Goal: Task Accomplishment & Management: Manage account settings

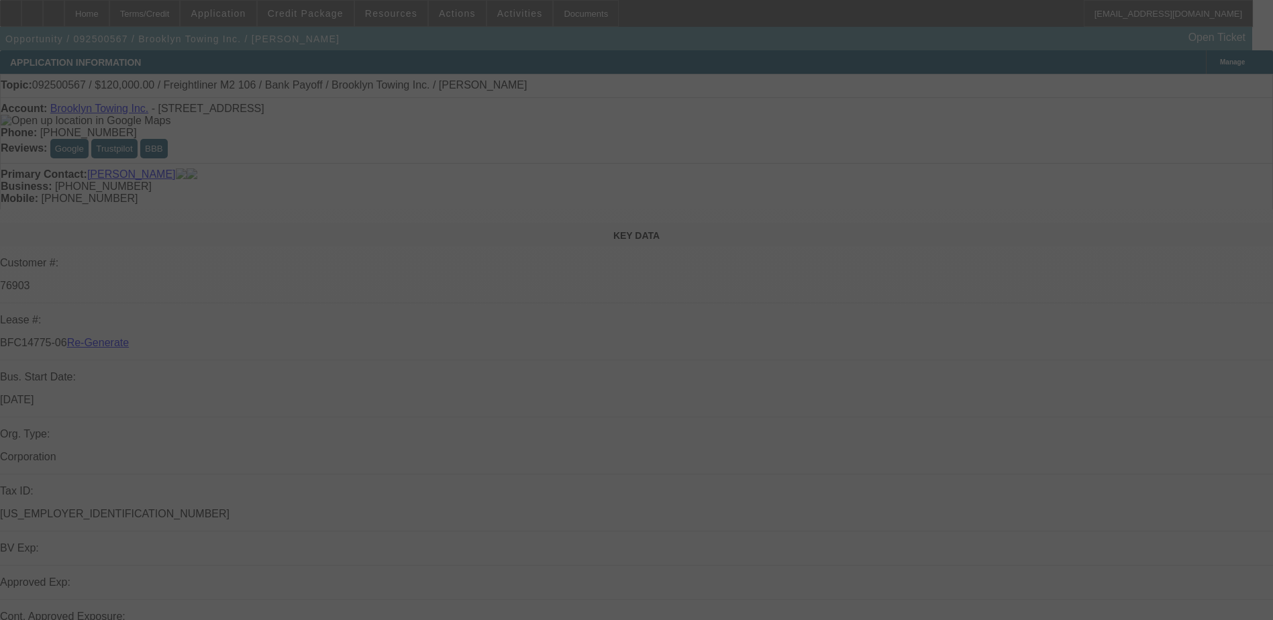
select select "3"
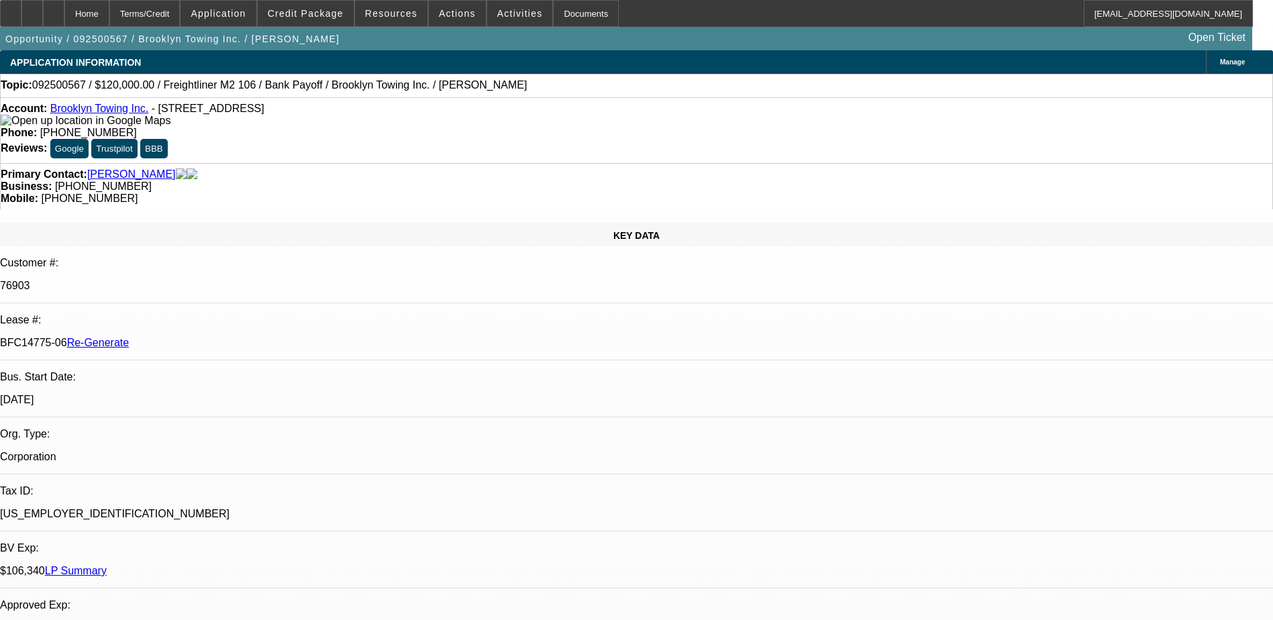
select select "0"
select select "1"
select select "2"
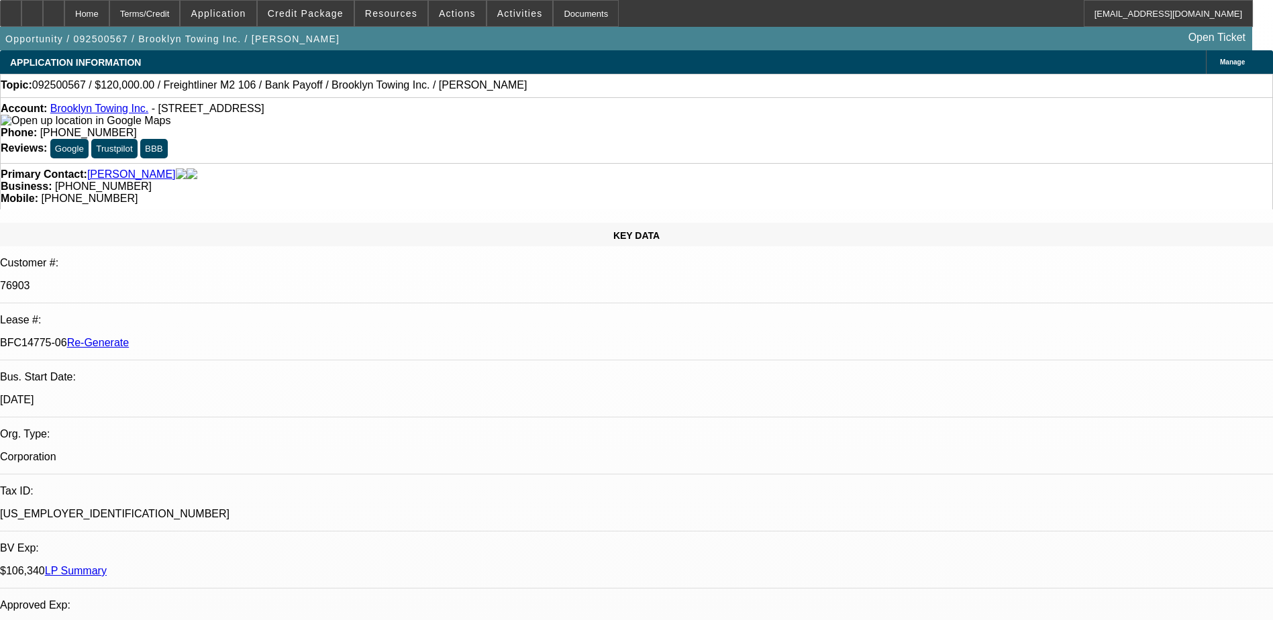
select select "6"
click at [497, 13] on span "Activities" at bounding box center [520, 13] width 46 height 11
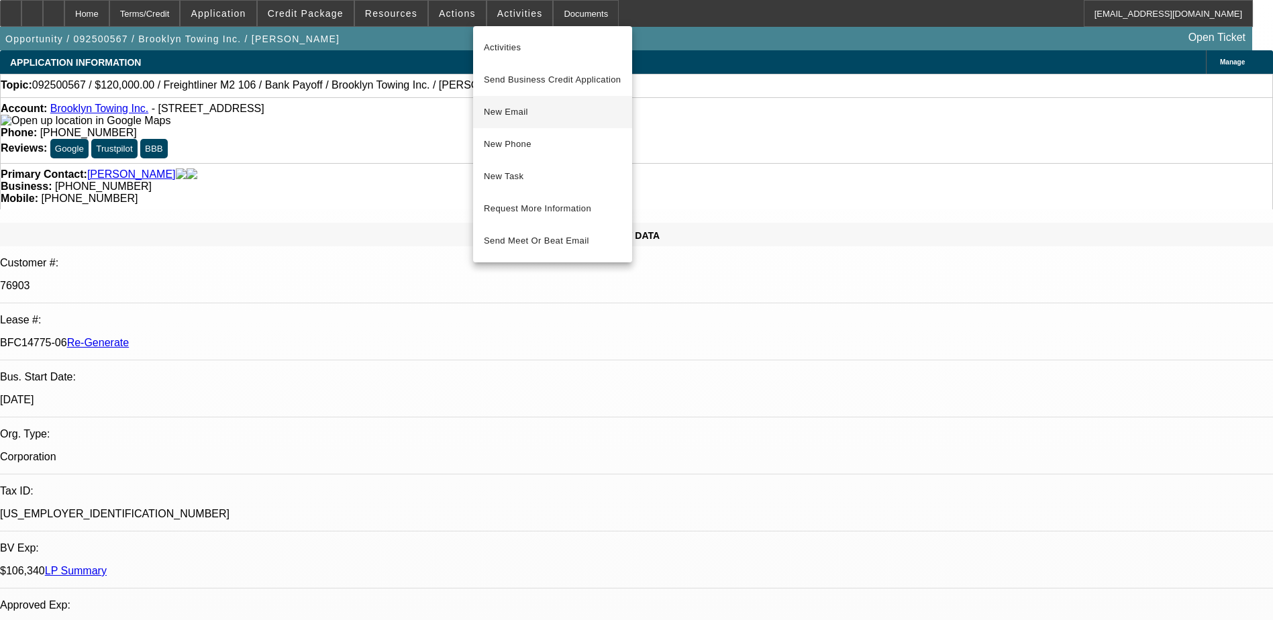
click at [507, 111] on span "New Email" at bounding box center [553, 112] width 138 height 16
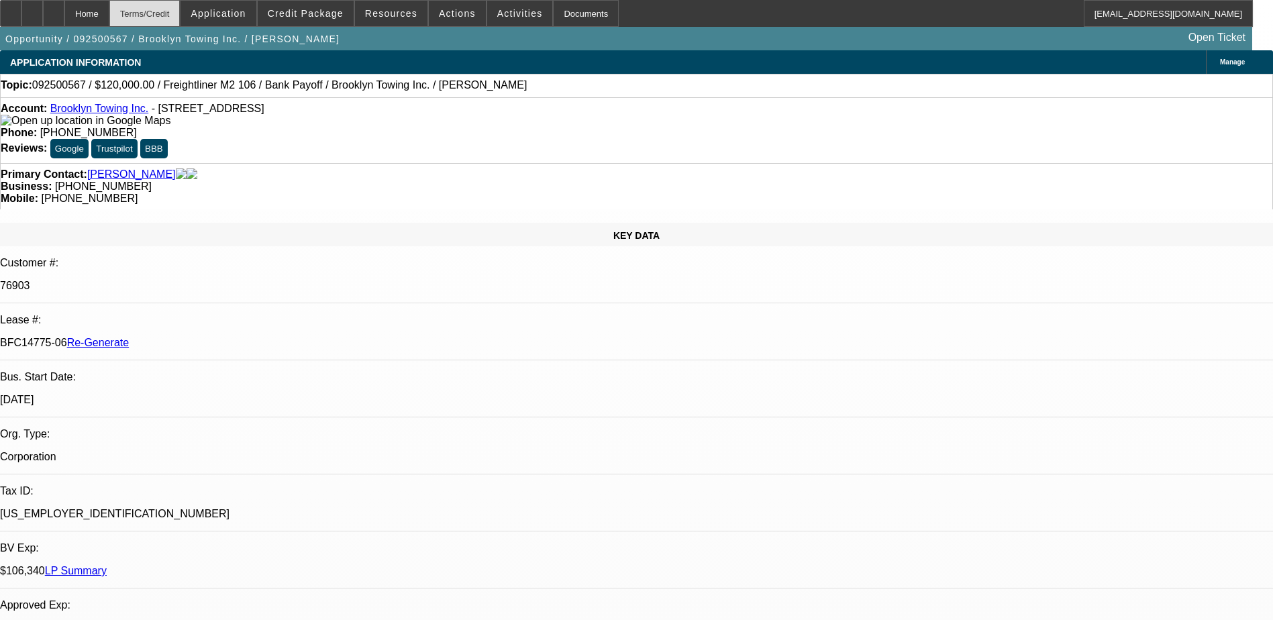
click at [181, 10] on div "Terms/Credit" at bounding box center [144, 13] width 71 height 27
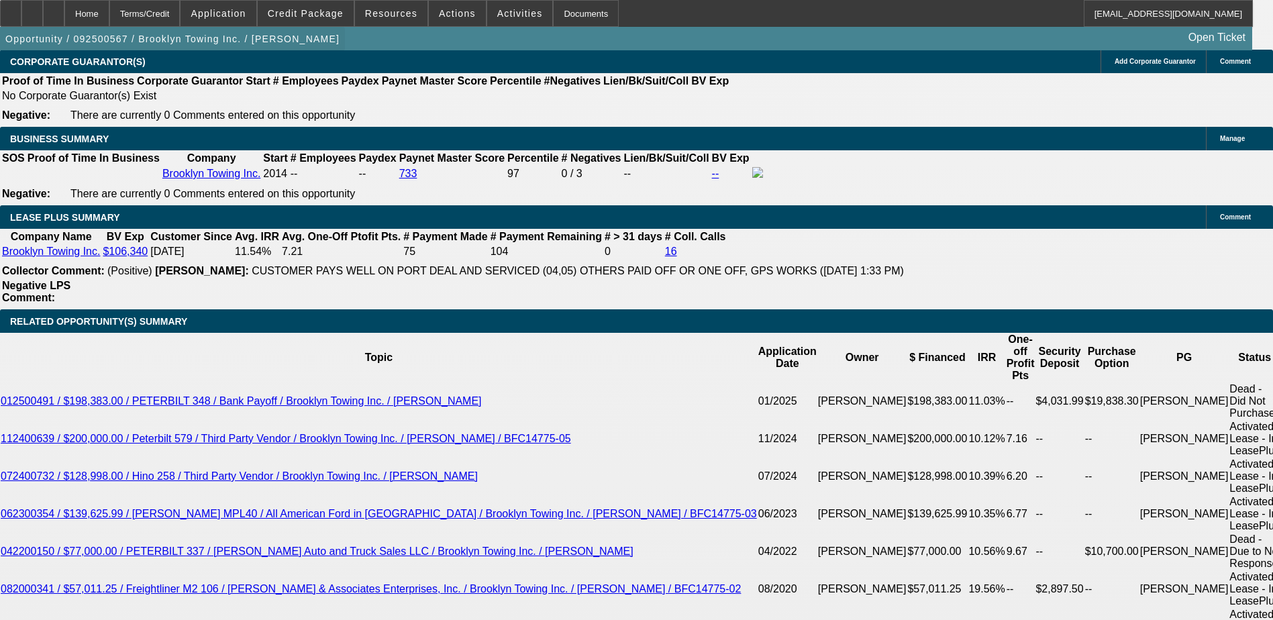
scroll to position [2123, 0]
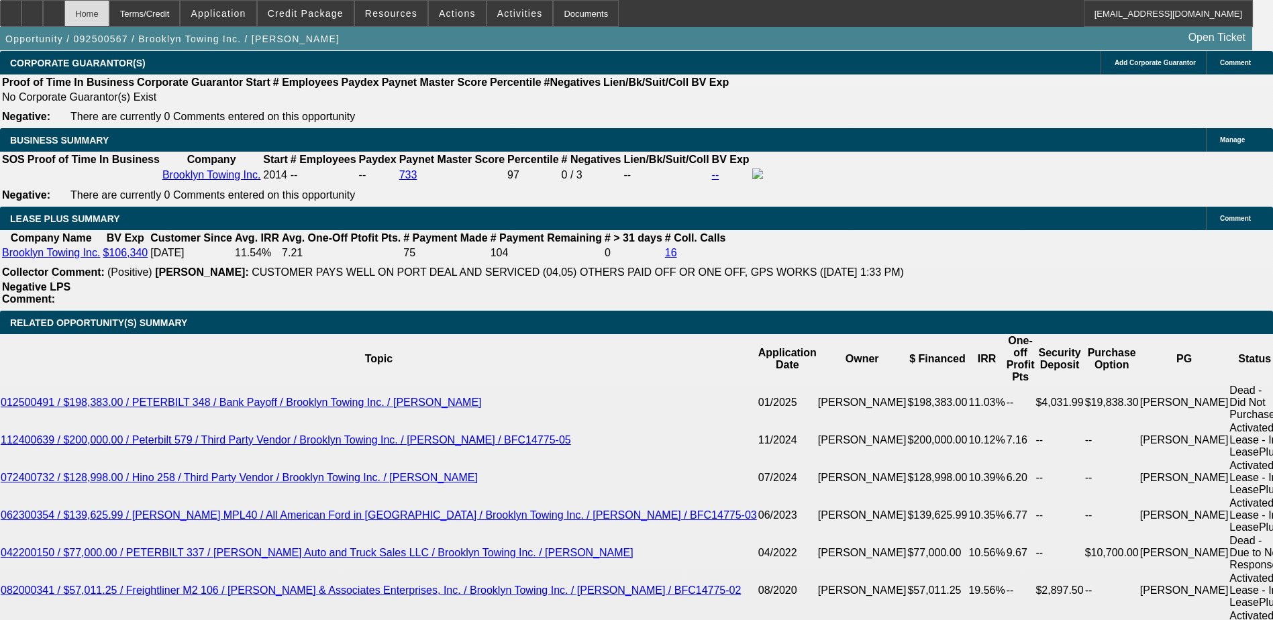
click at [109, 15] on div "Home" at bounding box center [86, 13] width 45 height 27
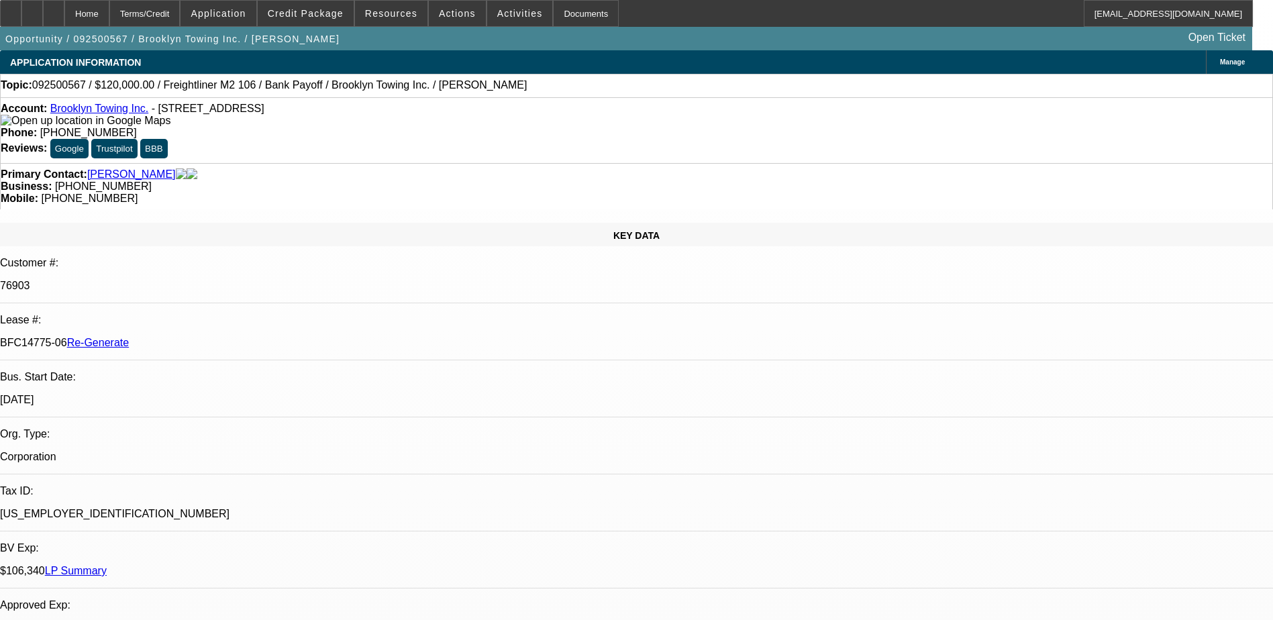
drag, startPoint x: 160, startPoint y: 223, endPoint x: 214, endPoint y: 229, distance: 54.6
click at [214, 337] on p "BFC14775-06 Re-Generate" at bounding box center [636, 343] width 1273 height 12
copy p "BFC14775-06"
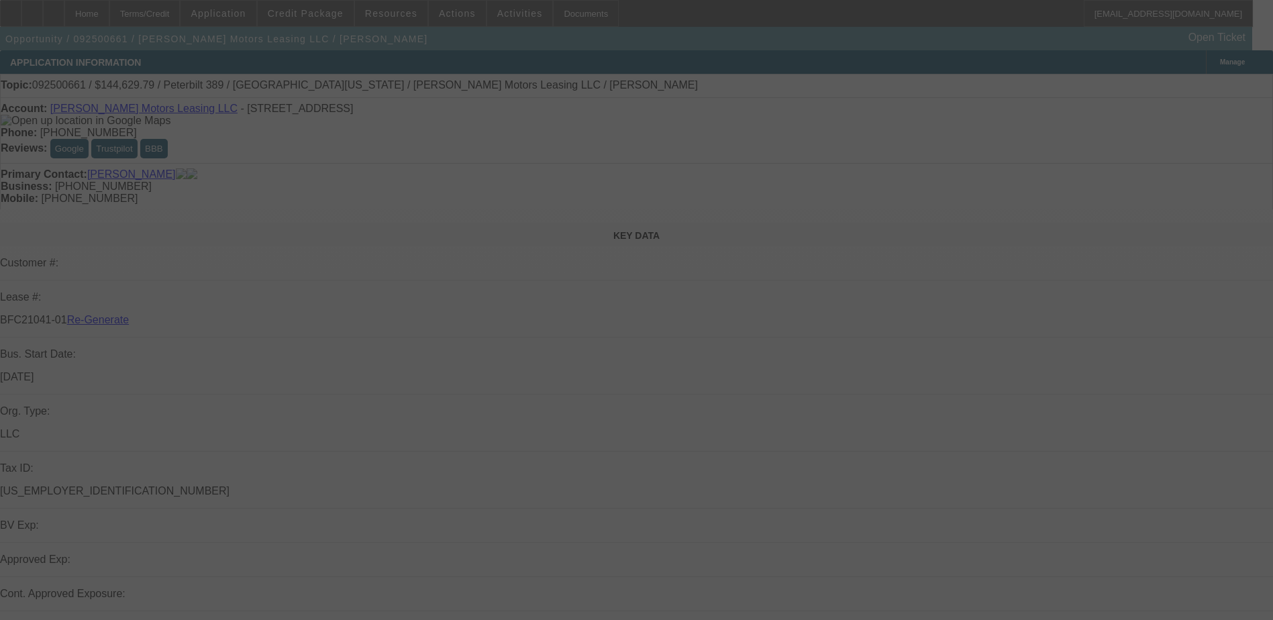
select select "3"
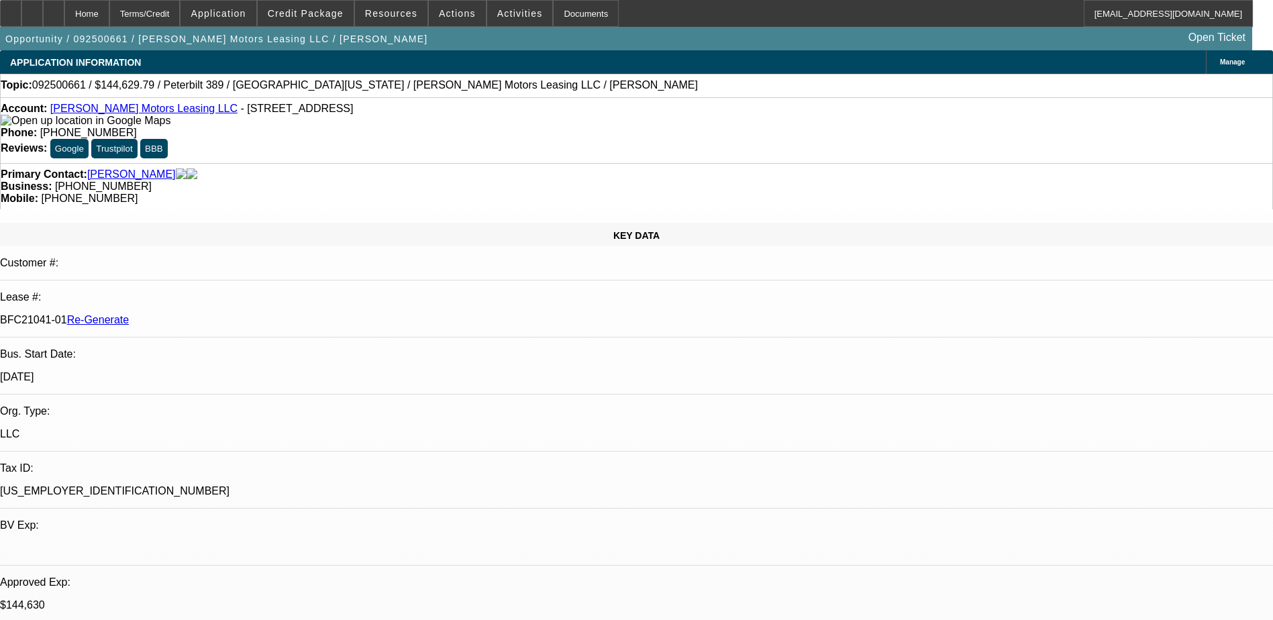
select select "0"
select select "1"
select select "2"
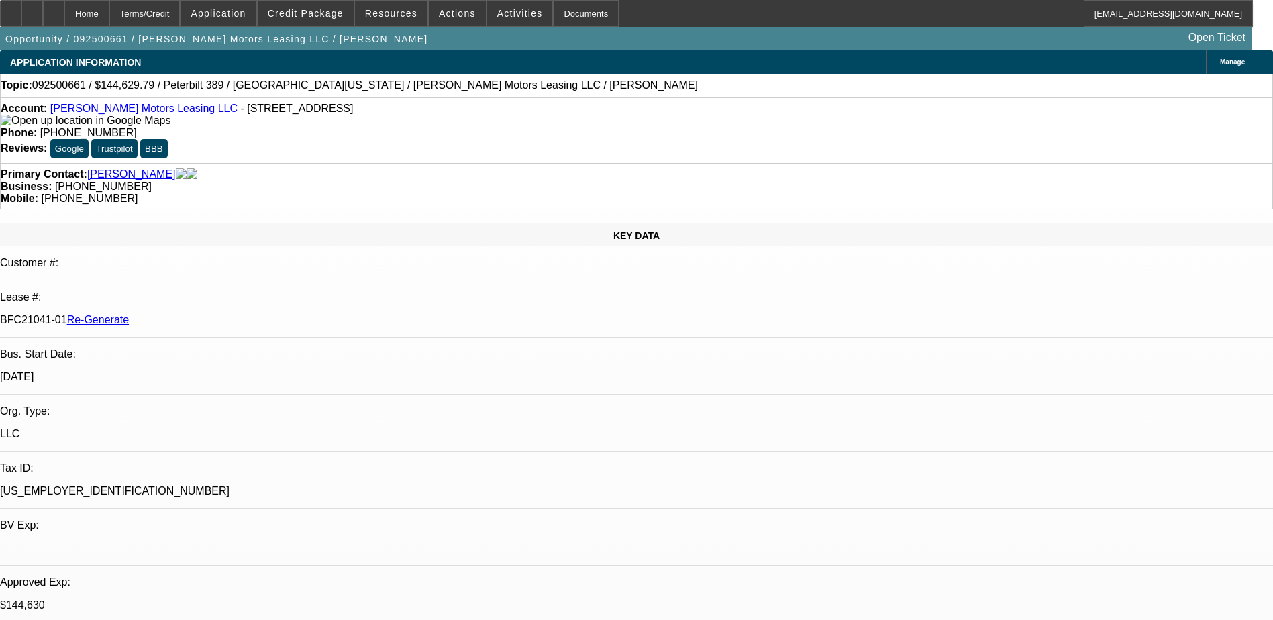
select select "6"
click at [553, 5] on div "Documents" at bounding box center [586, 13] width 66 height 27
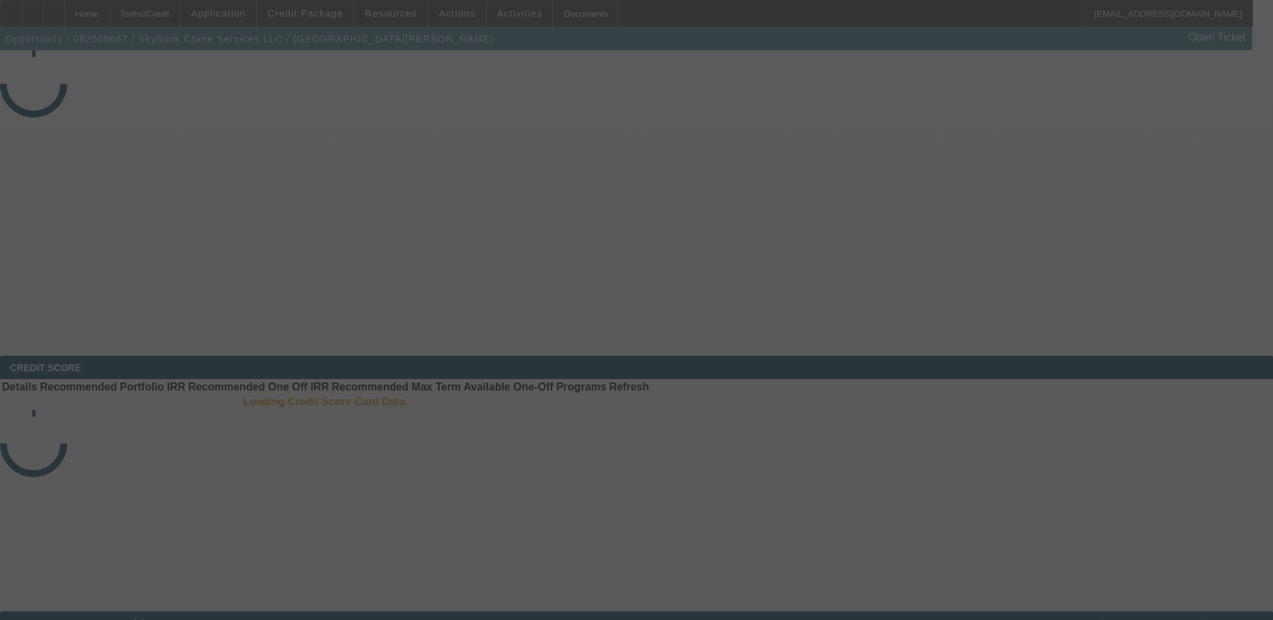
select select "3"
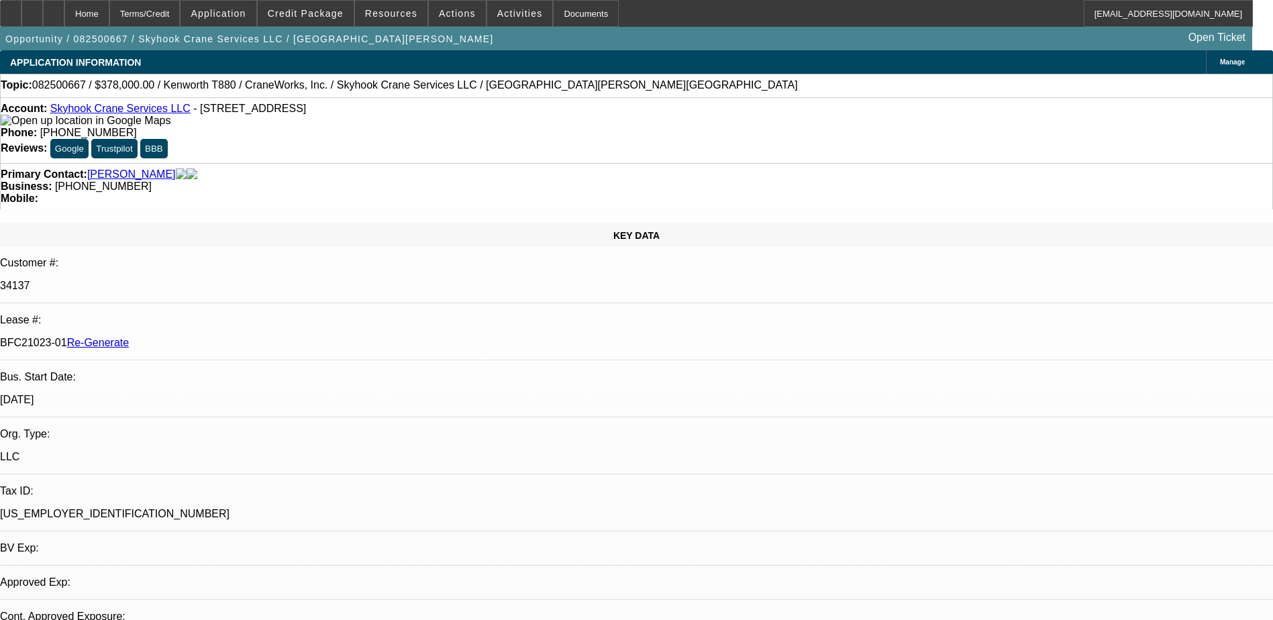
select select "0"
select select "2"
select select "0"
select select "1"
select select "2"
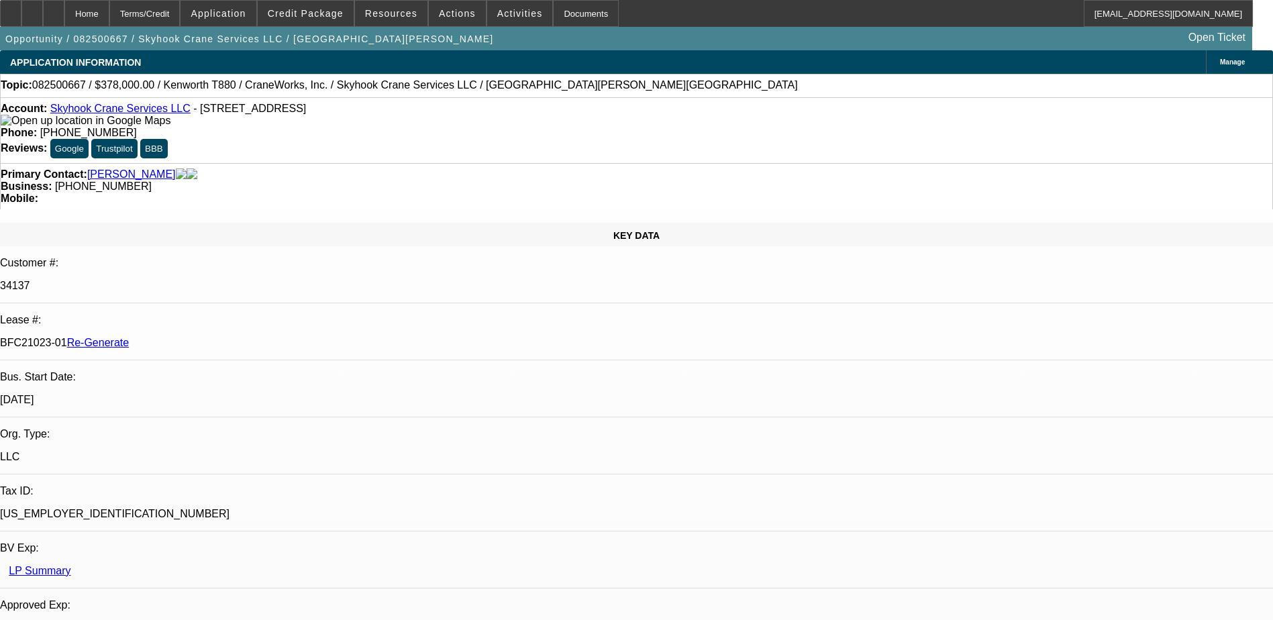
select select "6"
click at [1038, 168] on span "Reply All" at bounding box center [1056, 169] width 36 height 10
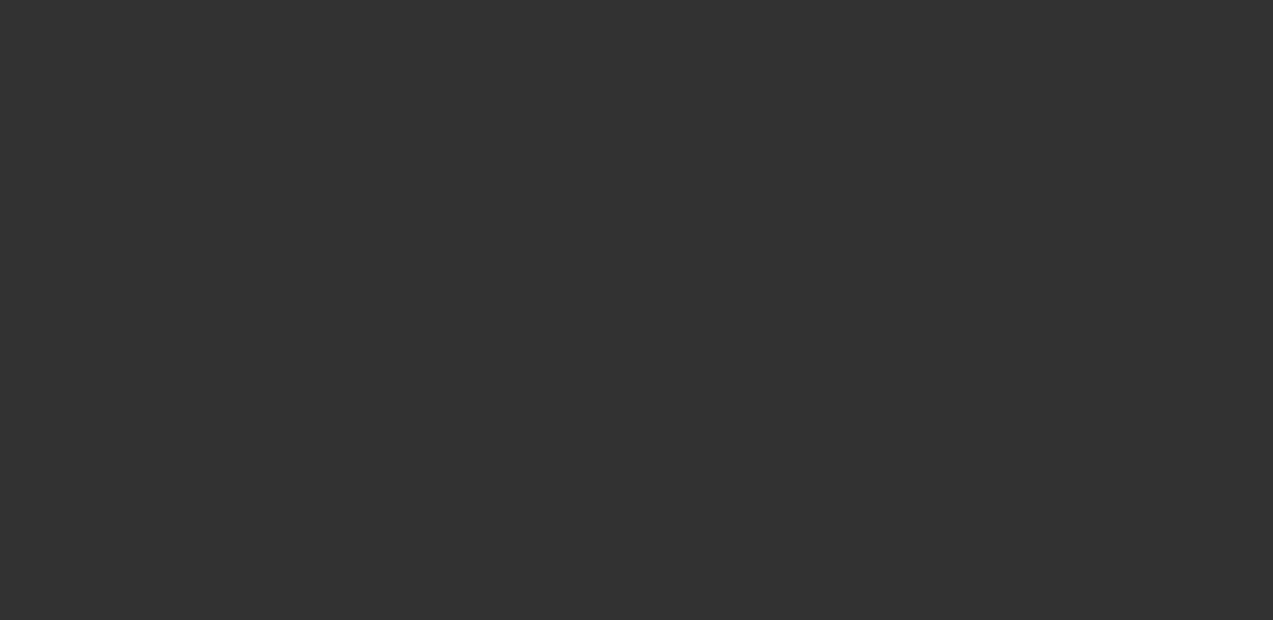
select select "3"
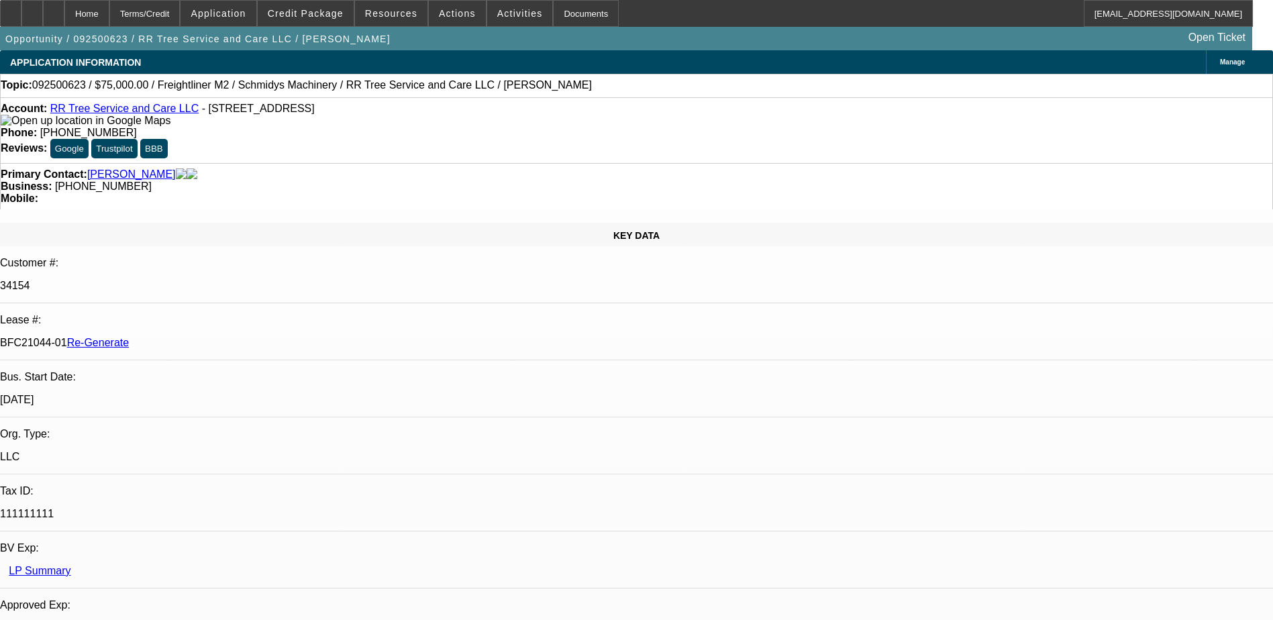
select select "0"
select select "3"
select select "0"
select select "6"
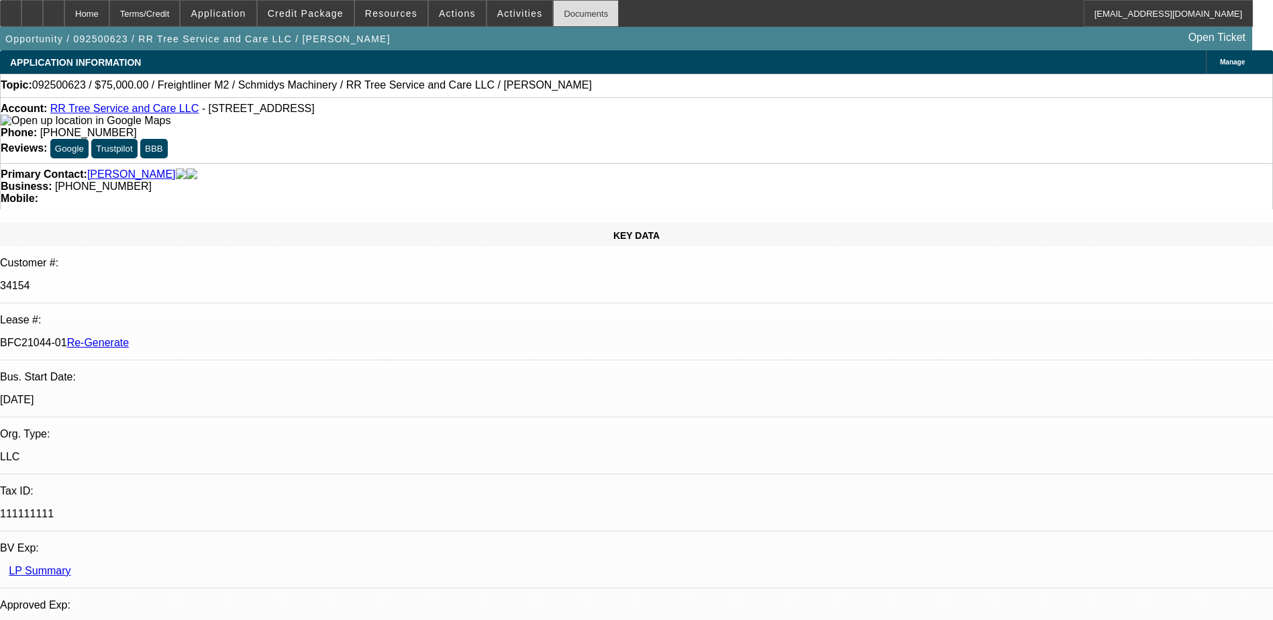
click at [565, 10] on div "Documents" at bounding box center [586, 13] width 66 height 27
click at [503, 11] on span "Activities" at bounding box center [520, 13] width 46 height 11
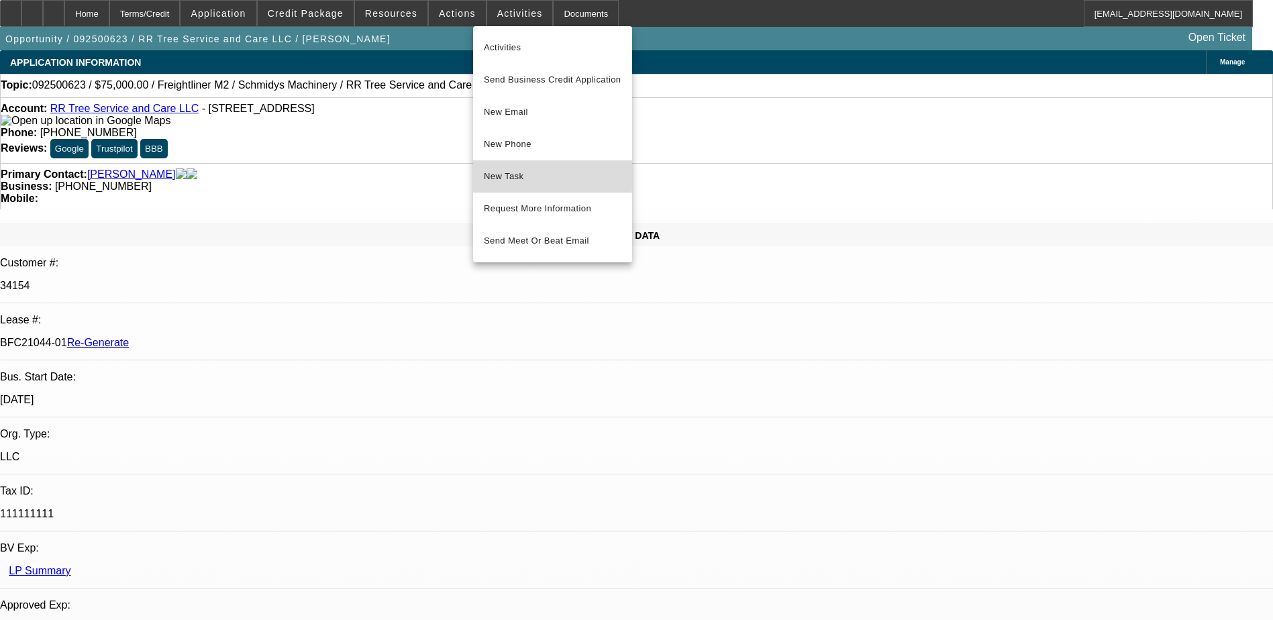
click at [507, 171] on span "New Task" at bounding box center [553, 176] width 138 height 16
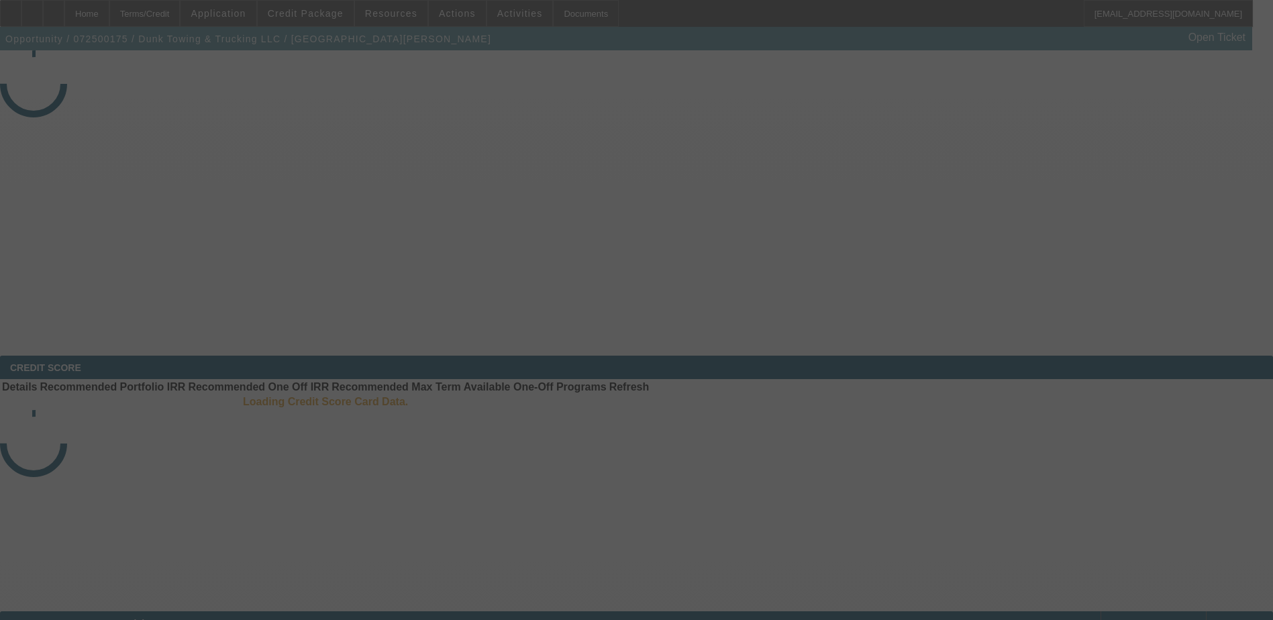
select select "3"
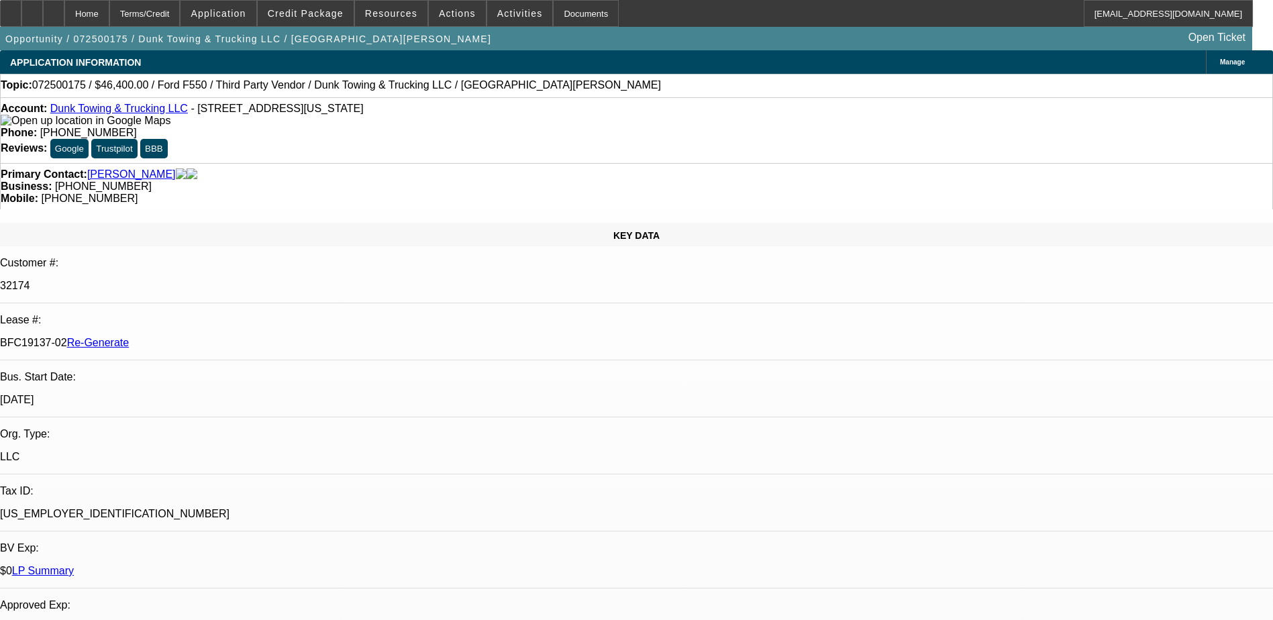
select select "0"
select select "3"
select select "0"
select select "6"
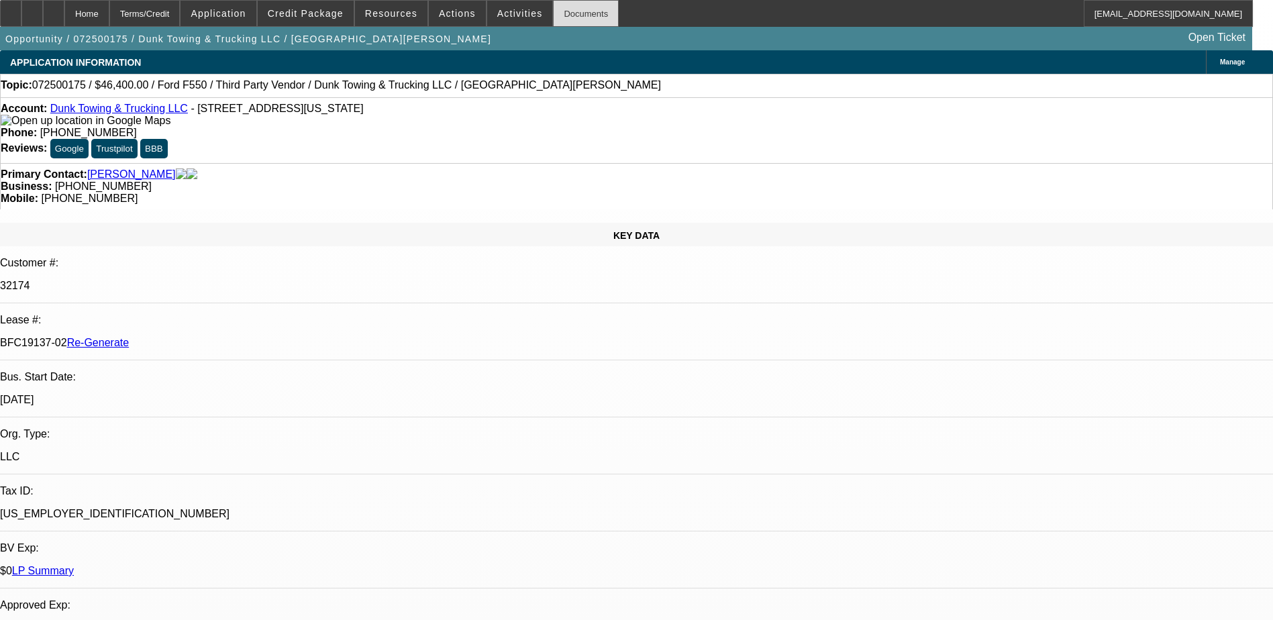
click at [553, 17] on div "Documents" at bounding box center [586, 13] width 66 height 27
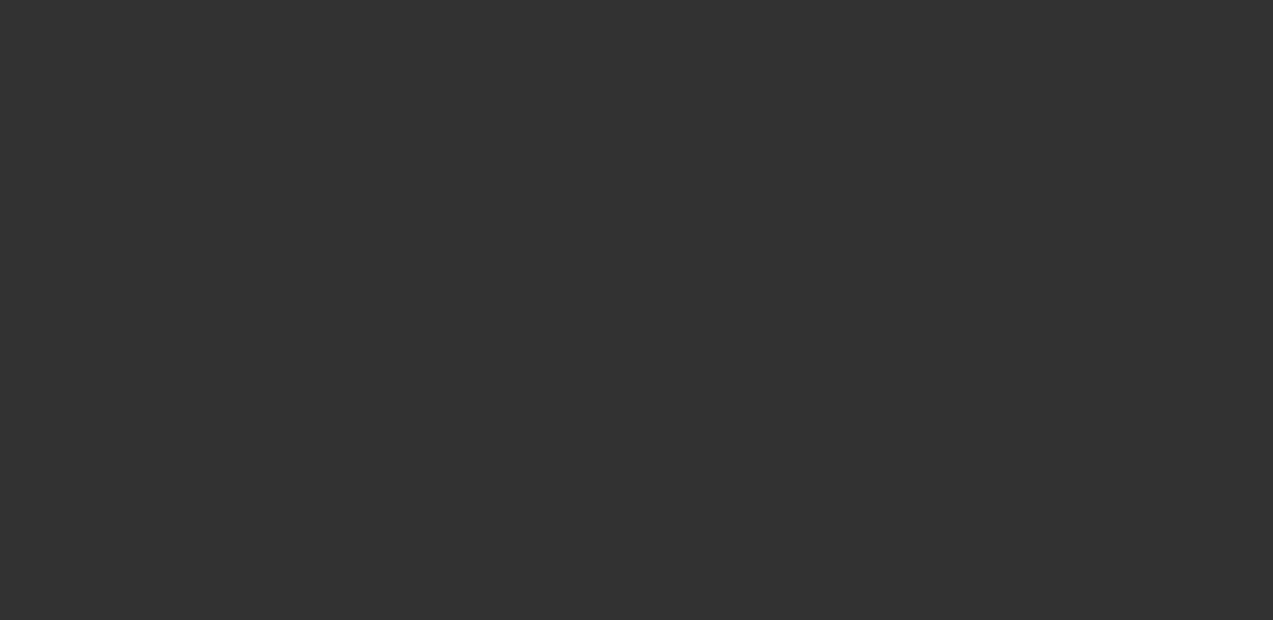
select select "3"
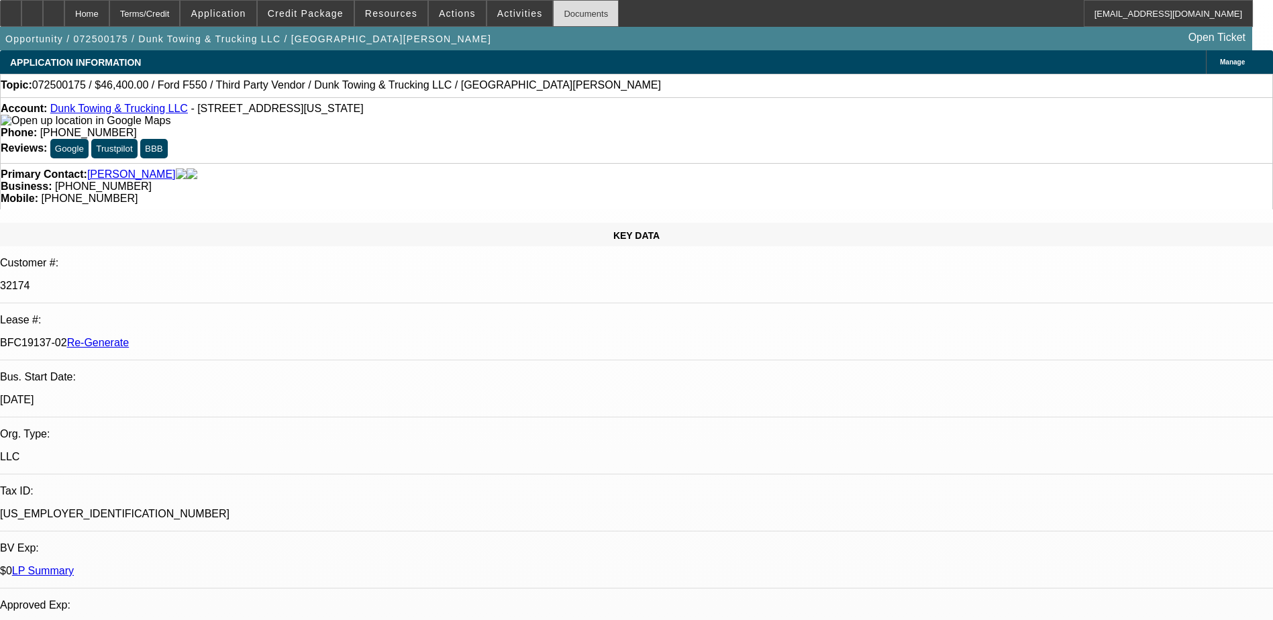
select select "0"
select select "1"
select select "3"
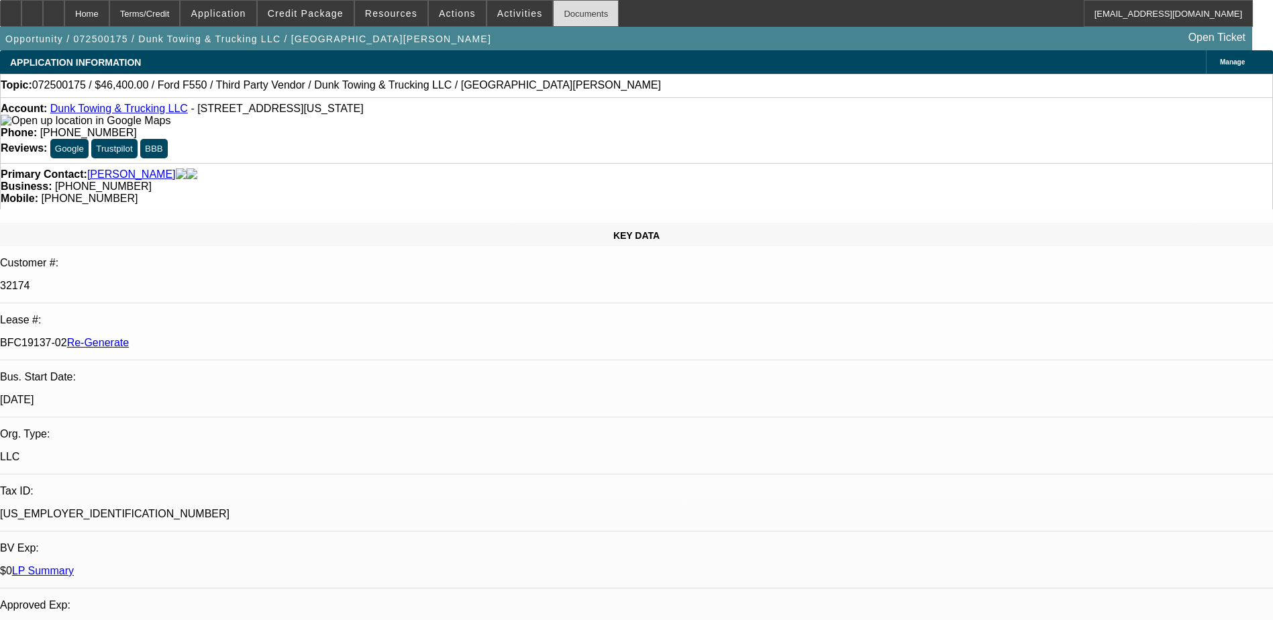
select select "6"
click at [562, 14] on div "Documents" at bounding box center [586, 13] width 66 height 27
click at [326, 13] on span "Credit Package" at bounding box center [306, 13] width 76 height 11
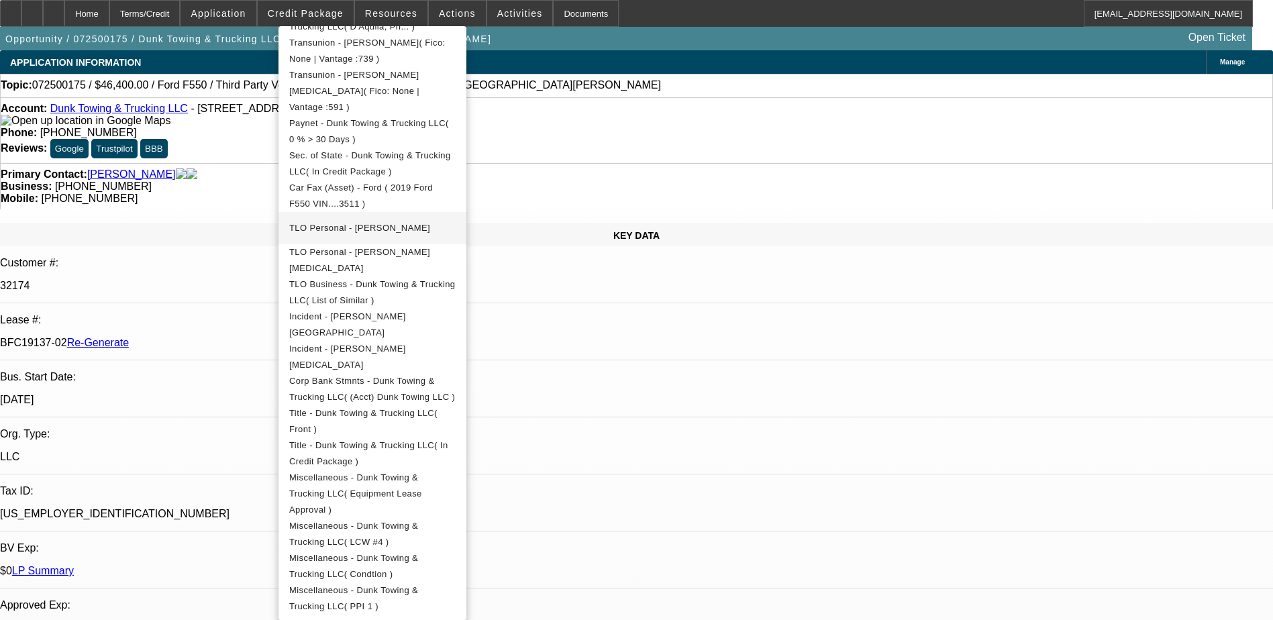
scroll to position [470, 0]
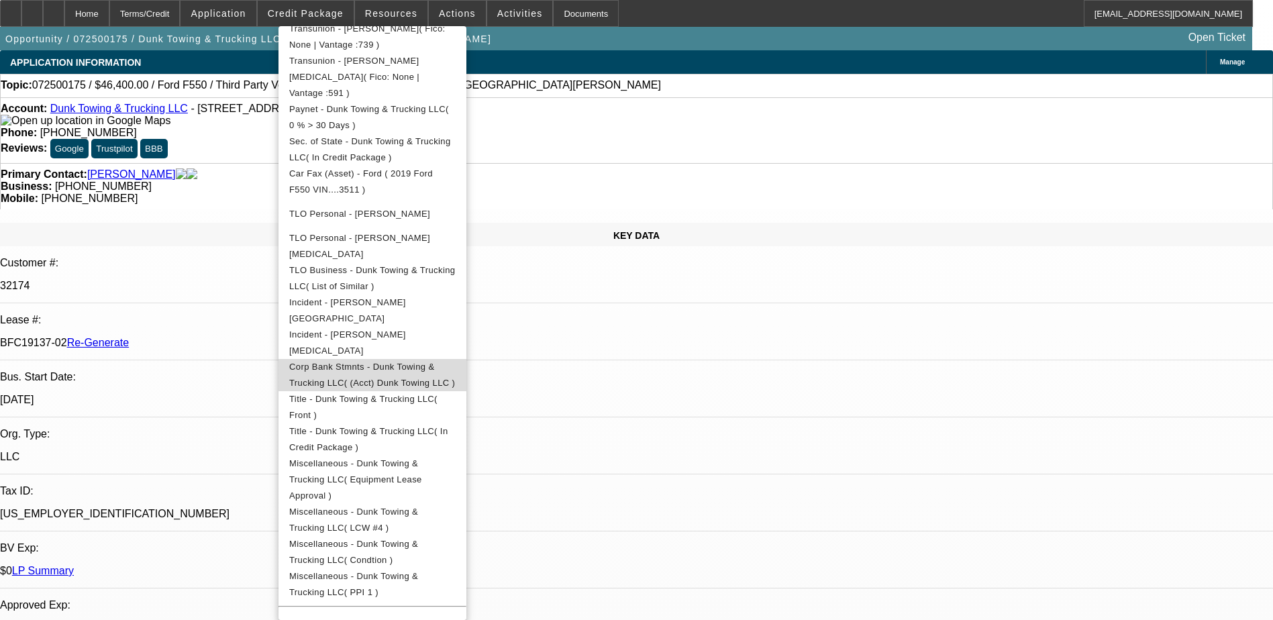
click at [450, 362] on span "Corp Bank Stmnts - Dunk Towing & Trucking LLC( (Acct) Dunk Towing LLC )" at bounding box center [372, 375] width 166 height 26
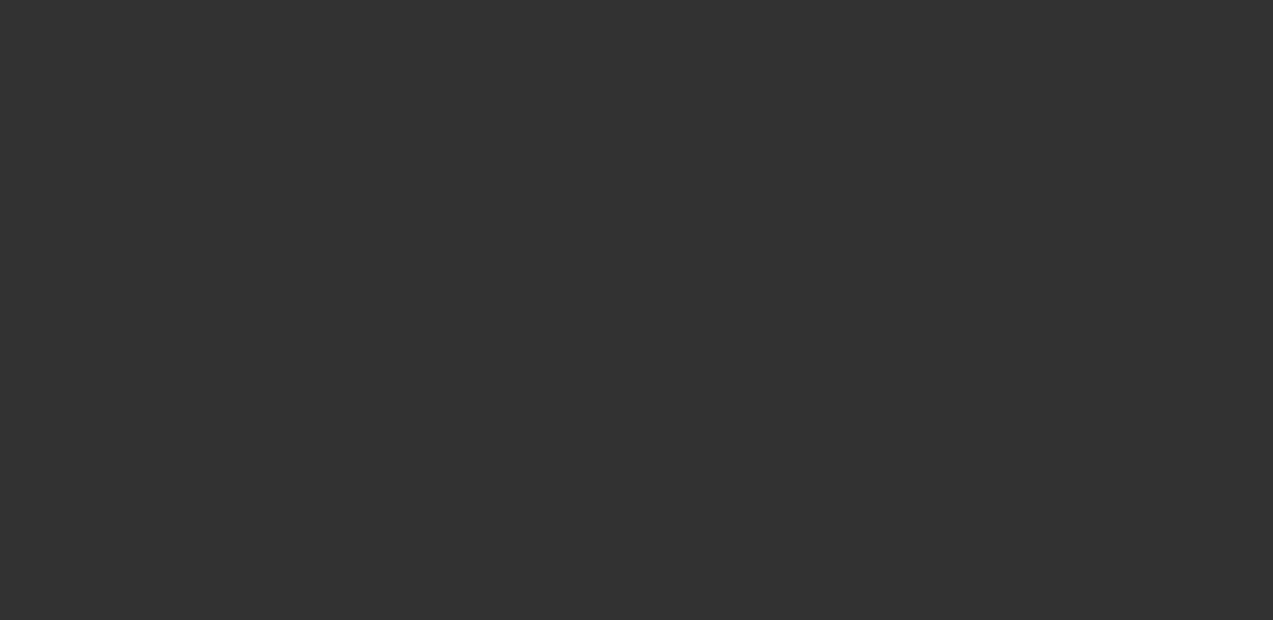
select select "3"
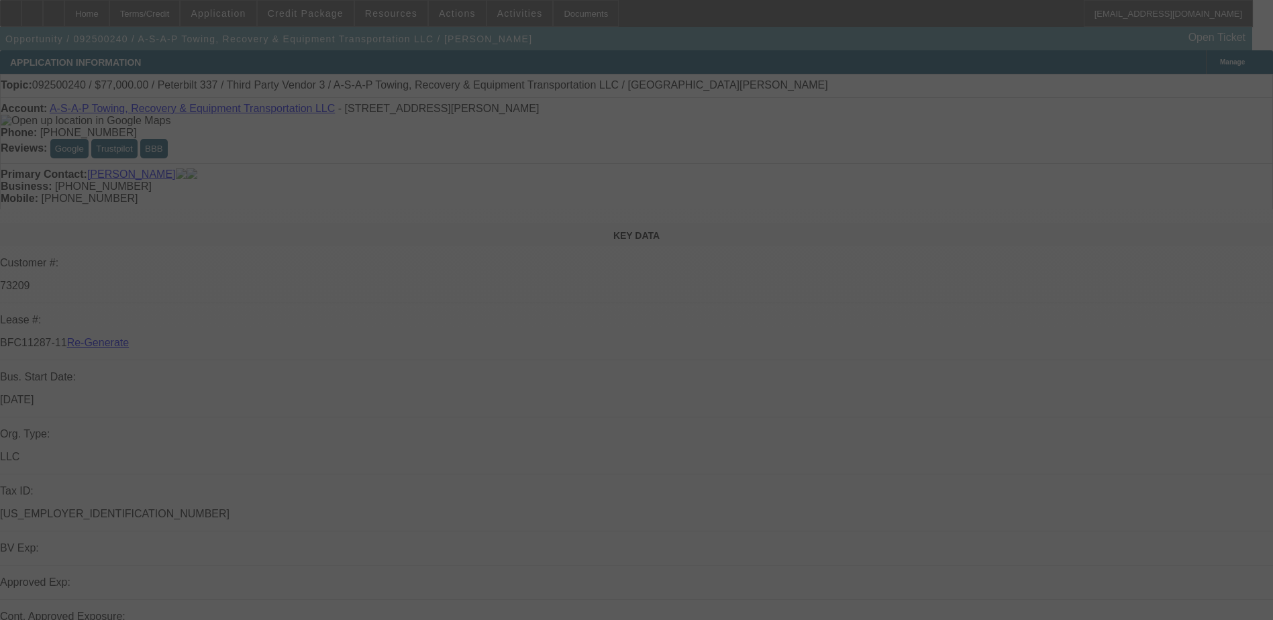
click at [568, 14] on div at bounding box center [636, 310] width 1273 height 620
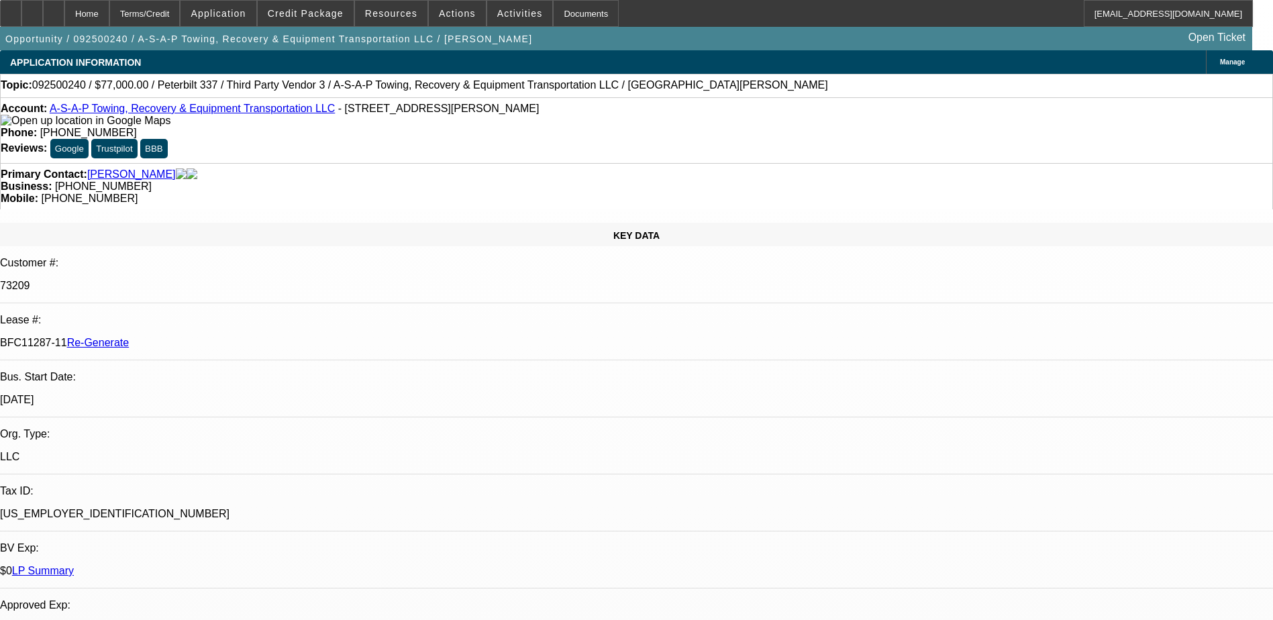
select select "0"
select select "1"
select select "3"
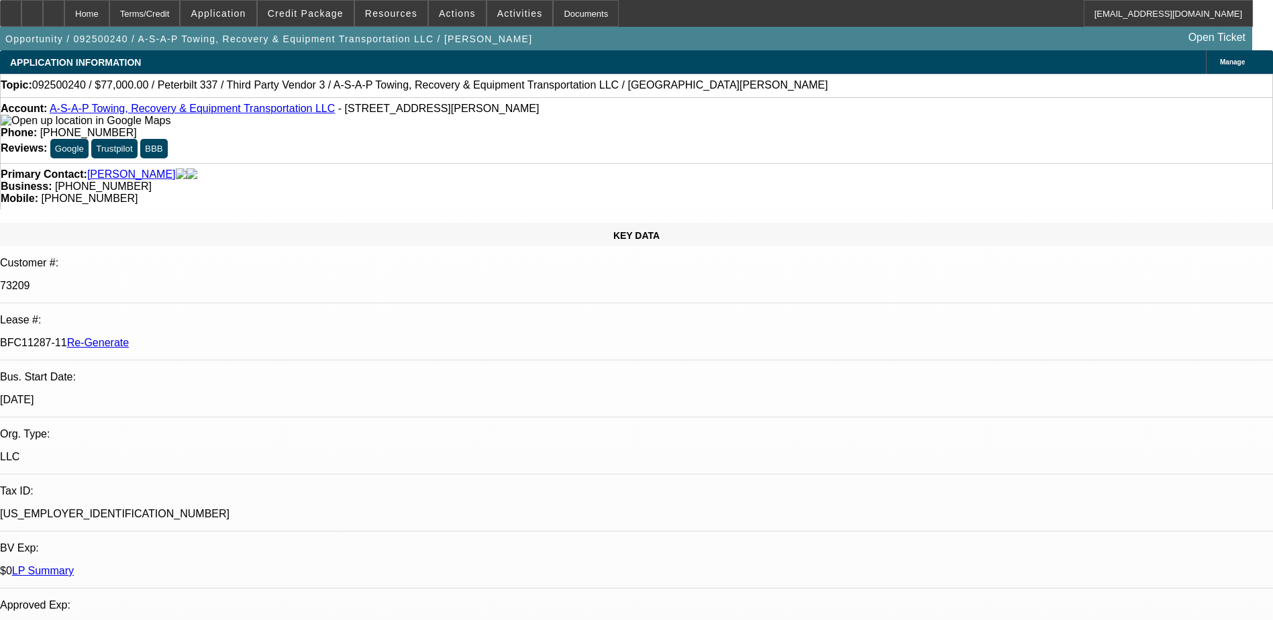
select select "6"
click at [571, 15] on div "Documents" at bounding box center [586, 13] width 66 height 27
click at [604, 54] on div "APPLICATION INFORMATION Manage" at bounding box center [636, 61] width 1273 height 23
click at [448, 16] on span "Actions" at bounding box center [457, 13] width 37 height 11
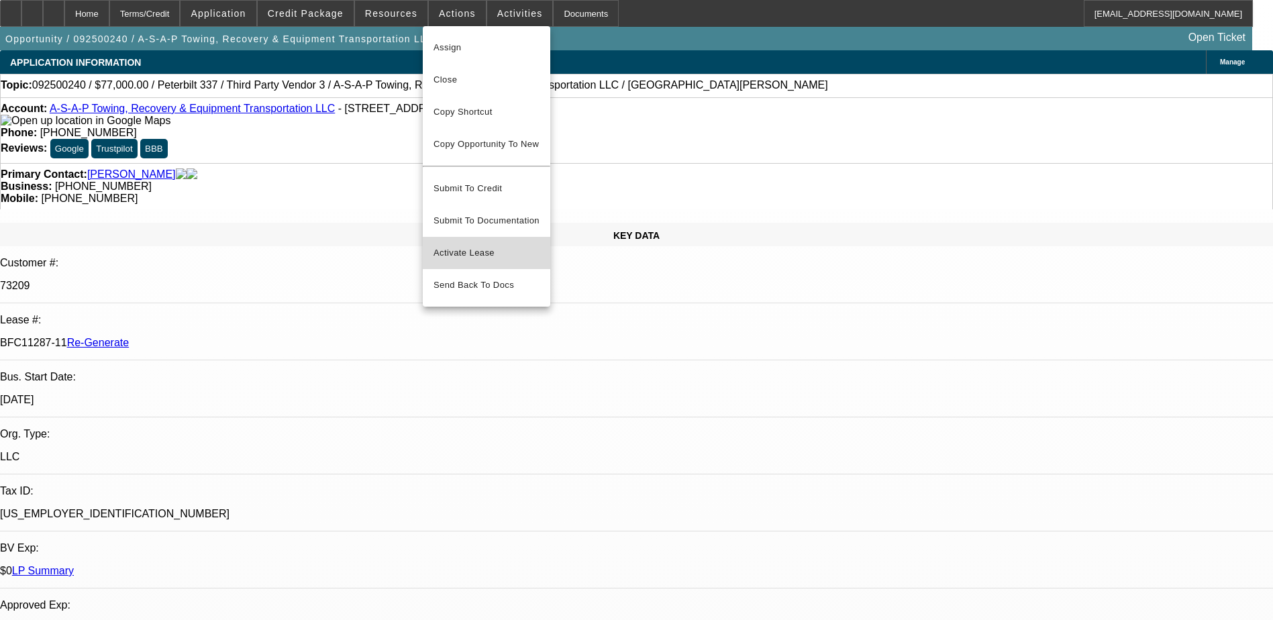
click at [465, 245] on span "Activate Lease" at bounding box center [487, 253] width 106 height 16
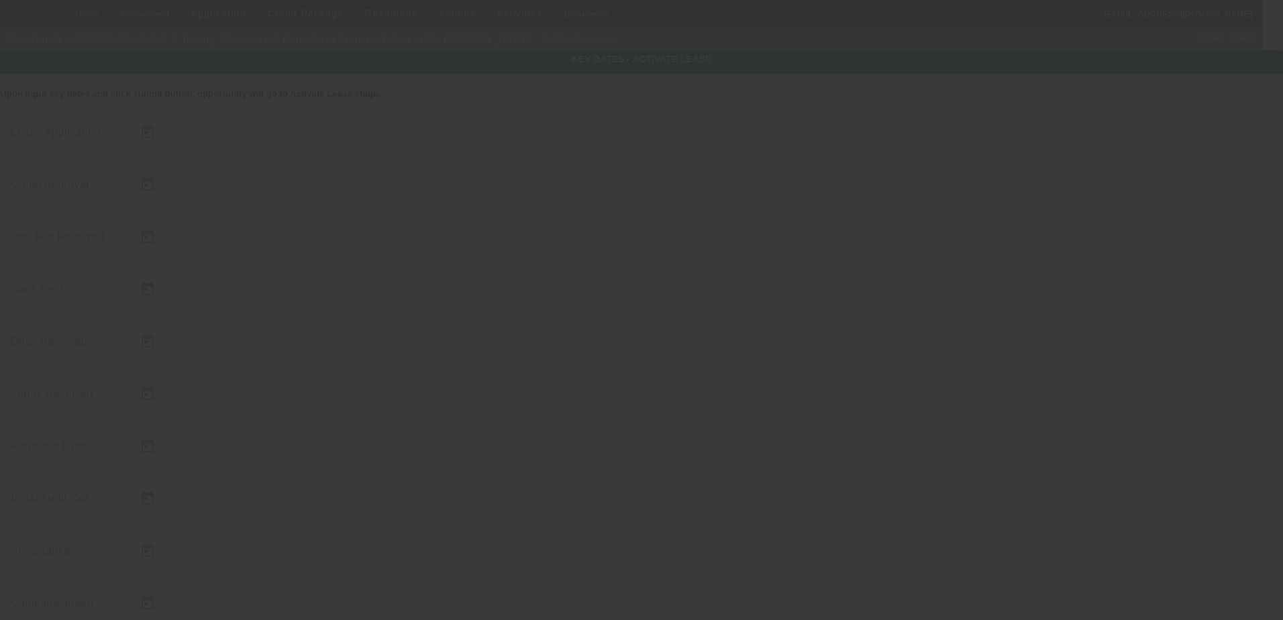
type input "9/11/2025"
type input "9/22/2025"
type input "[DATE]"
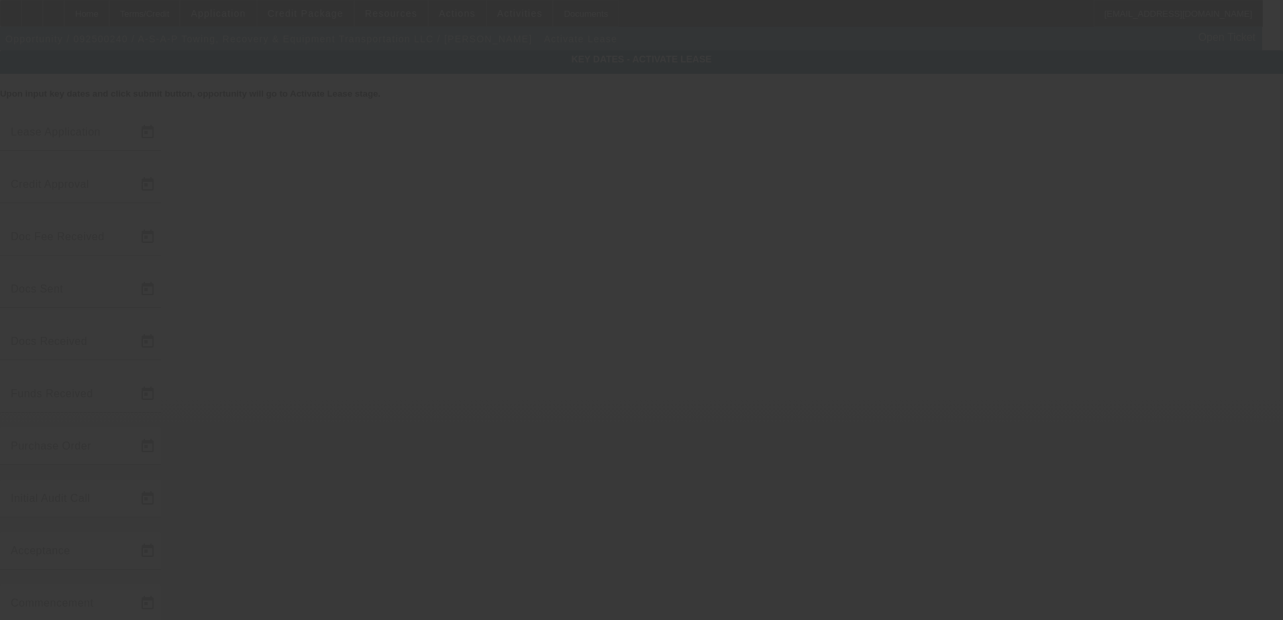
type input "[DATE]"
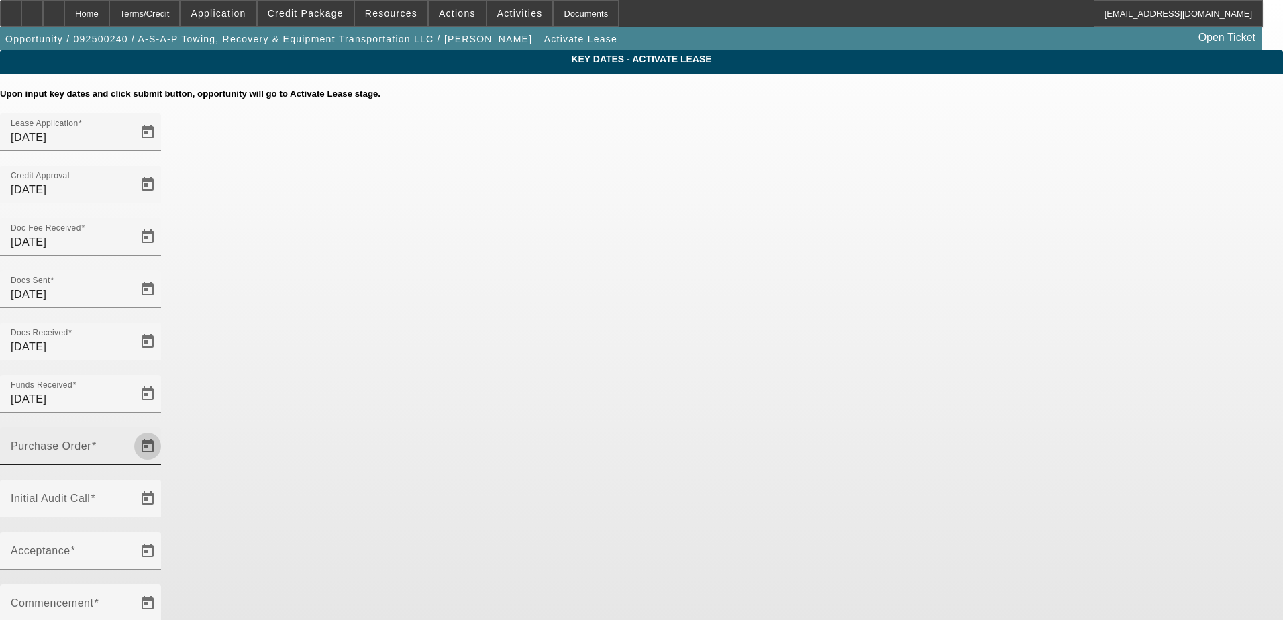
click at [164, 430] on span "Open calendar" at bounding box center [148, 446] width 32 height 32
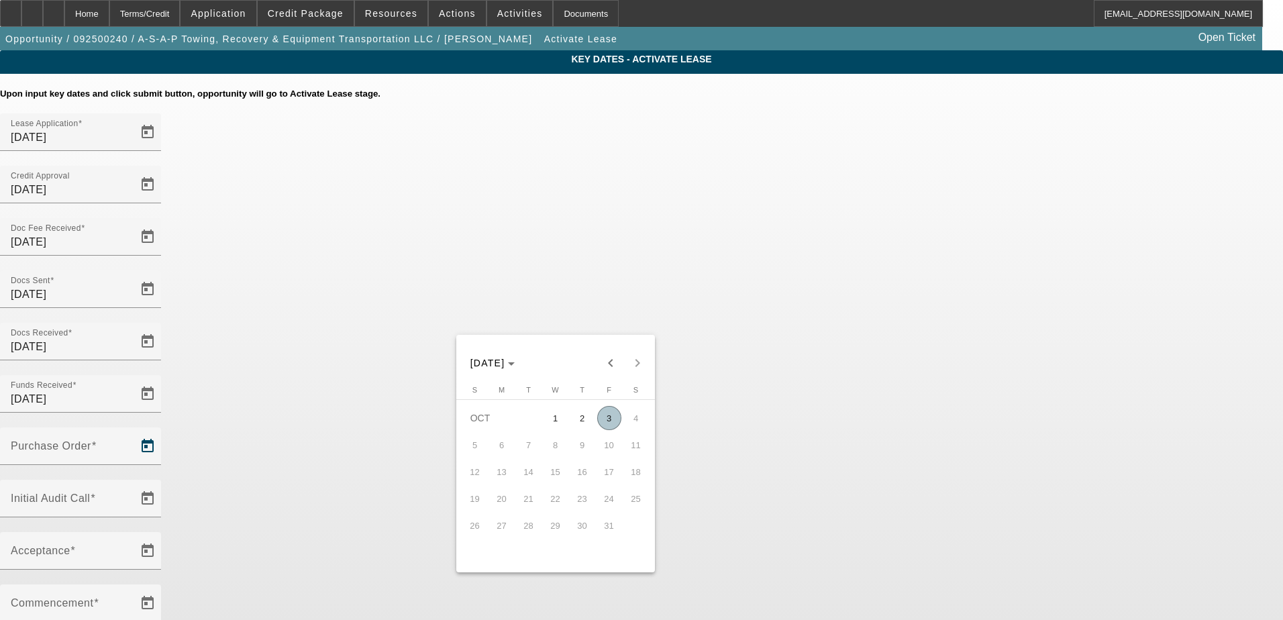
click at [607, 419] on span "3" at bounding box center [609, 418] width 24 height 24
type input "[DATE]"
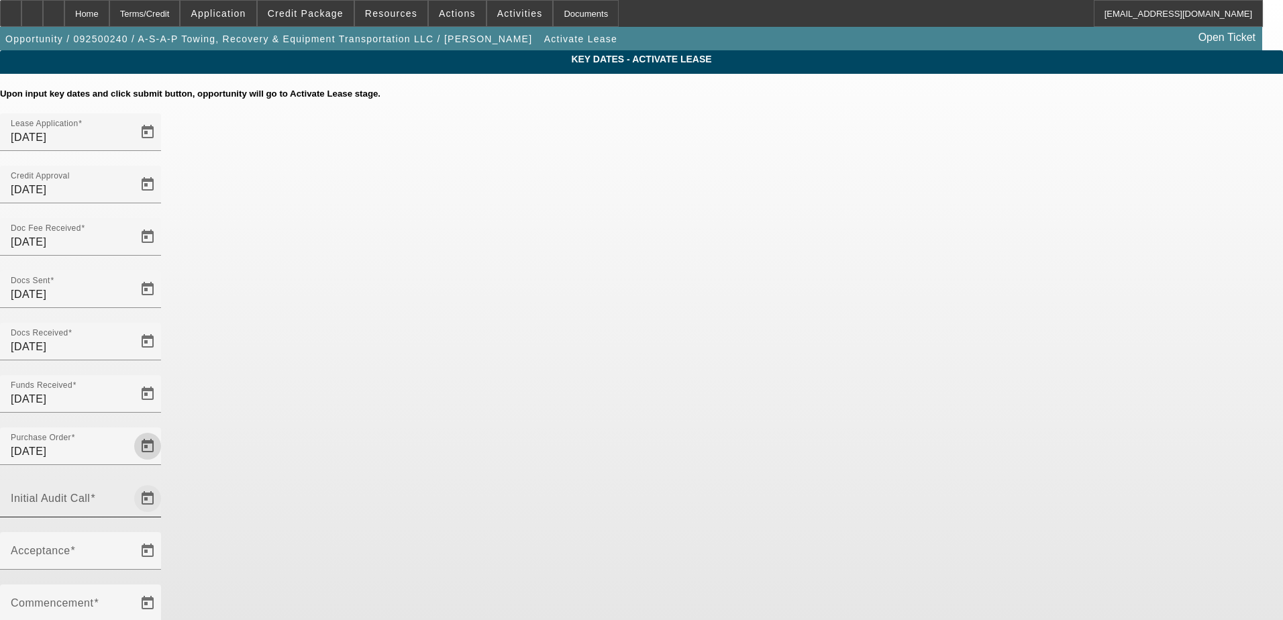
click at [164, 483] on span "Open calendar" at bounding box center [148, 499] width 32 height 32
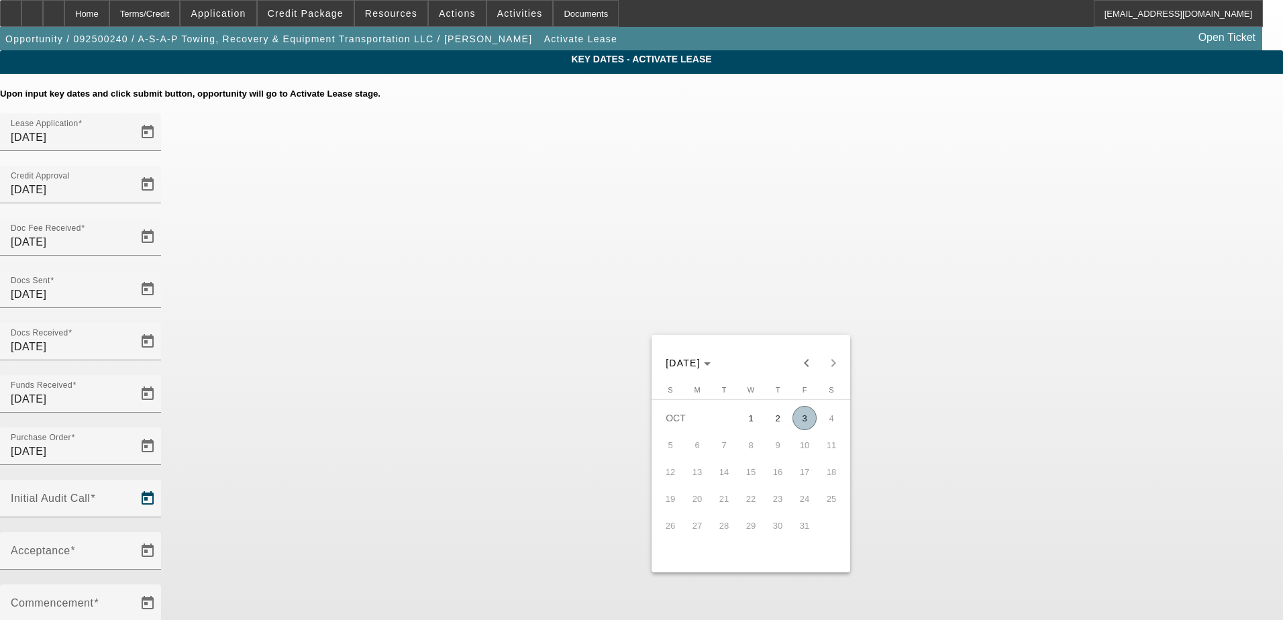
drag, startPoint x: 801, startPoint y: 421, endPoint x: 793, endPoint y: 420, distance: 8.2
click at [799, 422] on span "3" at bounding box center [805, 418] width 24 height 24
type input "[DATE]"
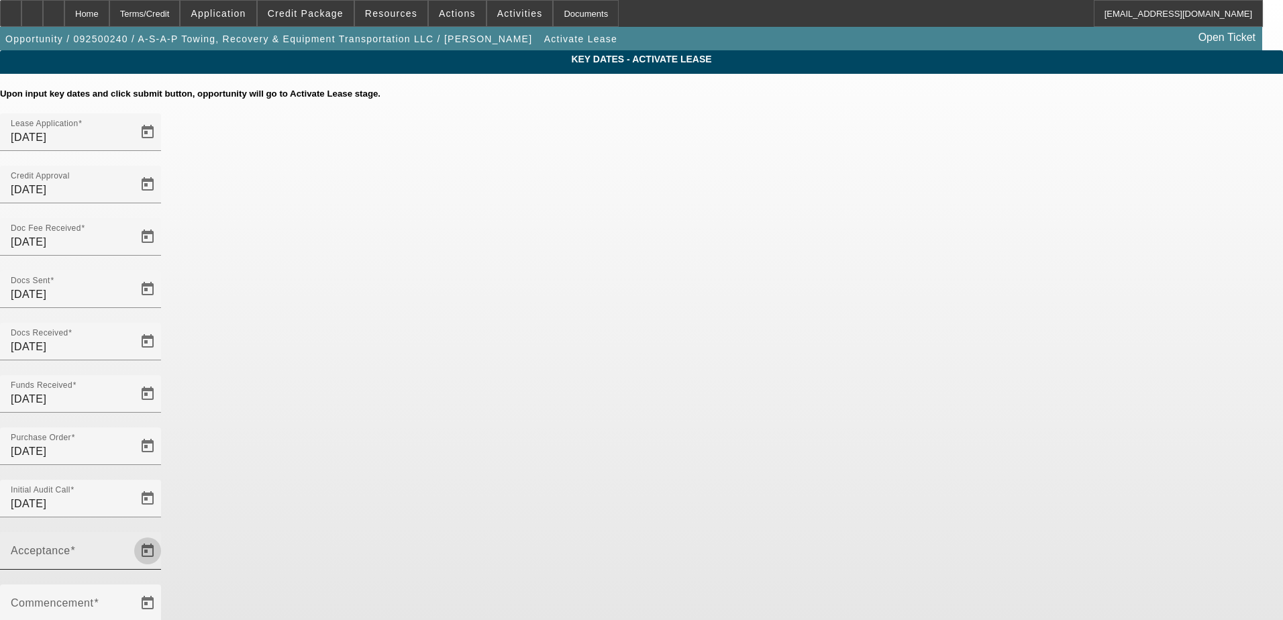
click at [164, 535] on span "Open calendar" at bounding box center [148, 551] width 32 height 32
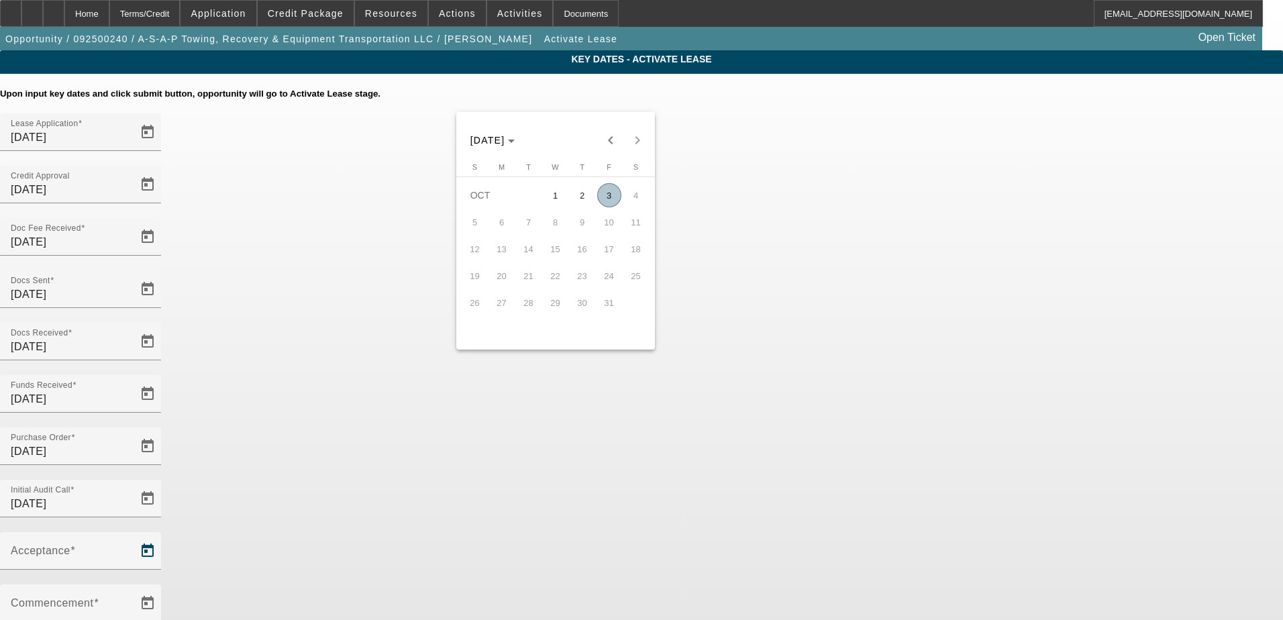
click at [609, 194] on span "3" at bounding box center [609, 195] width 24 height 24
type input "10/3/2025"
type input "11/1/2025"
type input "12/1/2025"
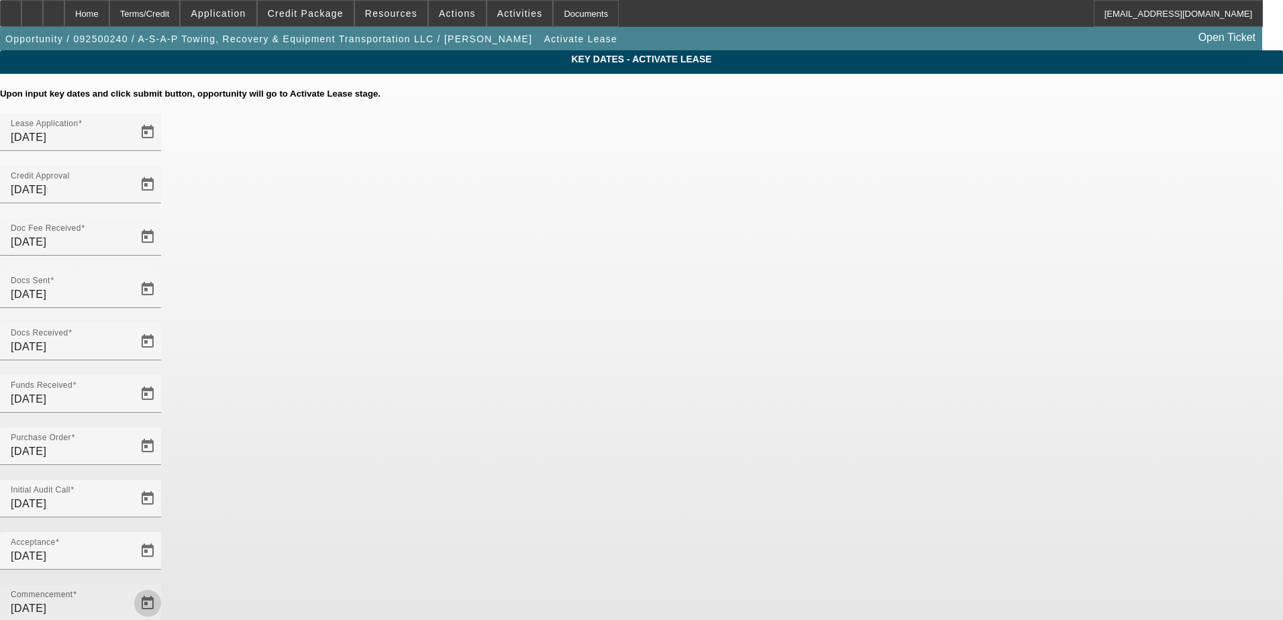
click at [164, 587] on span "Open calendar" at bounding box center [148, 603] width 32 height 32
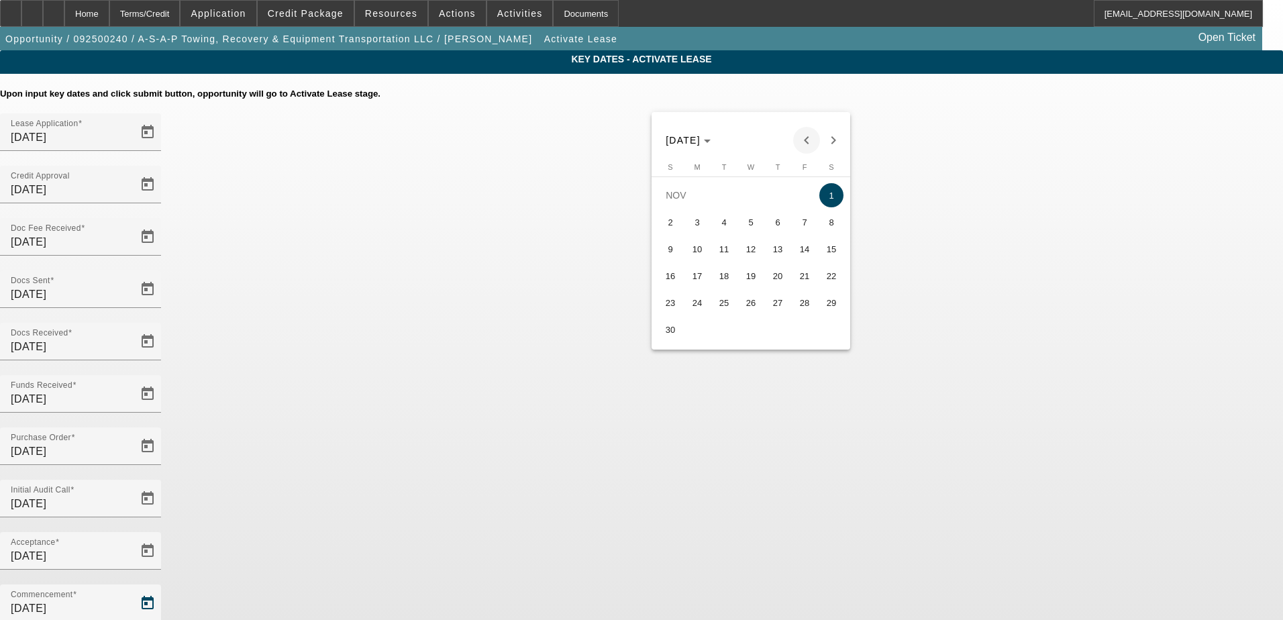
click at [803, 140] on span "Previous month" at bounding box center [806, 140] width 27 height 27
click at [756, 248] on span "15" at bounding box center [751, 249] width 24 height 24
type input "10/15/2025"
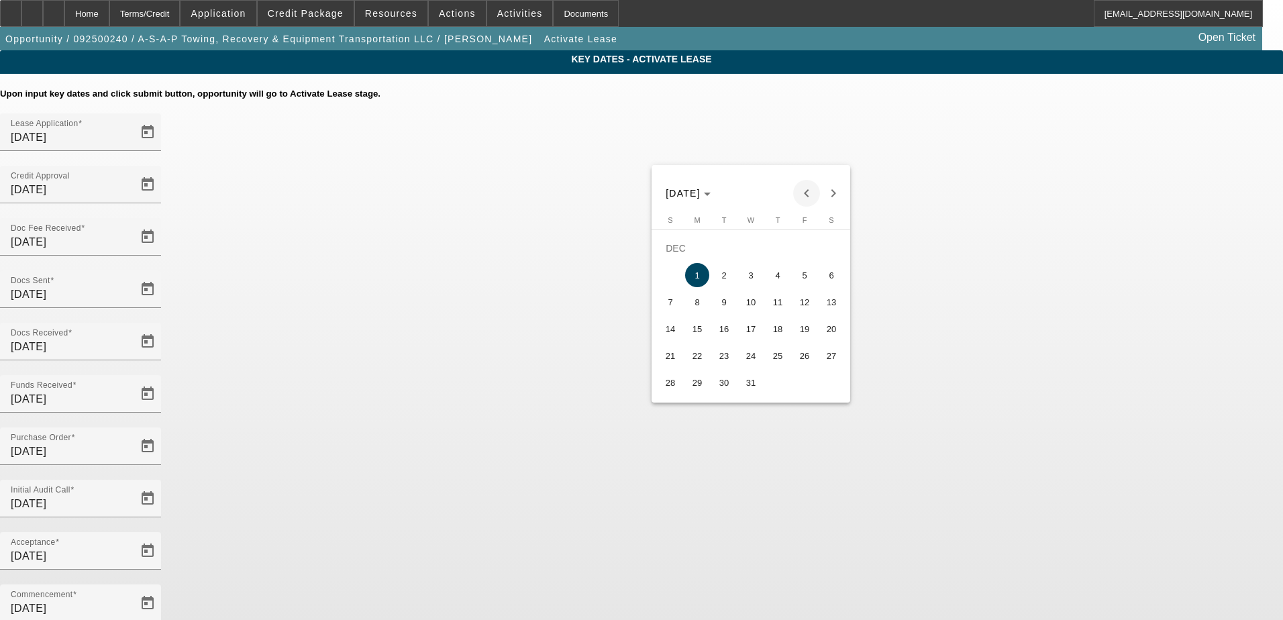
click at [805, 187] on span "Previous month" at bounding box center [806, 193] width 27 height 27
click at [830, 300] on span "15" at bounding box center [831, 302] width 24 height 24
type input "11/15/2025"
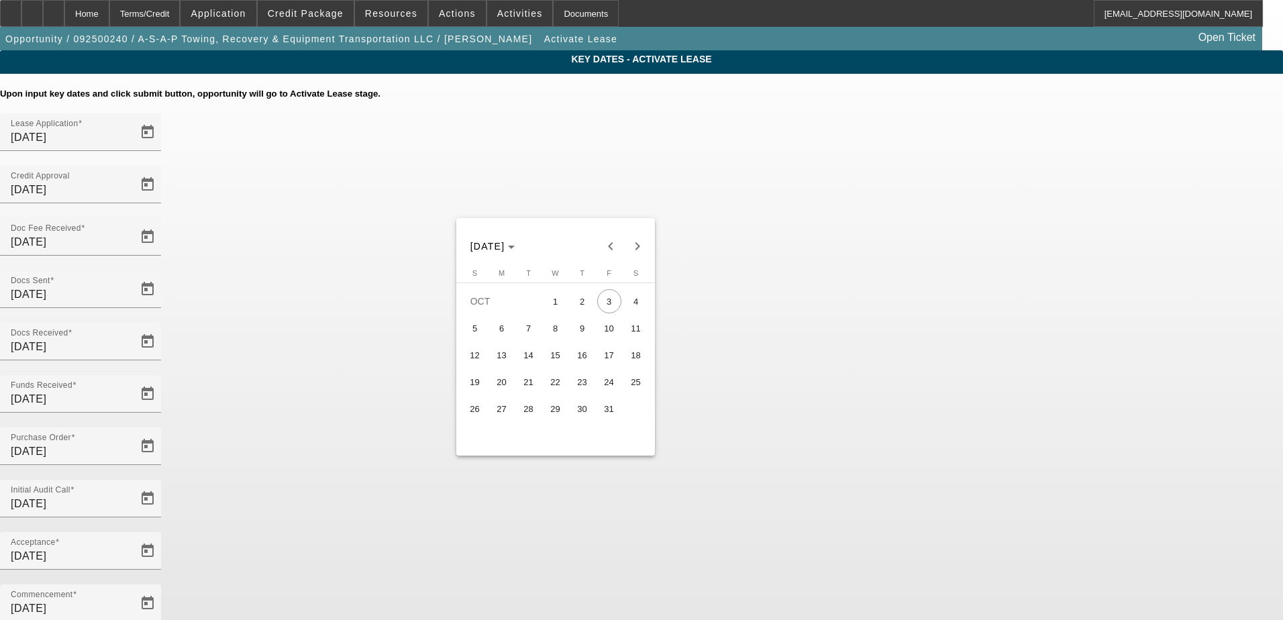
click at [552, 365] on span "15" at bounding box center [556, 355] width 24 height 24
type input "10/15/2025"
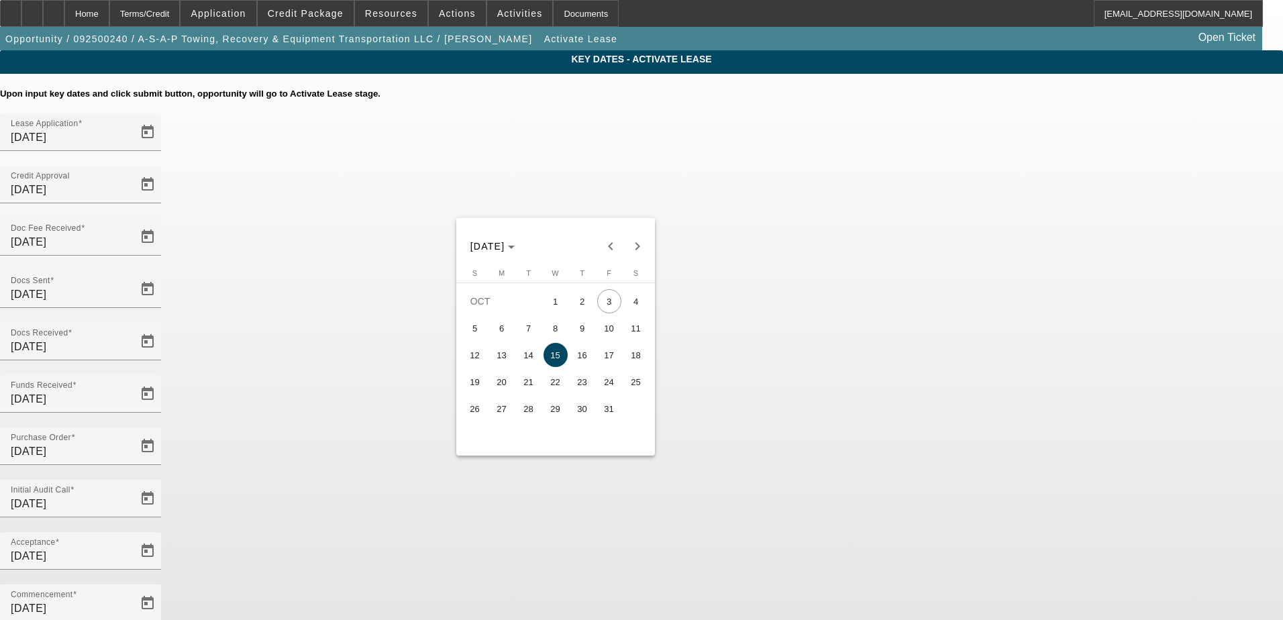
click at [621, 476] on div at bounding box center [641, 310] width 1283 height 620
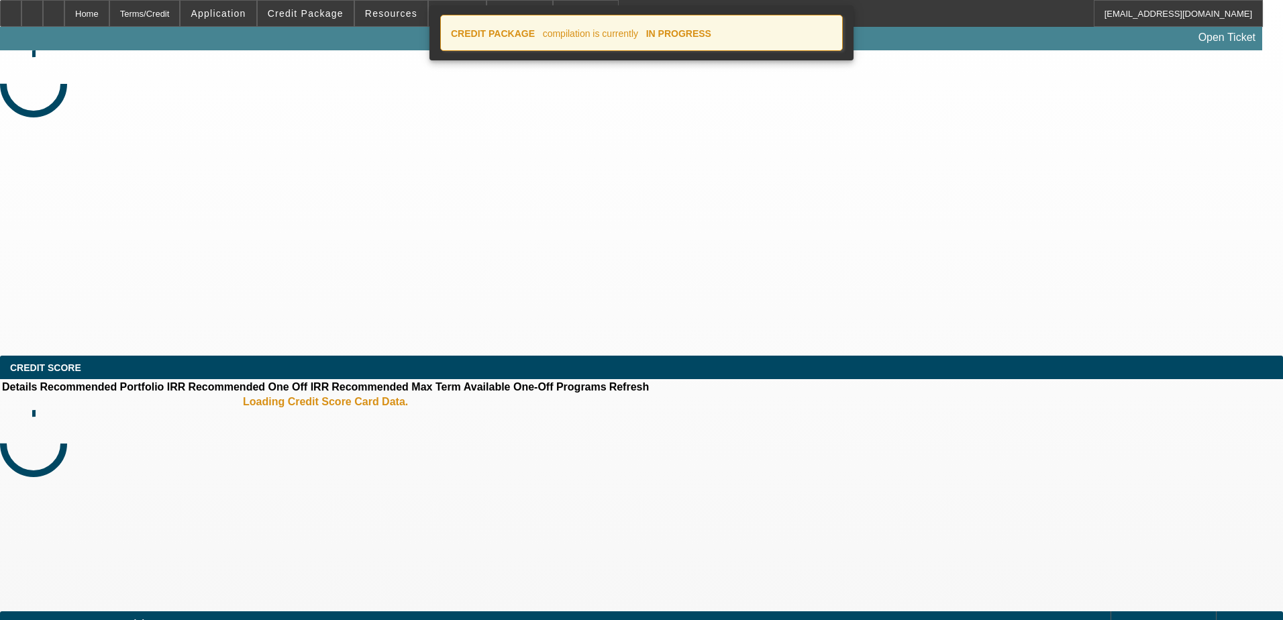
select select "4"
select select "0"
select select "3"
select select "0"
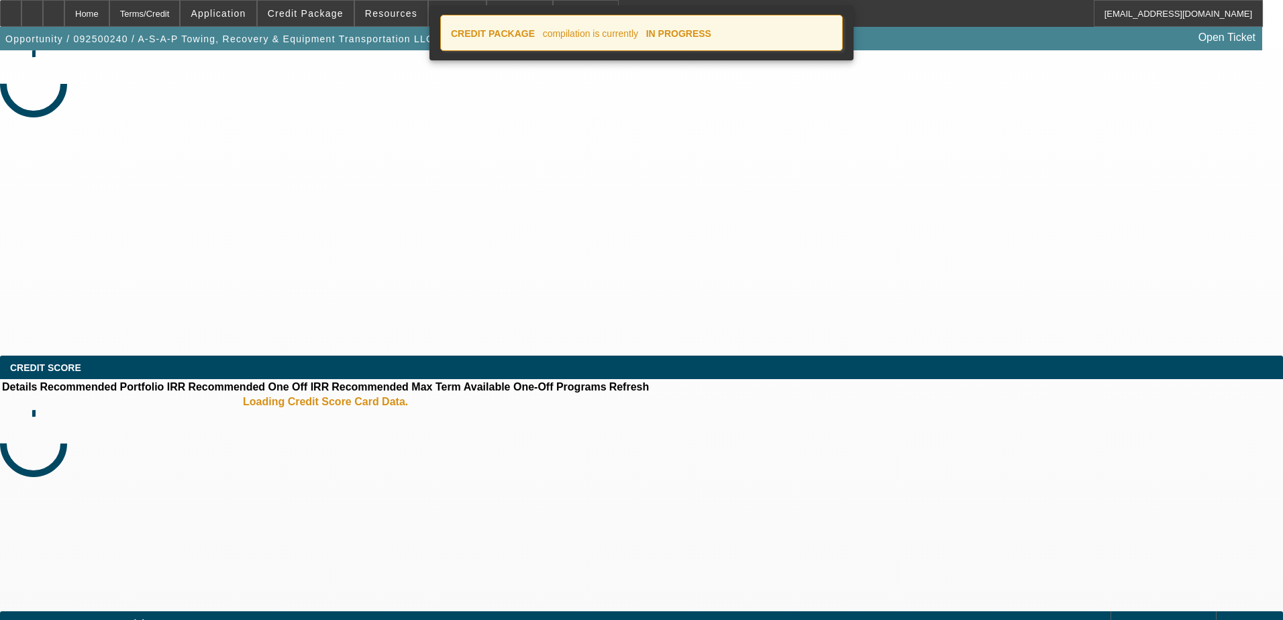
select select "6"
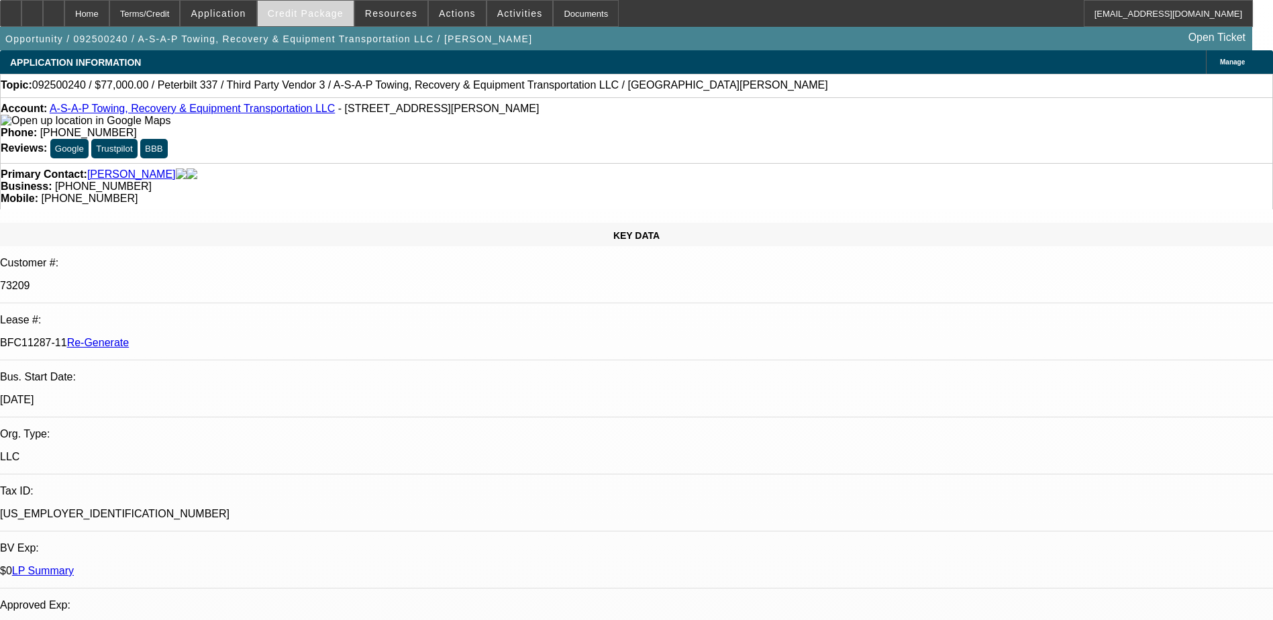
click at [307, 7] on span at bounding box center [306, 13] width 96 height 32
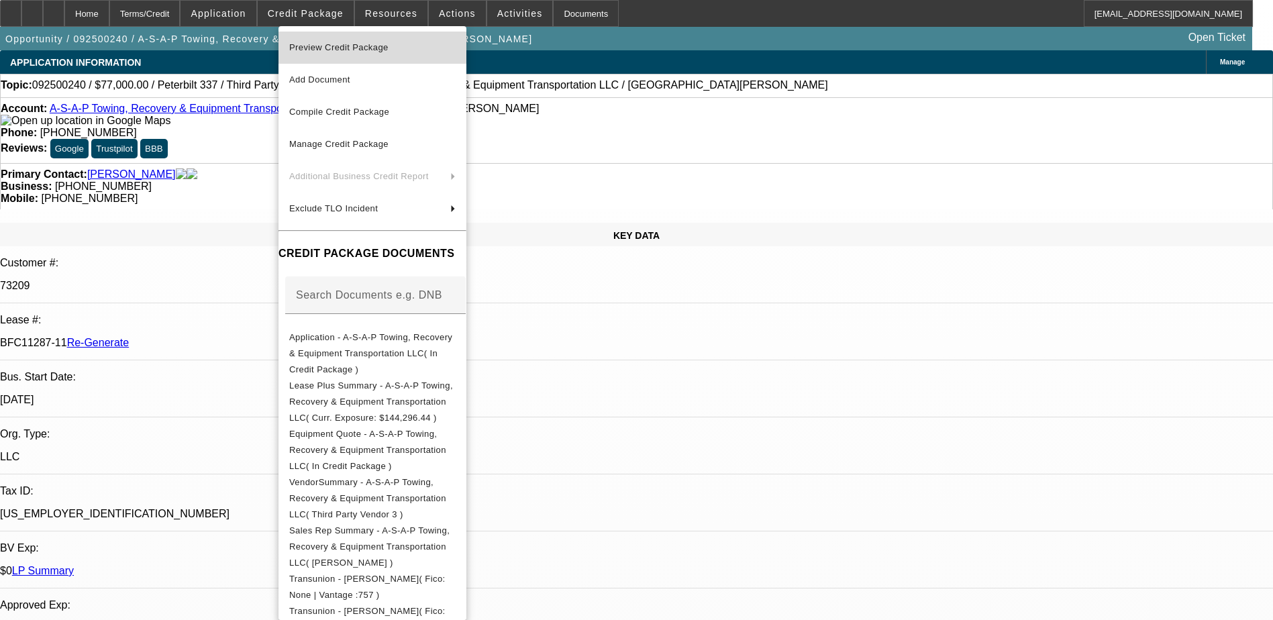
click at [324, 37] on button "Preview Credit Package" at bounding box center [373, 48] width 188 height 32
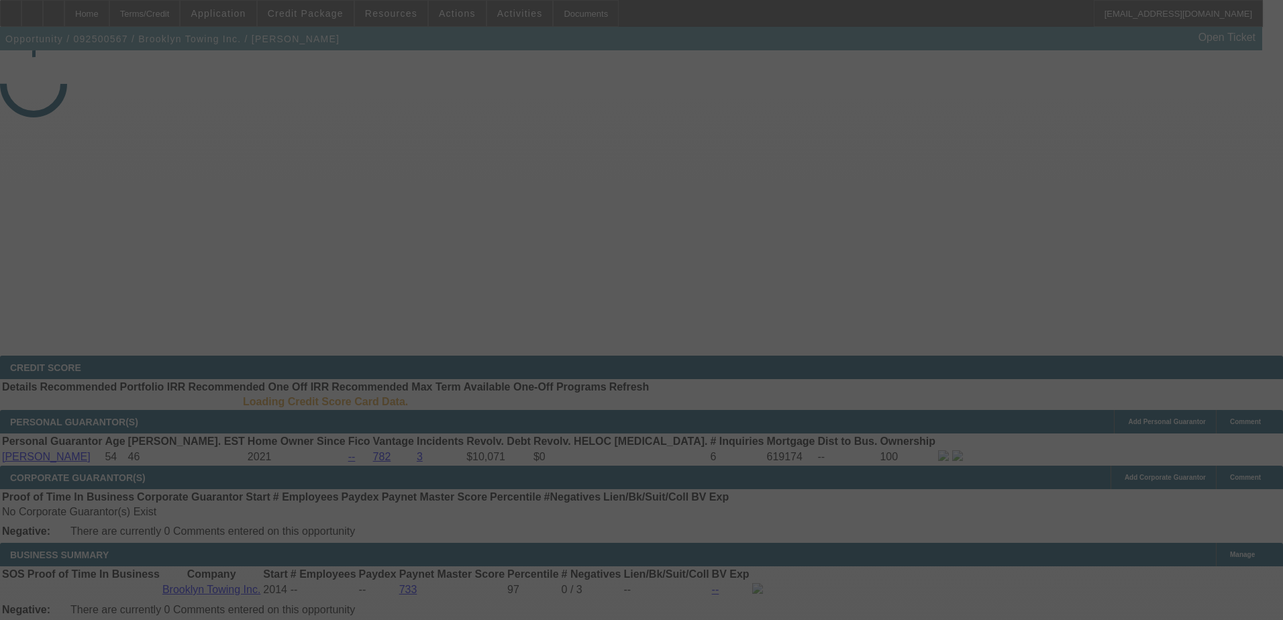
select select "3"
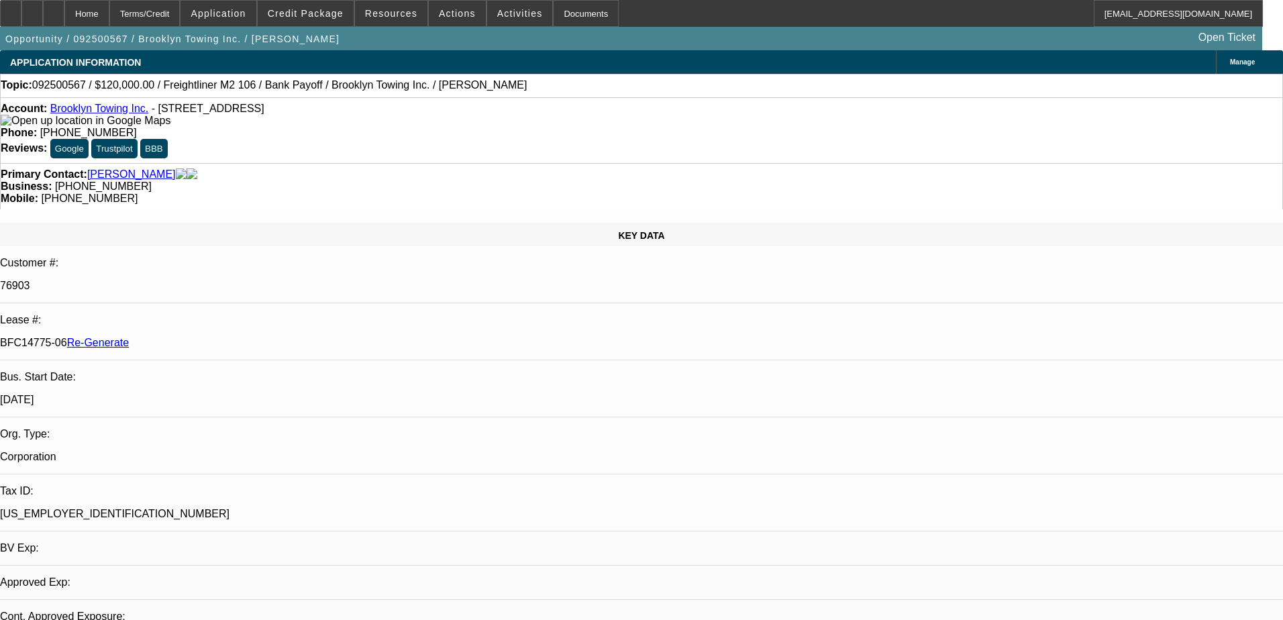
select select "0"
select select "2"
select select "0"
select select "6"
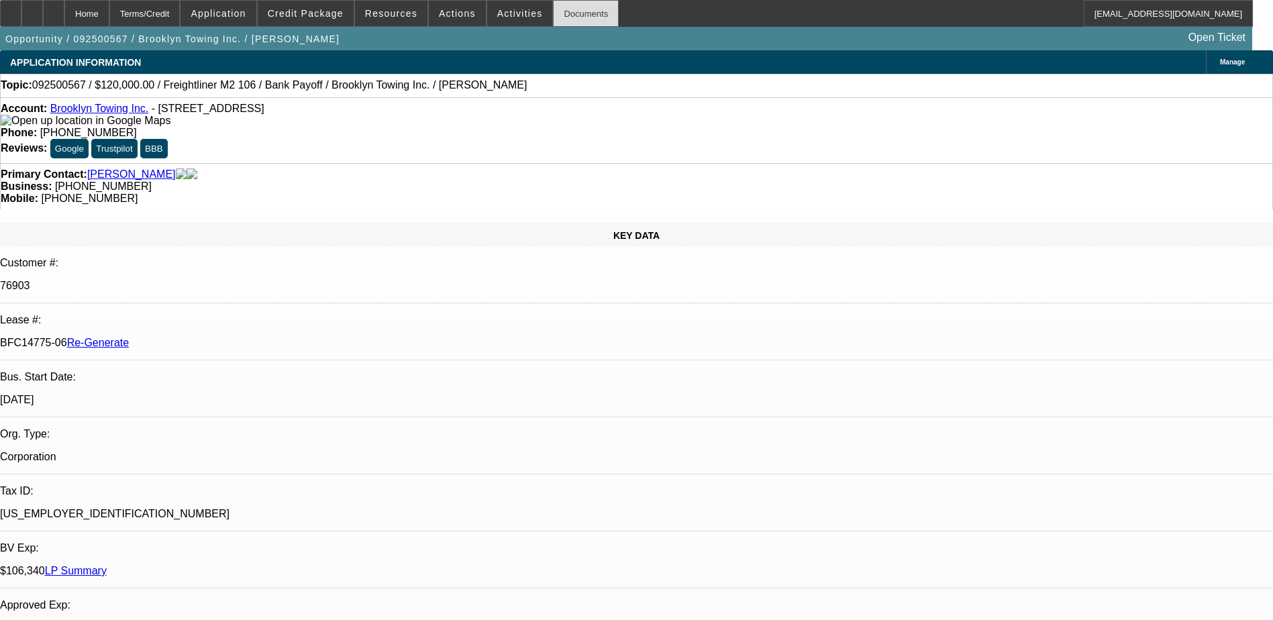
click at [564, 12] on div "Documents" at bounding box center [586, 13] width 66 height 27
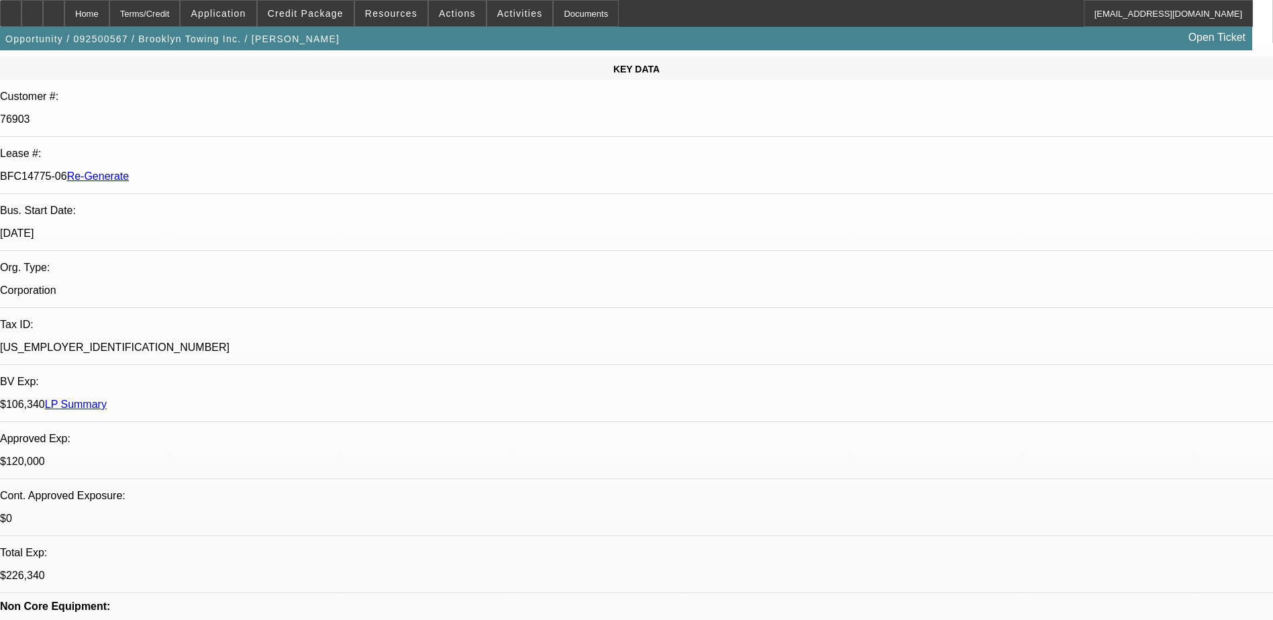
scroll to position [134, 0]
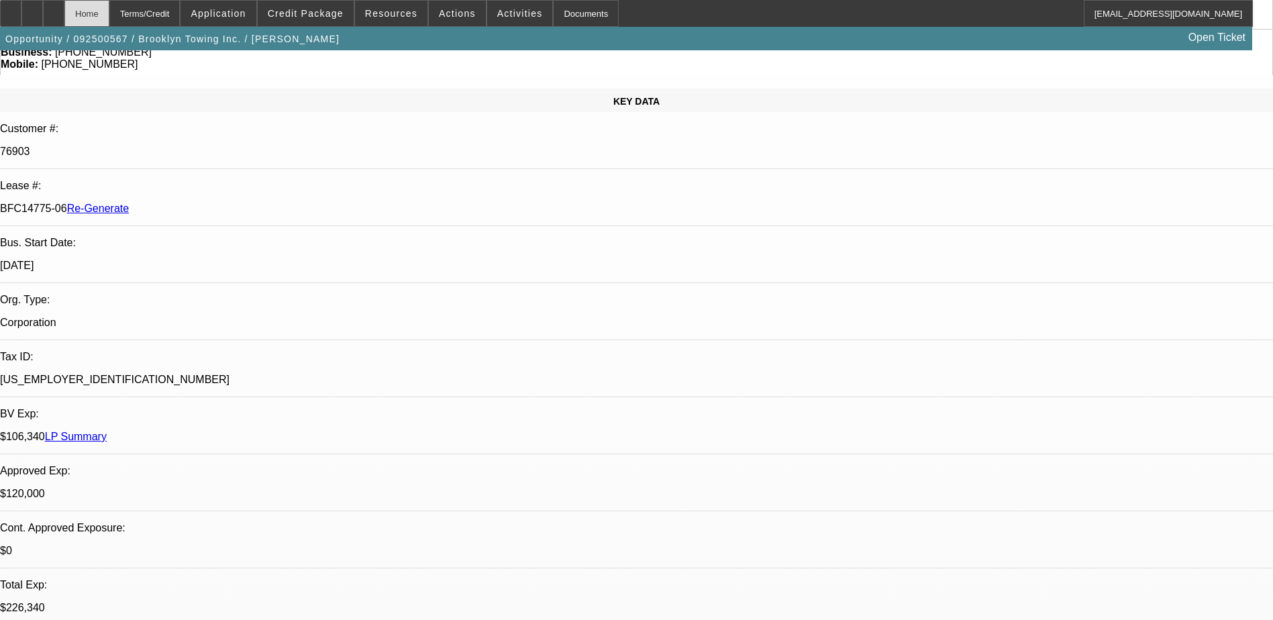
click at [109, 12] on div "Home" at bounding box center [86, 13] width 45 height 27
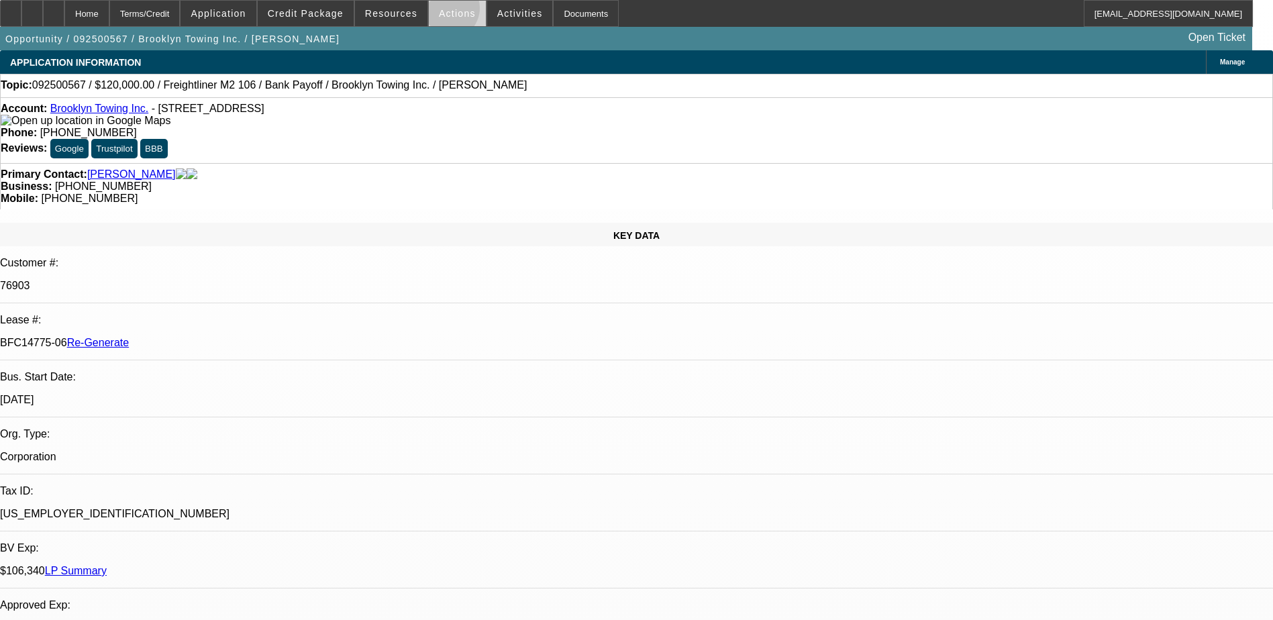
click at [442, 11] on span "Actions" at bounding box center [457, 13] width 37 height 11
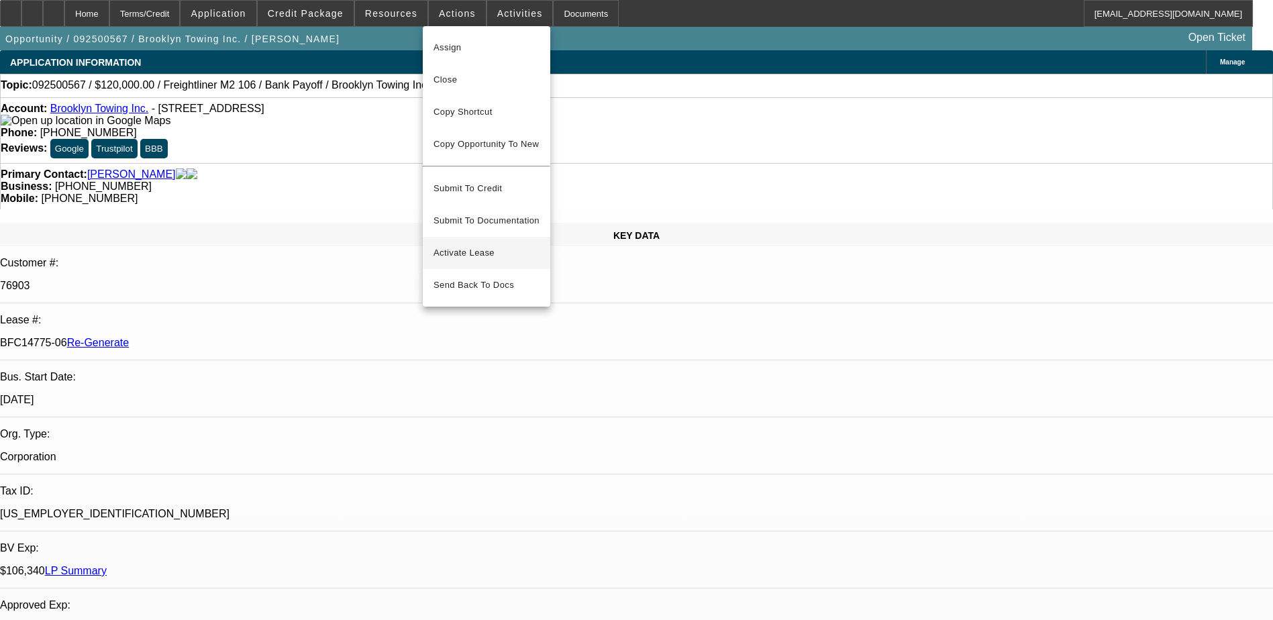
click at [469, 245] on span "Activate Lease" at bounding box center [487, 253] width 106 height 16
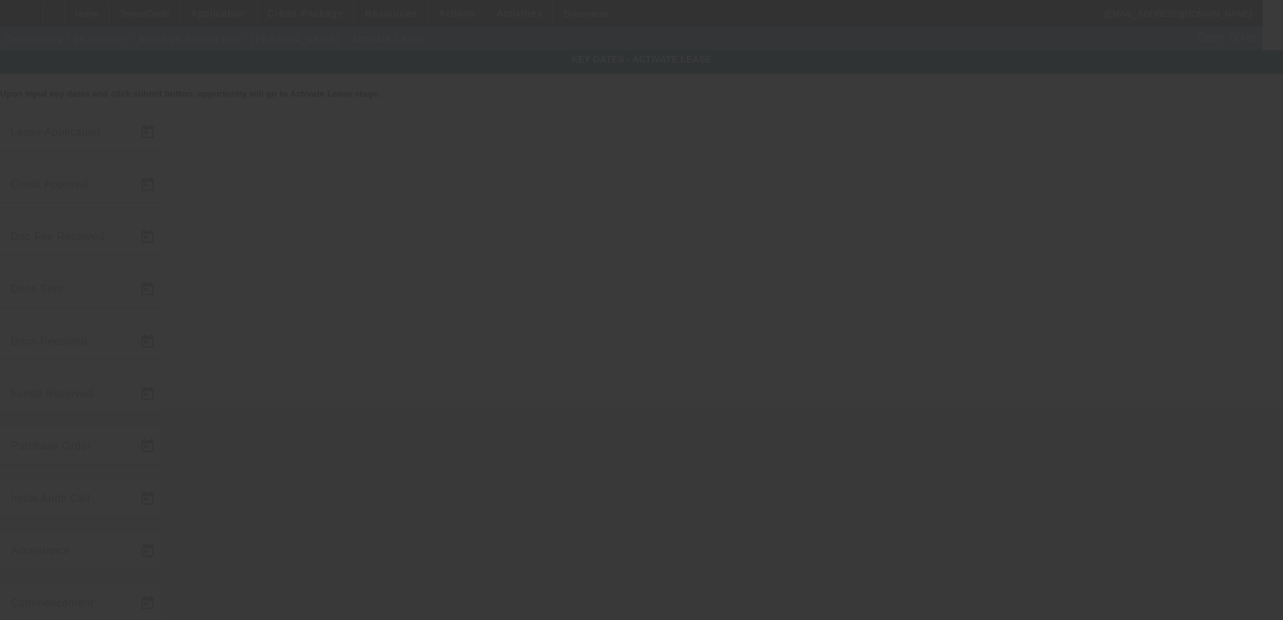
type input "[DATE]"
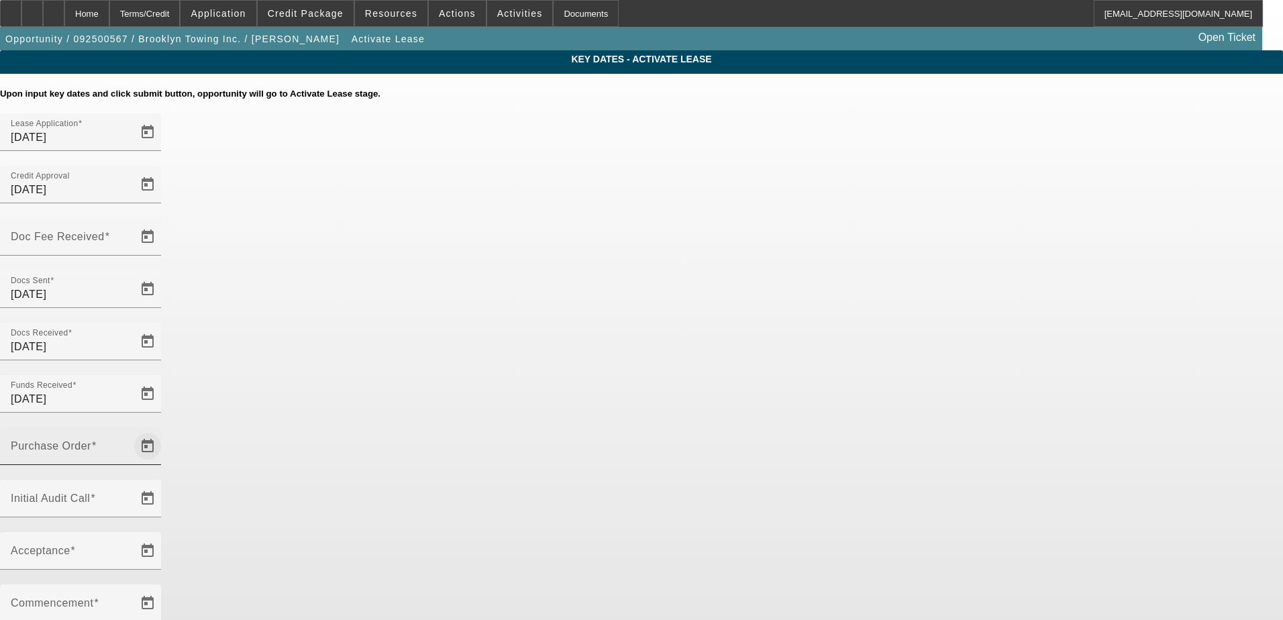
click at [164, 430] on span "Open calendar" at bounding box center [148, 446] width 32 height 32
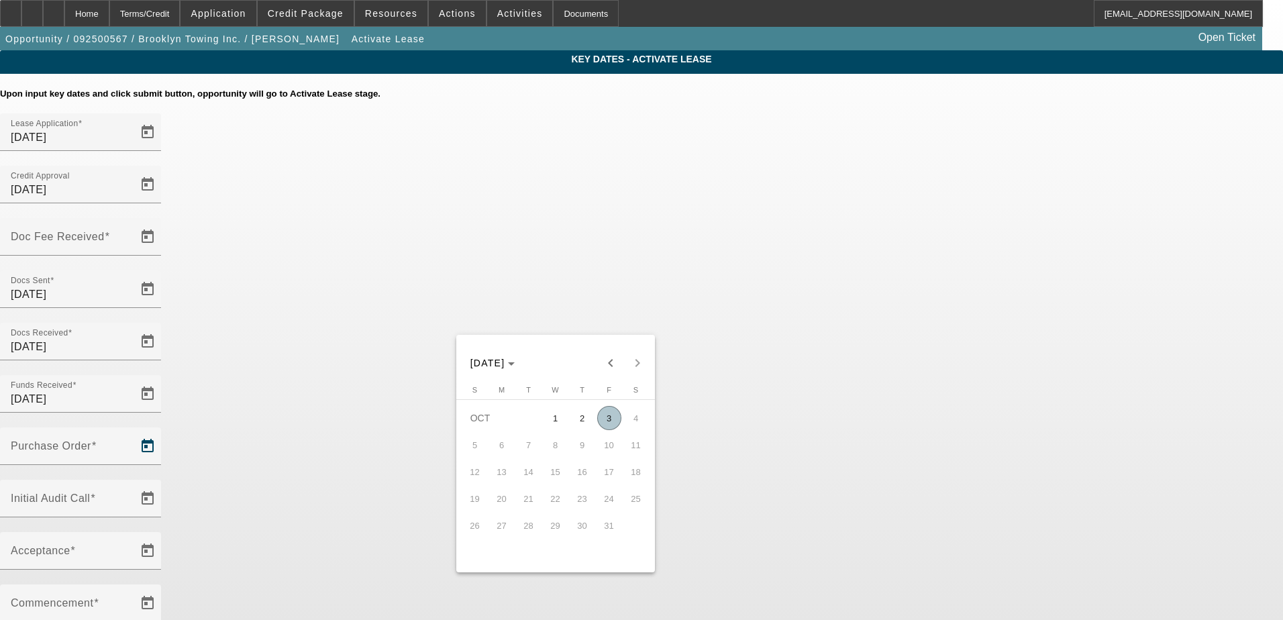
click at [605, 427] on span "3" at bounding box center [609, 418] width 24 height 24
type input "[DATE]"
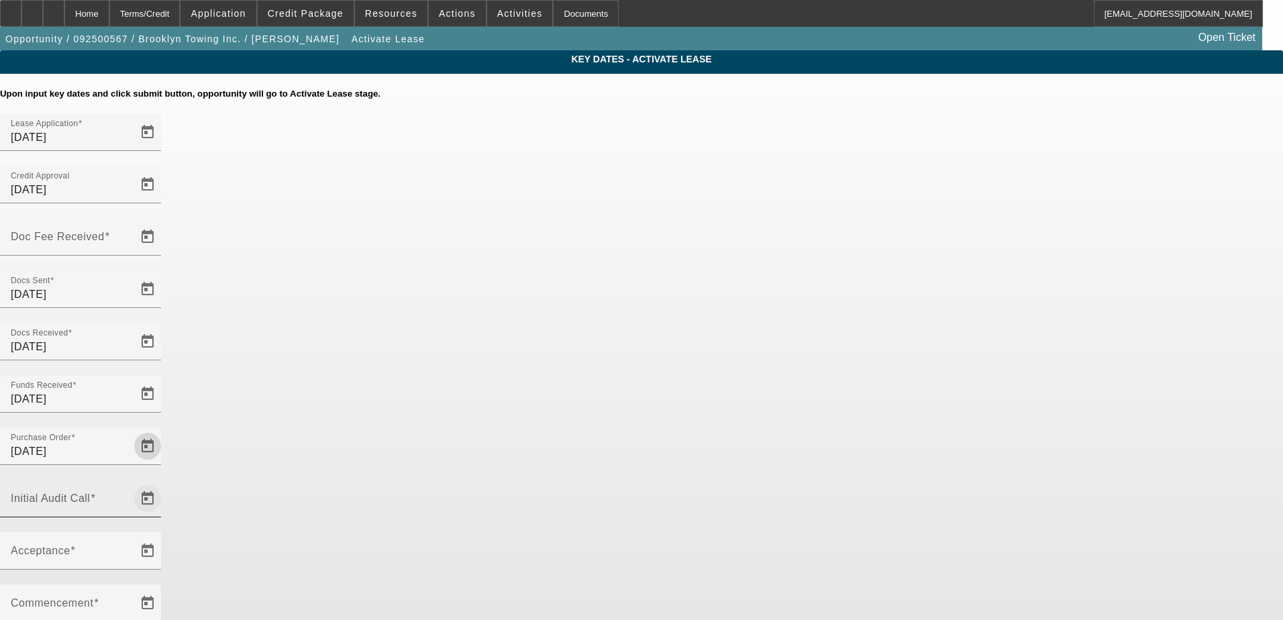
click at [164, 483] on span "Open calendar" at bounding box center [148, 499] width 32 height 32
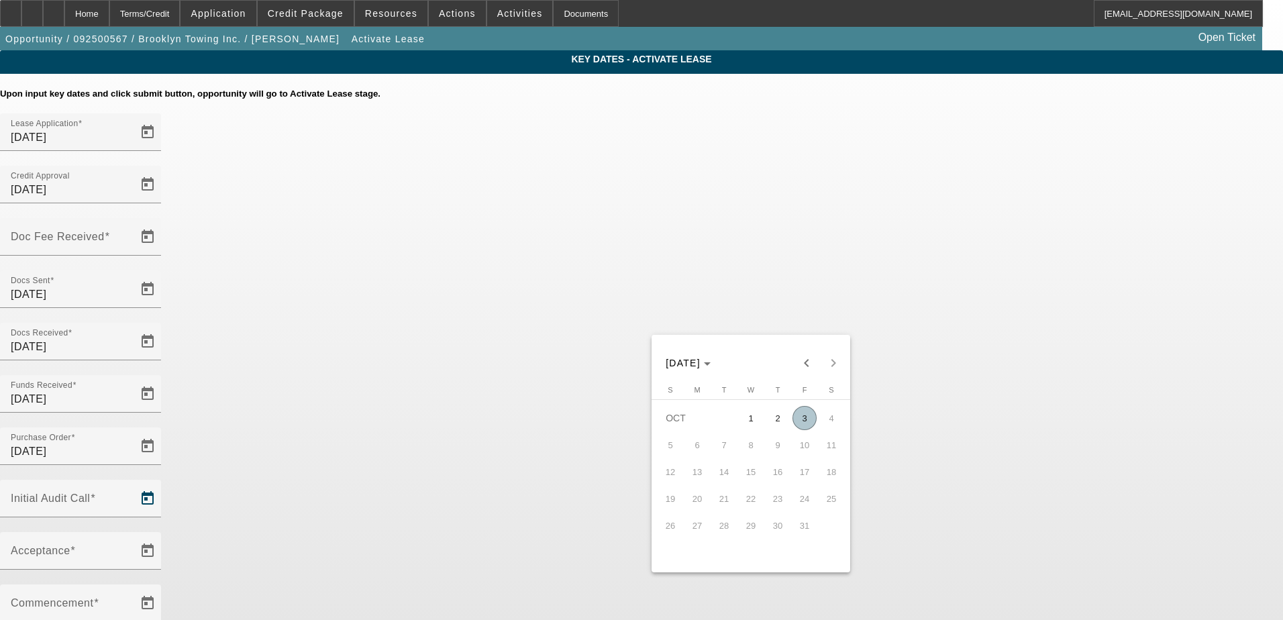
click at [804, 423] on span "3" at bounding box center [805, 418] width 24 height 24
type input "[DATE]"
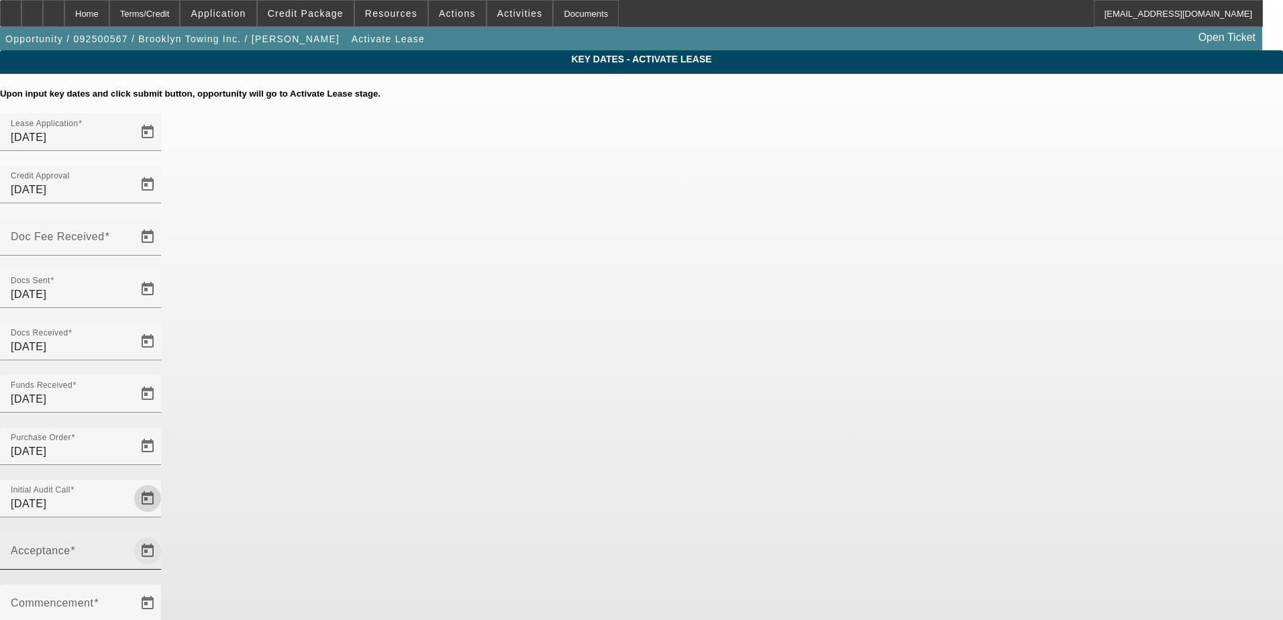
click at [164, 535] on span "Open calendar" at bounding box center [148, 551] width 32 height 32
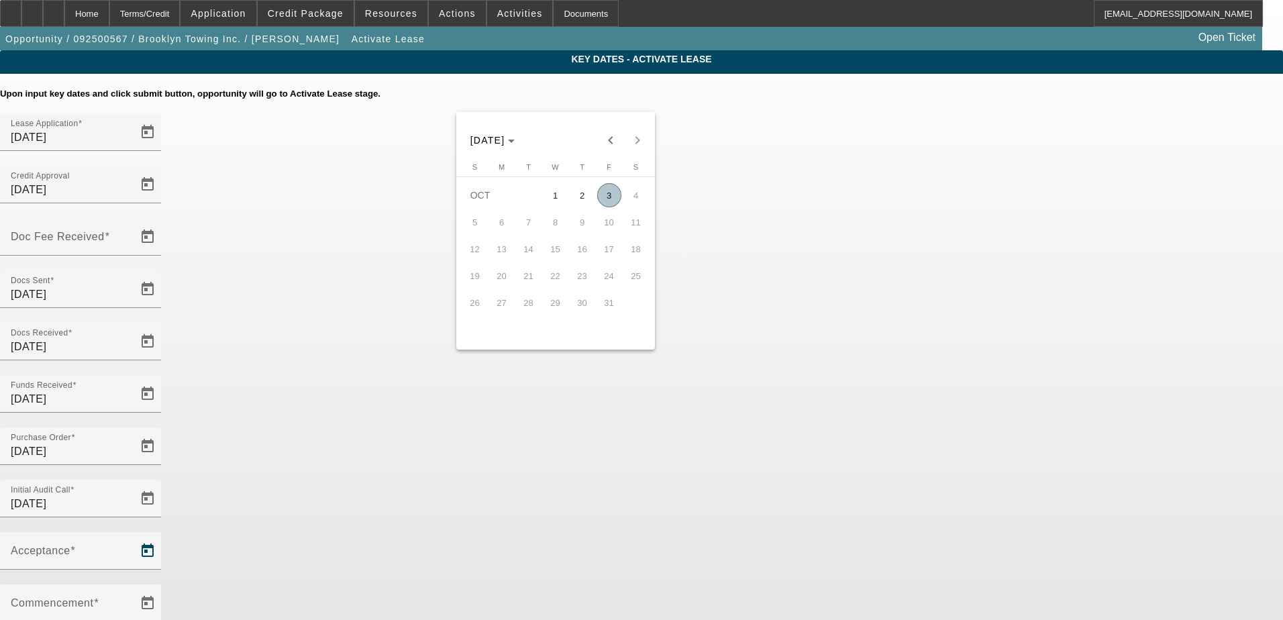
click at [609, 201] on span "3" at bounding box center [609, 195] width 24 height 24
type input "10/3/2025"
type input "11/1/2025"
type input "12/1/2025"
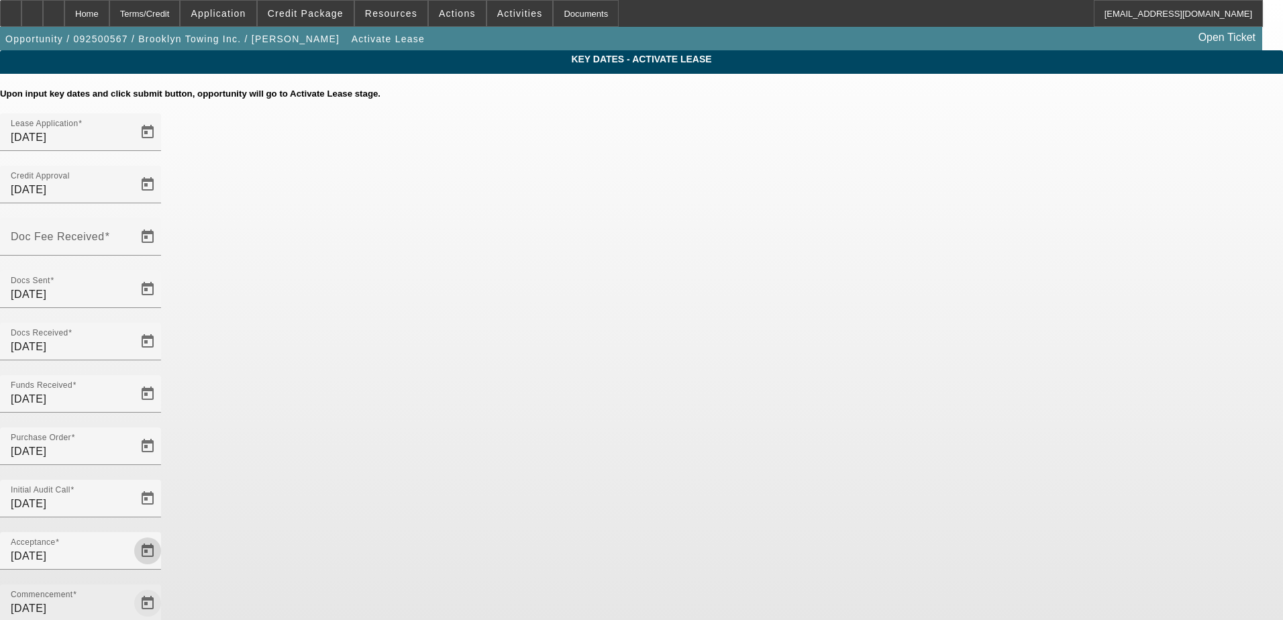
click at [164, 587] on span "Open calendar" at bounding box center [148, 603] width 32 height 32
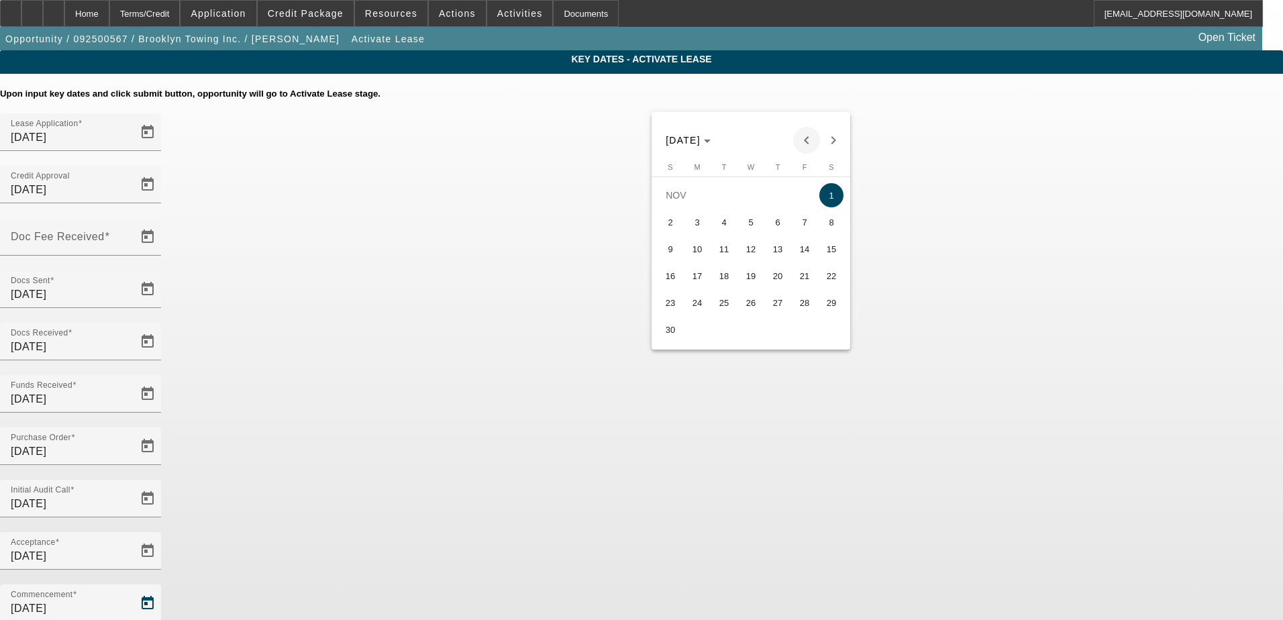
click at [805, 146] on span "Previous month" at bounding box center [806, 140] width 27 height 27
click at [749, 252] on span "15" at bounding box center [751, 249] width 24 height 24
type input "10/15/2025"
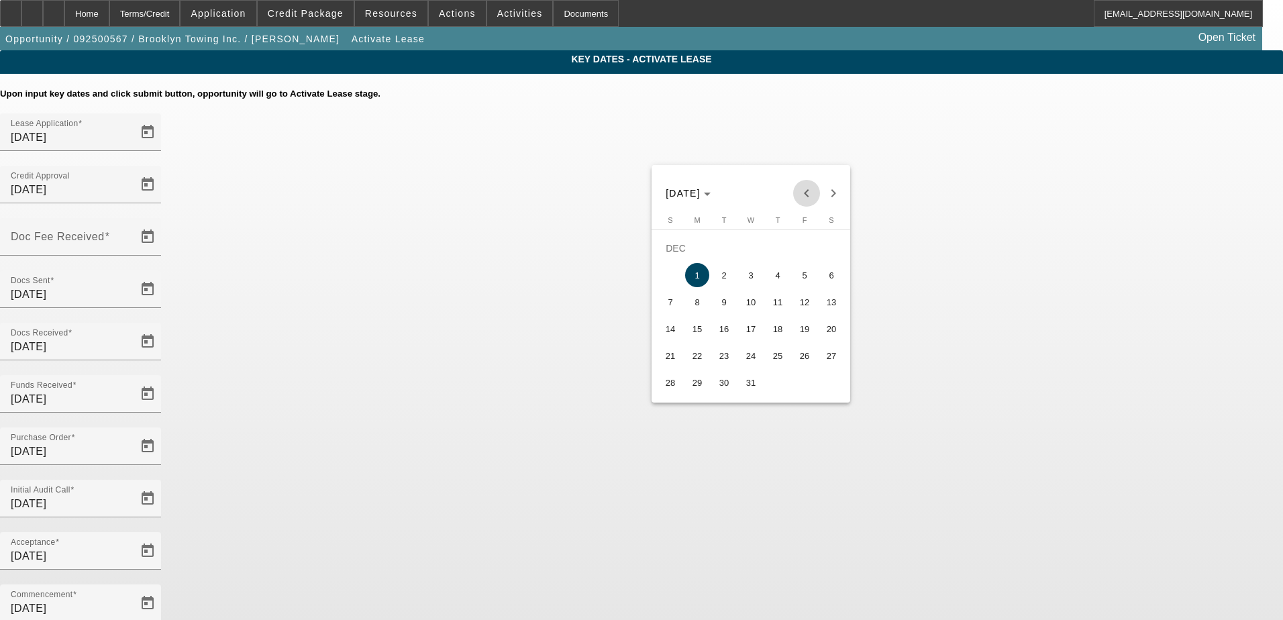
click at [809, 195] on span "Previous month" at bounding box center [806, 193] width 27 height 27
click at [834, 311] on span "15" at bounding box center [831, 302] width 24 height 24
type input "11/15/2025"
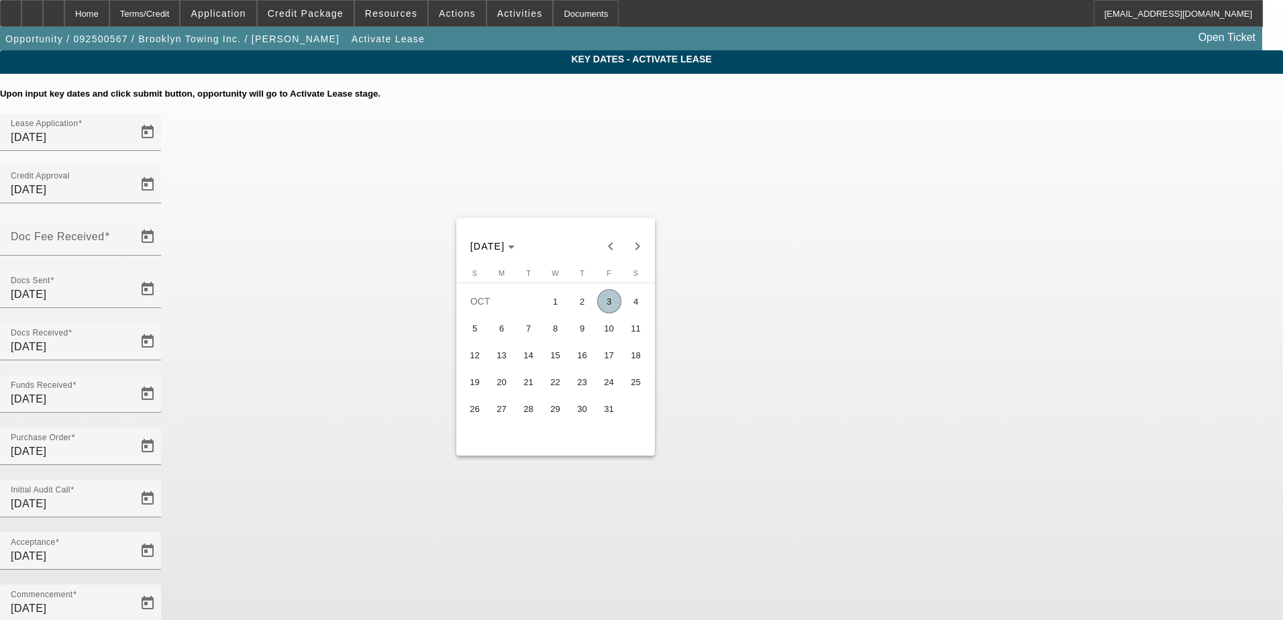
click at [608, 334] on span "10" at bounding box center [609, 328] width 24 height 24
type input "10/10/2025"
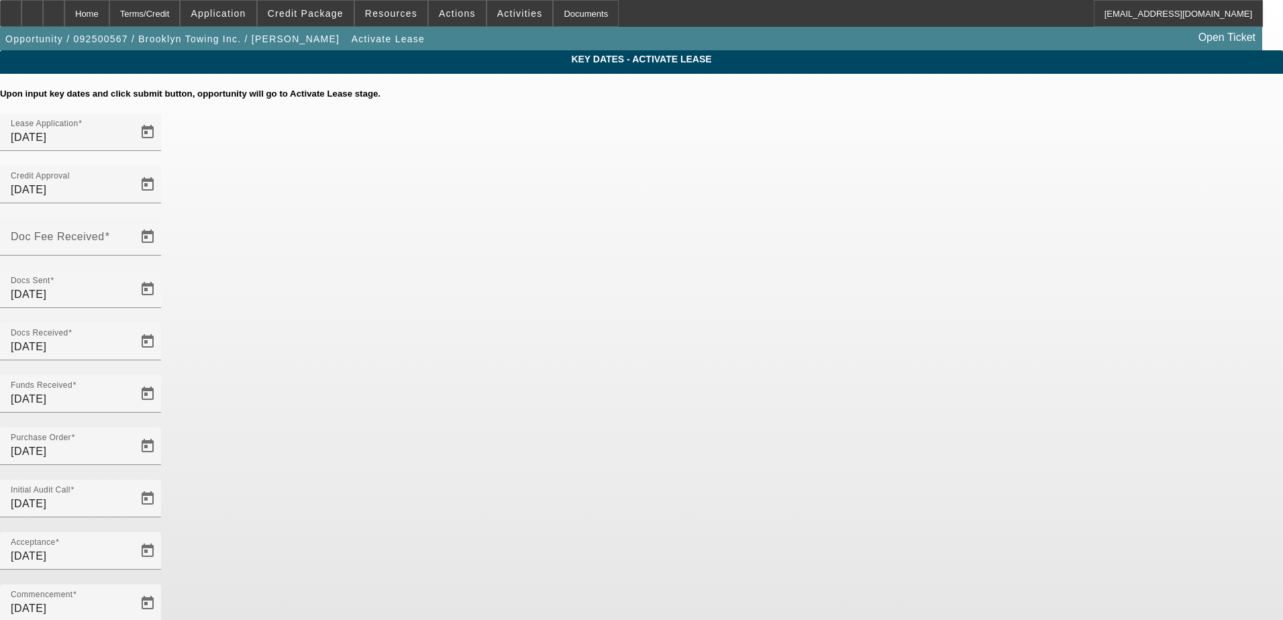
click at [164, 221] on span "Open calendar" at bounding box center [148, 237] width 32 height 32
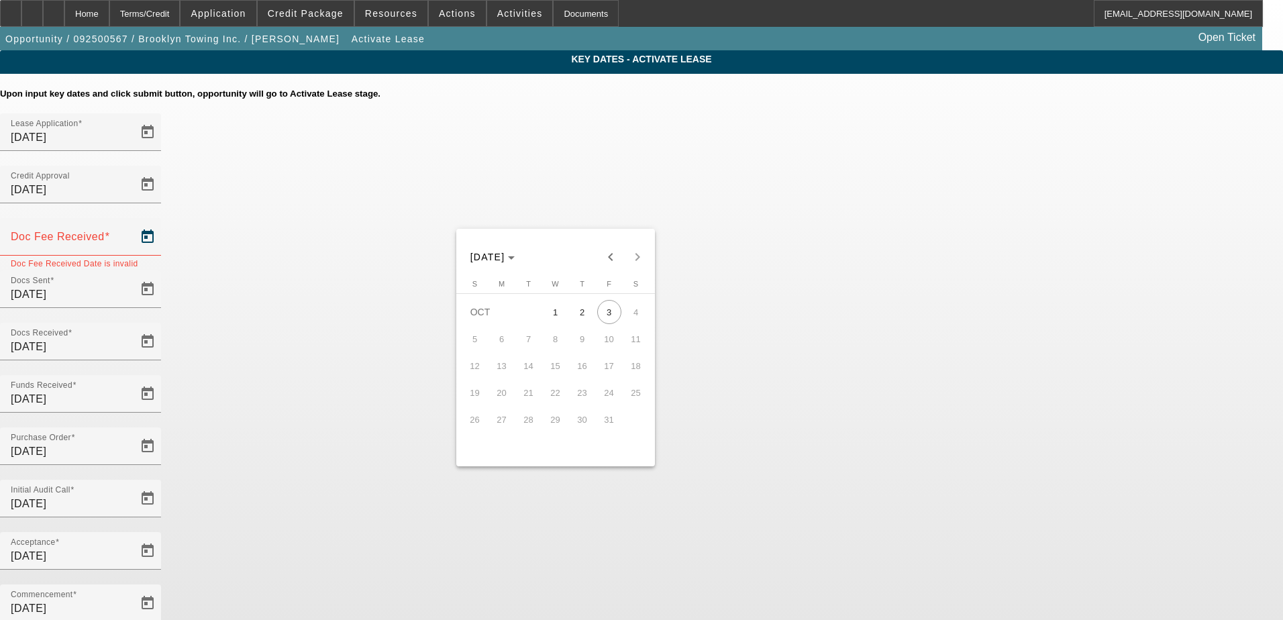
click at [556, 313] on span "1" at bounding box center [556, 312] width 24 height 24
type input "10/1/2025"
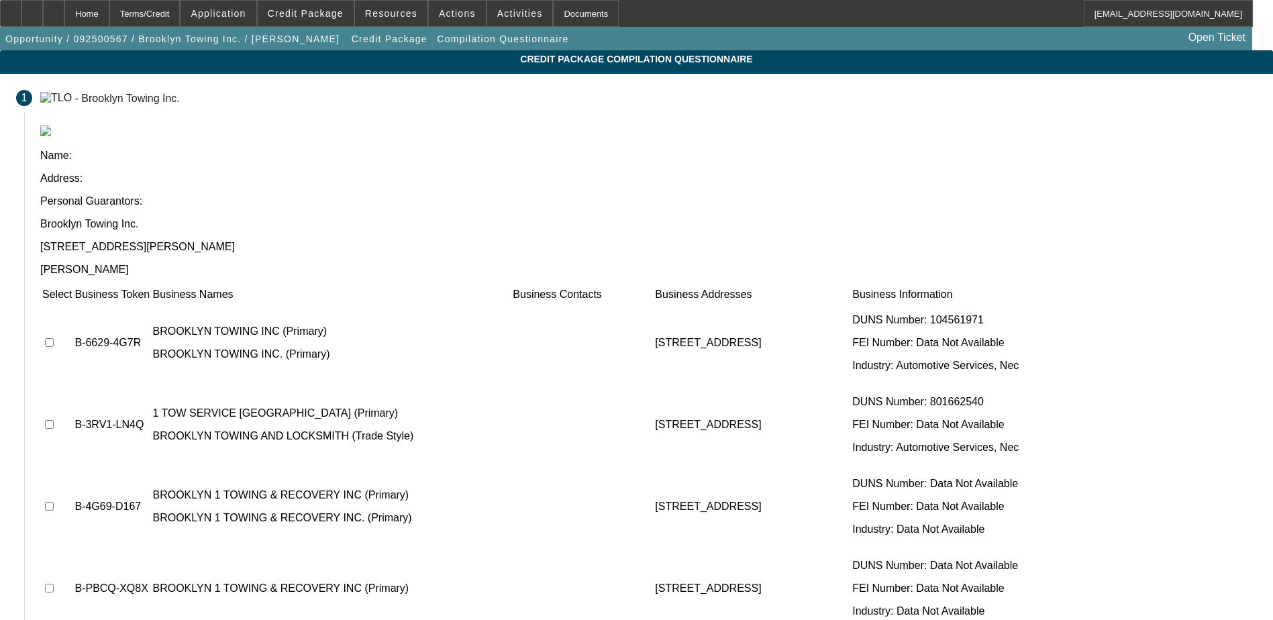
click at [54, 338] on input "checkbox" at bounding box center [49, 342] width 9 height 9
checkbox input "true"
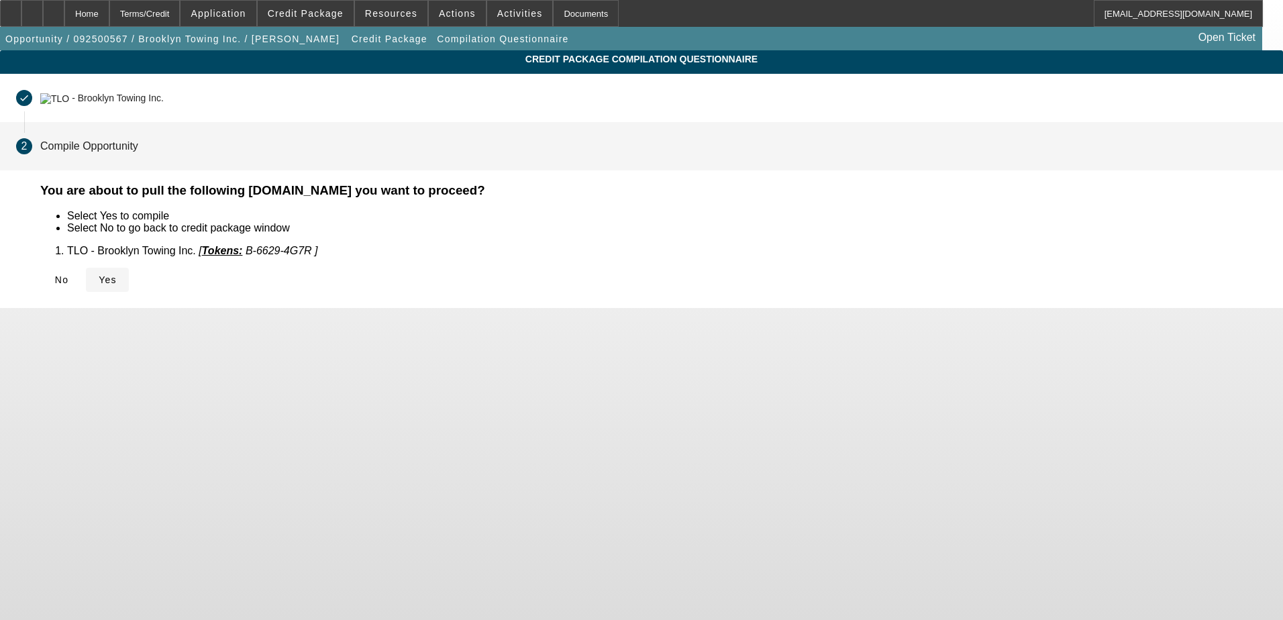
click at [117, 280] on span "Yes" at bounding box center [108, 280] width 18 height 11
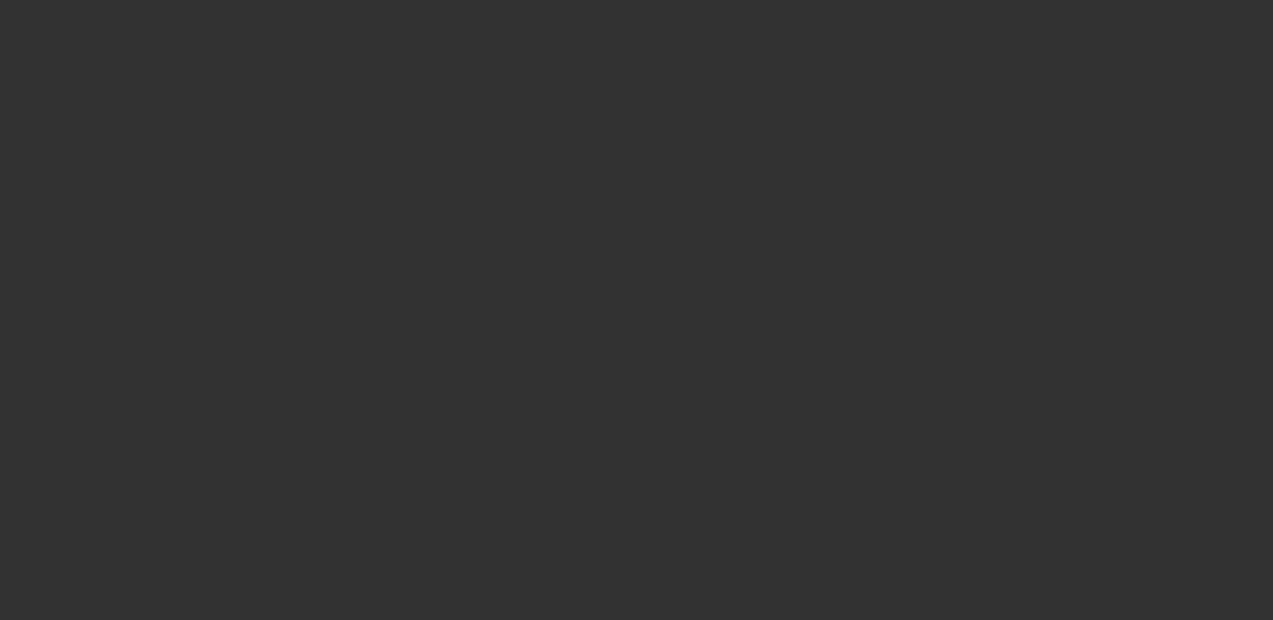
select select "4"
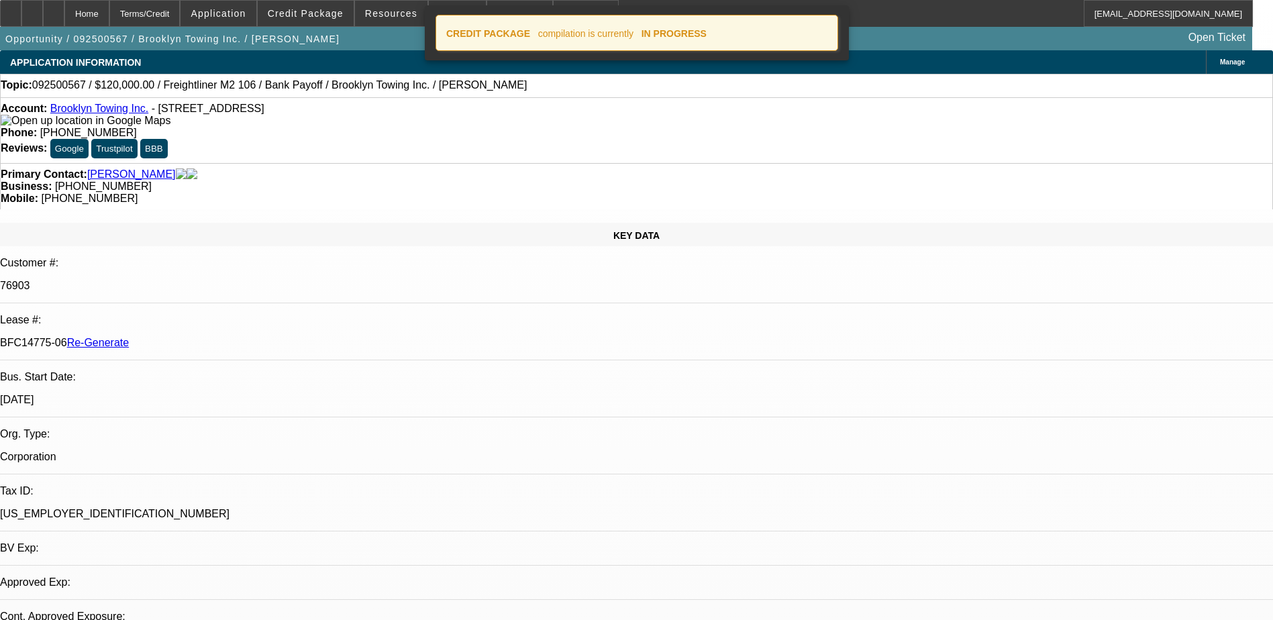
select select "0"
select select "2"
select select "0"
select select "6"
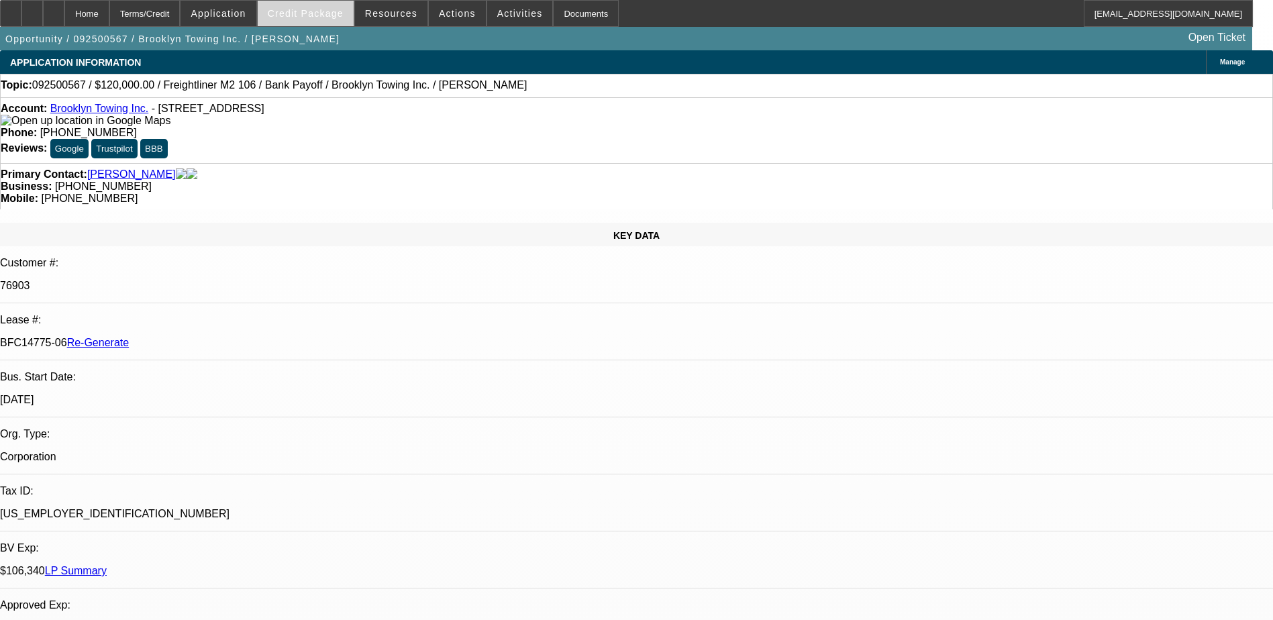
click at [316, 13] on span "Credit Package" at bounding box center [306, 13] width 76 height 11
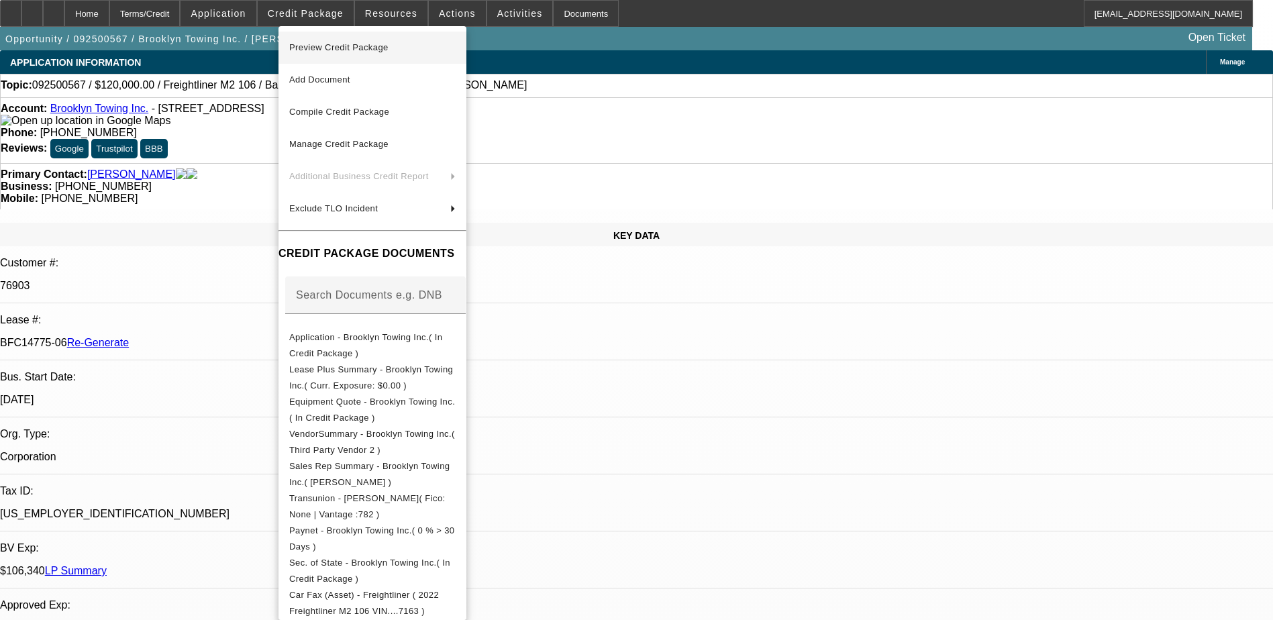
click at [330, 51] on span "Preview Credit Package" at bounding box center [338, 47] width 99 height 10
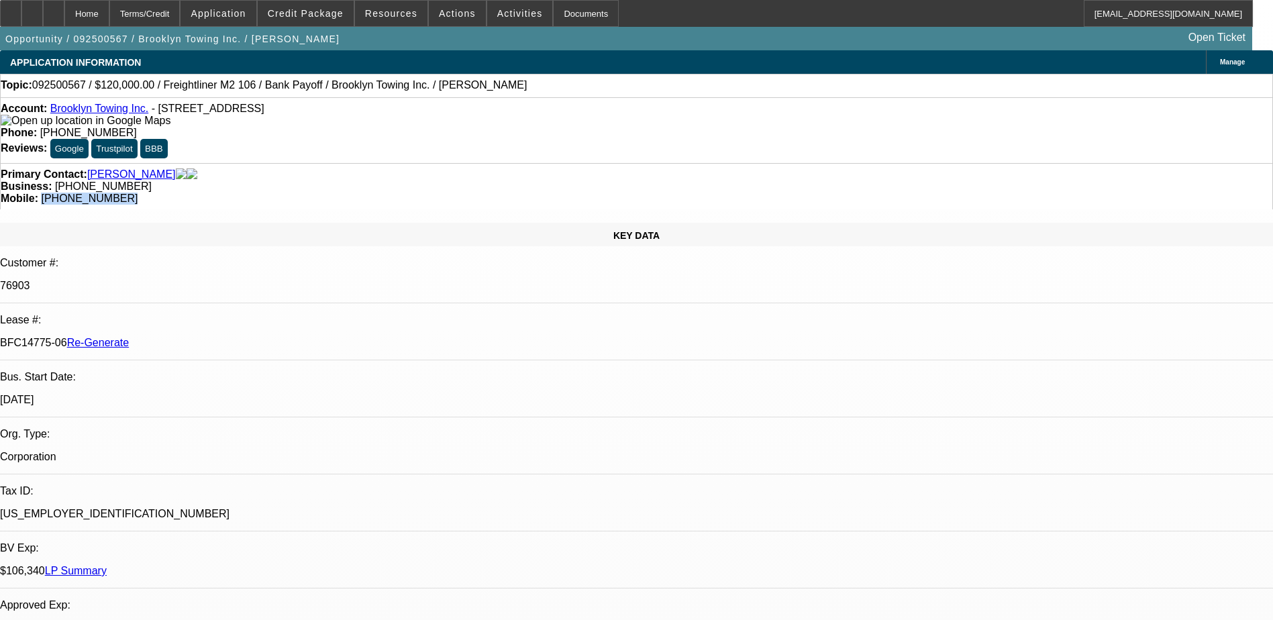
drag, startPoint x: 740, startPoint y: 148, endPoint x: 674, endPoint y: 152, distance: 66.6
click at [674, 193] on div "Mobile: (917) 577-1203" at bounding box center [637, 199] width 1272 height 12
copy span "(917) 577-1203"
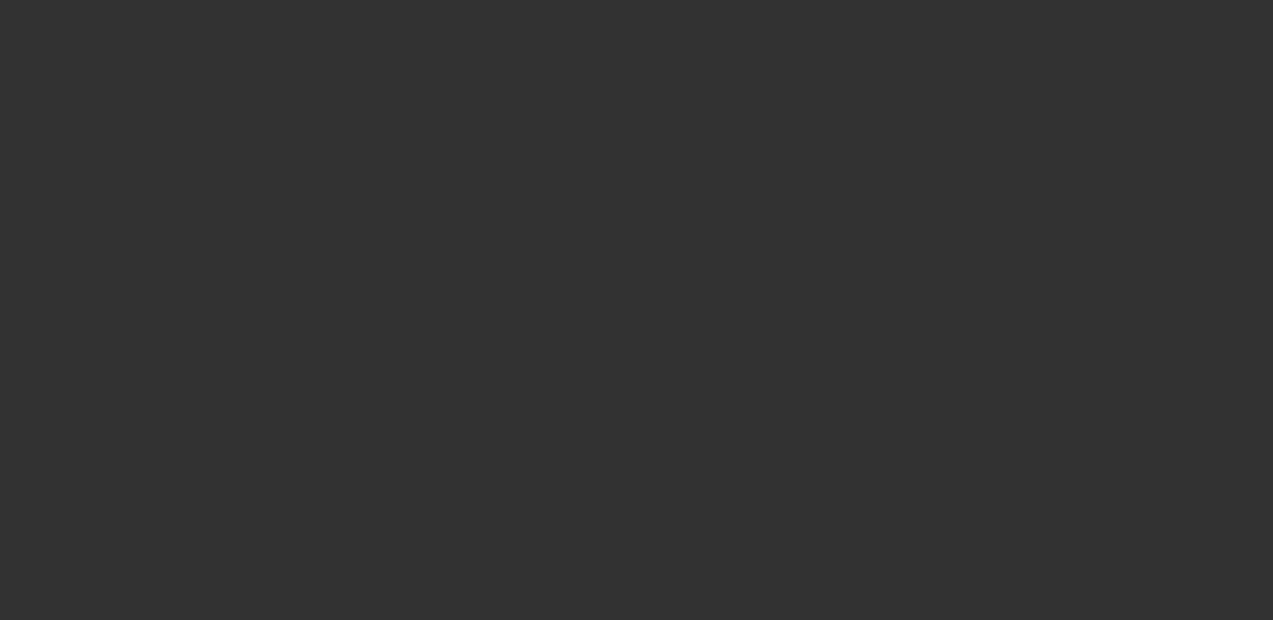
select select "3"
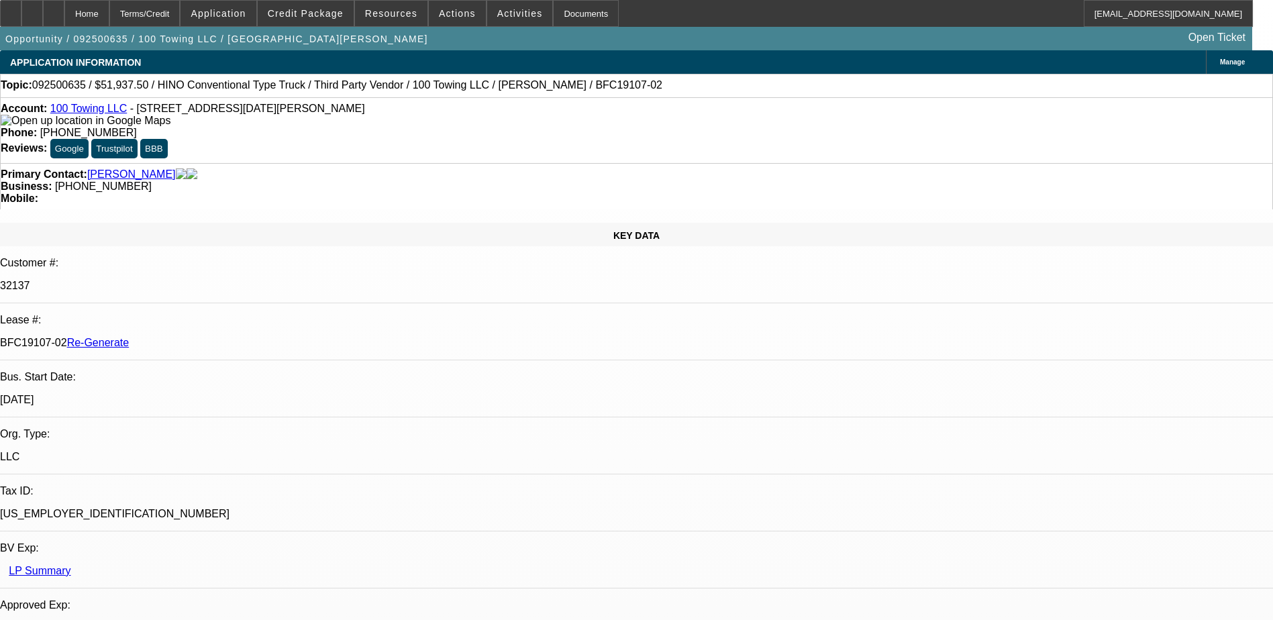
select select "0"
select select "2"
select select "0"
select select "1"
select select "2"
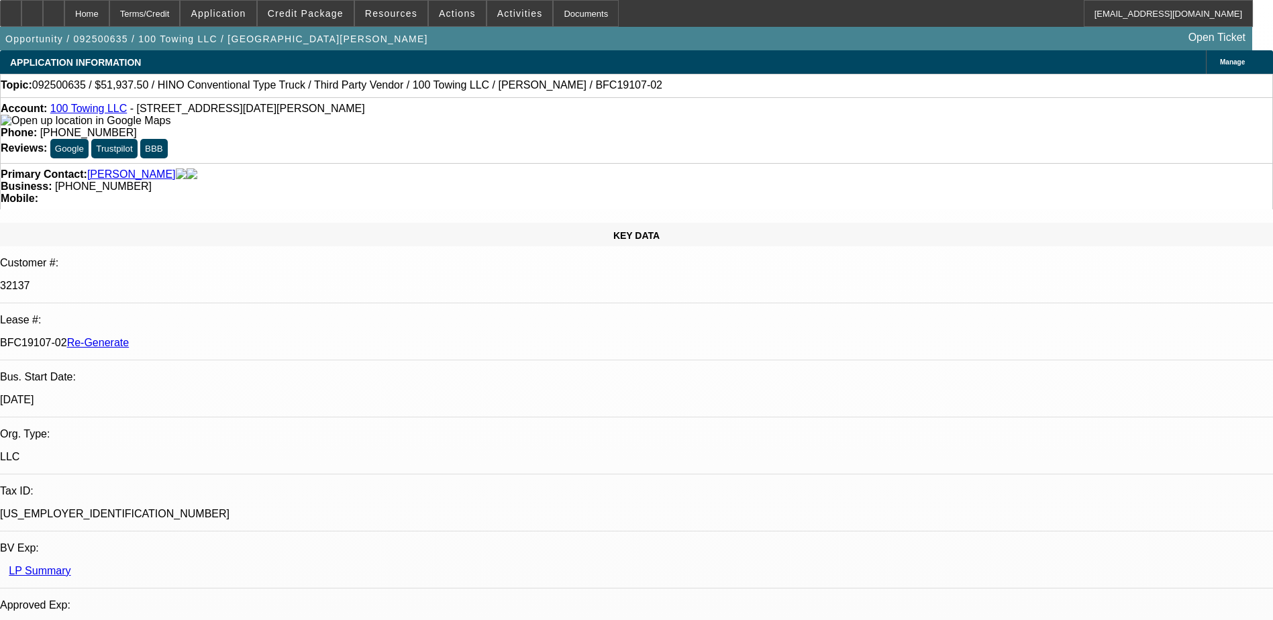
select select "6"
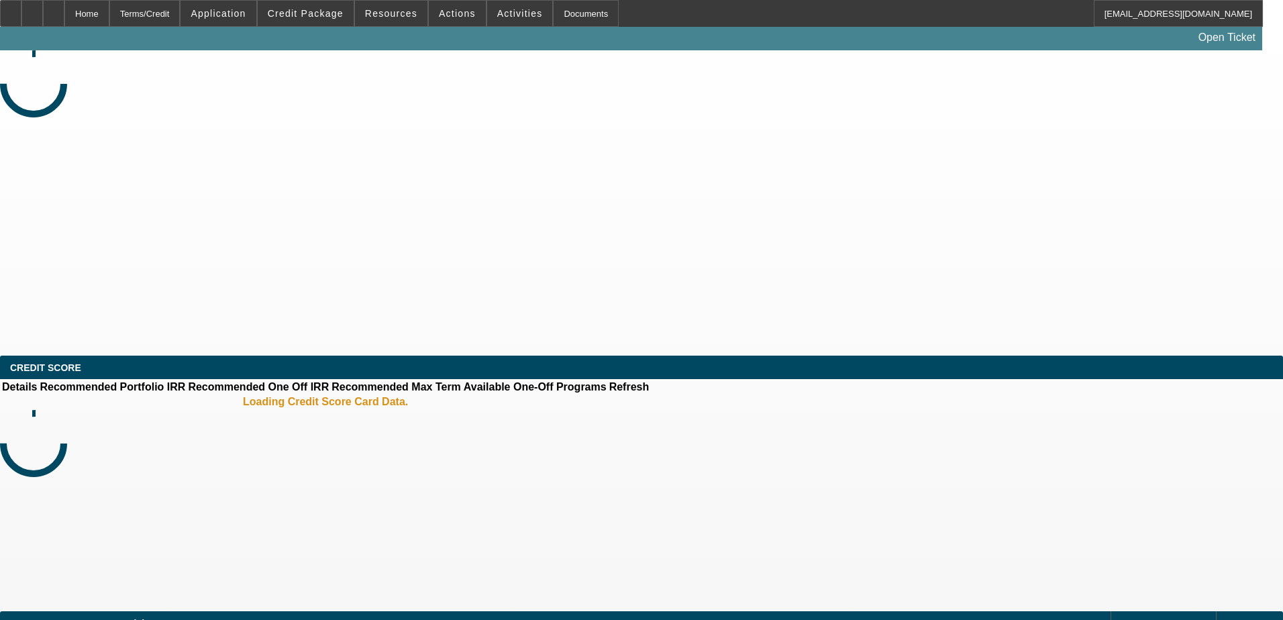
select select "3"
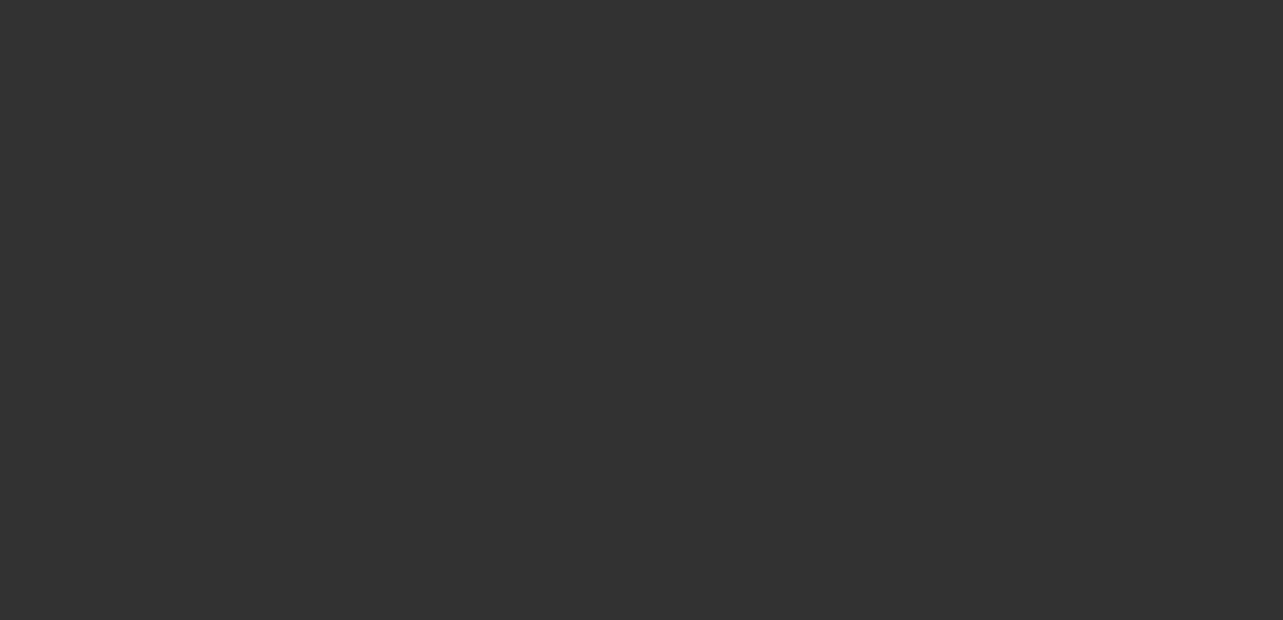
select select "0"
select select "2"
select select "0"
select select "6"
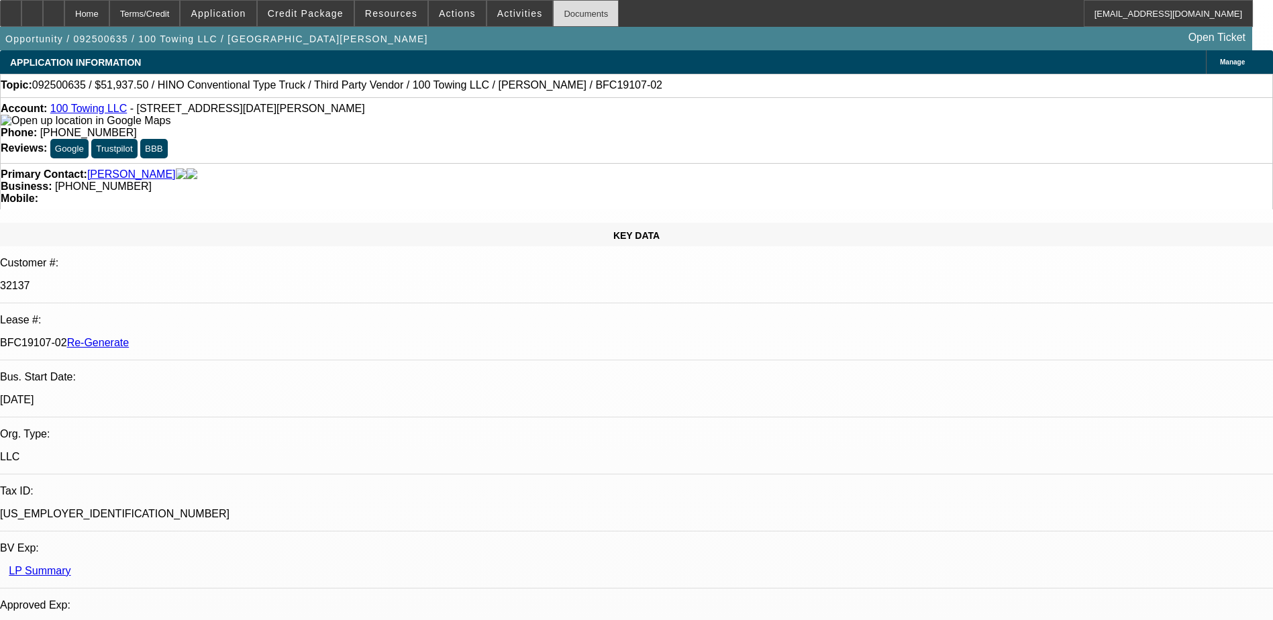
click at [566, 12] on div "Documents" at bounding box center [586, 13] width 66 height 27
click at [318, 18] on span "Credit Package" at bounding box center [306, 13] width 76 height 11
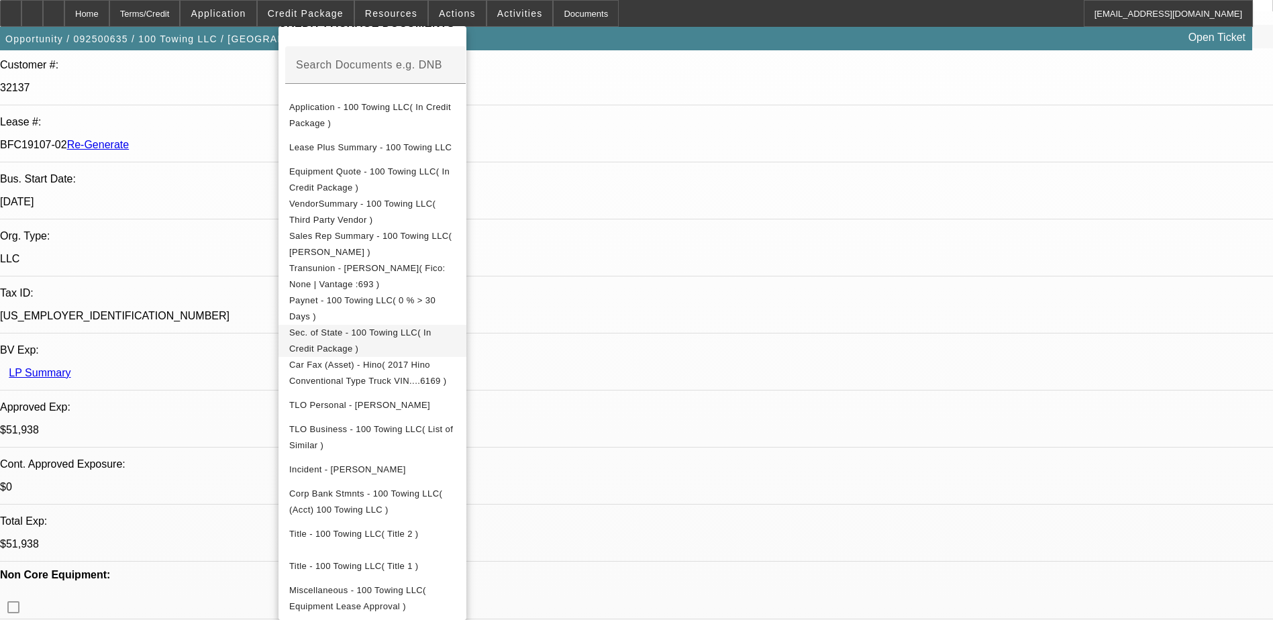
scroll to position [201, 0]
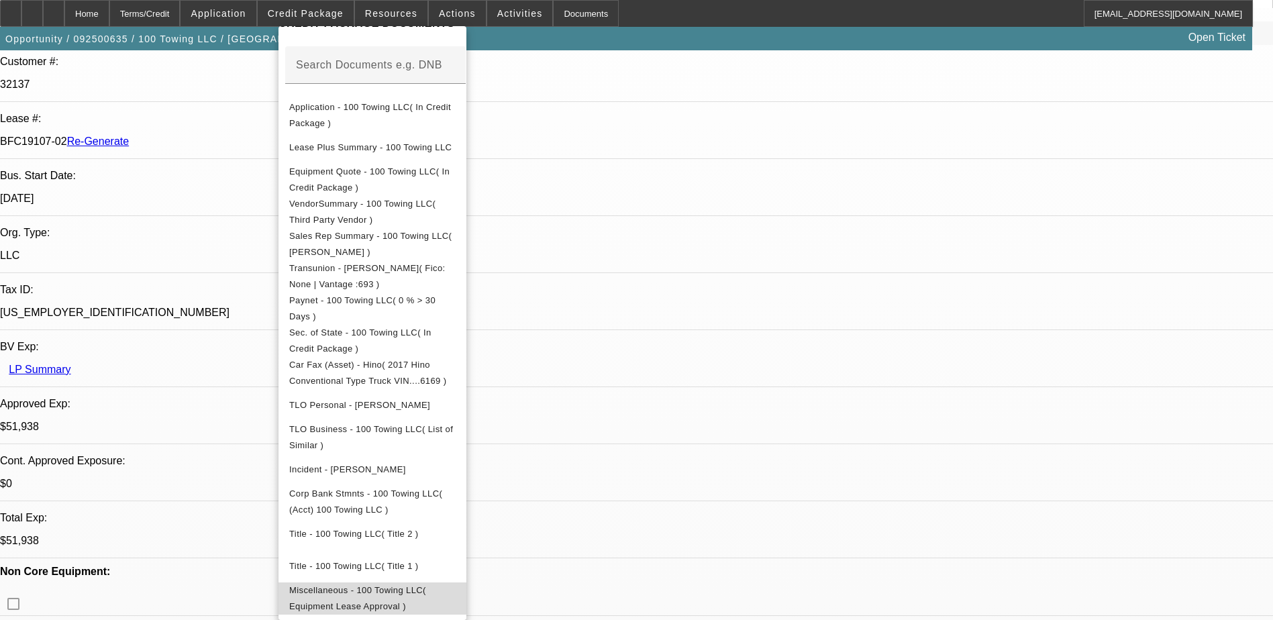
click at [456, 583] on span "Miscellaneous - 100 Towing LLC( Equipment Lease Approval )" at bounding box center [372, 599] width 166 height 32
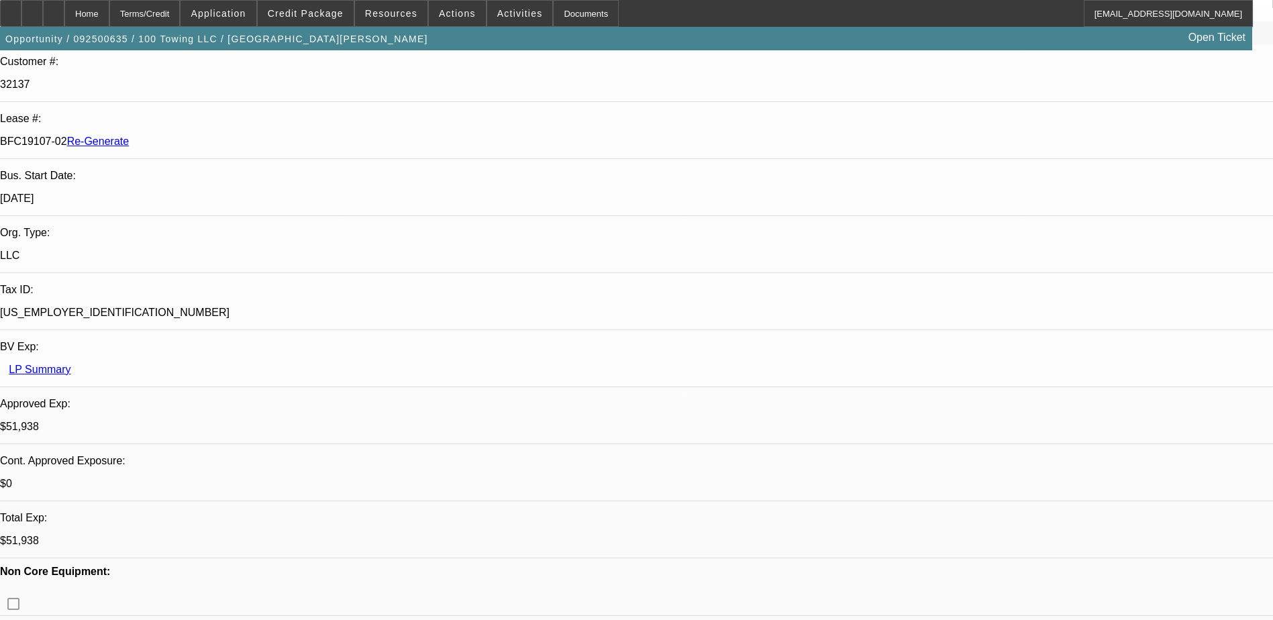
scroll to position [1544, 0]
click at [499, 8] on span "Activities" at bounding box center [520, 13] width 46 height 11
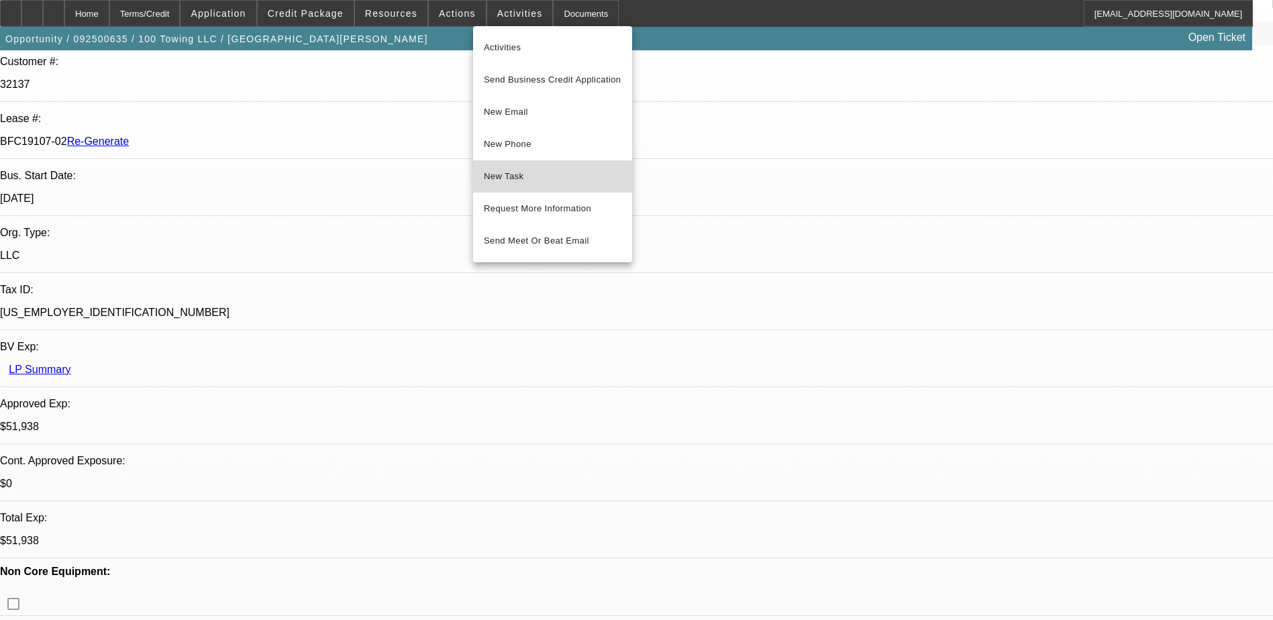
click at [517, 184] on span "New Task" at bounding box center [553, 176] width 138 height 16
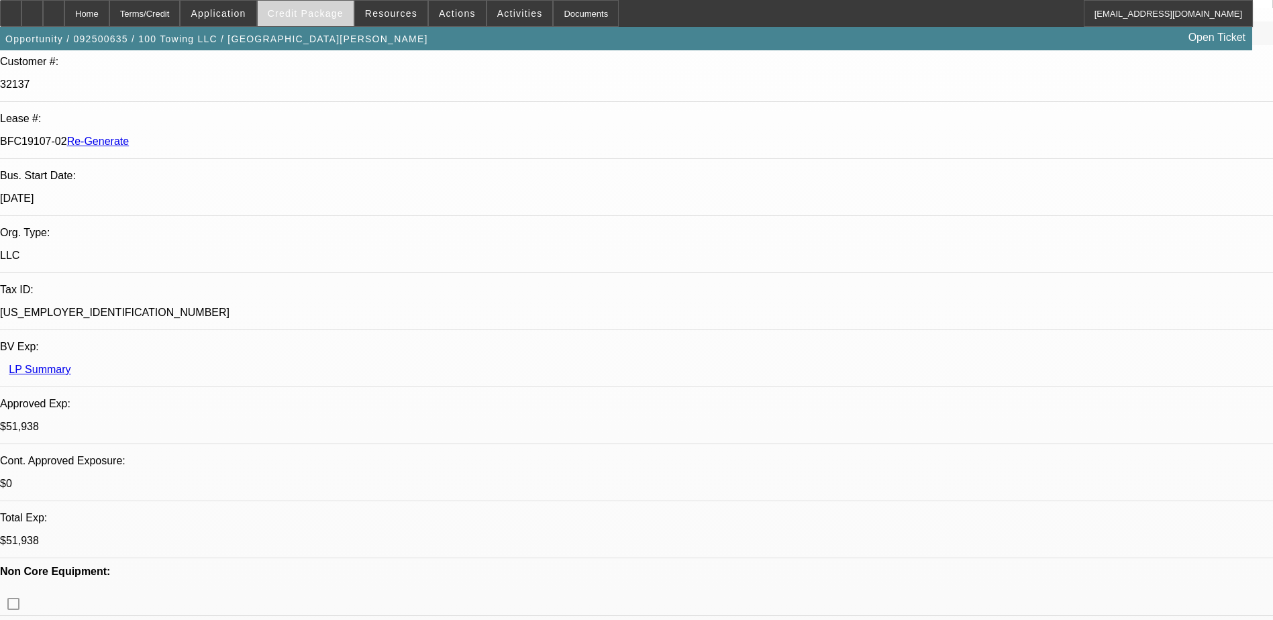
click at [324, 17] on span "Credit Package" at bounding box center [306, 13] width 76 height 11
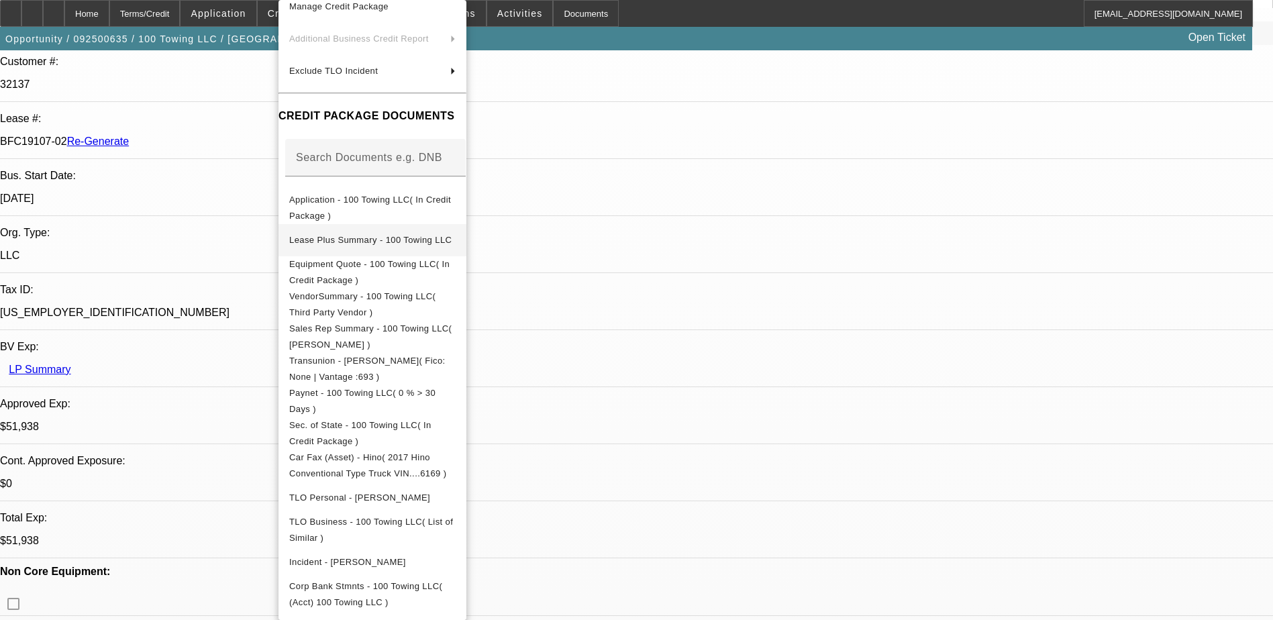
scroll to position [0, 0]
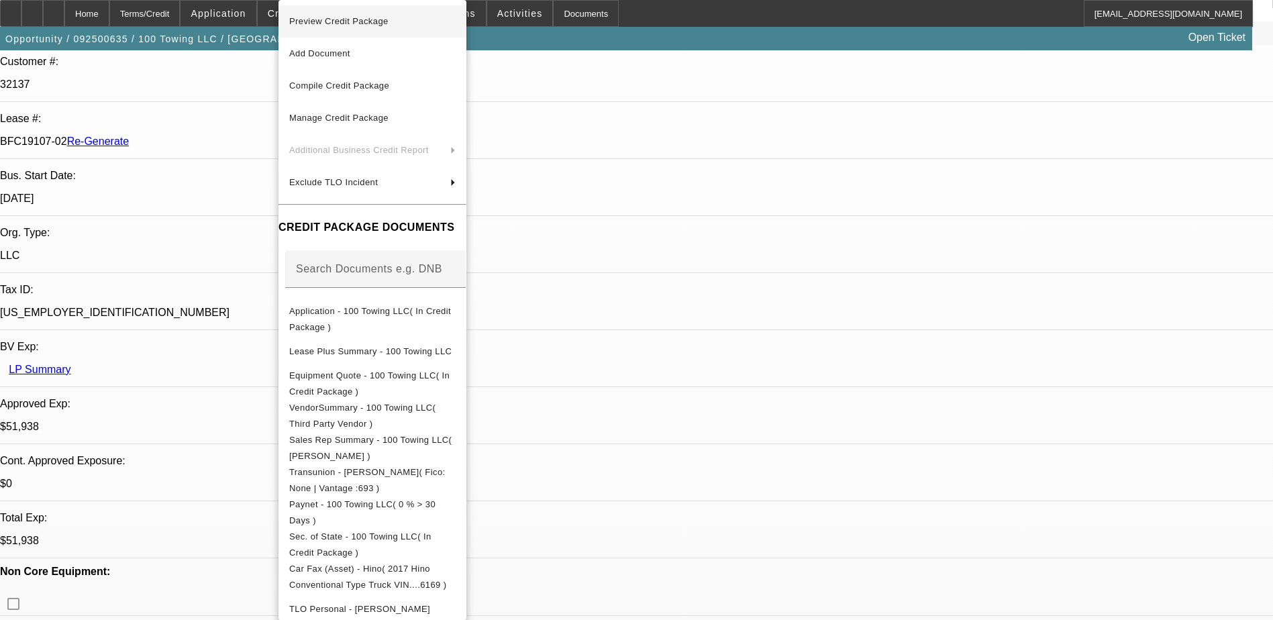
click at [327, 9] on button "Preview Credit Package" at bounding box center [373, 21] width 188 height 32
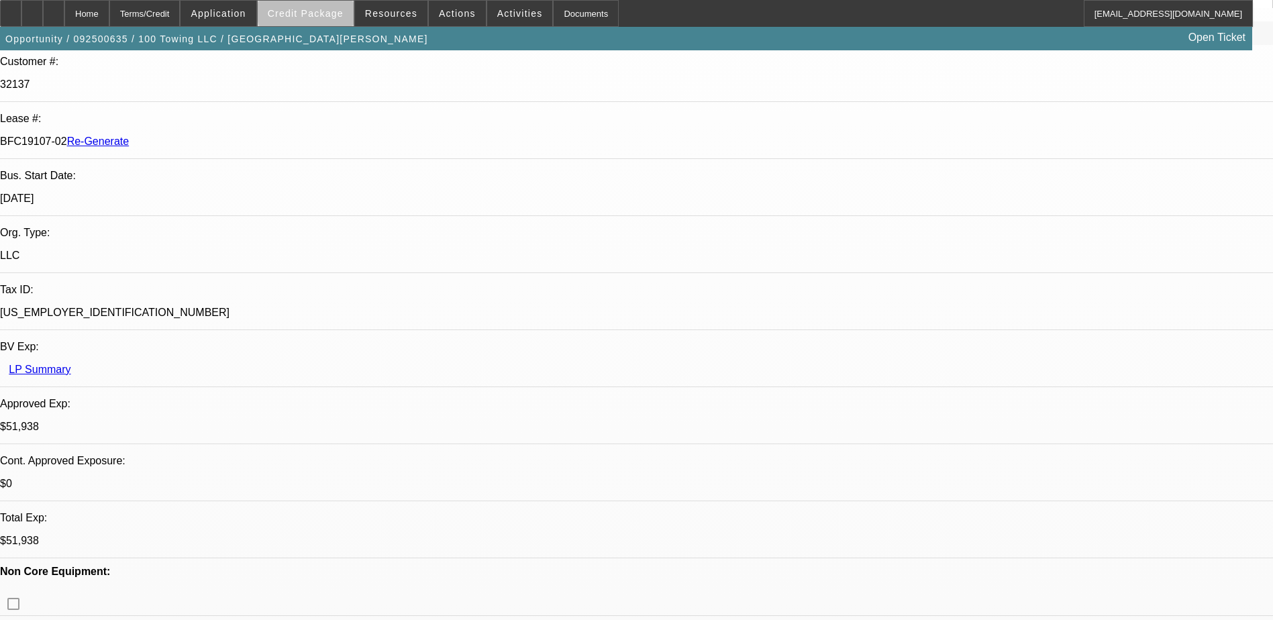
click at [331, 13] on span "Credit Package" at bounding box center [306, 13] width 76 height 11
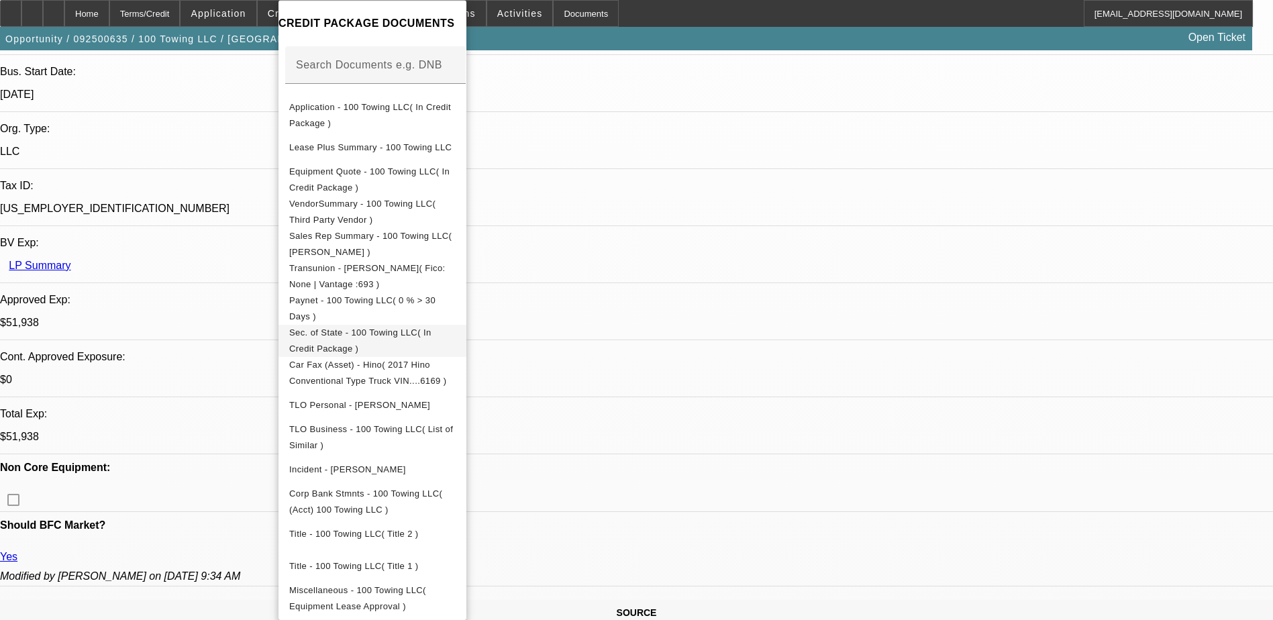
scroll to position [336, 0]
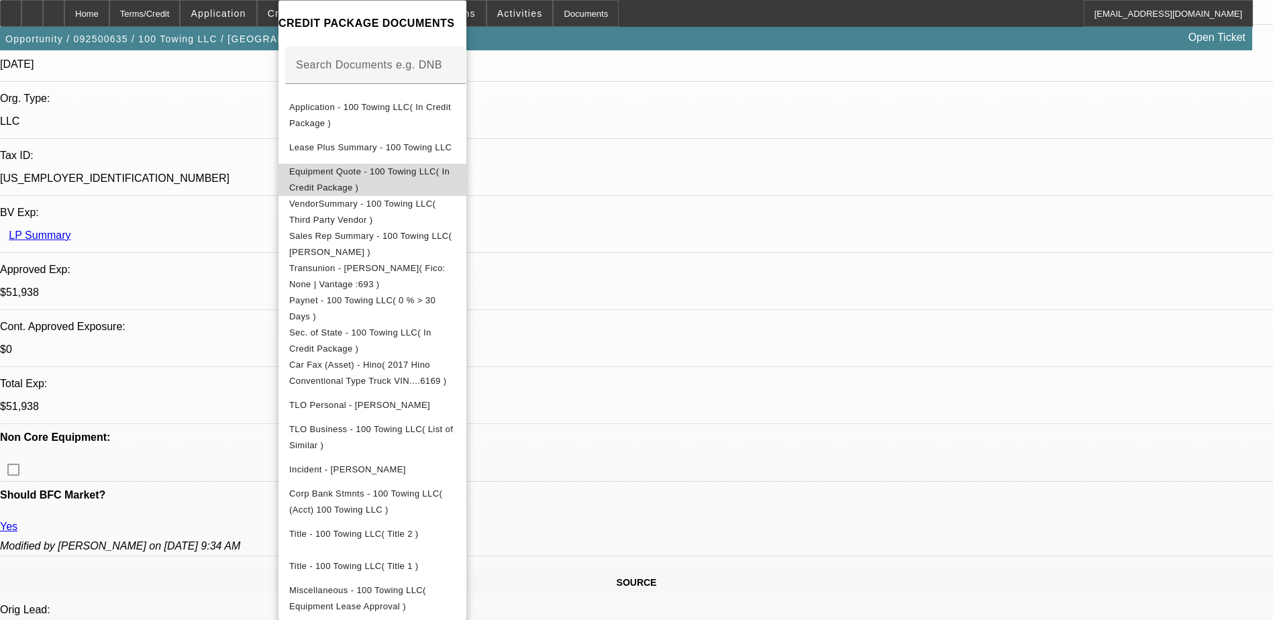
click at [436, 168] on span "Equipment Quote - 100 Towing LLC( In Credit Package )" at bounding box center [369, 179] width 160 height 26
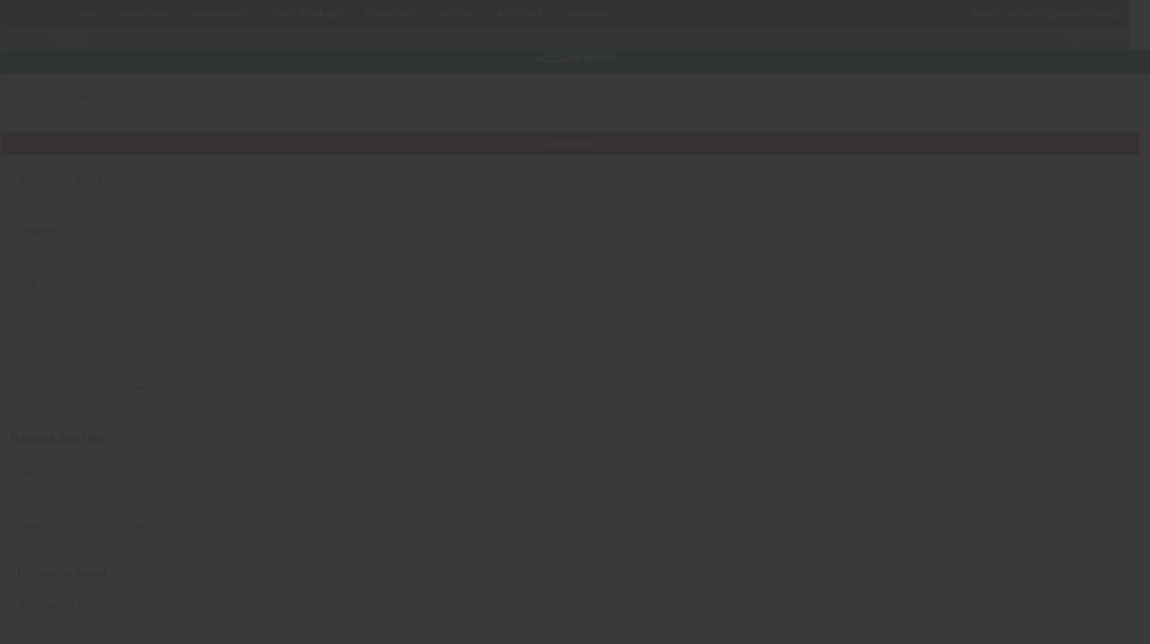
type input "100 Towing LLC"
type input "[STREET_ADDRESS][DATE][PERSON_NAME]"
type input "75254"
type input "[GEOGRAPHIC_DATA]"
type input "(517) 505-0205"
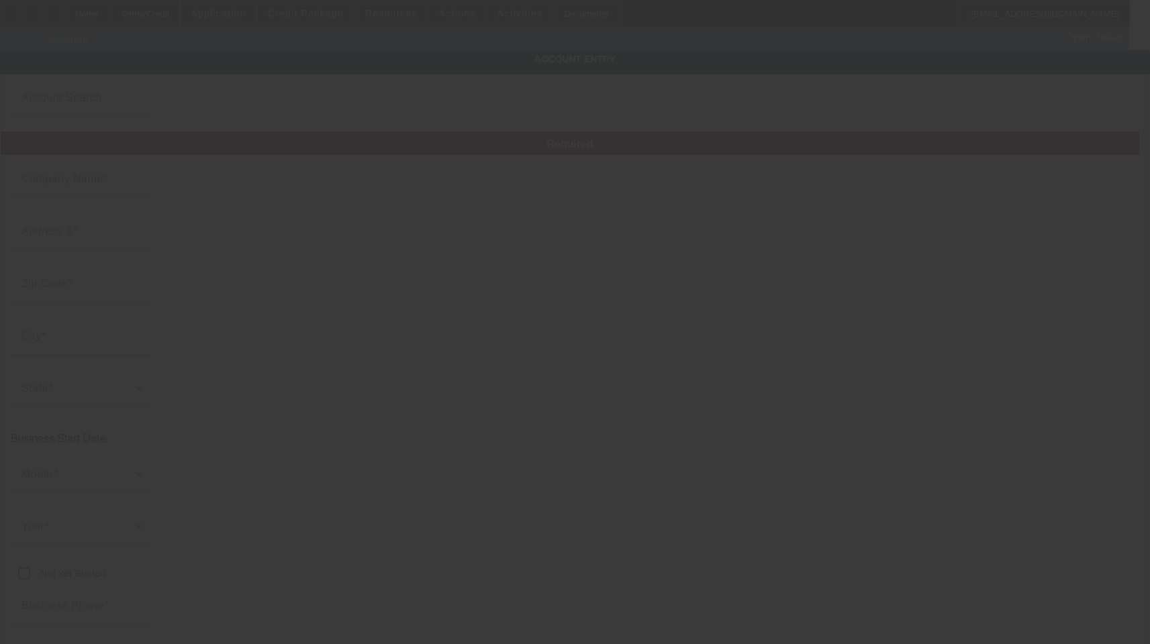
type input "Apt 6104"
type input "jeanlazarre509@gmail.com"
type input "[GEOGRAPHIC_DATA]"
type input "85-3260509"
type input "9/29/2025"
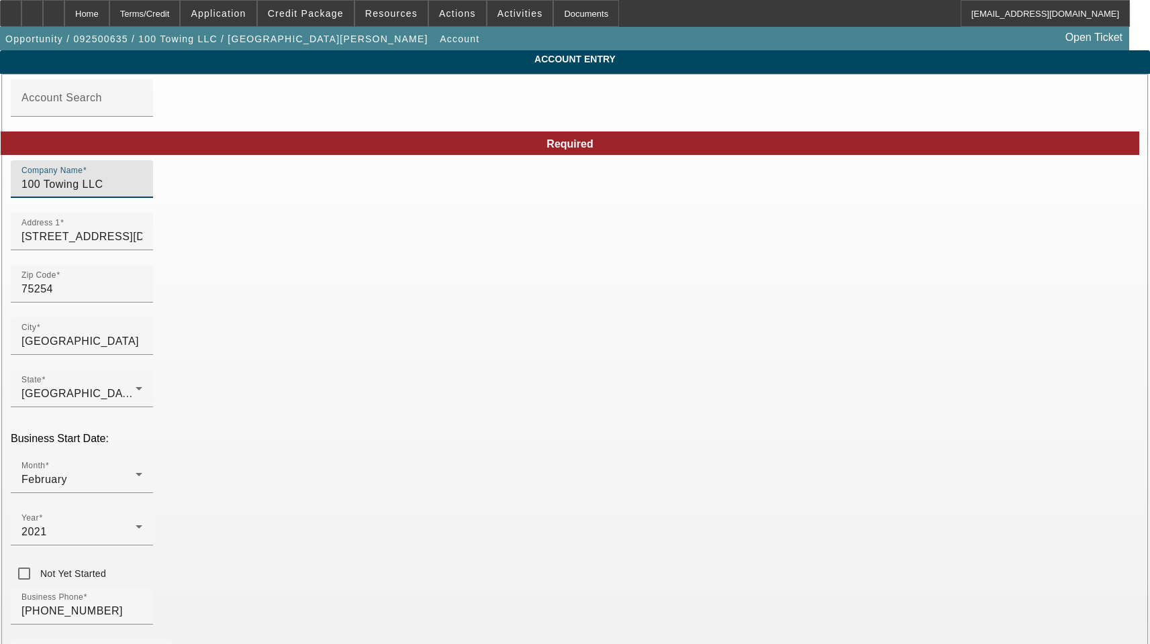
drag, startPoint x: 283, startPoint y: 194, endPoint x: 137, endPoint y: 185, distance: 146.6
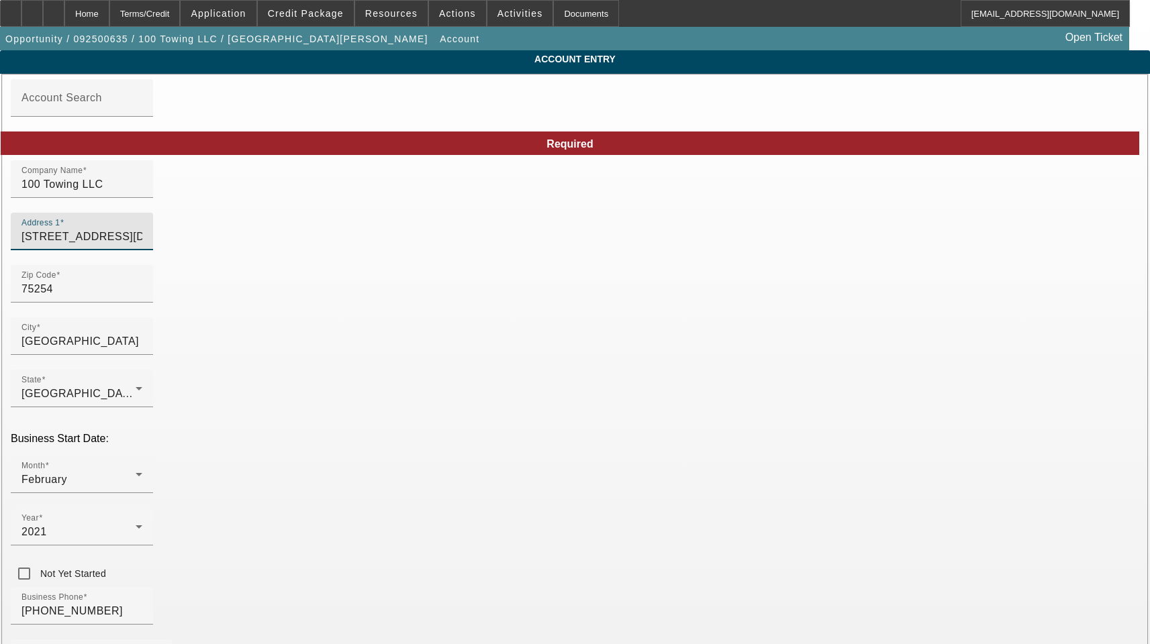
drag, startPoint x: 331, startPoint y: 250, endPoint x: -23, endPoint y: 225, distance: 354.6
click at [0, 225] on html "Home Terms/Credit Application Credit Package Resources Actions Activities Docum…" at bounding box center [575, 322] width 1150 height 644
drag, startPoint x: 730, startPoint y: 303, endPoint x: 495, endPoint y: 308, distance: 235.6
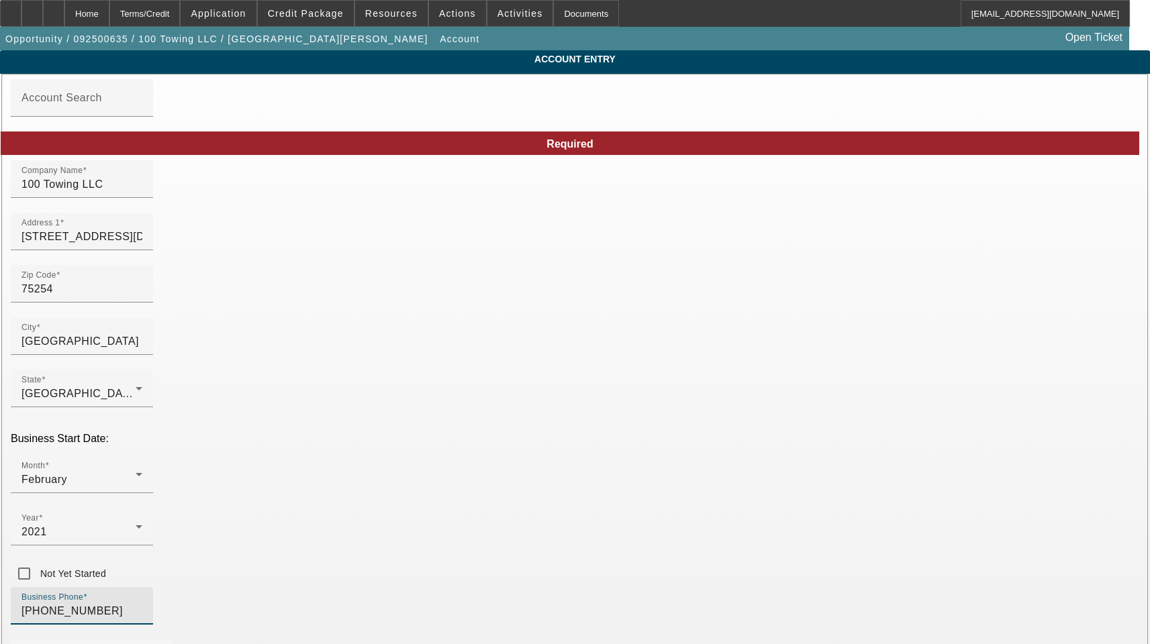
drag, startPoint x: 286, startPoint y: 477, endPoint x: 99, endPoint y: 477, distance: 187.3
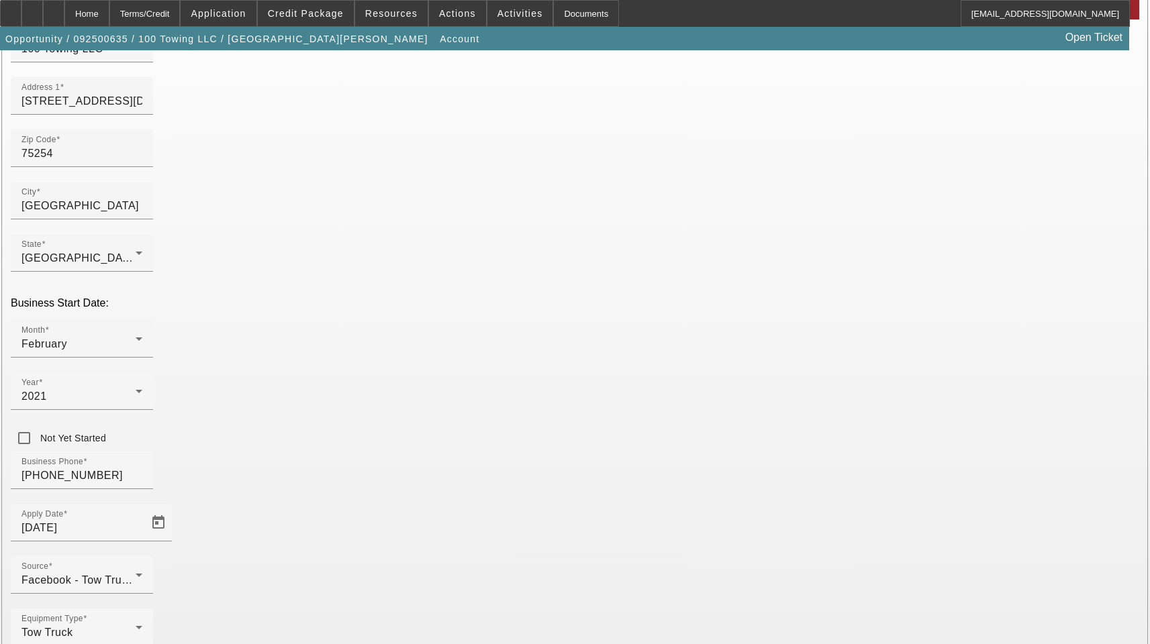
scroll to position [147, 0]
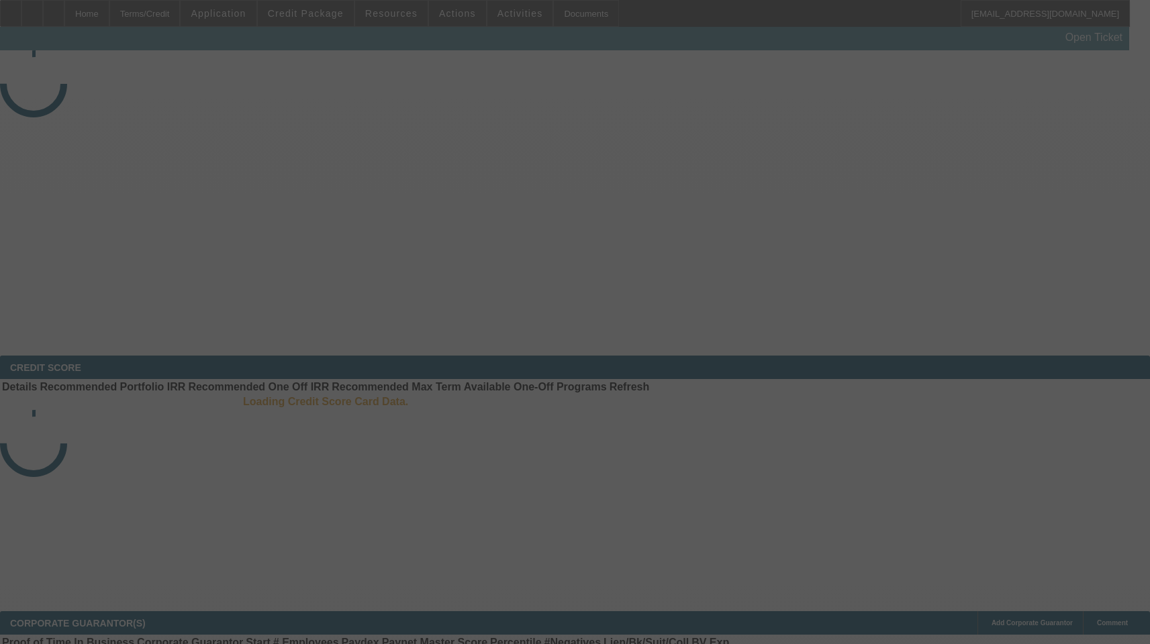
select select "3"
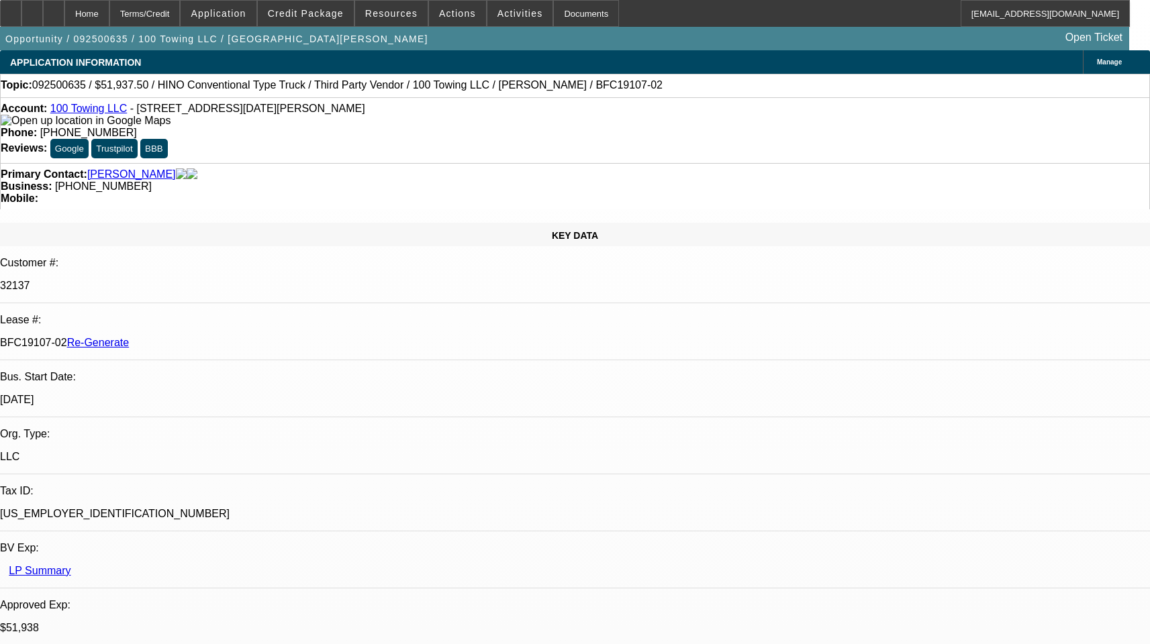
select select "0"
select select "2"
select select "0"
select select "1"
select select "2"
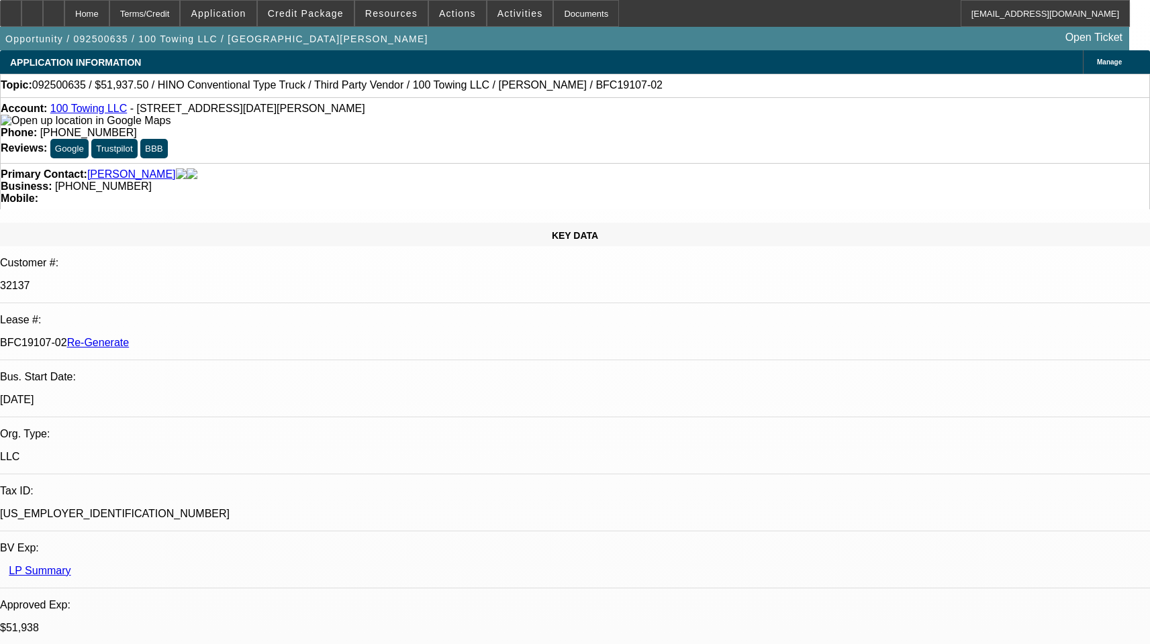
select select "6"
drag, startPoint x: 515, startPoint y: 150, endPoint x: 437, endPoint y: 156, distance: 78.1
click at [437, 163] on div "Primary Contact: Lazarre, Jean Business: (972) 730-1409 Mobile:" at bounding box center [575, 186] width 1150 height 46
copy span "[PHONE_NUMBER]"
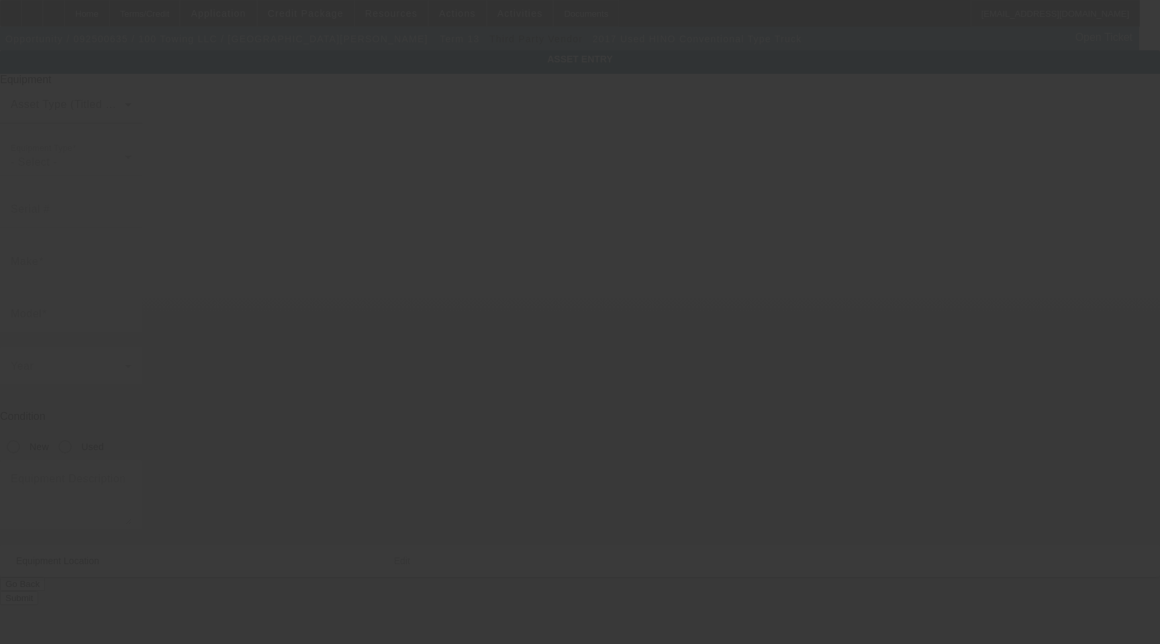
type input "[US_VEHICLE_IDENTIFICATION_NUMBER]"
type input "Hino"
type input "Conventional Type Truck"
radio input "true"
type input "[STREET_ADDRESS][DATE][PERSON_NAME]"
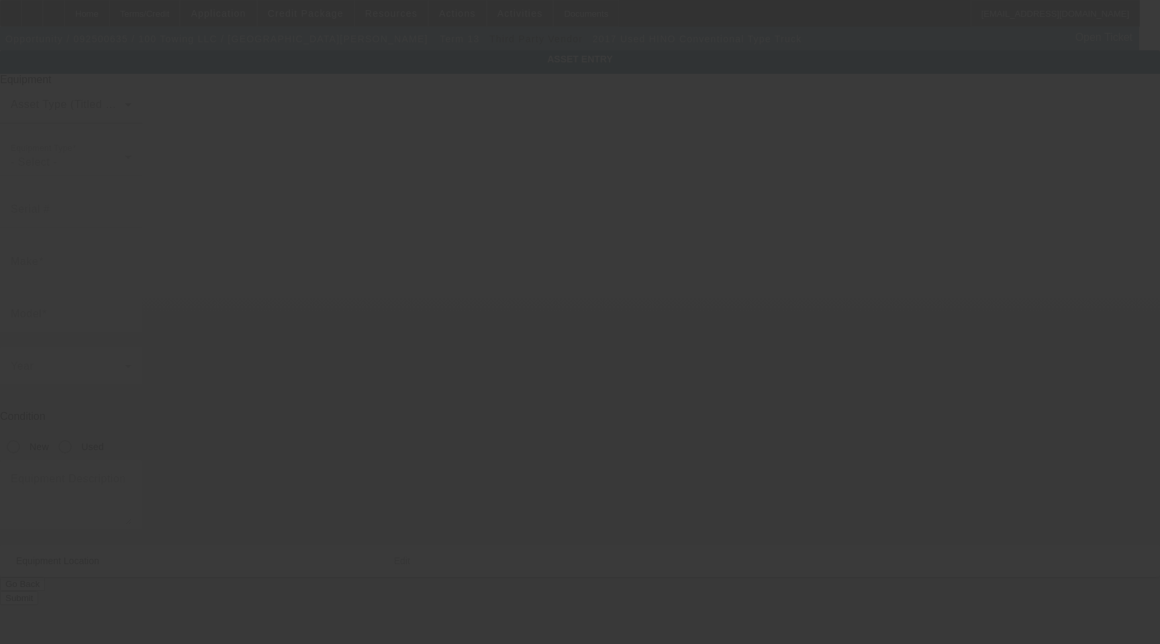
type input "Apt 6104"
type input "[GEOGRAPHIC_DATA]"
type input "75254"
type input "[GEOGRAPHIC_DATA]"
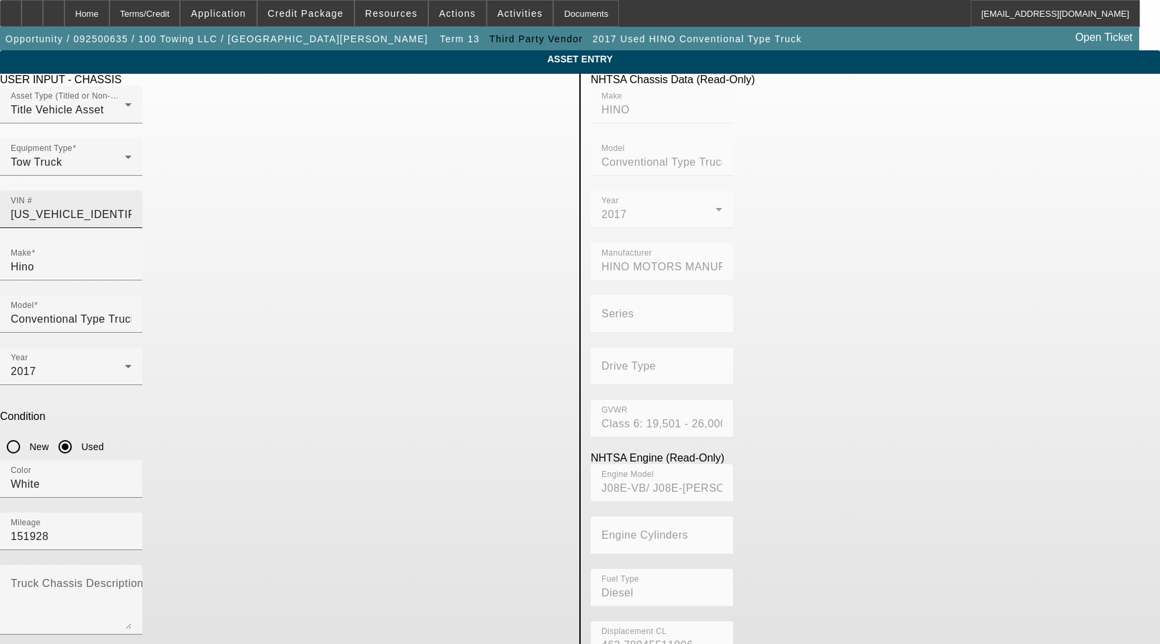
click at [132, 207] on input "[US_VEHICLE_IDENTIFICATION_NUMBER]" at bounding box center [71, 215] width 121 height 16
type input "HINO"
type input "Conventional Type Truck"
type input "HINO MOTORS MANUFACTURING U.S.A."
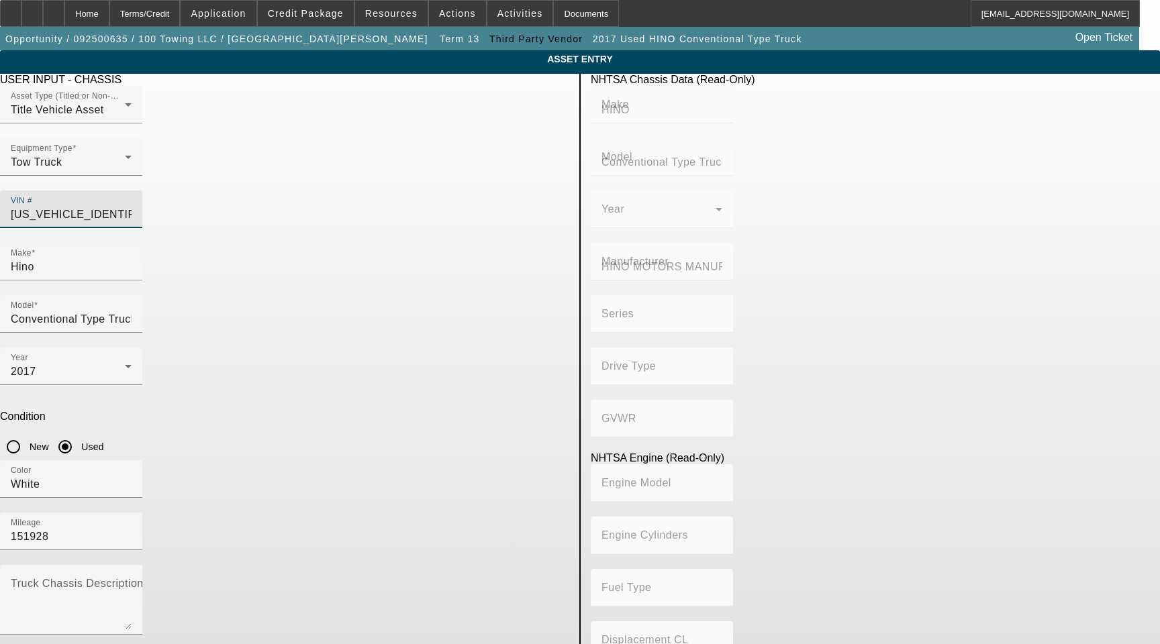
type input "Class 6: 19,501 - 26,000 lb (8,845 - 11,794 kg)"
type input "J08E-VB/ J08E-[PERSON_NAME]"
type input "Diesel"
type input "463.78045511996"
type input "7.6"
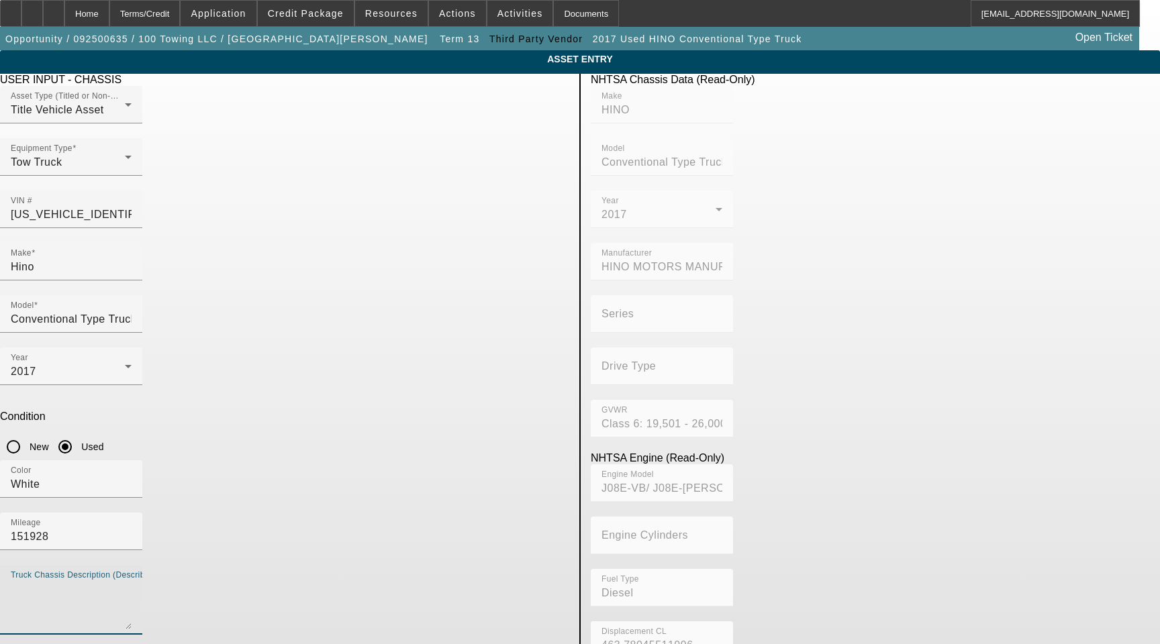
click at [132, 581] on textarea "Truck Chassis Description (Describe the truck chassis only)" at bounding box center [71, 605] width 121 height 48
type textarea "with"
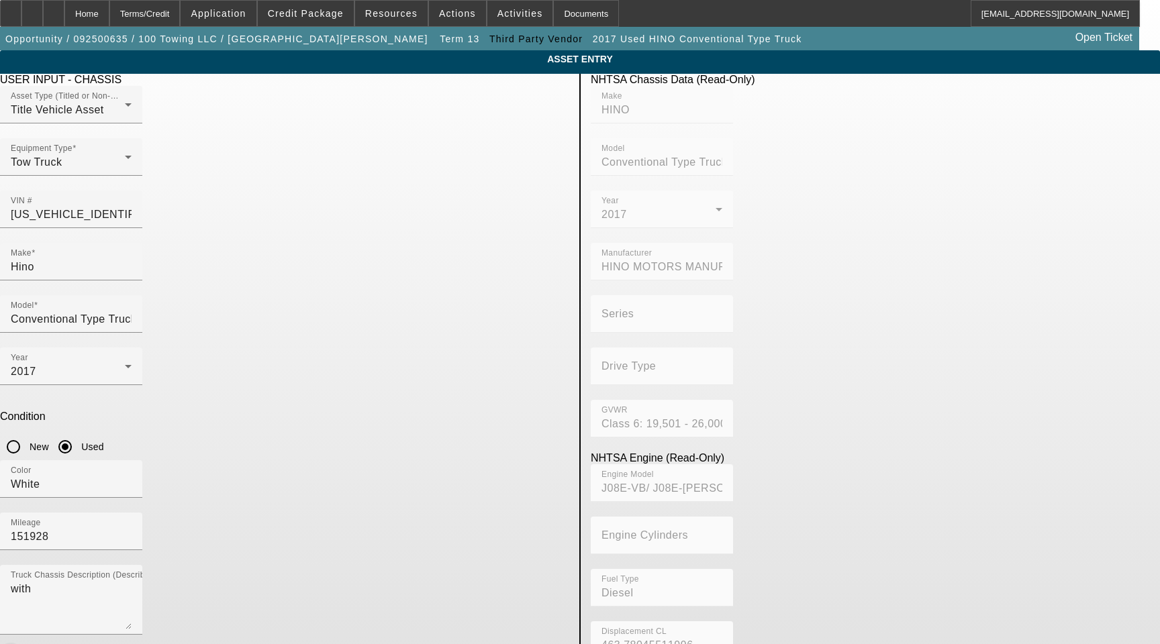
click at [19, 644] on span "button" at bounding box center [11, 656] width 16 height 16
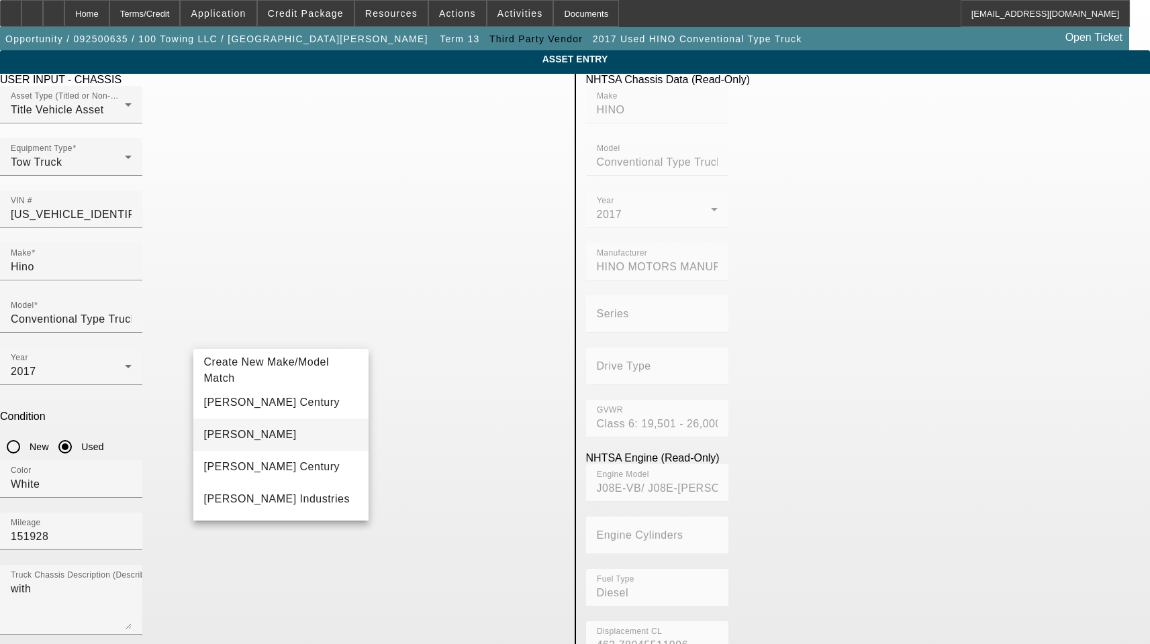
type input "[PERSON_NAME]"
click at [248, 442] on mat-option "[PERSON_NAME]" at bounding box center [281, 435] width 176 height 32
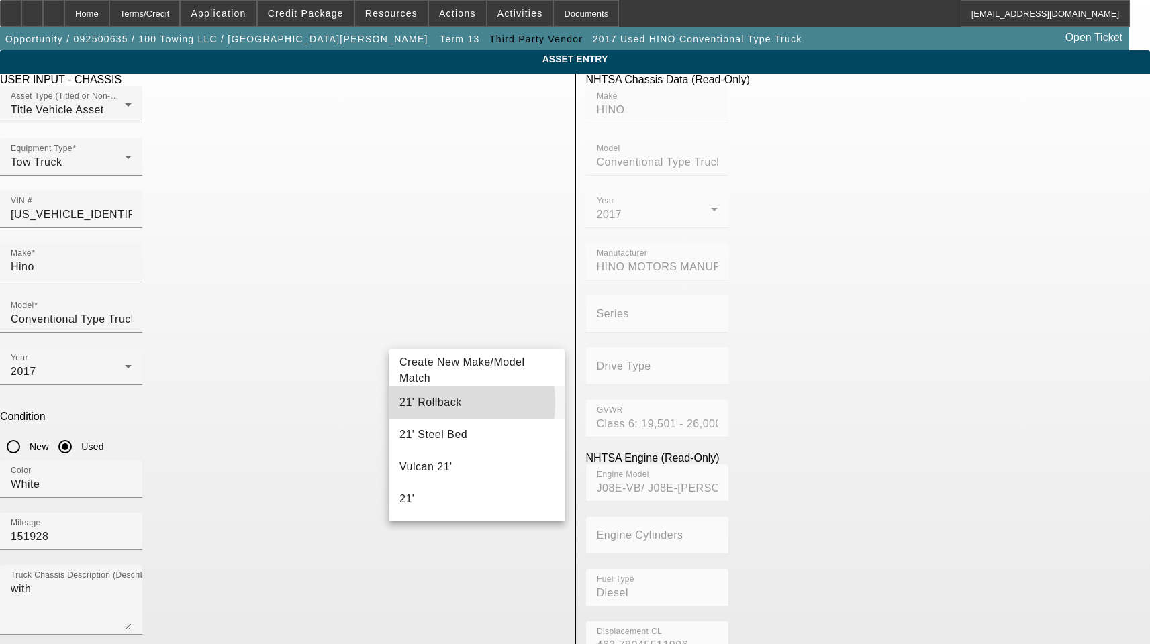
click at [426, 403] on span "21' Rollback" at bounding box center [430, 402] width 62 height 11
type input "21' Rollback"
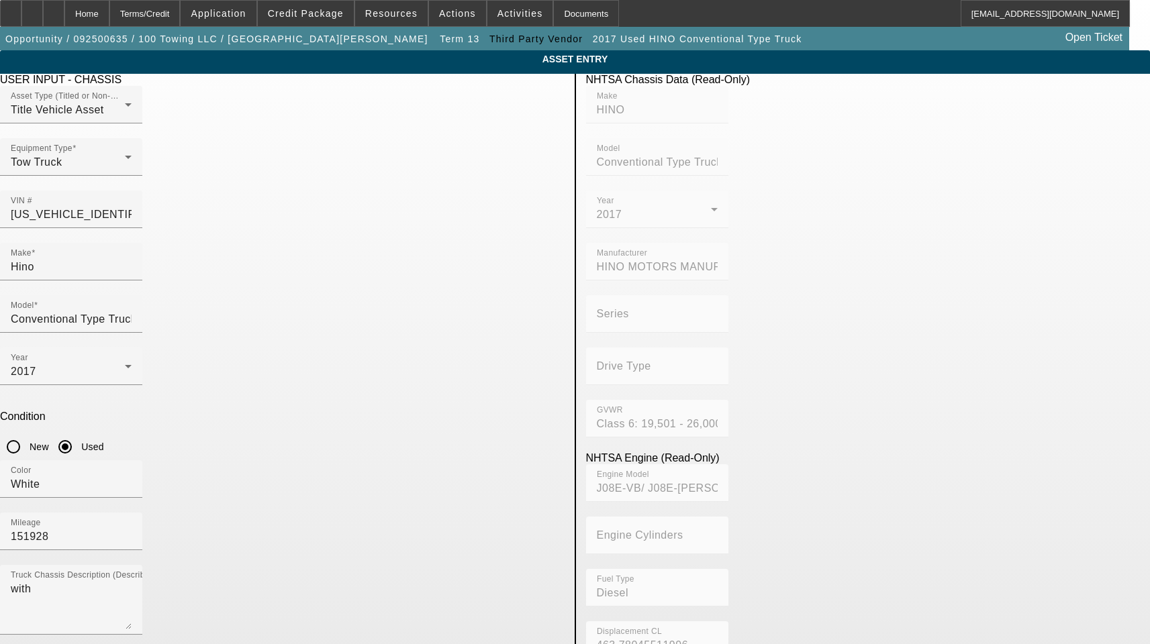
radio input "true"
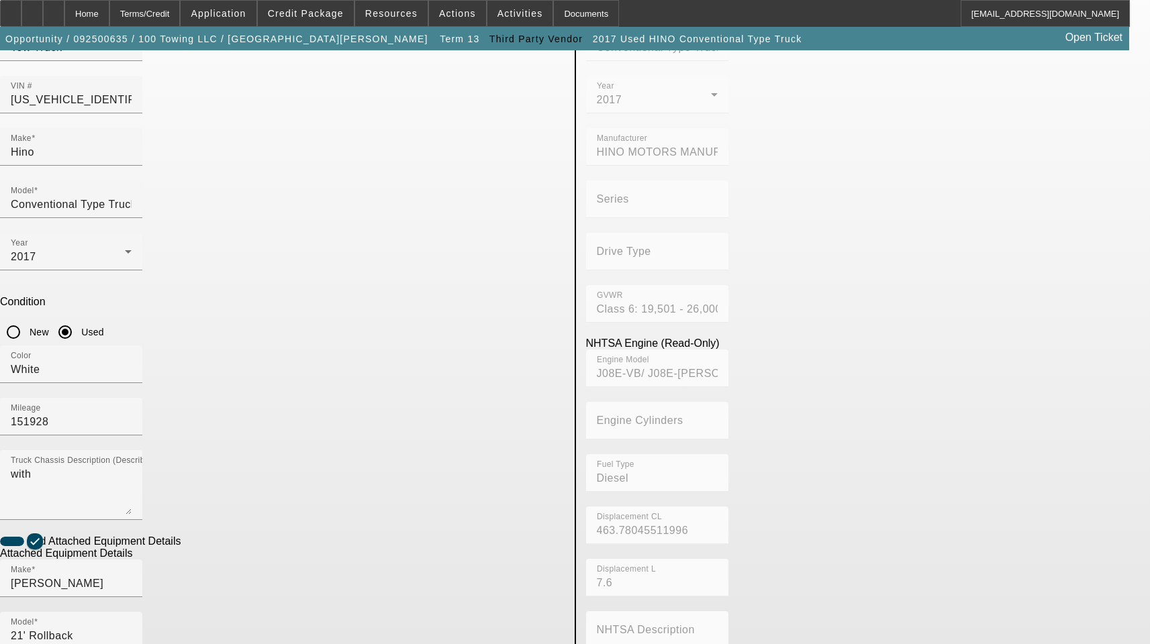
scroll to position [134, 0]
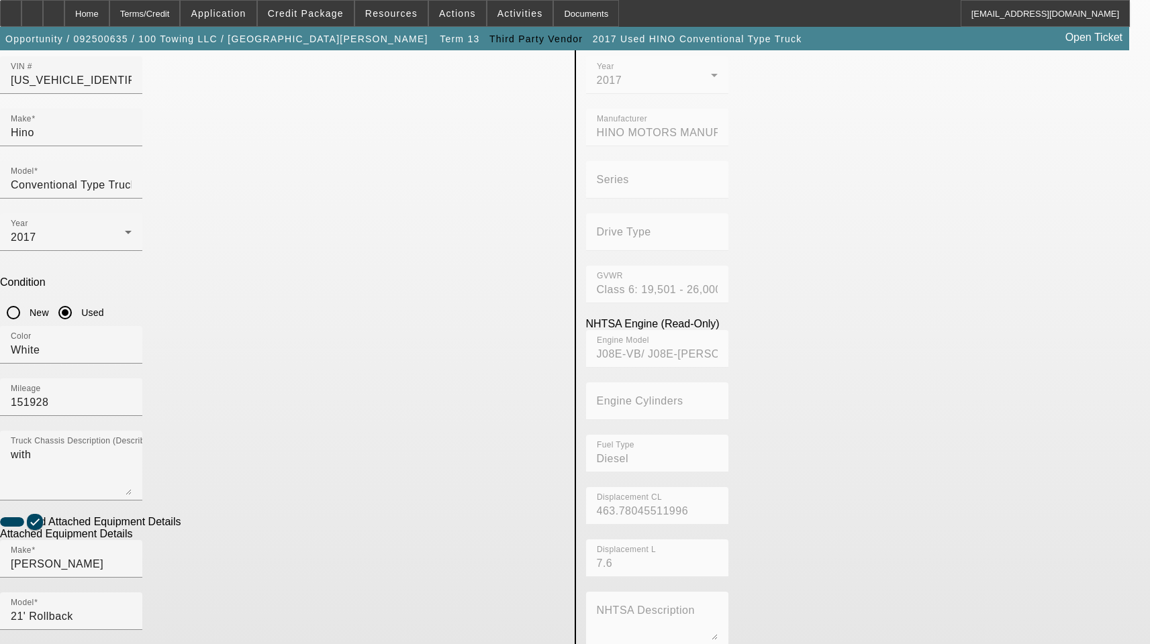
paste input "210C10s05400gf13"
type input "210C10S05400GF13"
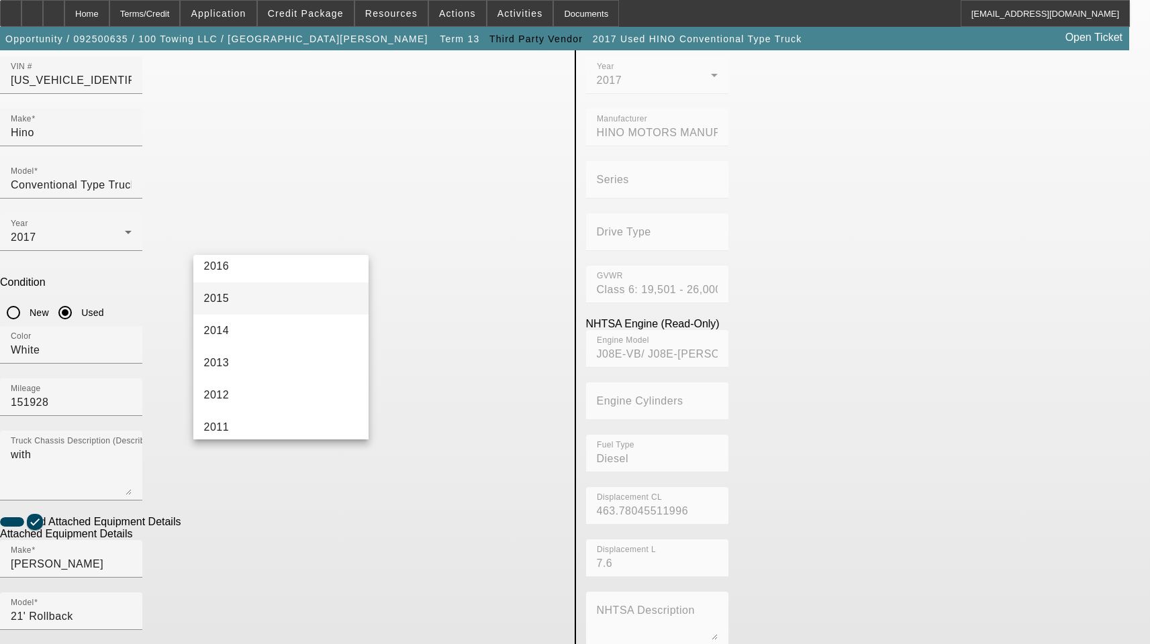
scroll to position [403, 0]
click at [277, 361] on mat-option "2013" at bounding box center [281, 357] width 176 height 32
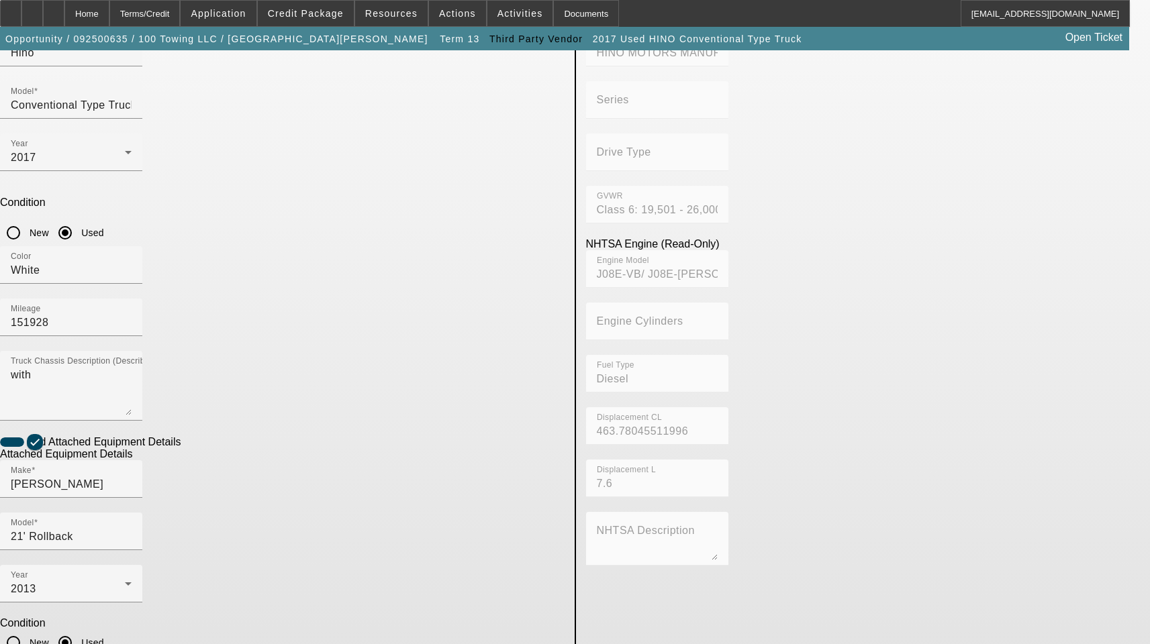
scroll to position [220, 0]
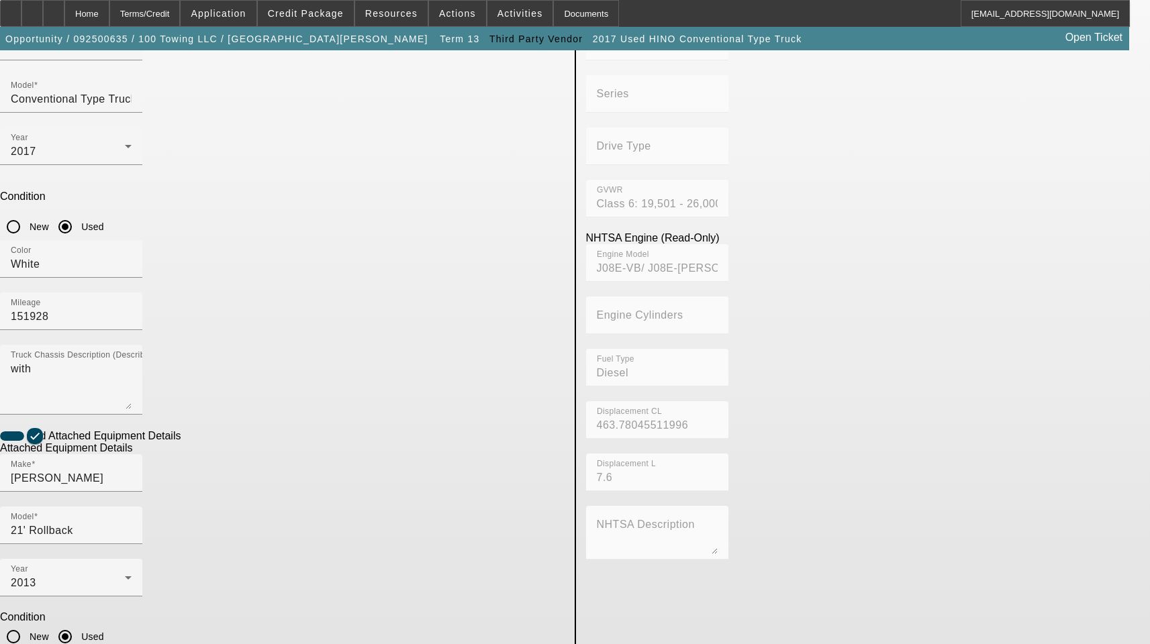
type textarea "Includes All Accessories, Attachments and Options"
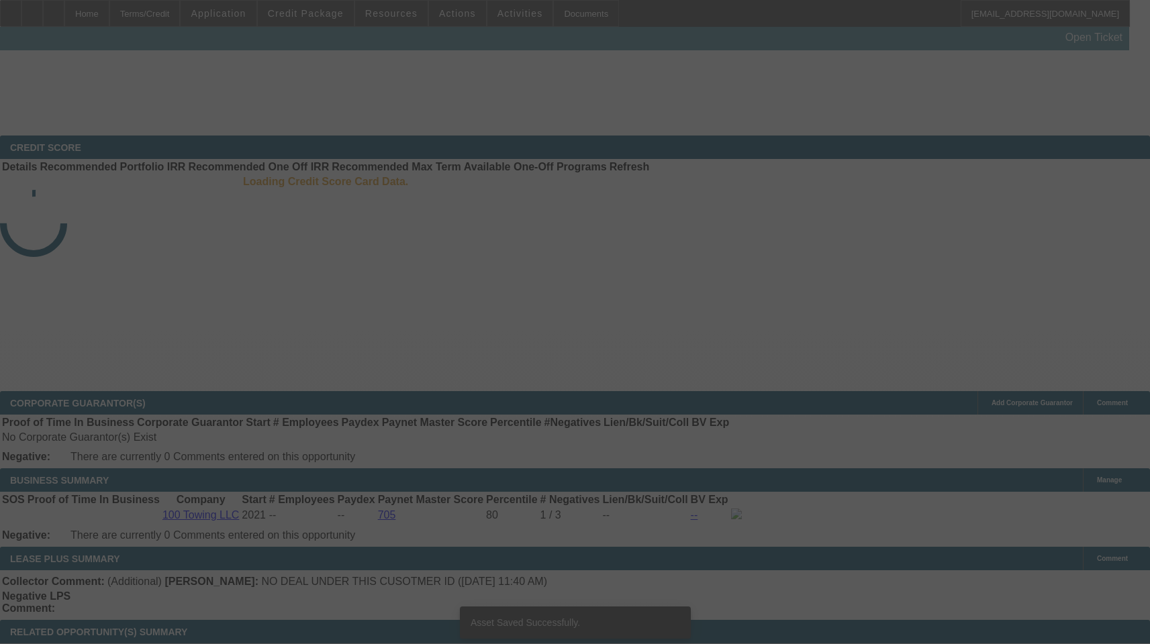
select select "3"
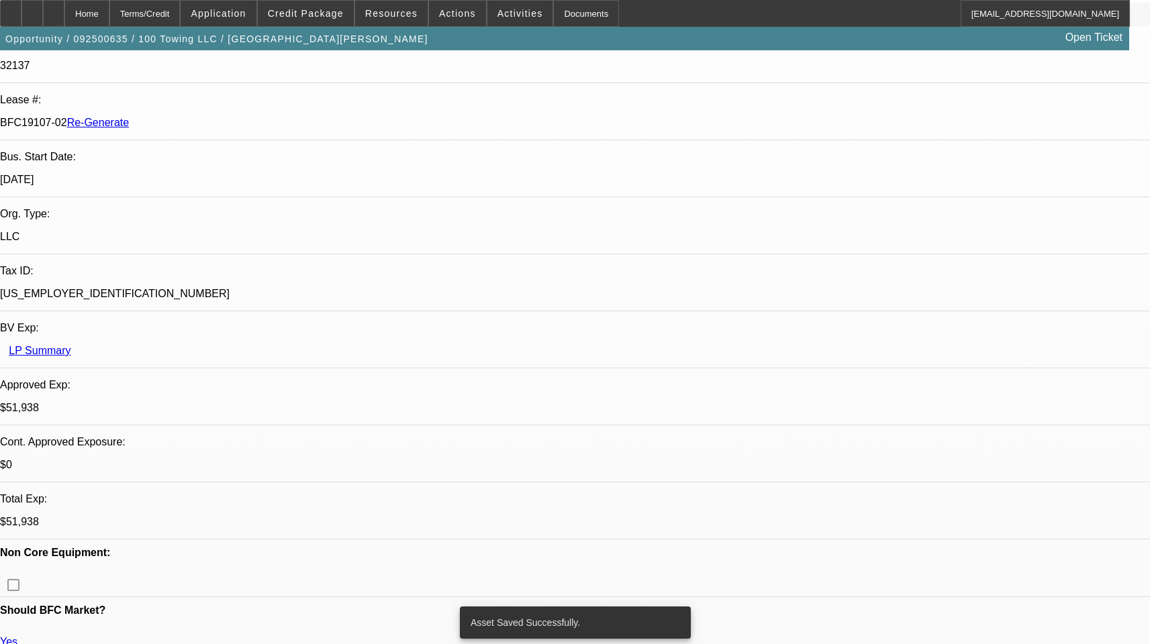
select select "0"
select select "2"
select select "0"
select select "6"
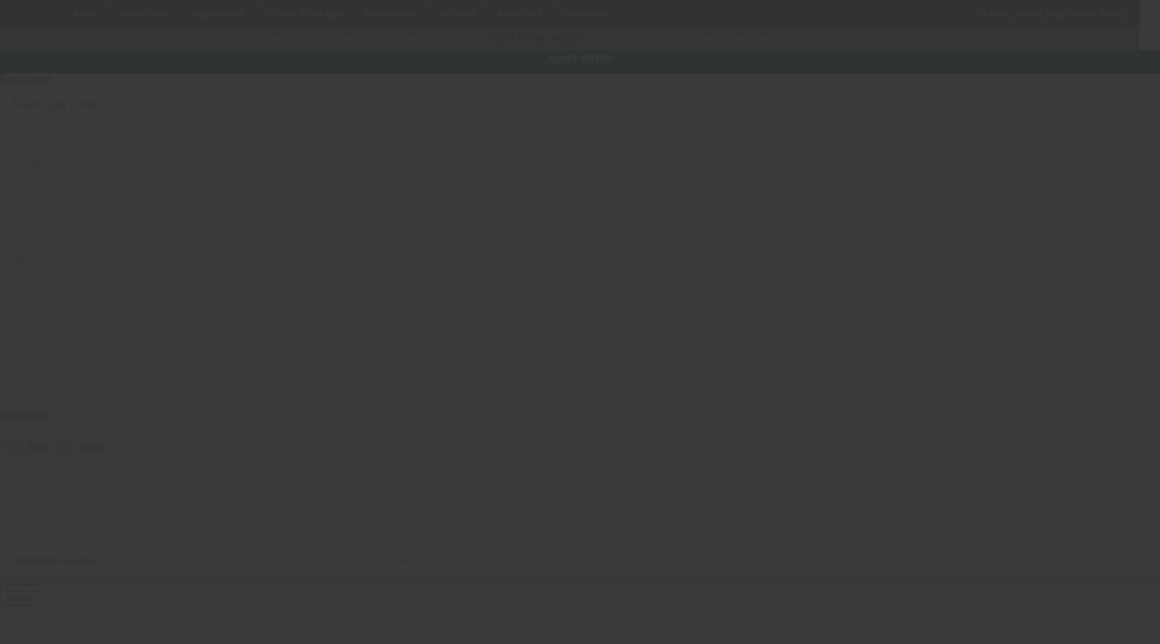
type input "[US_VEHICLE_IDENTIFICATION_NUMBER]"
type input "Hino"
type input "Conventional Type Truck"
radio input "true"
type textarea "with"
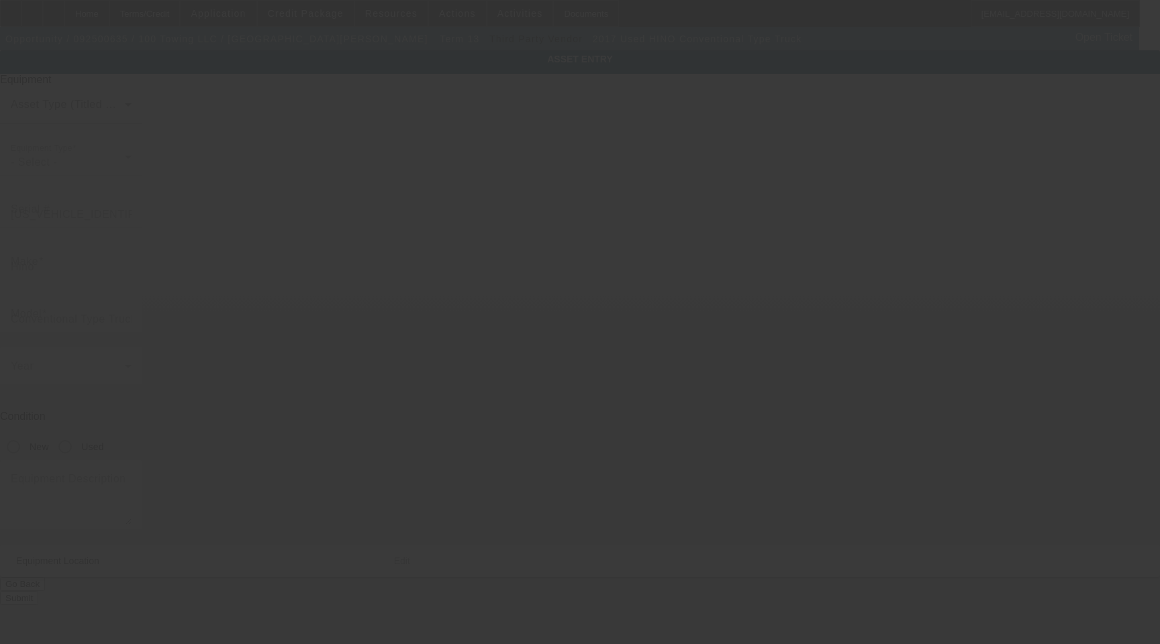
type input "[STREET_ADDRESS][DATE][PERSON_NAME]"
type input "Apt 6104"
type input "[GEOGRAPHIC_DATA]"
type input "75254"
type input "[GEOGRAPHIC_DATA]"
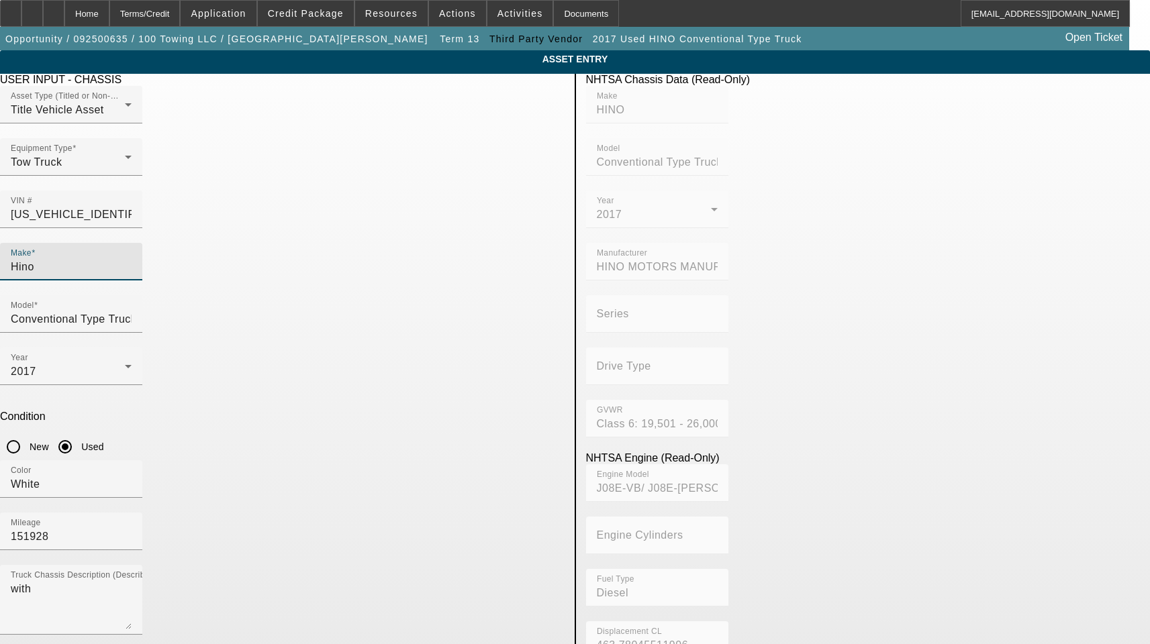
click at [132, 259] on input "Hino" at bounding box center [71, 267] width 121 height 16
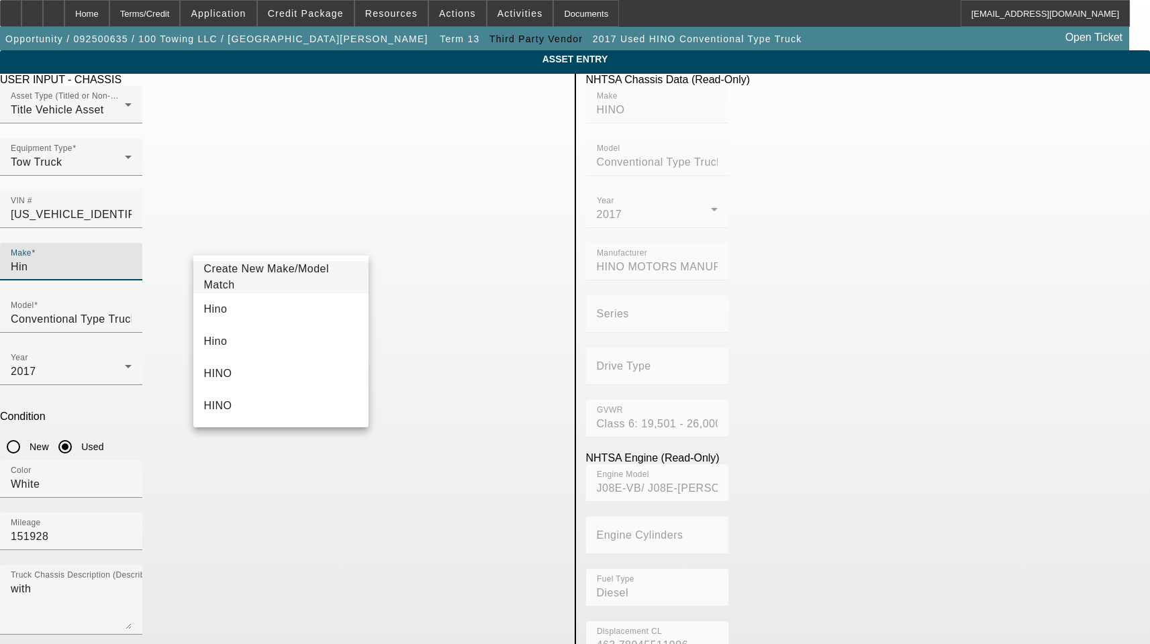
type input "Hino"
click at [204, 310] on span "Hino" at bounding box center [215, 308] width 23 height 11
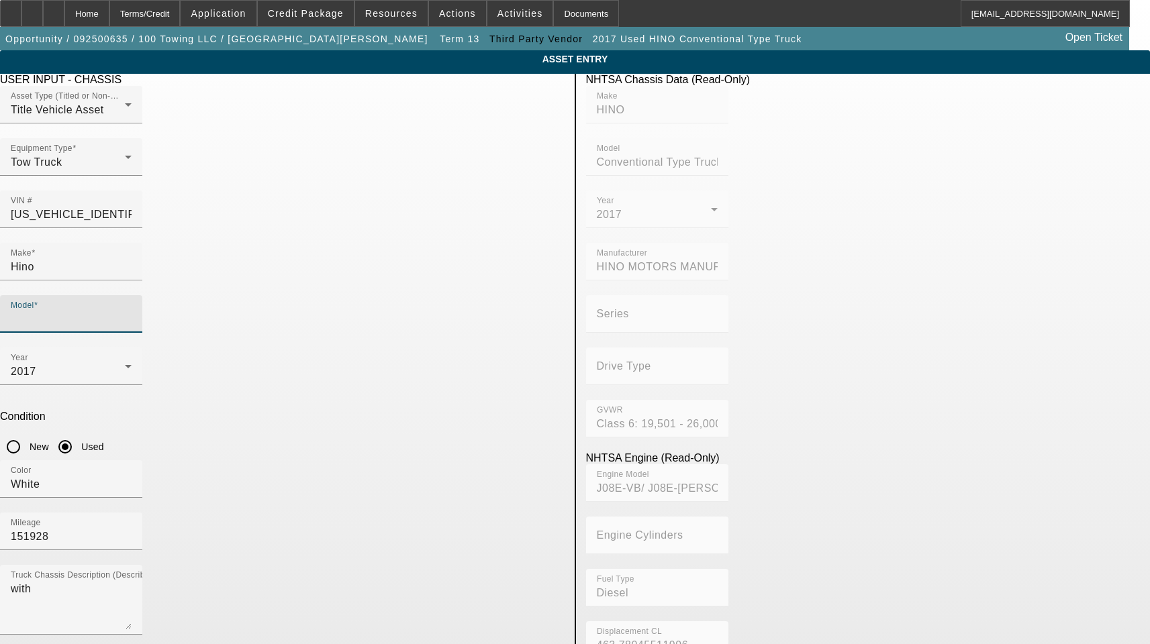
click at [132, 311] on input "Model" at bounding box center [71, 319] width 121 height 16
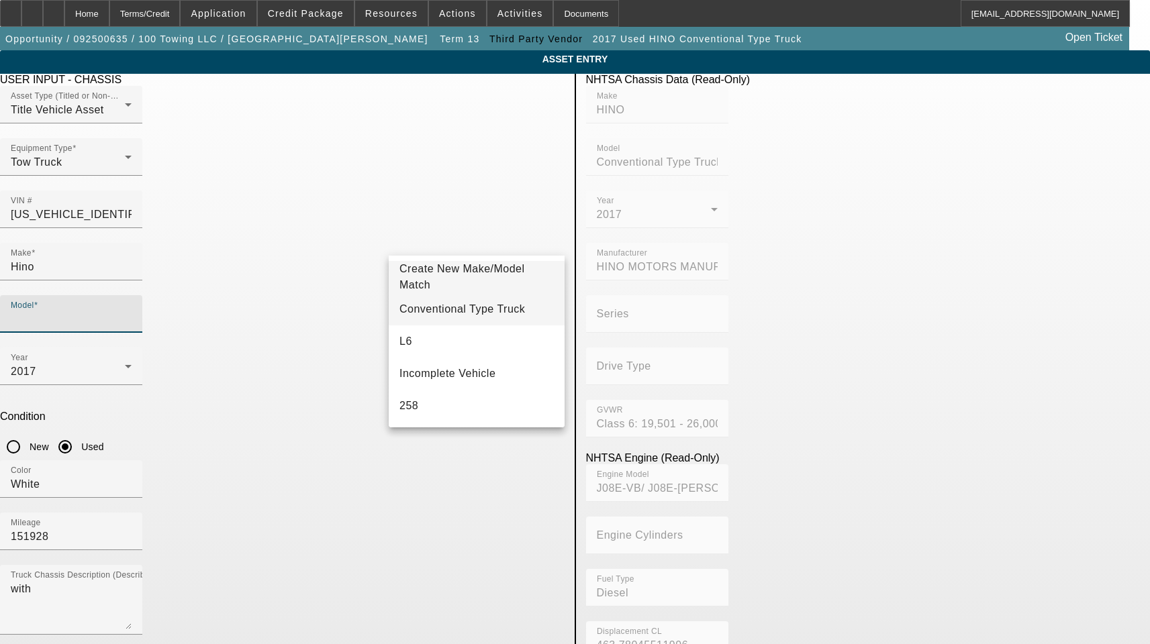
click at [462, 299] on mat-option "Conventional Type Truck" at bounding box center [477, 309] width 176 height 32
type input "Conventional Type Truck"
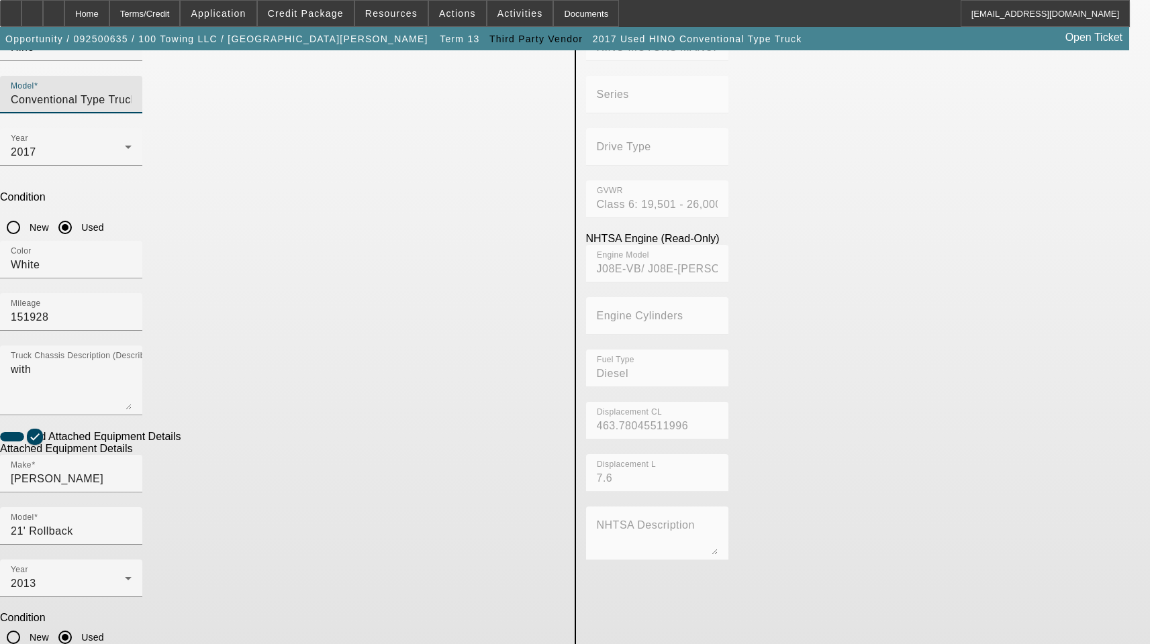
scroll to position [220, 0]
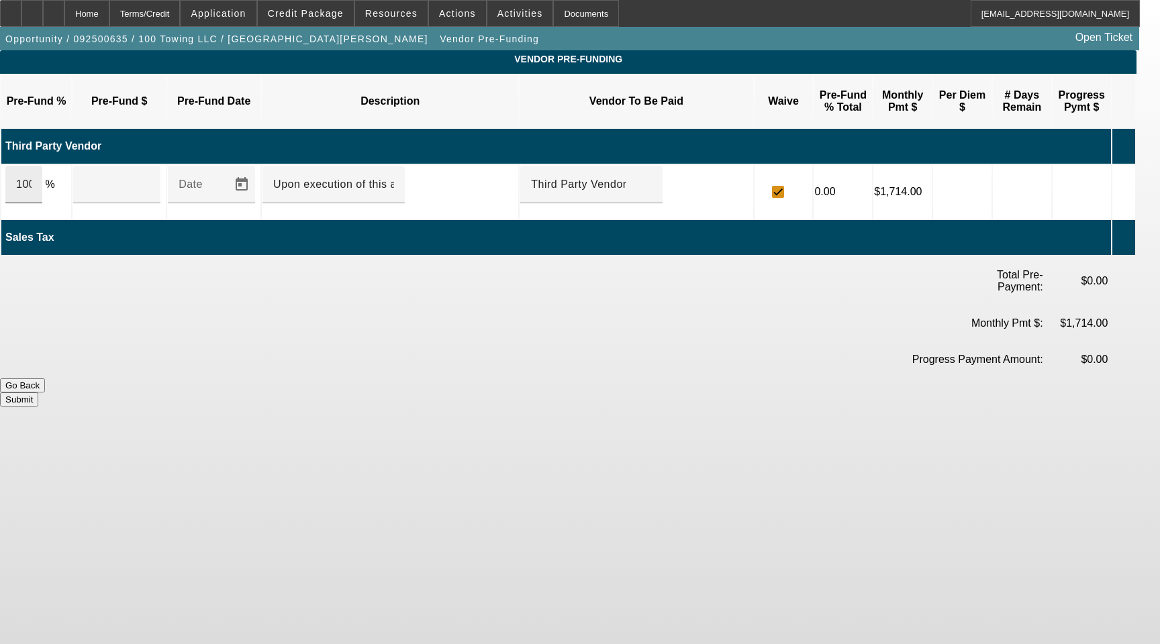
click at [32, 177] on input "100" at bounding box center [23, 185] width 15 height 16
type input "$55,000.00"
click at [38, 393] on button "Submit" at bounding box center [19, 400] width 38 height 14
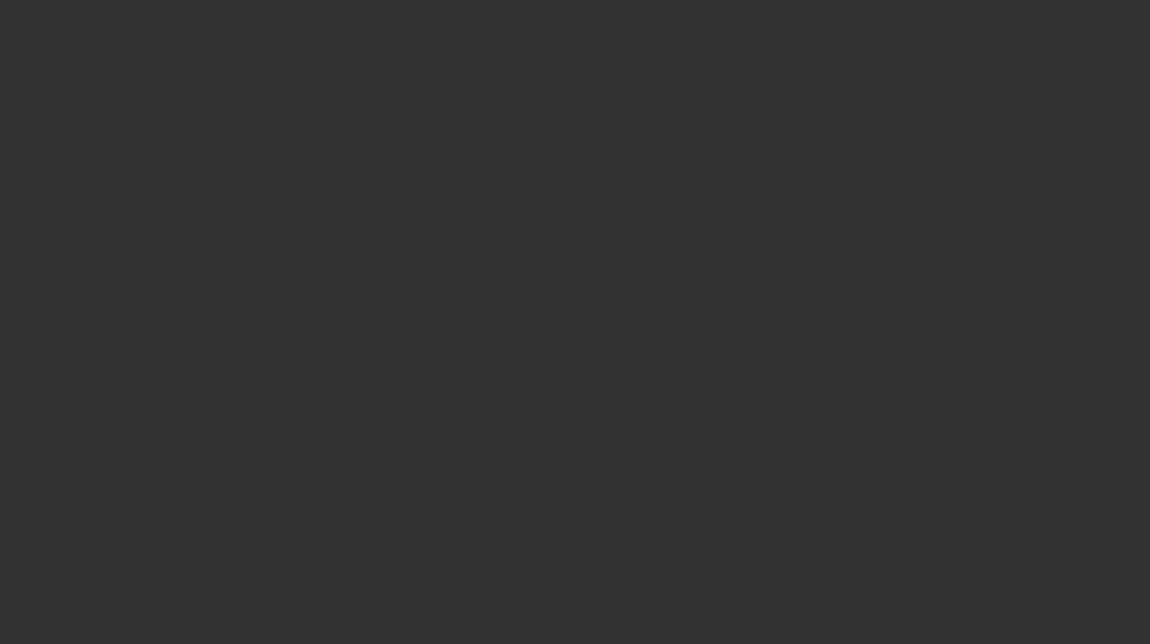
select select "3"
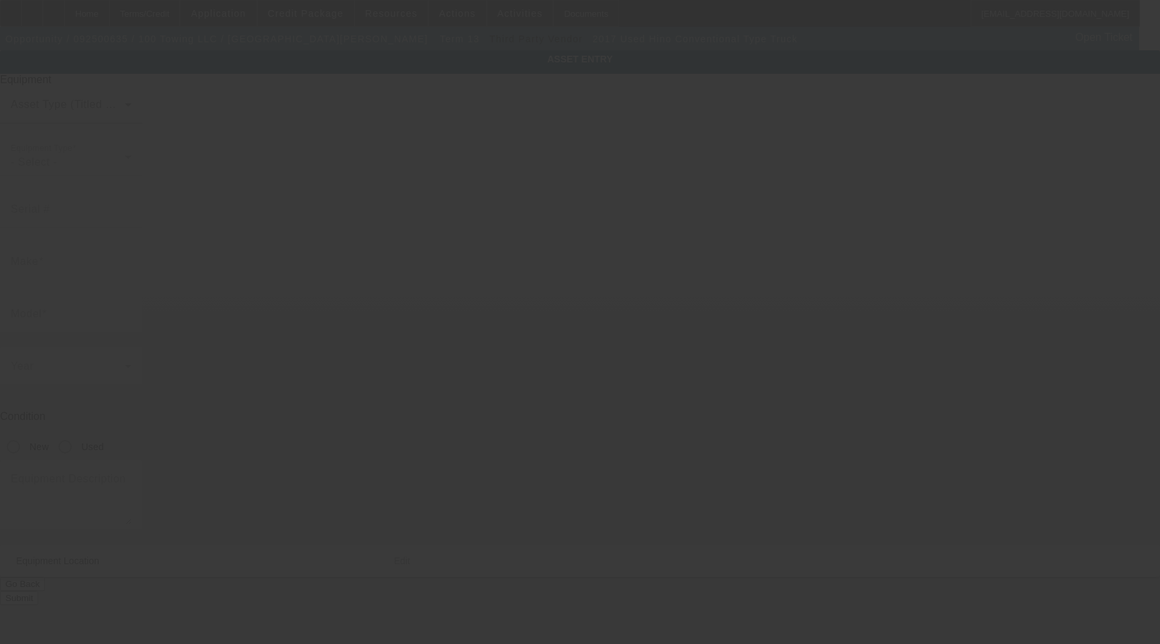
type input "[US_VEHICLE_IDENTIFICATION_NUMBER]"
type input "Hino"
type input "Conventional Type Truck"
radio input "true"
type textarea "with"
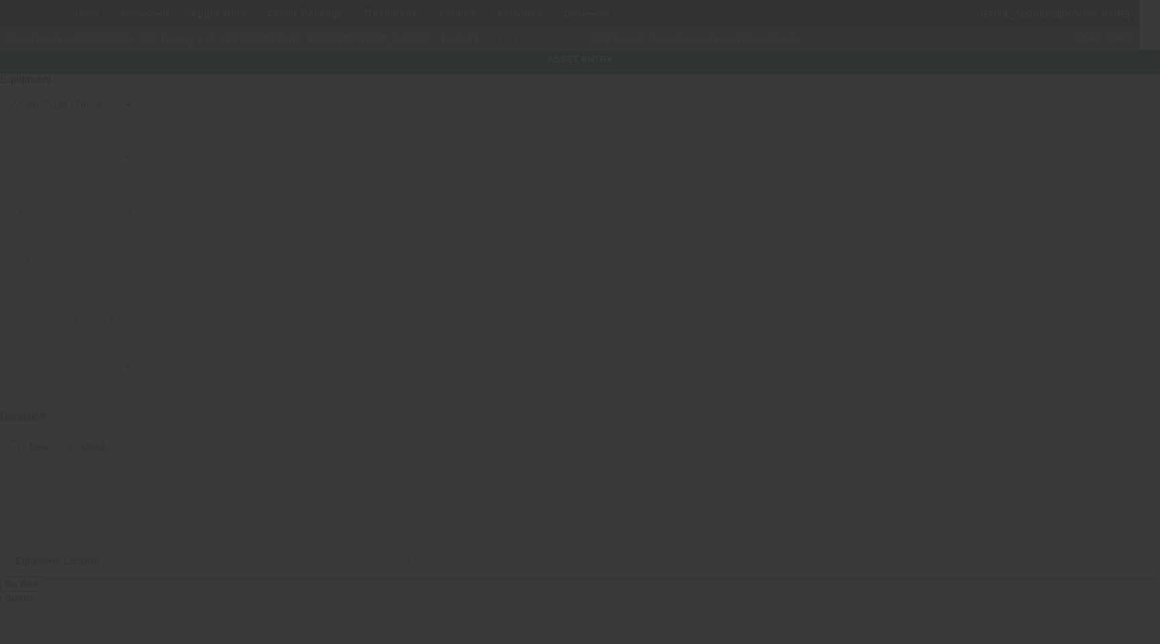
type input "[STREET_ADDRESS][DATE][PERSON_NAME]"
type input "Apt 6104"
type input "[GEOGRAPHIC_DATA]"
type input "75254"
type input "[GEOGRAPHIC_DATA]"
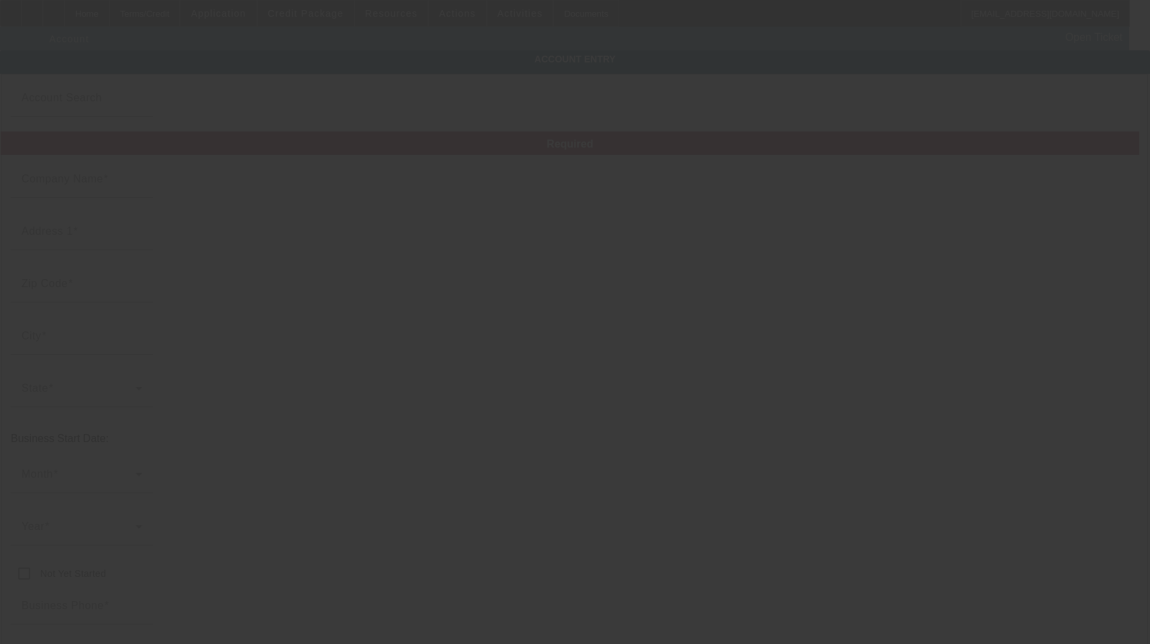
type input "100 Towing LLC"
type input "[STREET_ADDRESS][DATE][PERSON_NAME]"
type input "75254"
type input "[GEOGRAPHIC_DATA]"
type input "(517) 505-0205"
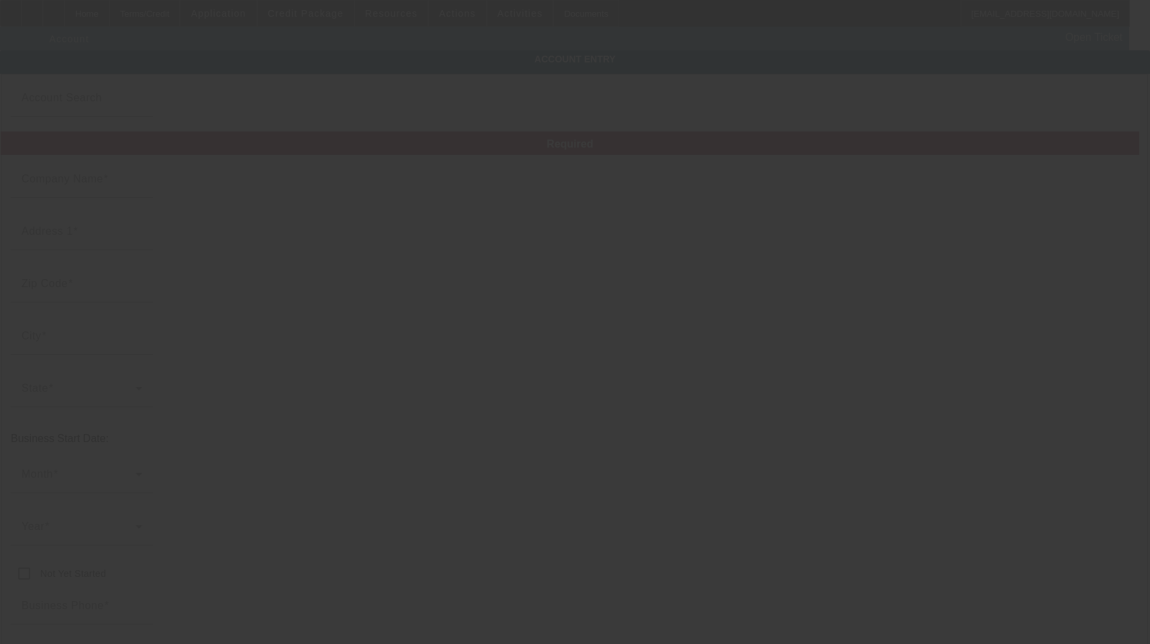
type input "Apt 6104"
type input "jeanlazarre509@gmail.com"
type input "Dallas"
type input "85-3260509"
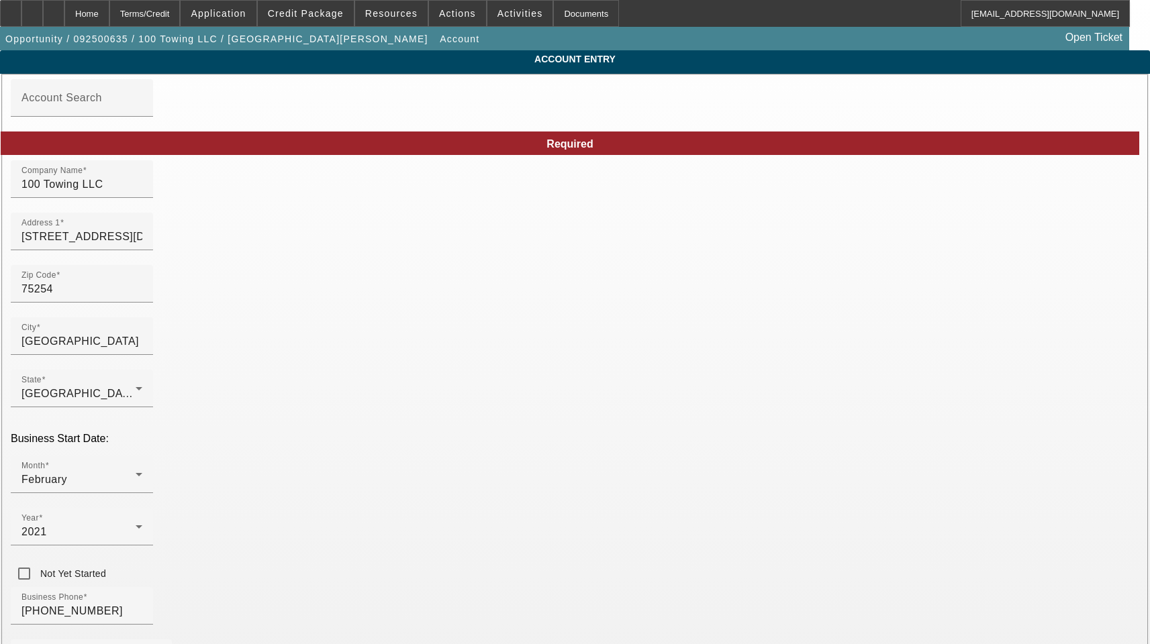
type input "9/29/2025"
drag, startPoint x: 303, startPoint y: 252, endPoint x: 140, endPoint y: 240, distance: 163.5
paste input "244 Winnipeg Dr"
type input "1244 Winnipeg Dr"
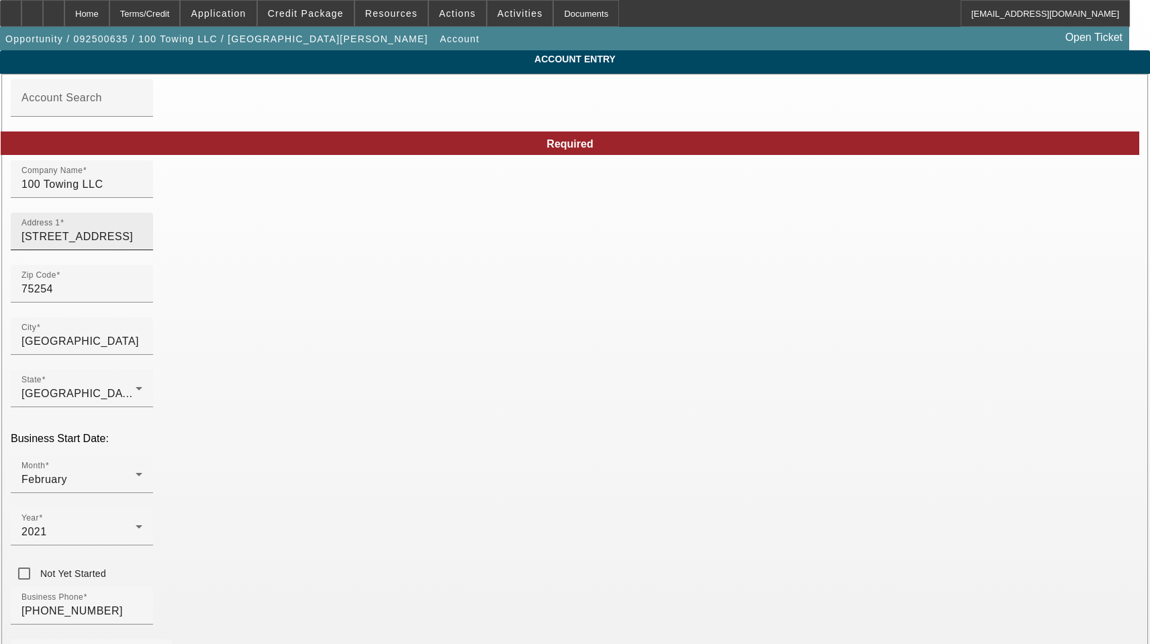
drag, startPoint x: 650, startPoint y: 245, endPoint x: 524, endPoint y: 247, distance: 126.9
drag, startPoint x: 717, startPoint y: 299, endPoint x: 343, endPoint y: 299, distance: 374.5
paste input "100towingllc@gmail.com"
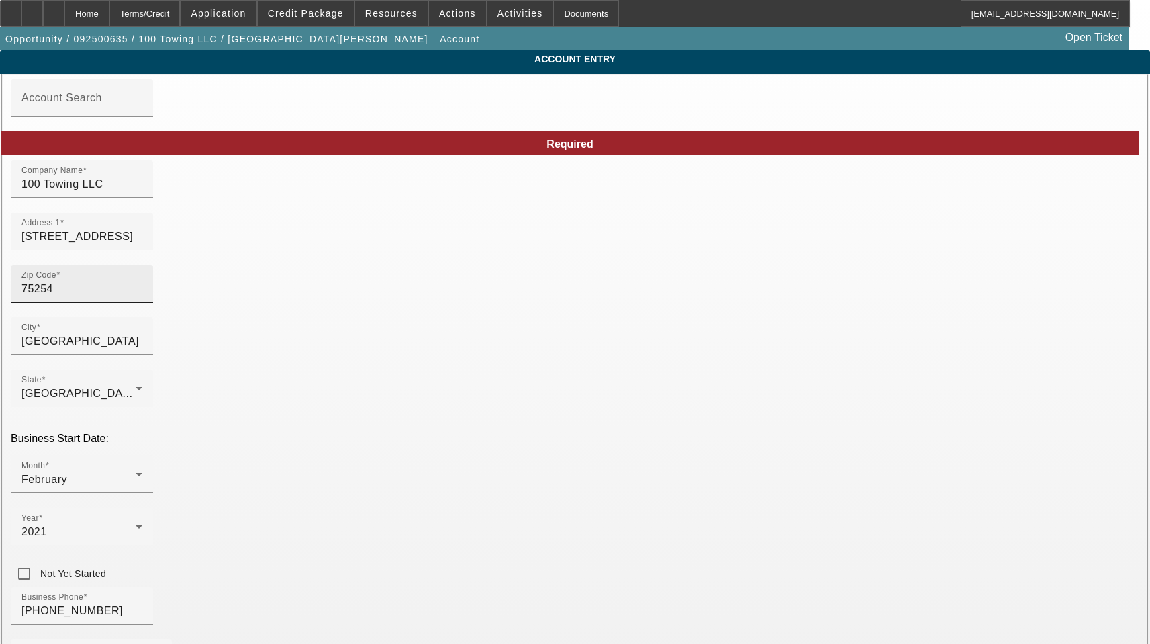
type input "100towingllc@gmail.com"
click at [142, 297] on input "75254" at bounding box center [81, 289] width 121 height 16
type input "7"
type input "75077"
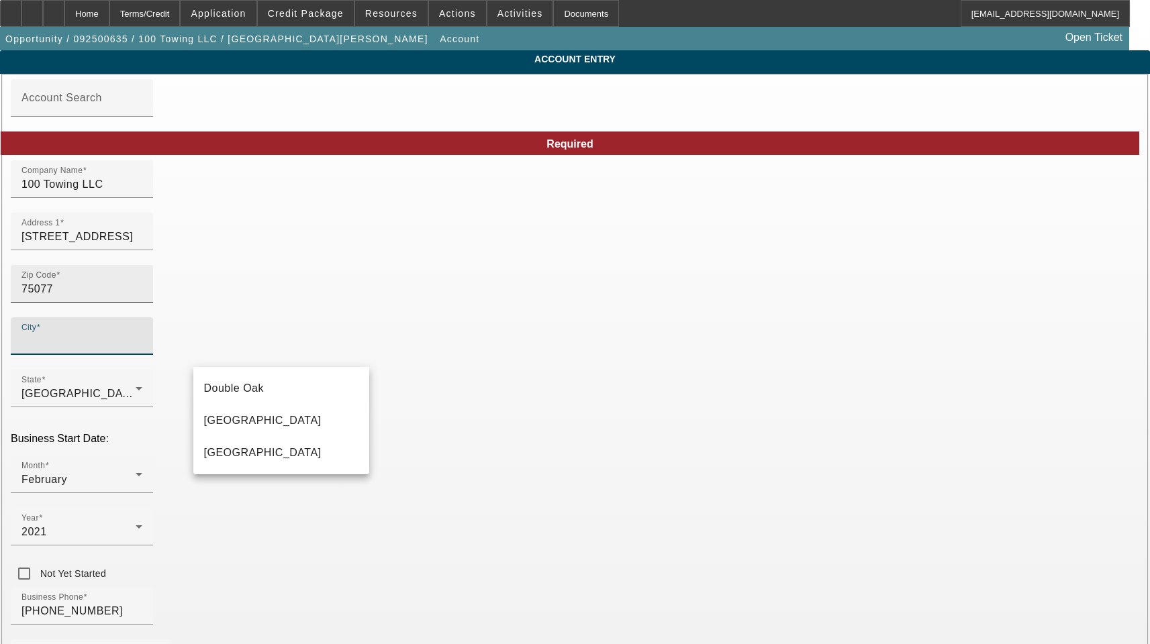
type input "Denton"
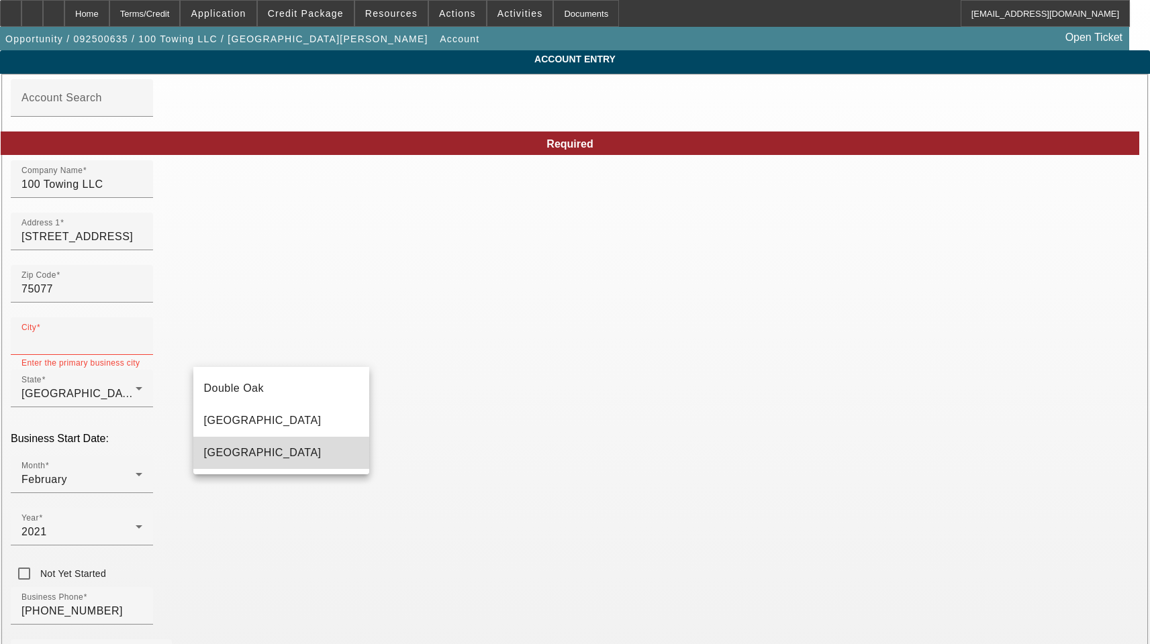
click at [232, 468] on mat-option "Lewisville" at bounding box center [281, 453] width 176 height 32
type input "Lewisville"
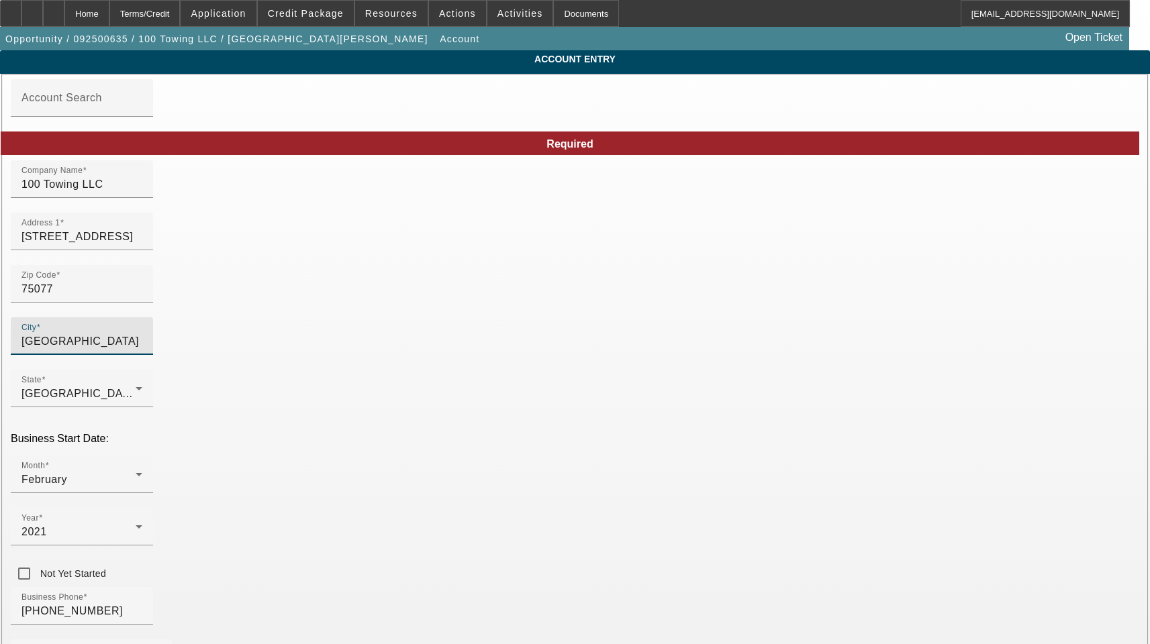
type input "Denton"
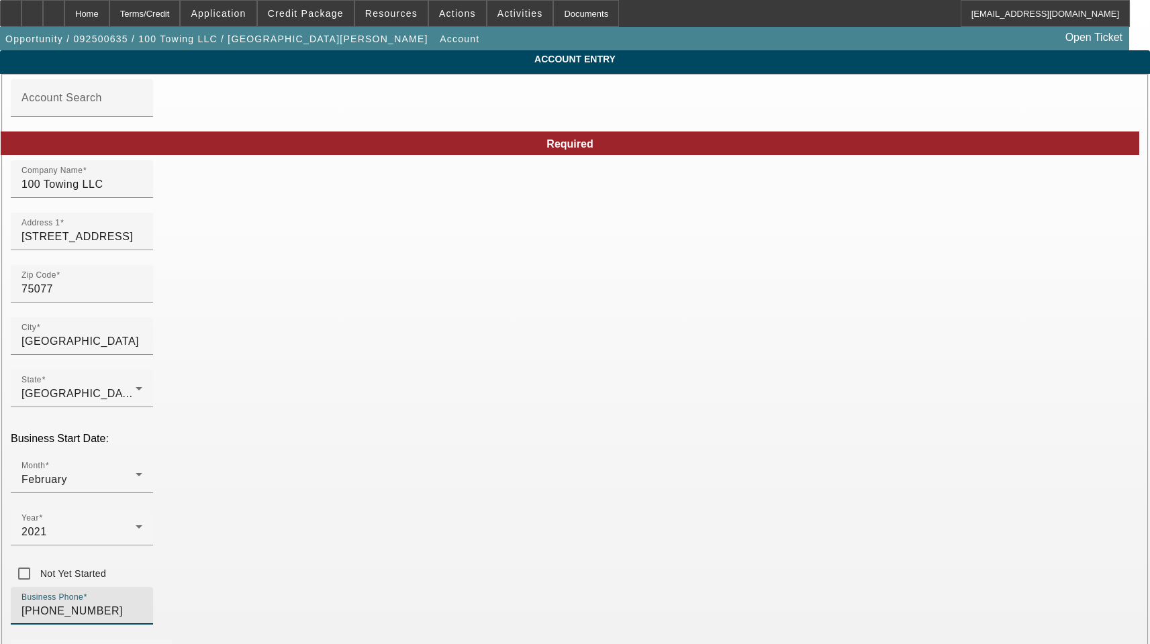
drag, startPoint x: 291, startPoint y: 473, endPoint x: 4, endPoint y: 470, distance: 286.6
paste input "972) 730-1409"
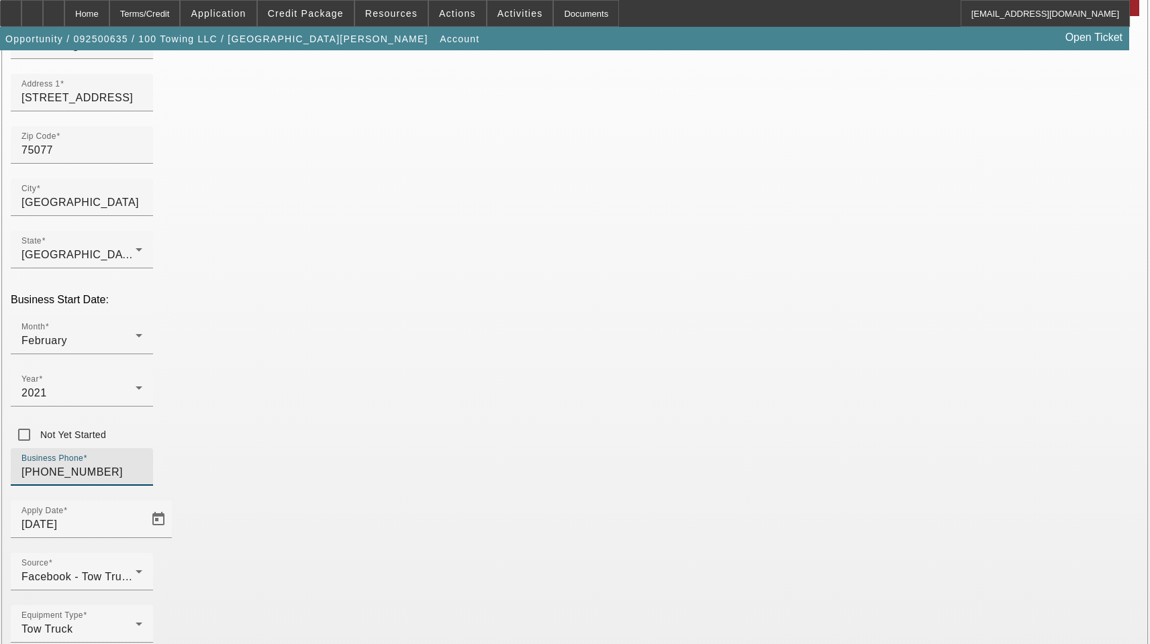
scroll to position [147, 0]
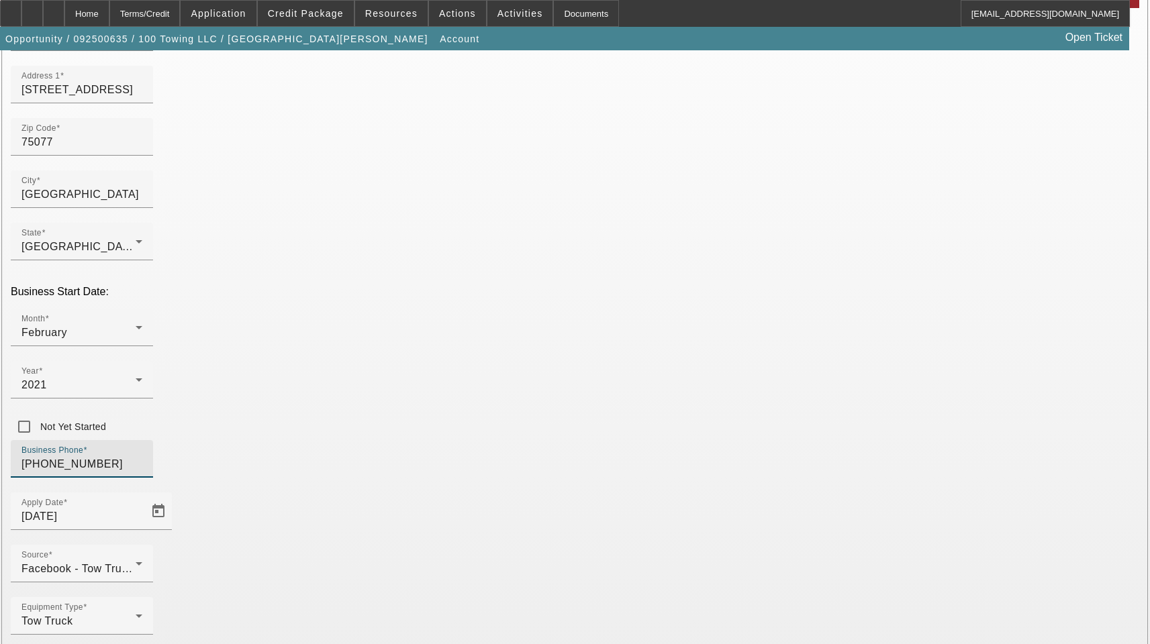
type input "(972) 730-1409"
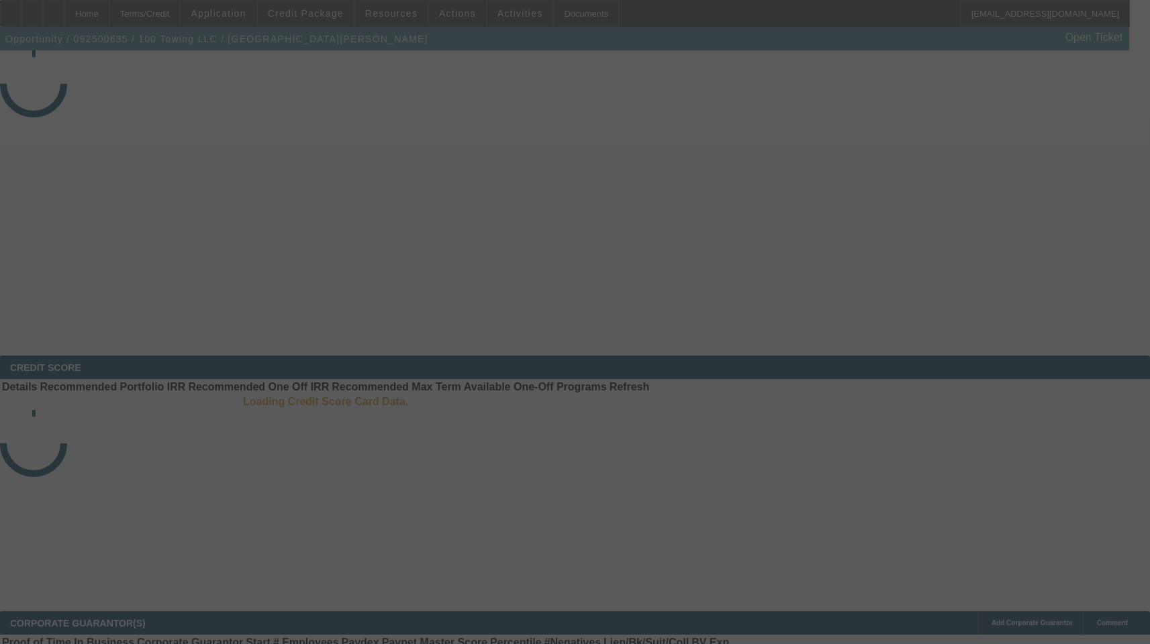
select select "3"
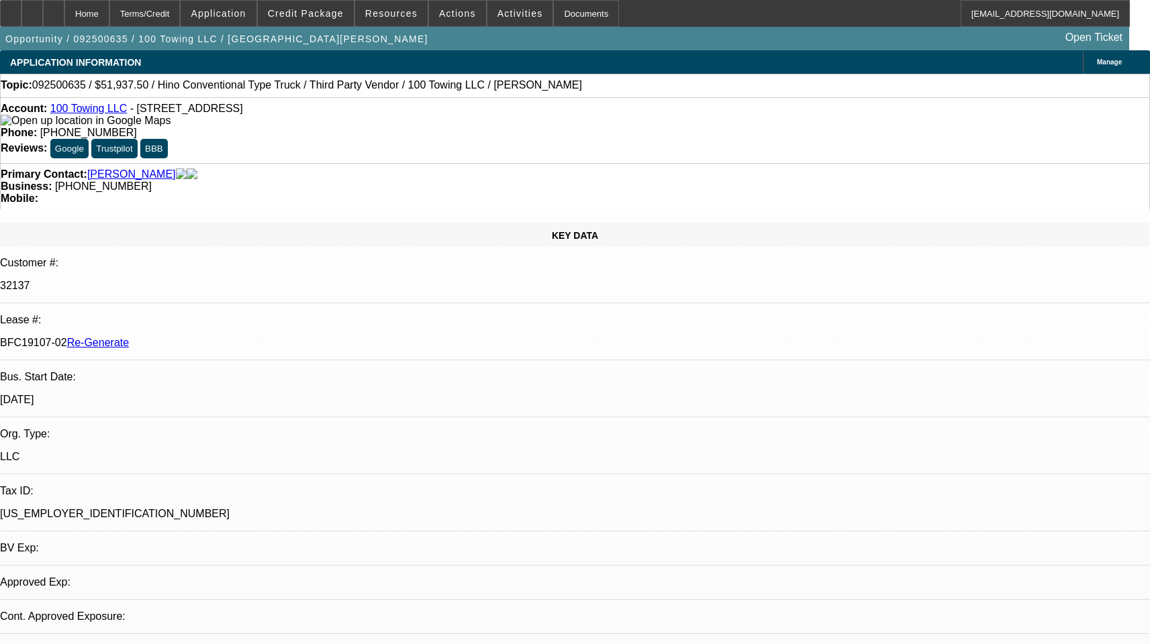
select select "0"
select select "2"
select select "0"
select select "1"
select select "2"
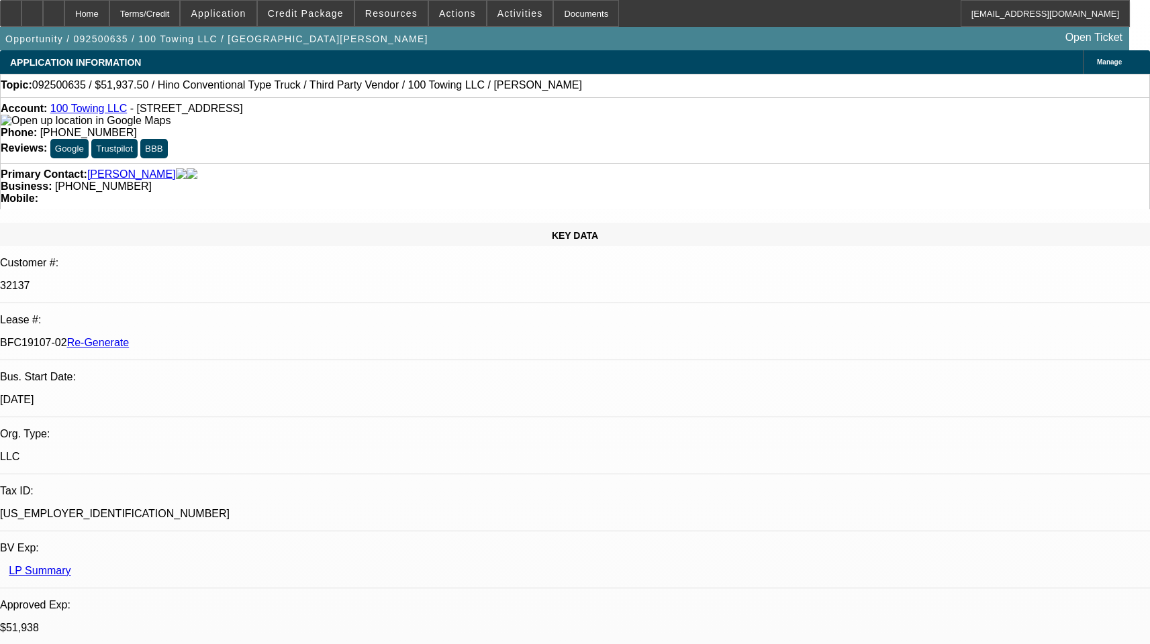
select select "6"
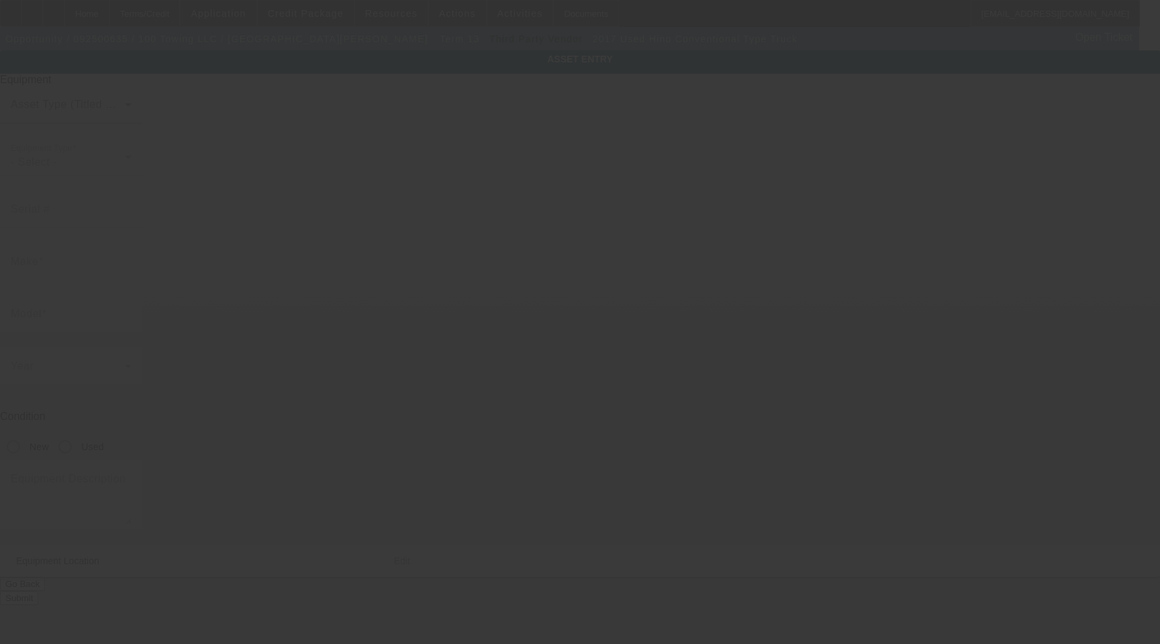
type input "[US_VEHICLE_IDENTIFICATION_NUMBER]"
type input "Hino"
type input "Conventional Type Truck"
radio input "true"
type textarea "with"
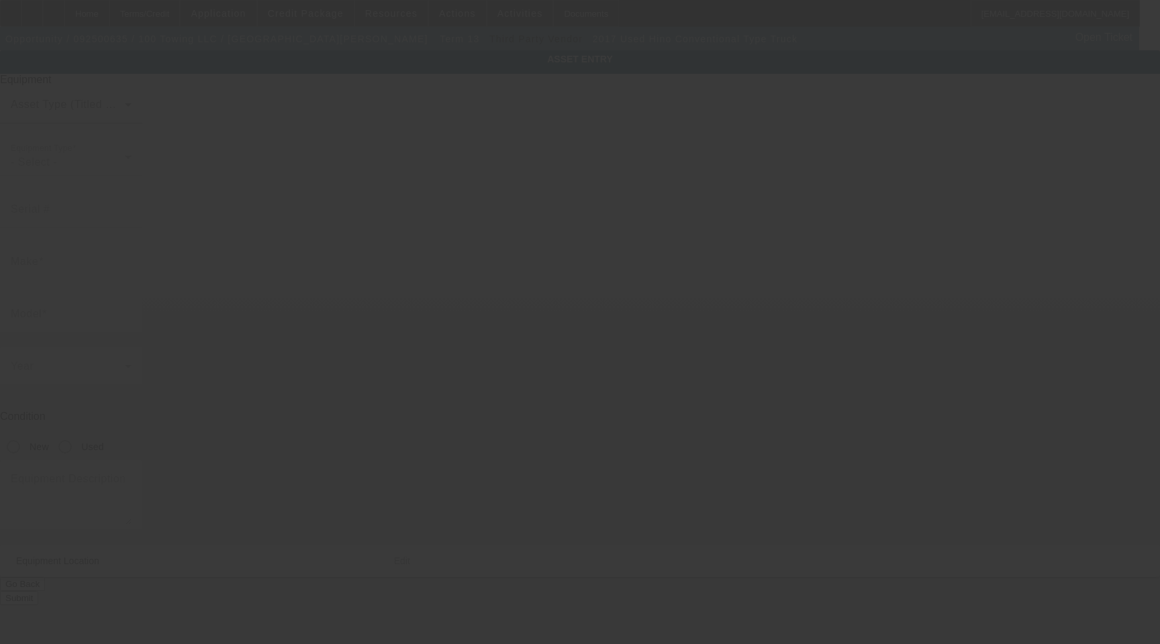
type input "[STREET_ADDRESS][DATE][PERSON_NAME]"
type input "Apt 6104"
type input "[GEOGRAPHIC_DATA]"
type input "75254"
type input "[GEOGRAPHIC_DATA]"
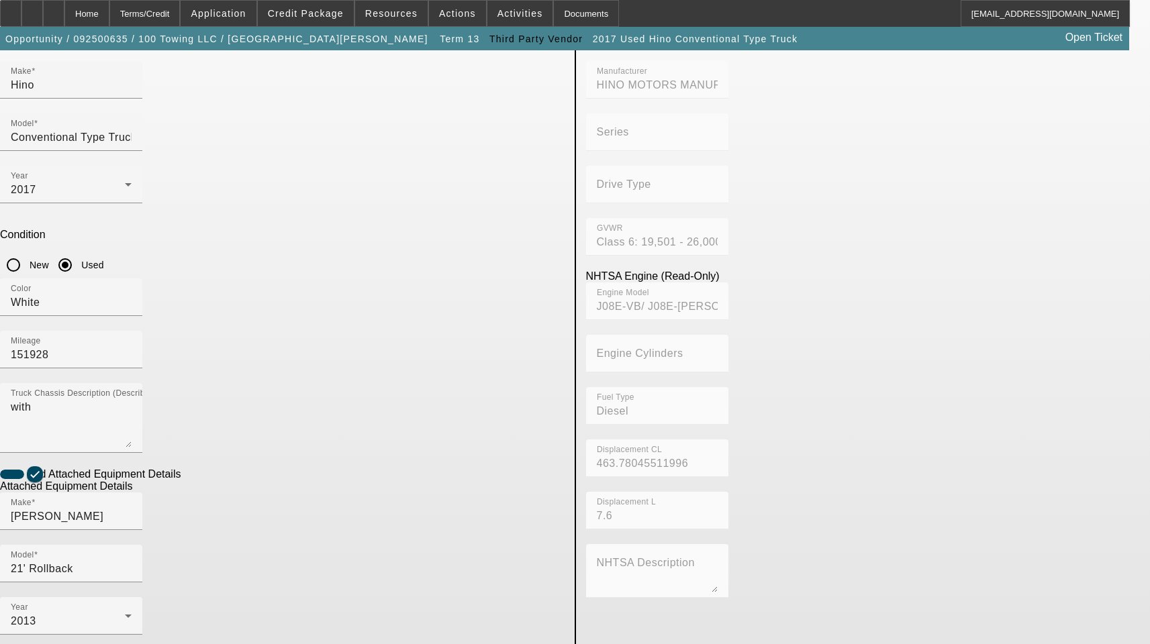
scroll to position [220, 0]
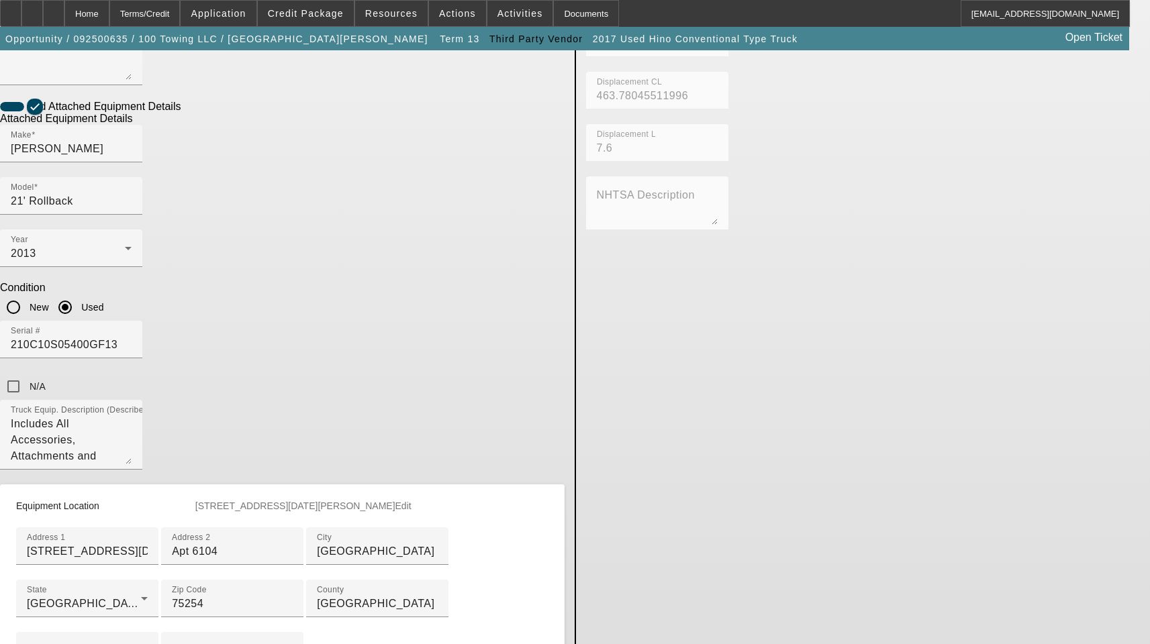
scroll to position [556, 0]
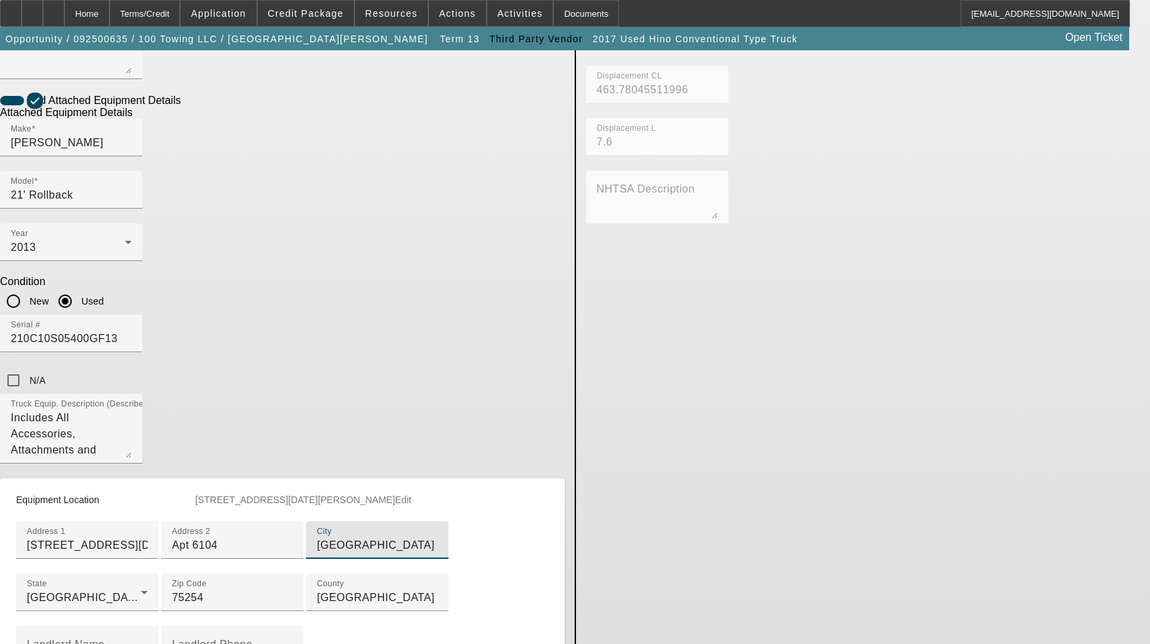
drag, startPoint x: 281, startPoint y: 397, endPoint x: 28, endPoint y: 364, distance: 255.2
click at [28, 364] on app-asset-collateral-manage "ASSET ENTRY Delete asset USER INPUT - CHASSIS Asset Type (Titled or Non-Titled)…" at bounding box center [575, 106] width 1150 height 1223
paste input "[PHONE_NUMBER]"
drag, startPoint x: 297, startPoint y: 391, endPoint x: 149, endPoint y: 374, distance: 148.6
click at [149, 374] on app-asset-collateral-manage "ASSET ENTRY Delete asset USER INPUT - CHASSIS Asset Type (Titled or Non-Titled)…" at bounding box center [575, 106] width 1150 height 1223
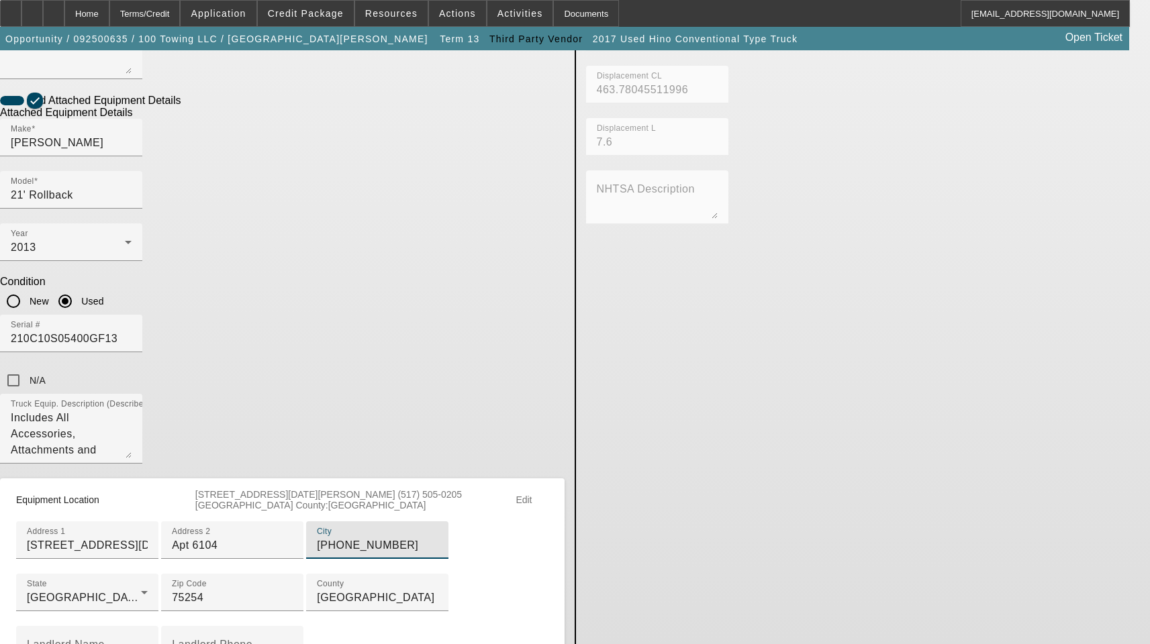
paste input "[GEOGRAPHIC_DATA]"
type input "[GEOGRAPHIC_DATA]"
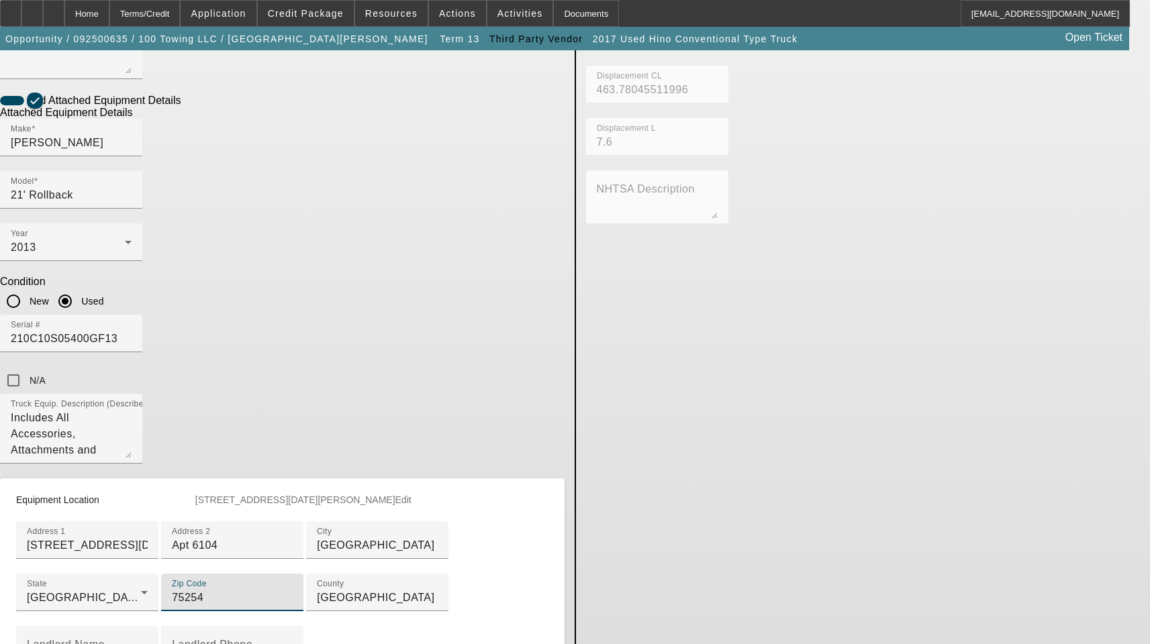
click at [272, 590] on input "75254" at bounding box center [232, 598] width 121 height 16
type input "75077"
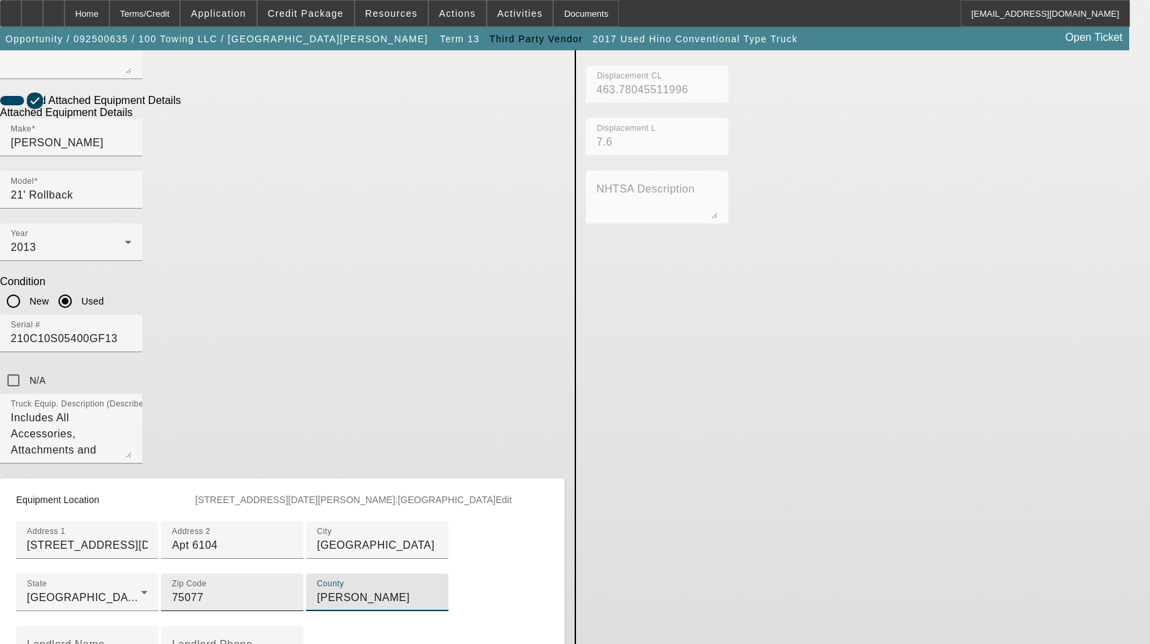
type input "[PERSON_NAME]"
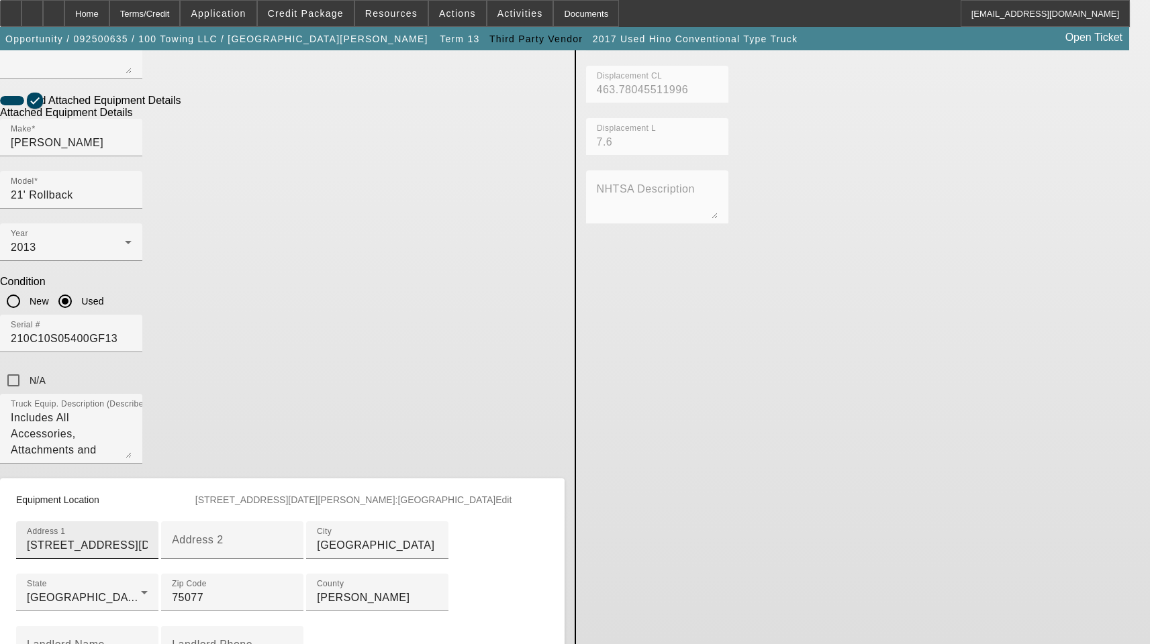
click at [148, 521] on div "Address 1 [STREET_ADDRESS][DATE][PERSON_NAME]" at bounding box center [87, 540] width 121 height 38
click at [148, 538] on input "[STREET_ADDRESS][DATE][PERSON_NAME]" at bounding box center [87, 546] width 121 height 16
click at [148, 538] on input "14181 Noel Rd" at bounding box center [87, 546] width 121 height 16
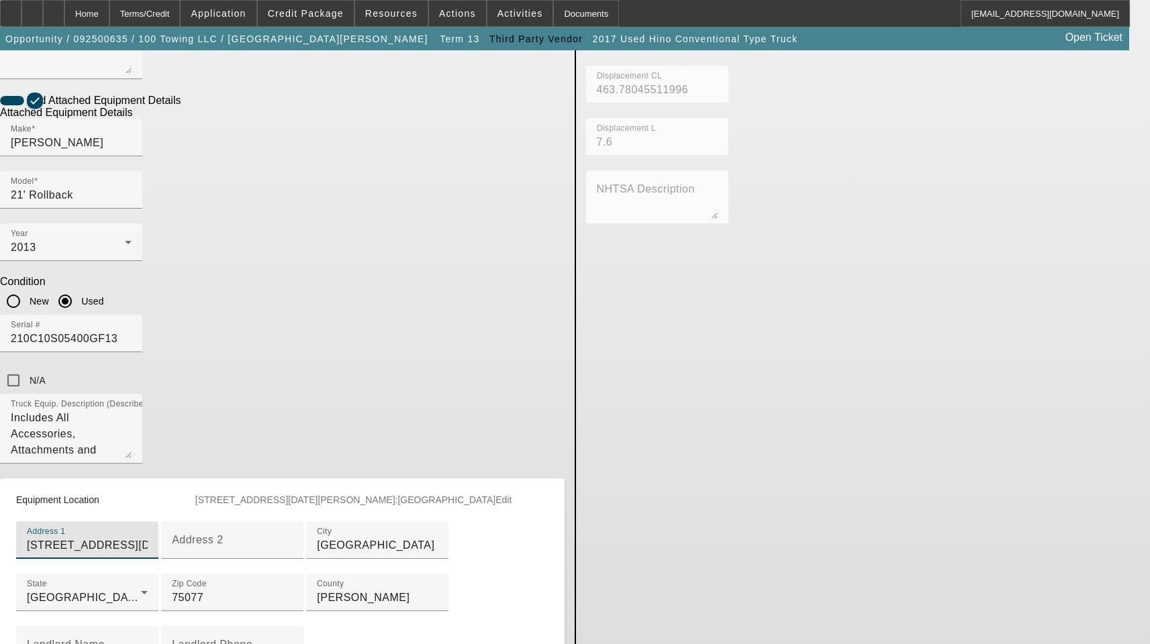
paste input "244 Winnipeg Dr"
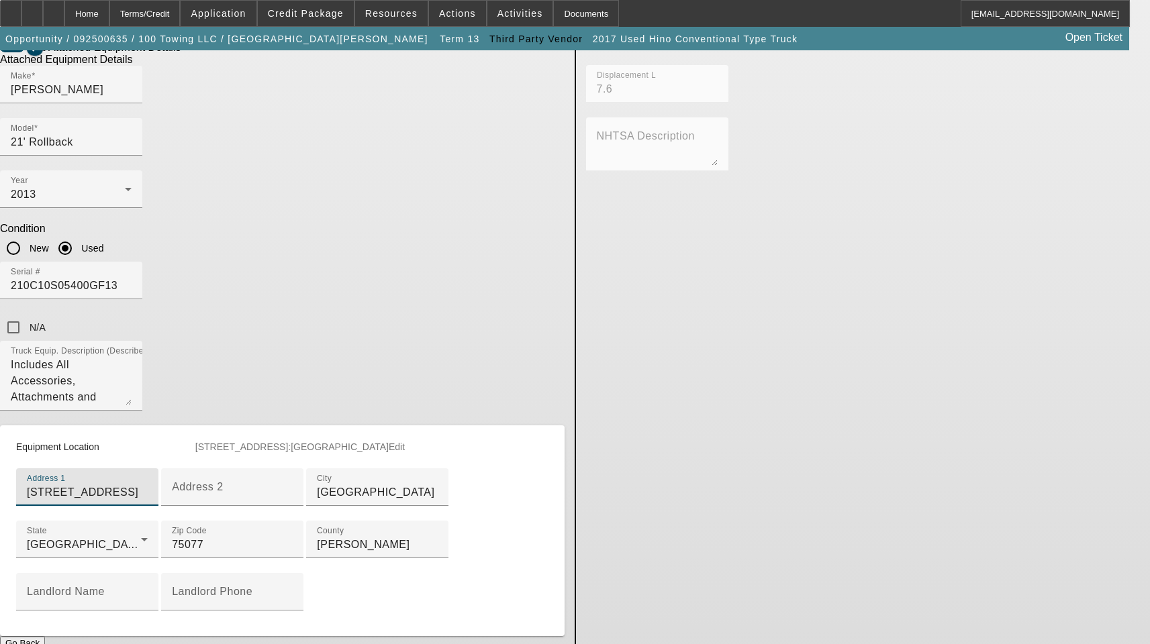
scroll to position [679, 0]
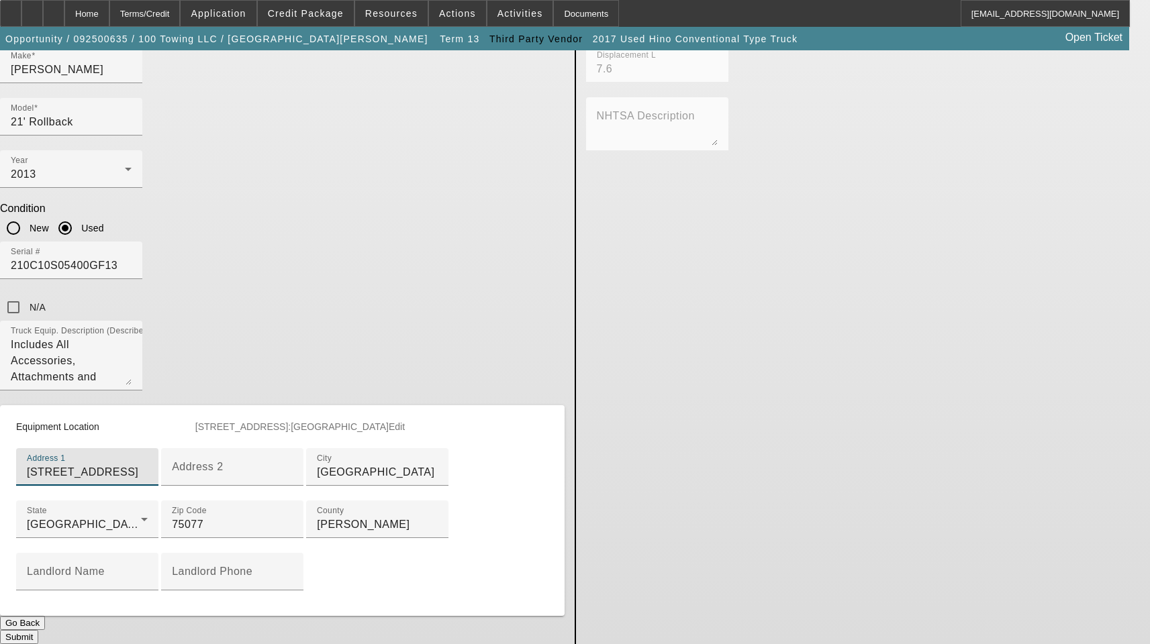
type input "1244 Winnipeg Dr"
click at [38, 630] on button "Submit" at bounding box center [19, 637] width 38 height 14
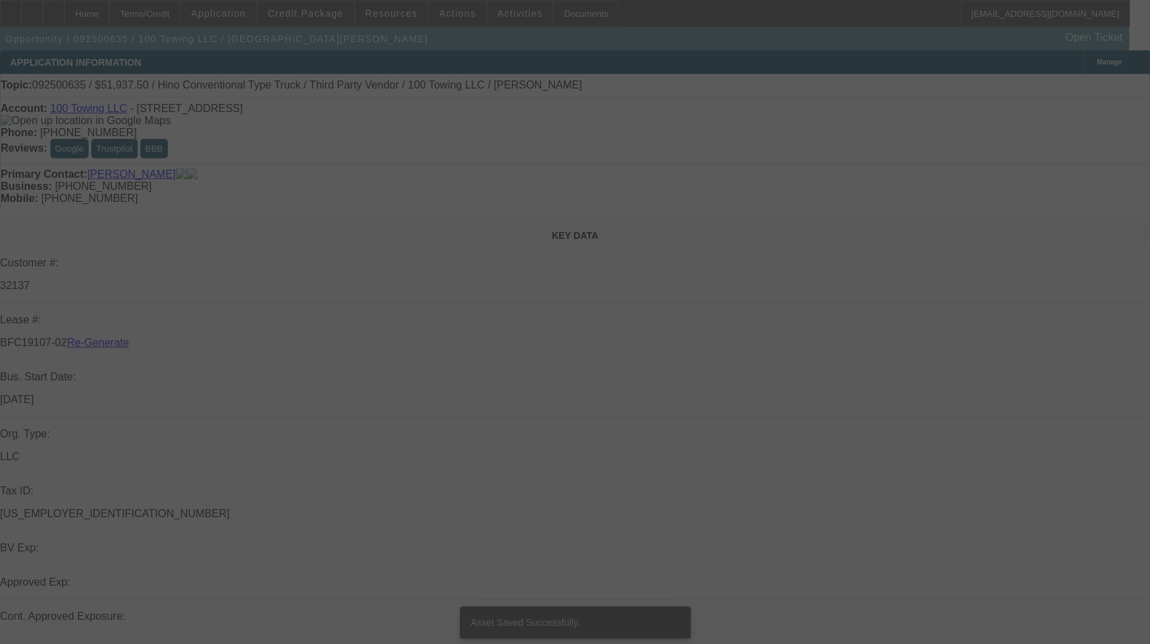
select select "3"
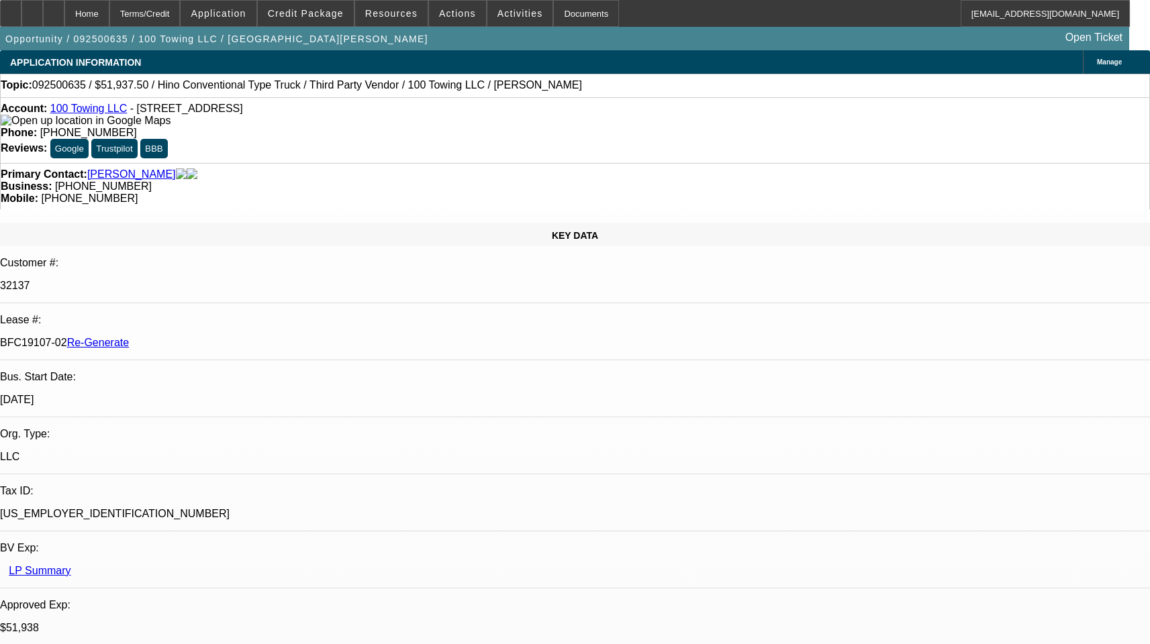
select select "0"
select select "2"
select select "0"
select select "6"
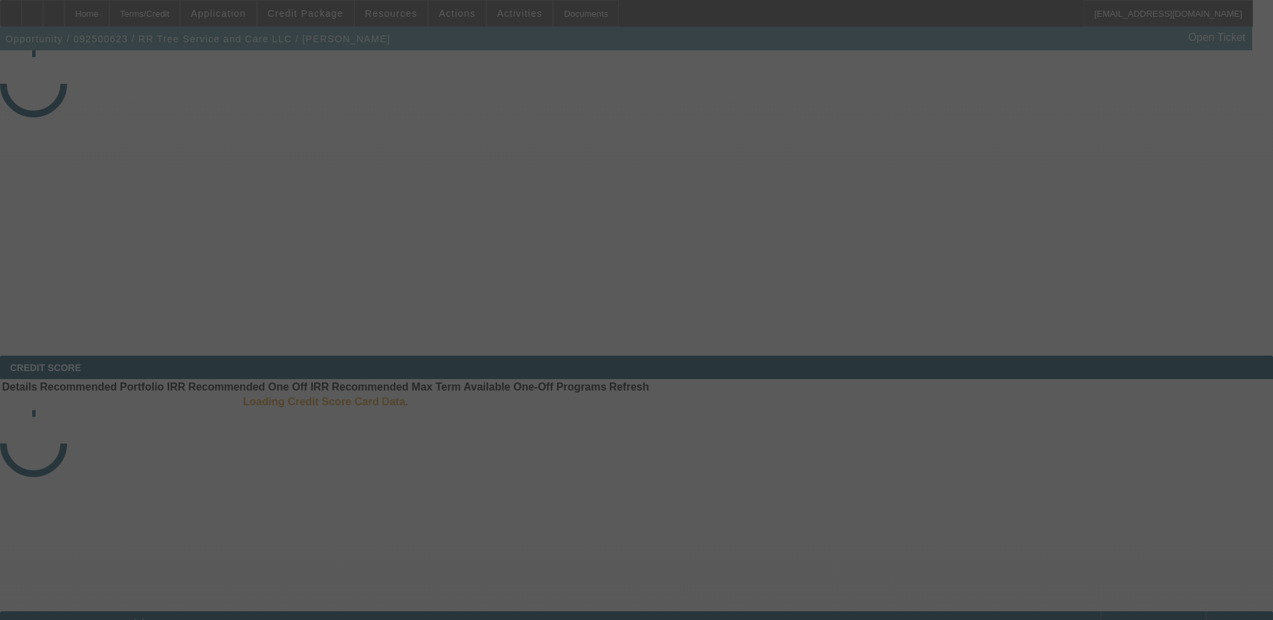
select select "3"
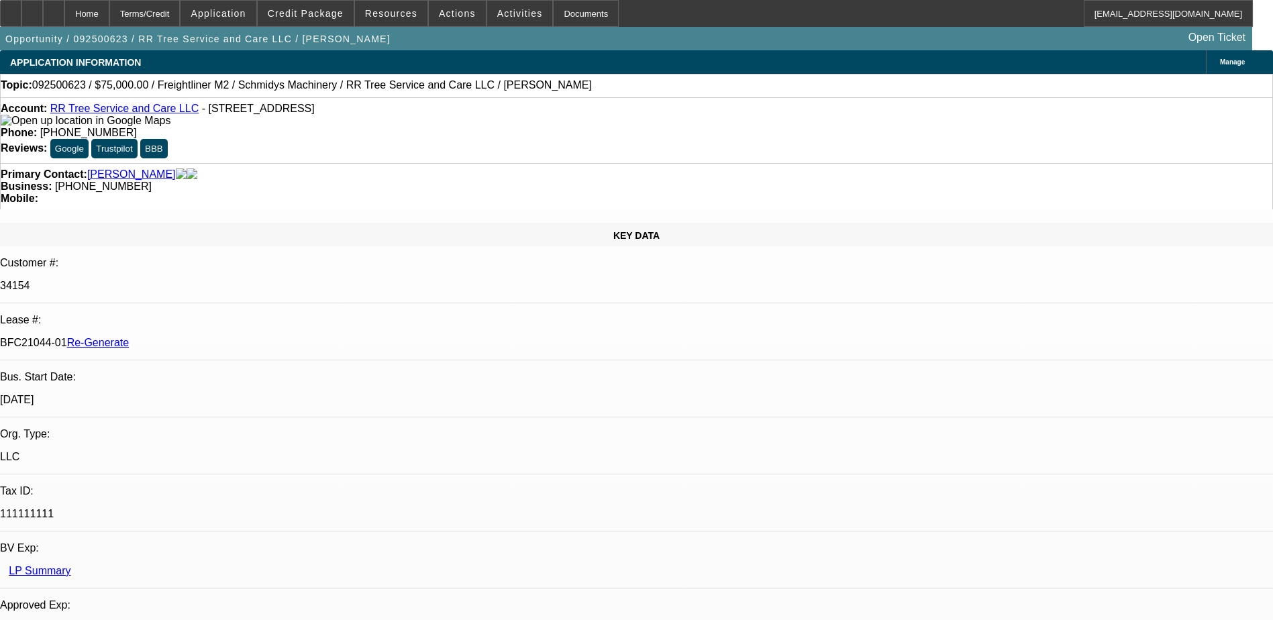
select select "0"
select select "3"
select select "0"
select select "6"
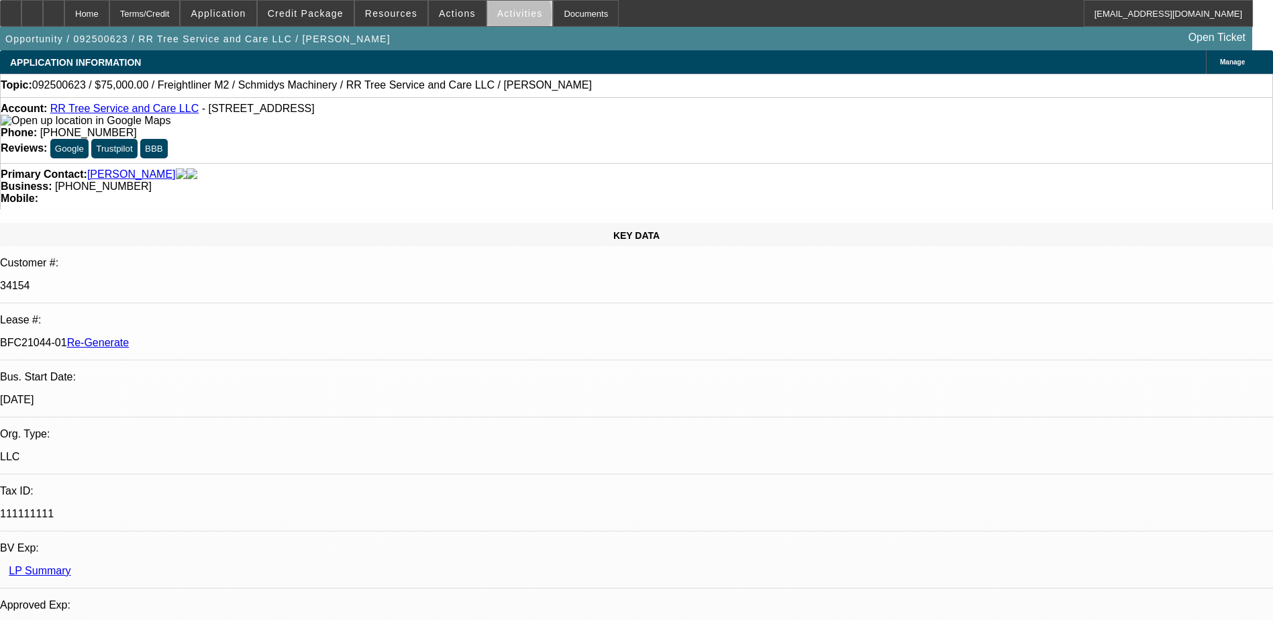
click at [504, 17] on span "Activities" at bounding box center [520, 13] width 46 height 11
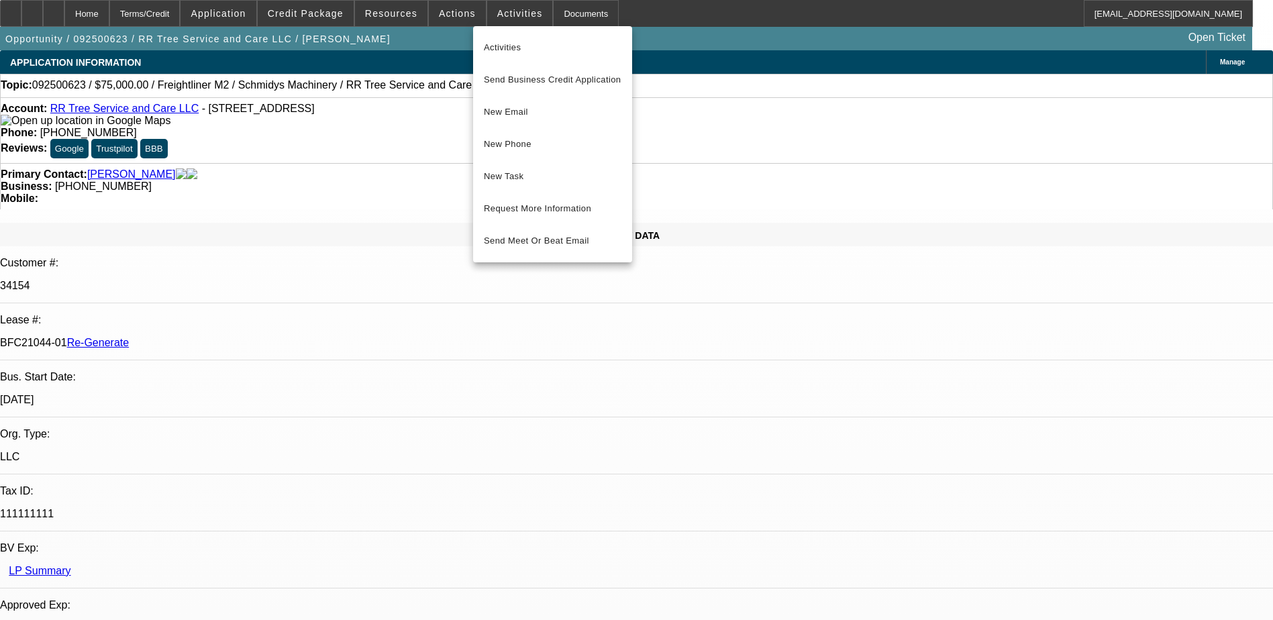
click at [562, 17] on div at bounding box center [636, 310] width 1273 height 620
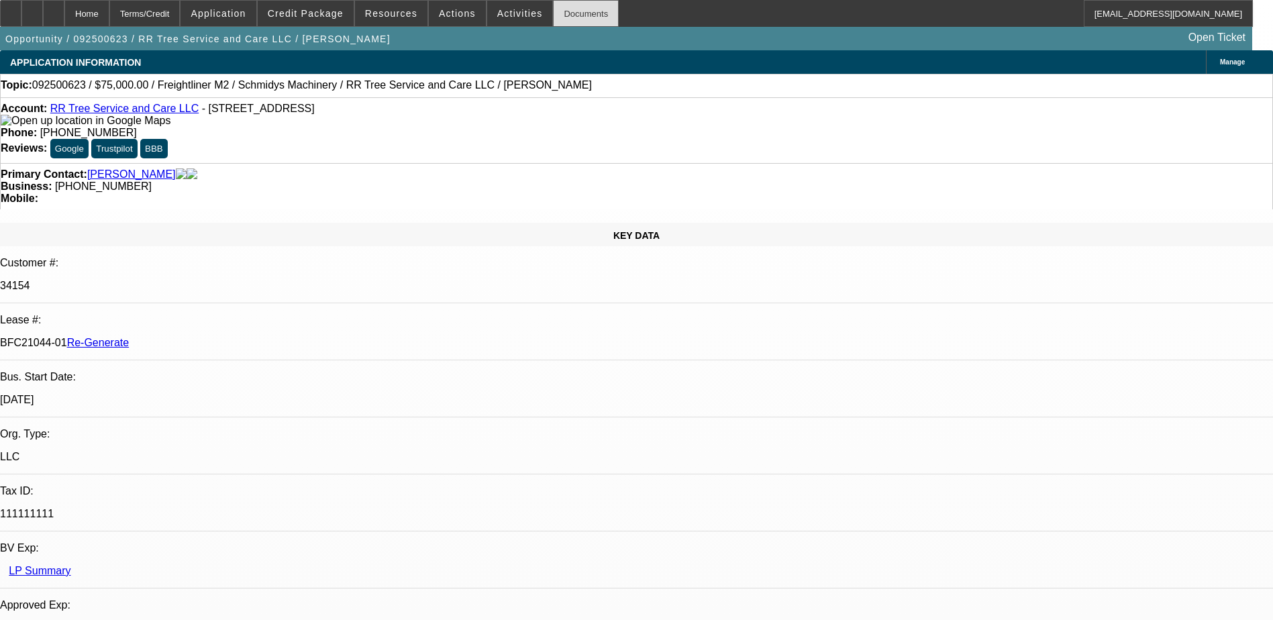
click at [563, 13] on div "Documents" at bounding box center [586, 13] width 66 height 27
click at [64, 14] on div at bounding box center [53, 13] width 21 height 27
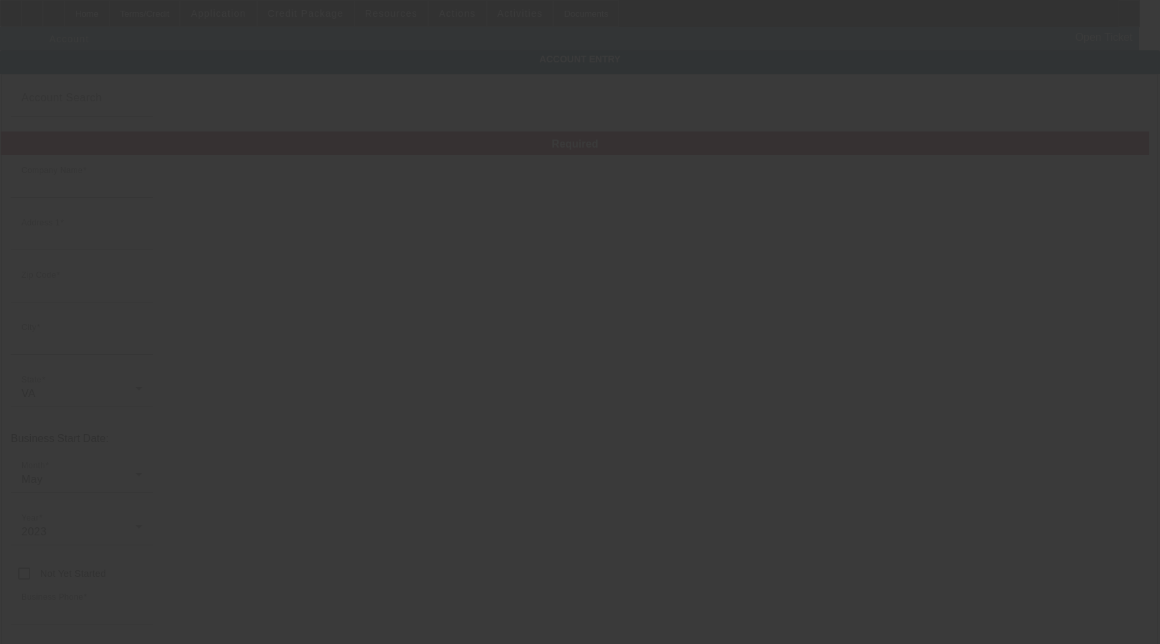
type input "RR Tree Service and Care LLC"
type input "440 Green Mountain Rd"
type input "24368"
type input "Rural Retreat"
type input "[PHONE_NUMBER]"
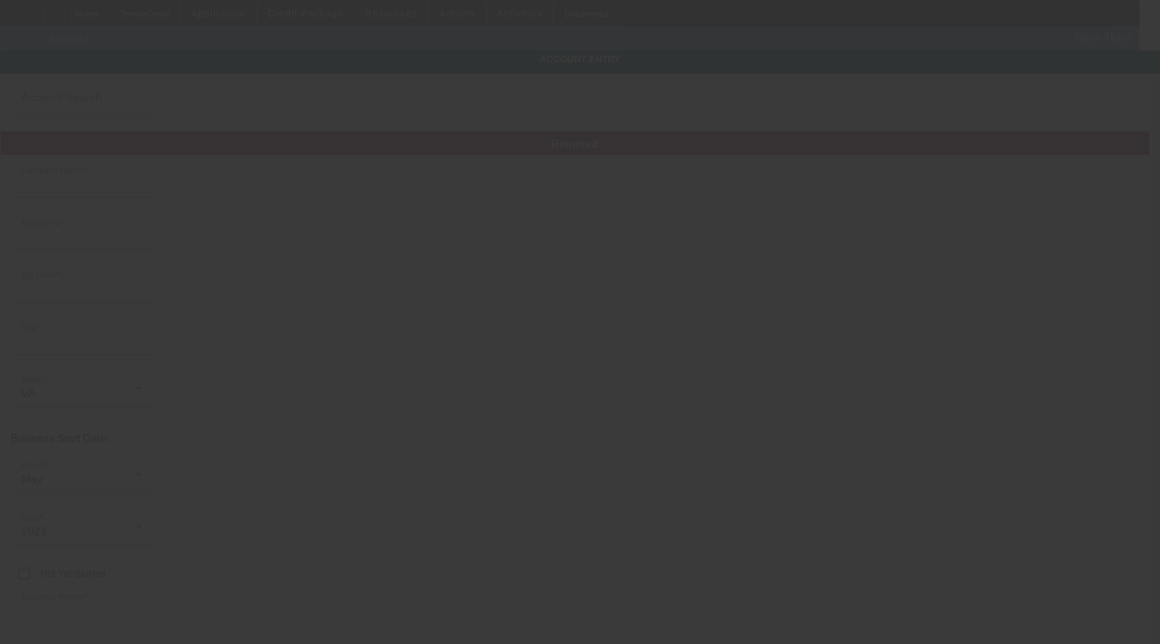
type input "ty.boyd@rrtreesllc.com"
type input "Wythe"
type input "111111111"
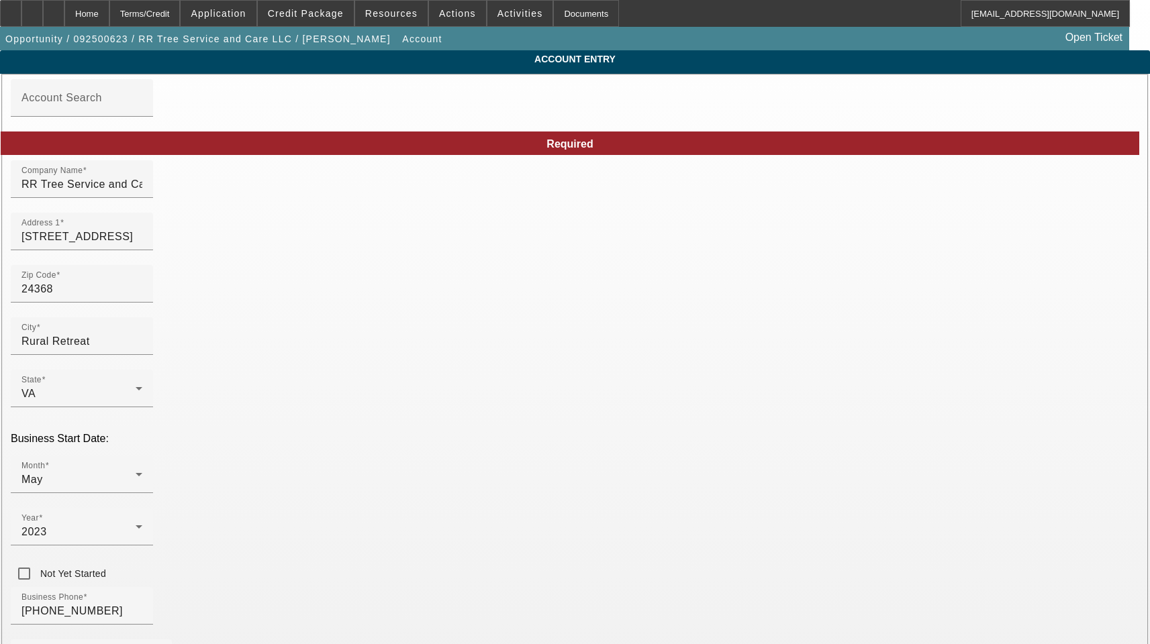
type input "9/28/2025"
drag, startPoint x: 862, startPoint y: 531, endPoint x: 691, endPoint y: 513, distance: 172.7
paste input "93-1357426"
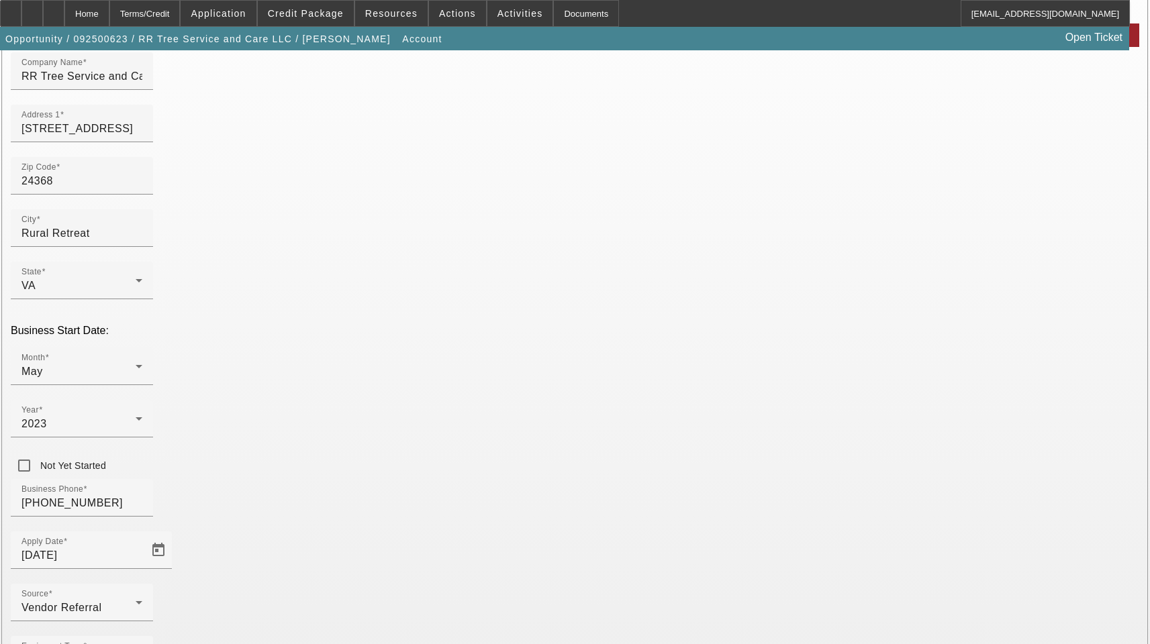
scroll to position [147, 0]
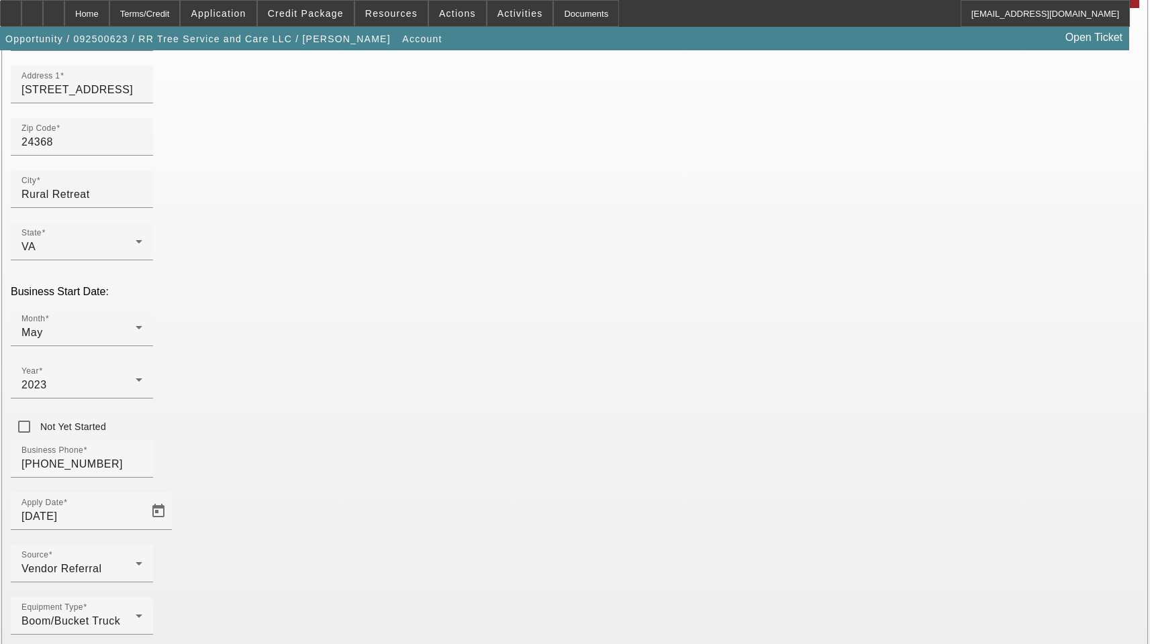
type input "93-1357426"
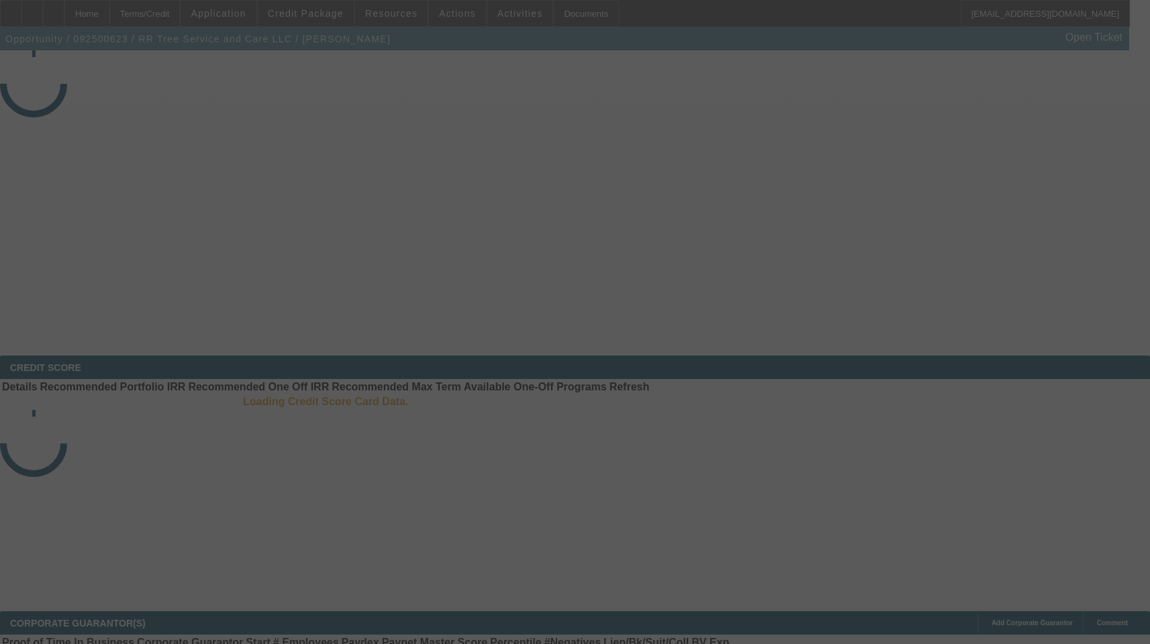
select select "3"
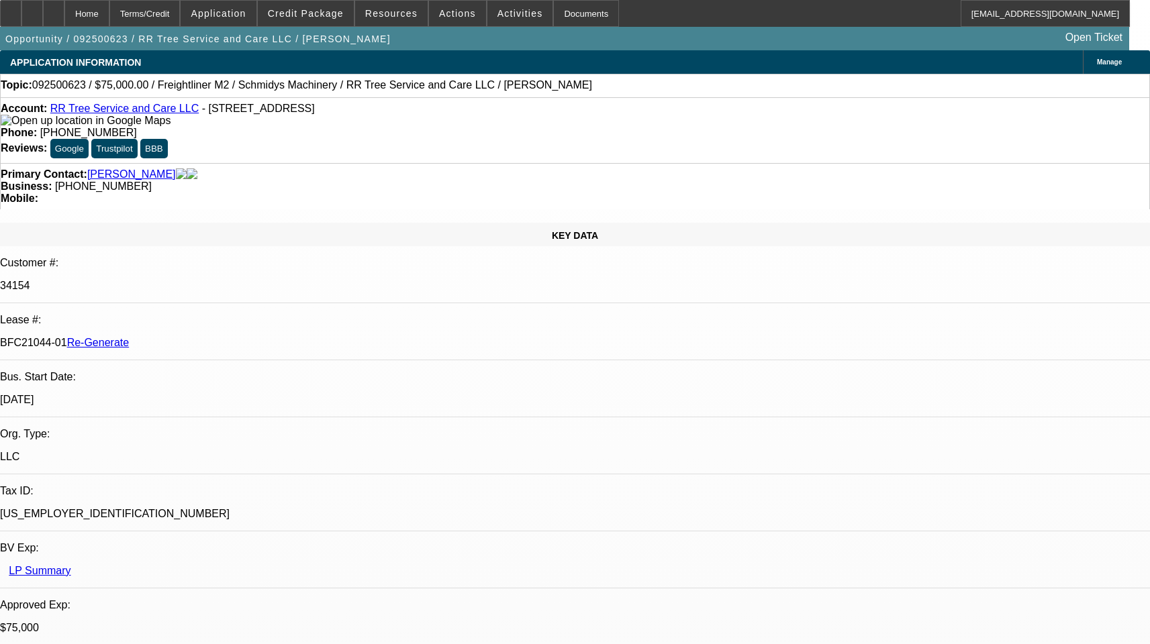
select select "0"
select select "3"
select select "0"
select select "6"
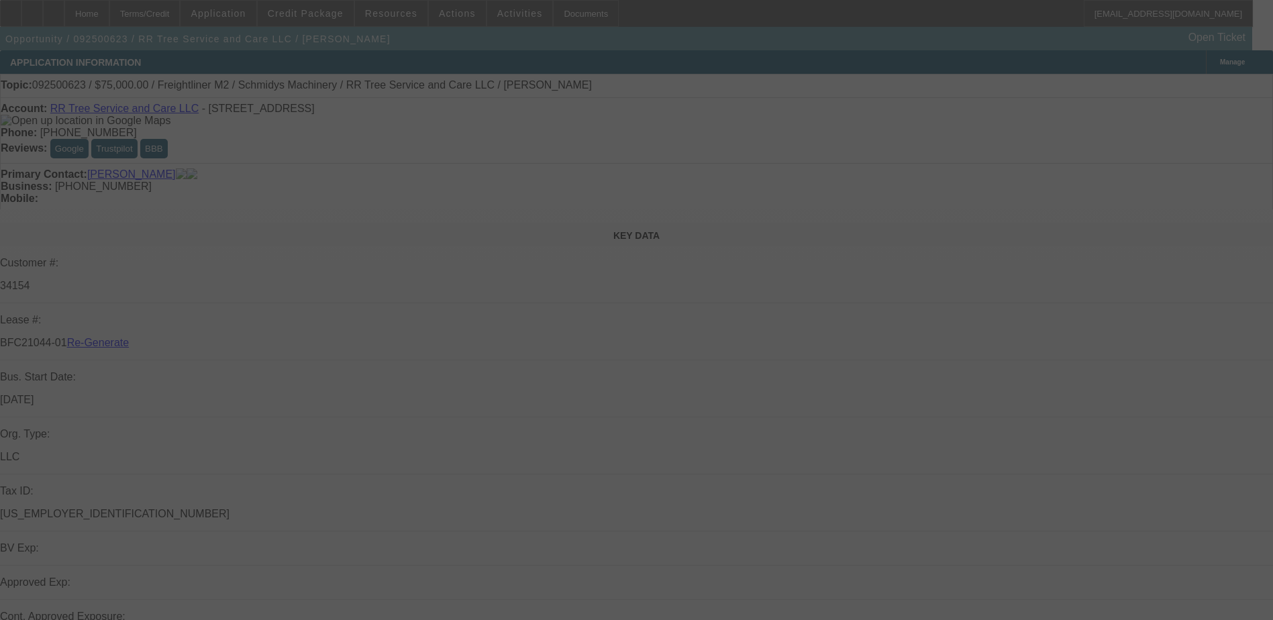
select select "3"
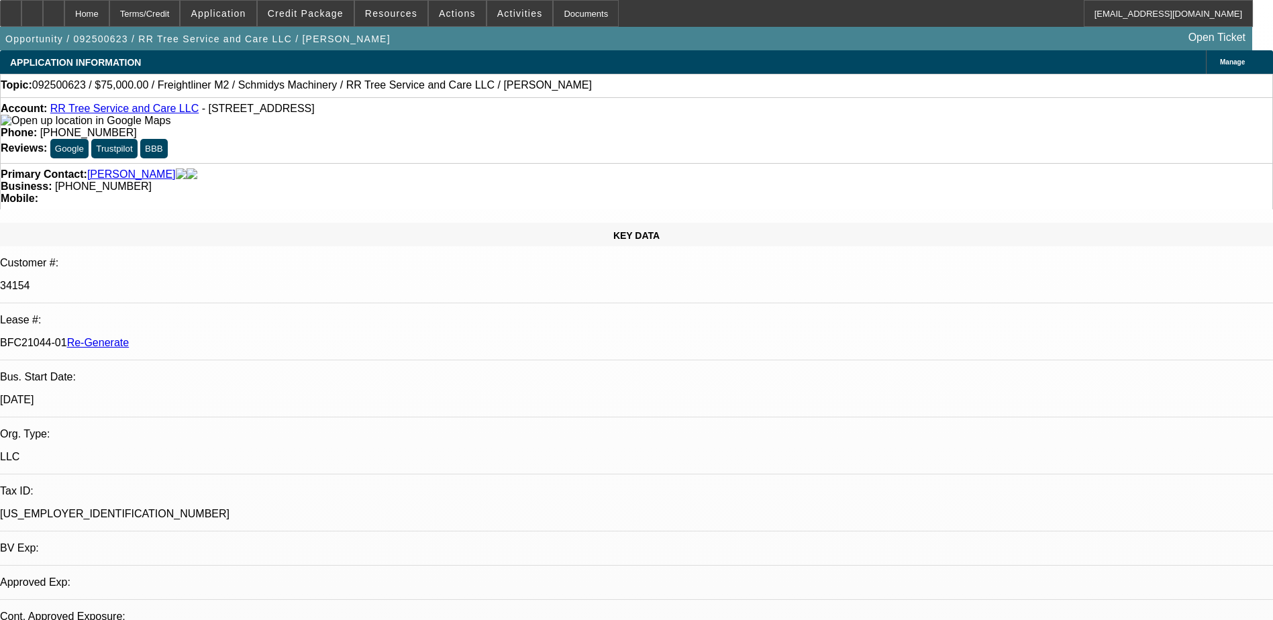
select select "0"
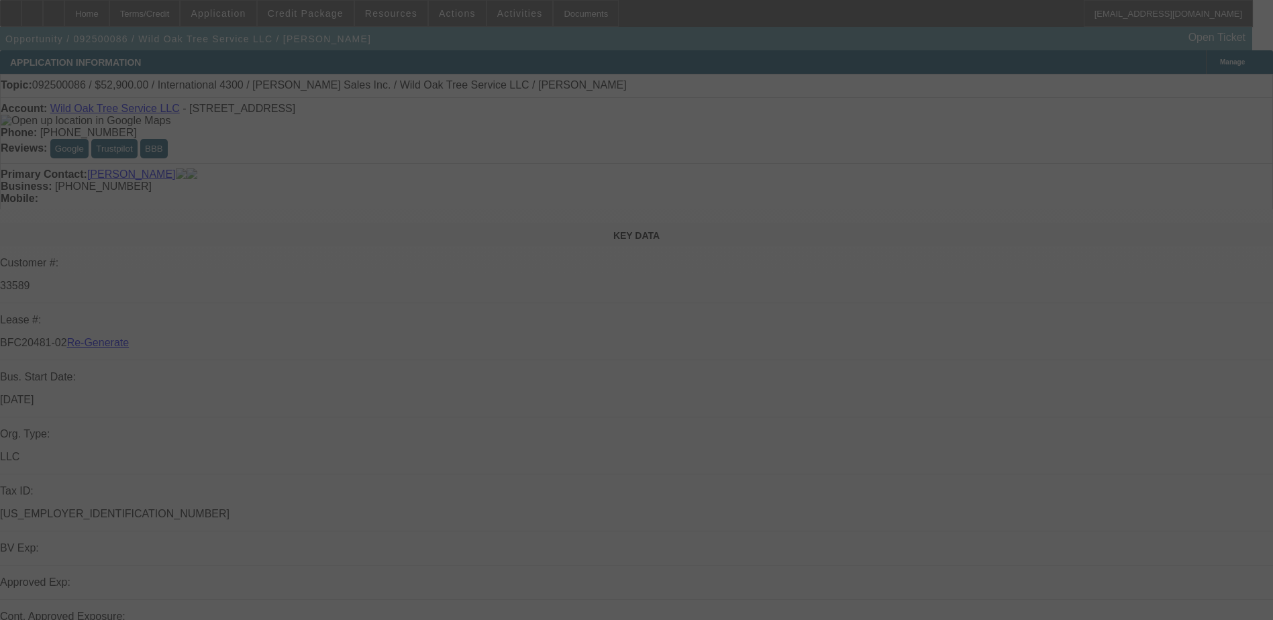
select select "3"
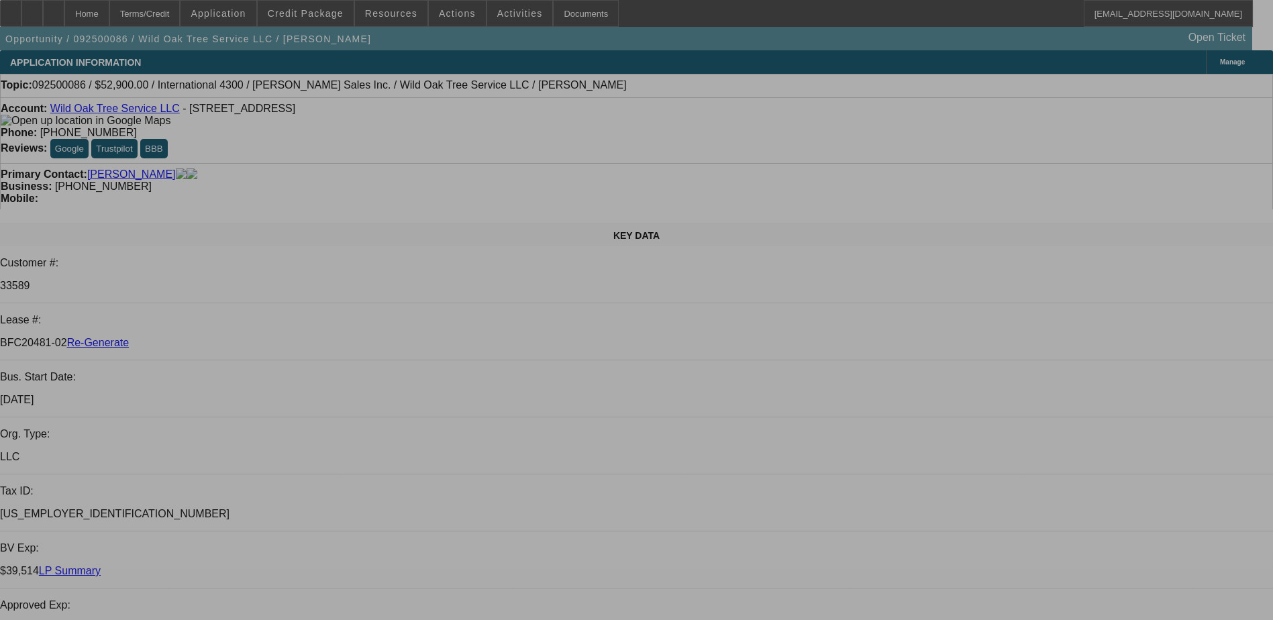
select select "0"
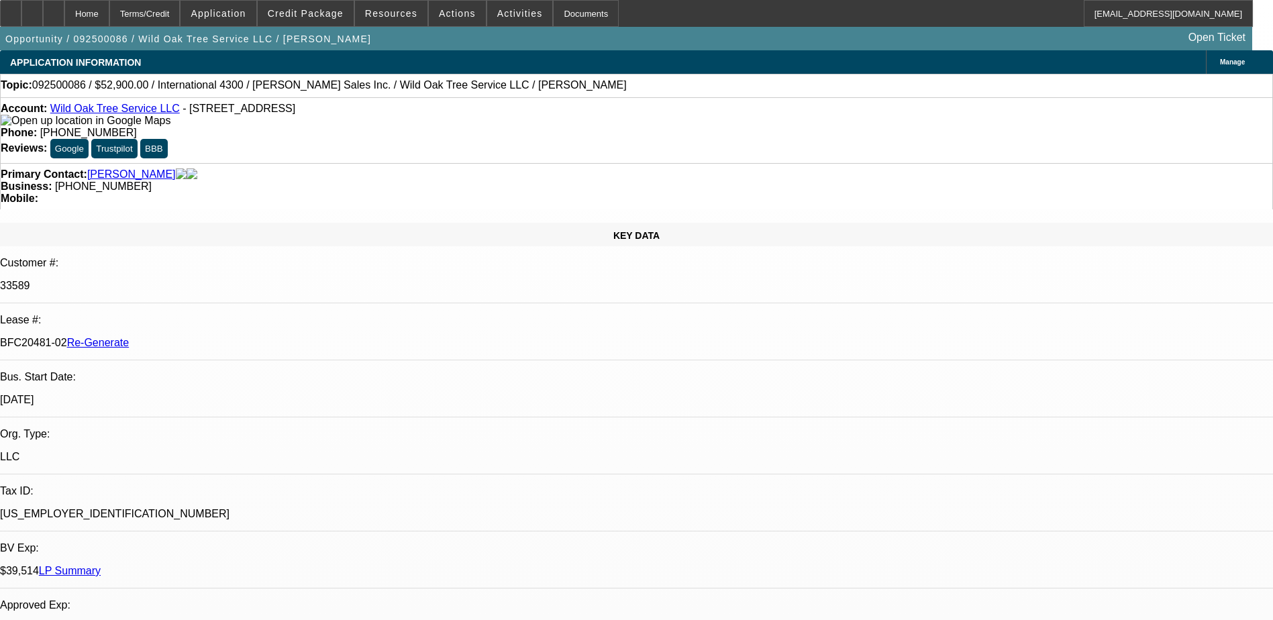
select select "2"
select select "0"
select select "1"
select select "2"
select select "6"
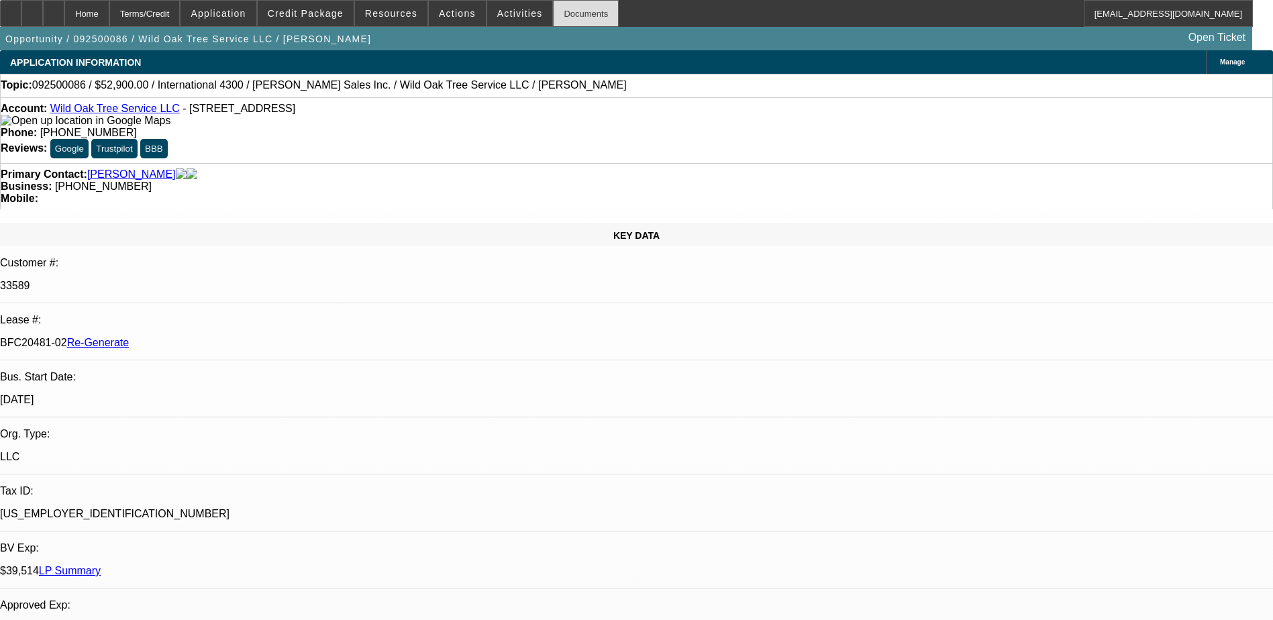
click at [555, 14] on div "Documents" at bounding box center [586, 13] width 66 height 27
click at [305, 17] on span "Credit Package" at bounding box center [306, 13] width 76 height 11
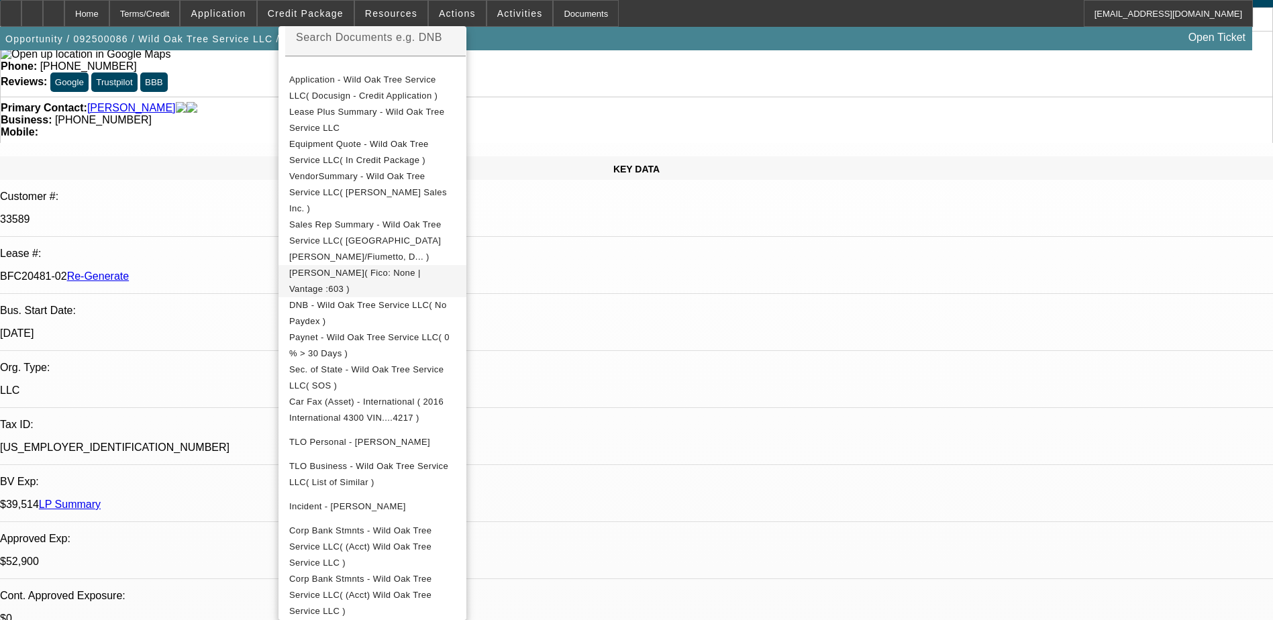
scroll to position [67, 0]
click at [429, 147] on span "Equipment Quote - Wild Oak Tree Service LLC( In Credit Package )" at bounding box center [359, 152] width 140 height 26
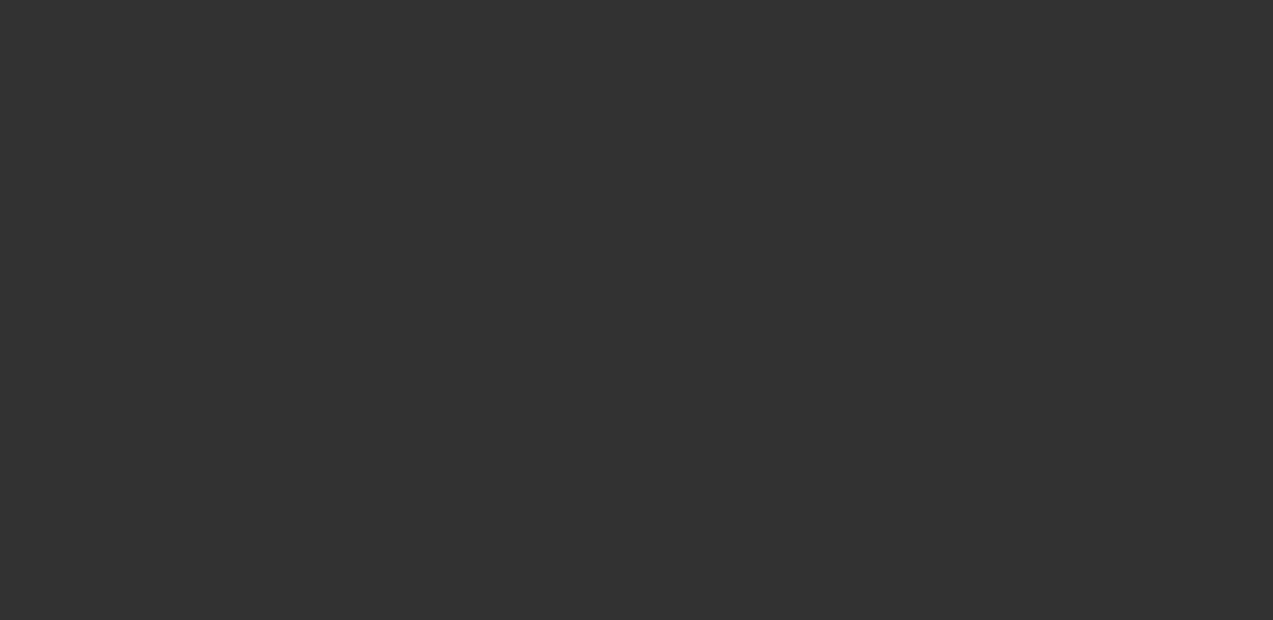
select select "3"
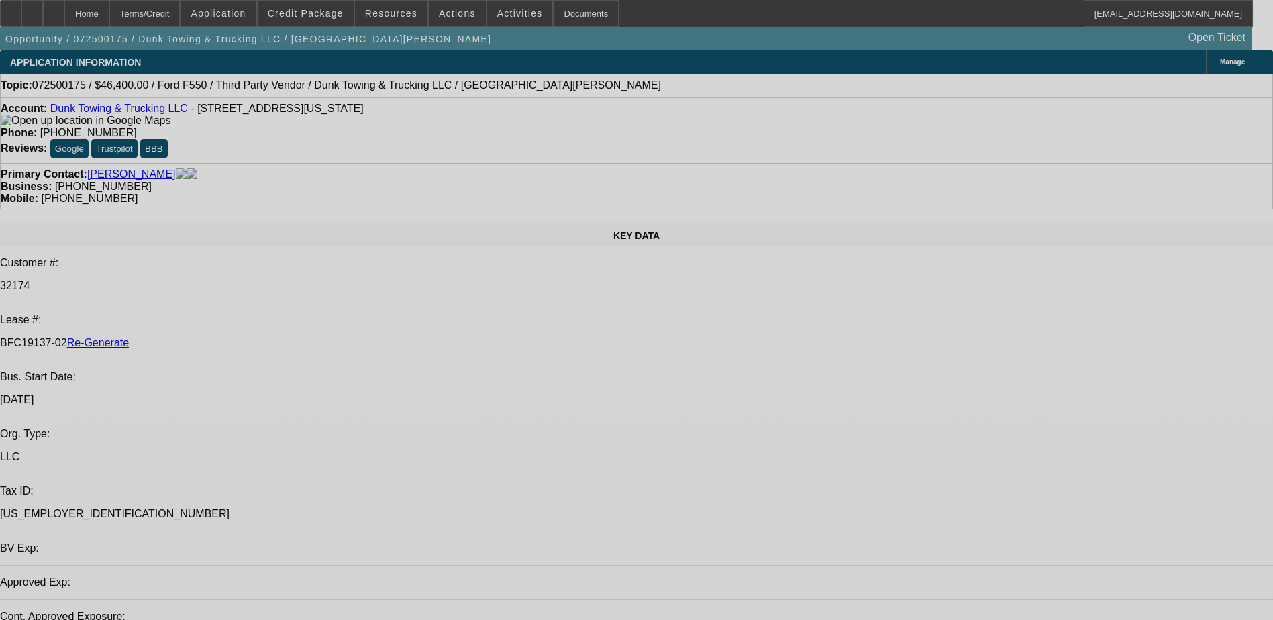
select select "0"
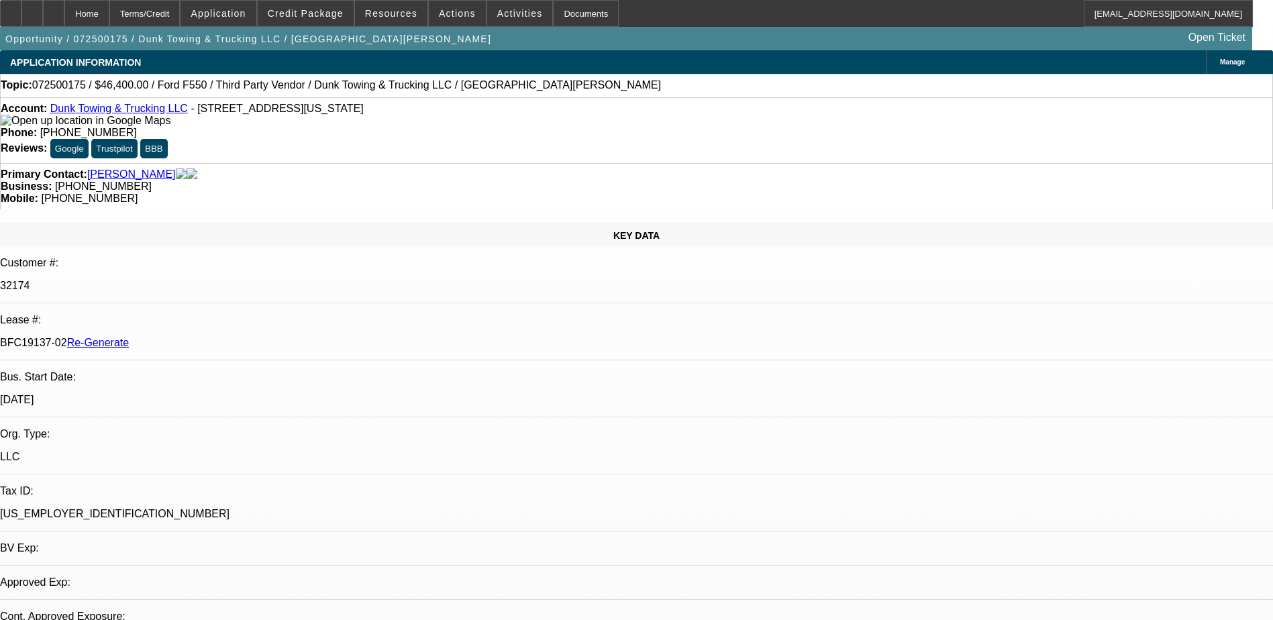
select select "0"
select select "1"
select select "3"
select select "6"
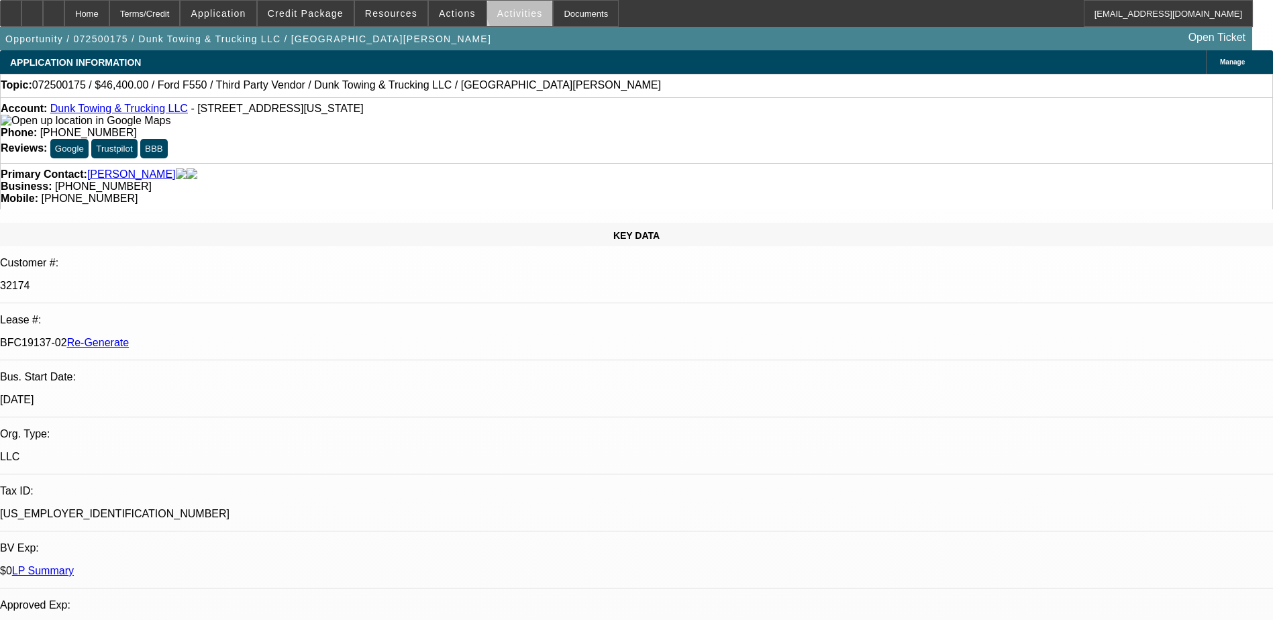
click at [507, 13] on span "Activities" at bounding box center [520, 13] width 46 height 11
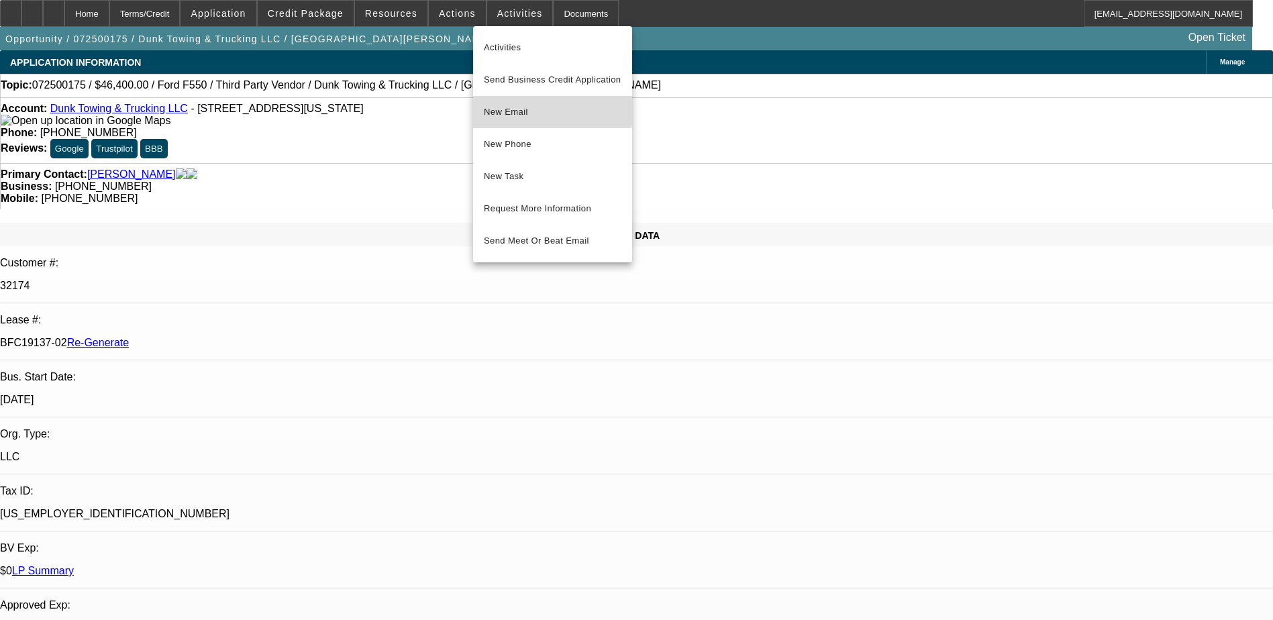
click at [544, 103] on button "New Email" at bounding box center [552, 112] width 159 height 32
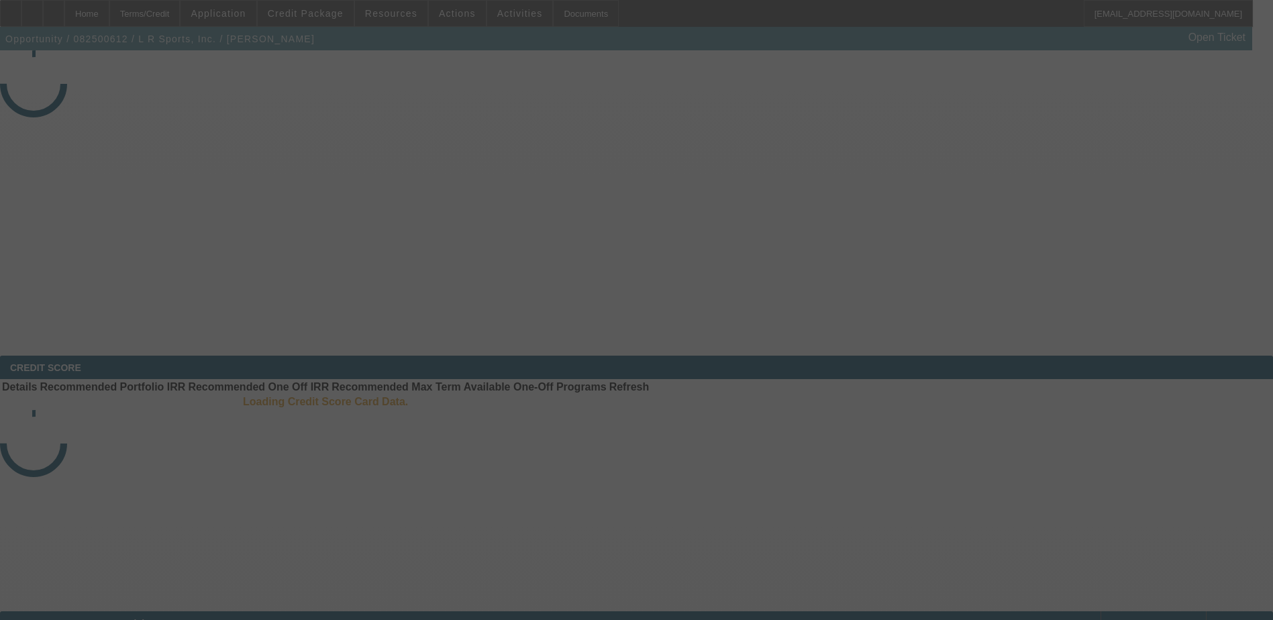
select select "3"
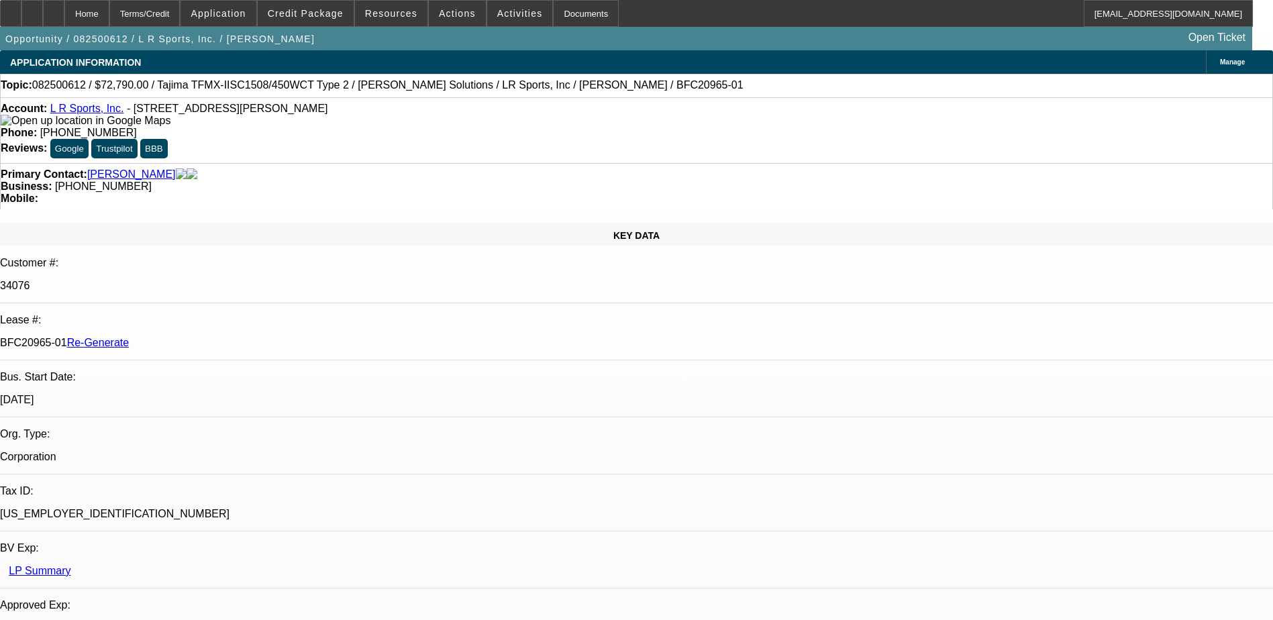
select select "0"
select select "2"
select select "0"
select select "1"
select select "2"
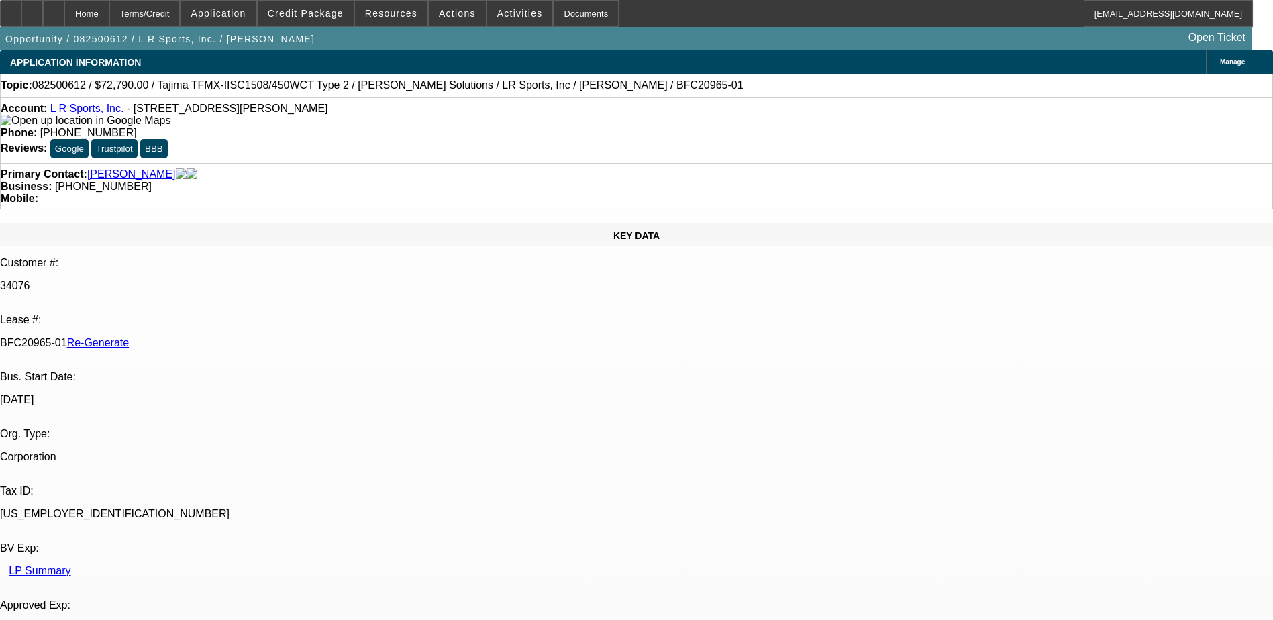
select select "6"
click at [560, 7] on div "Documents" at bounding box center [586, 13] width 66 height 27
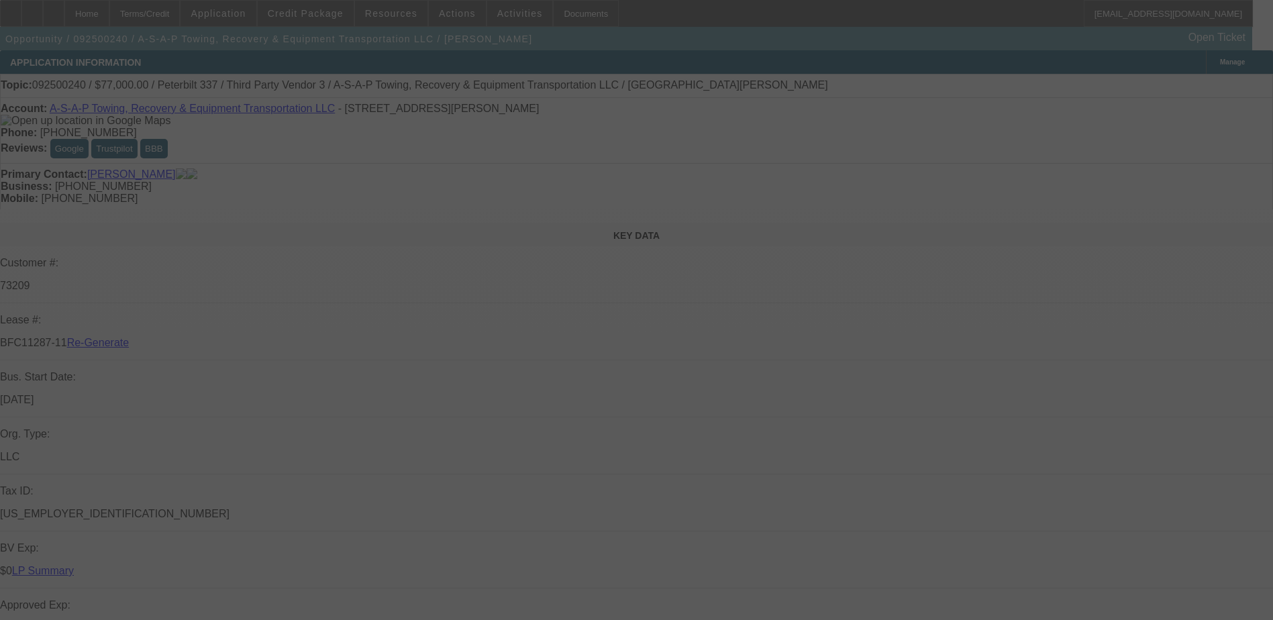
select select "4"
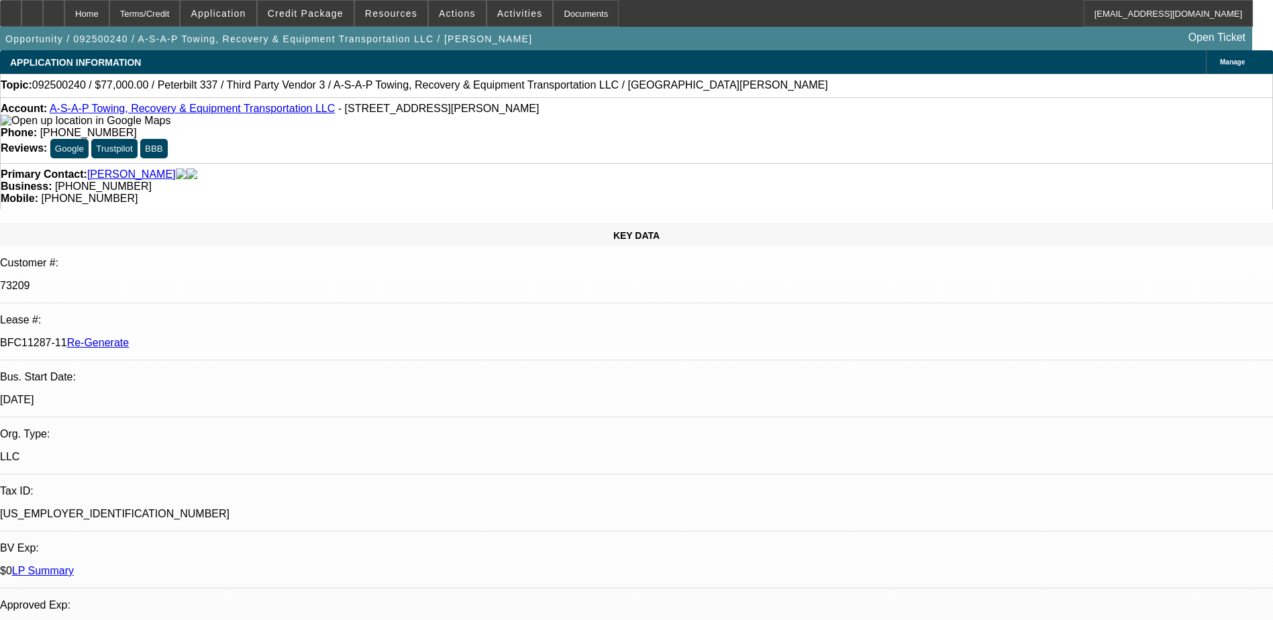
select select "0"
select select "1"
select select "3"
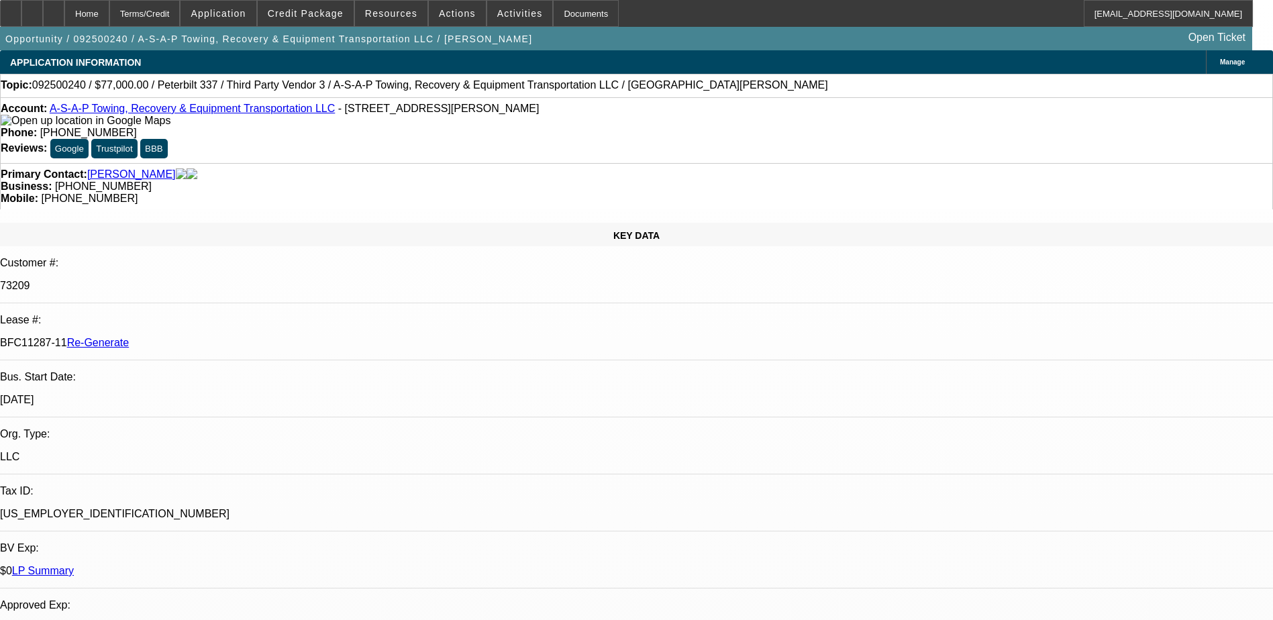
select select "6"
click at [181, 7] on div "Terms/Credit" at bounding box center [144, 13] width 71 height 27
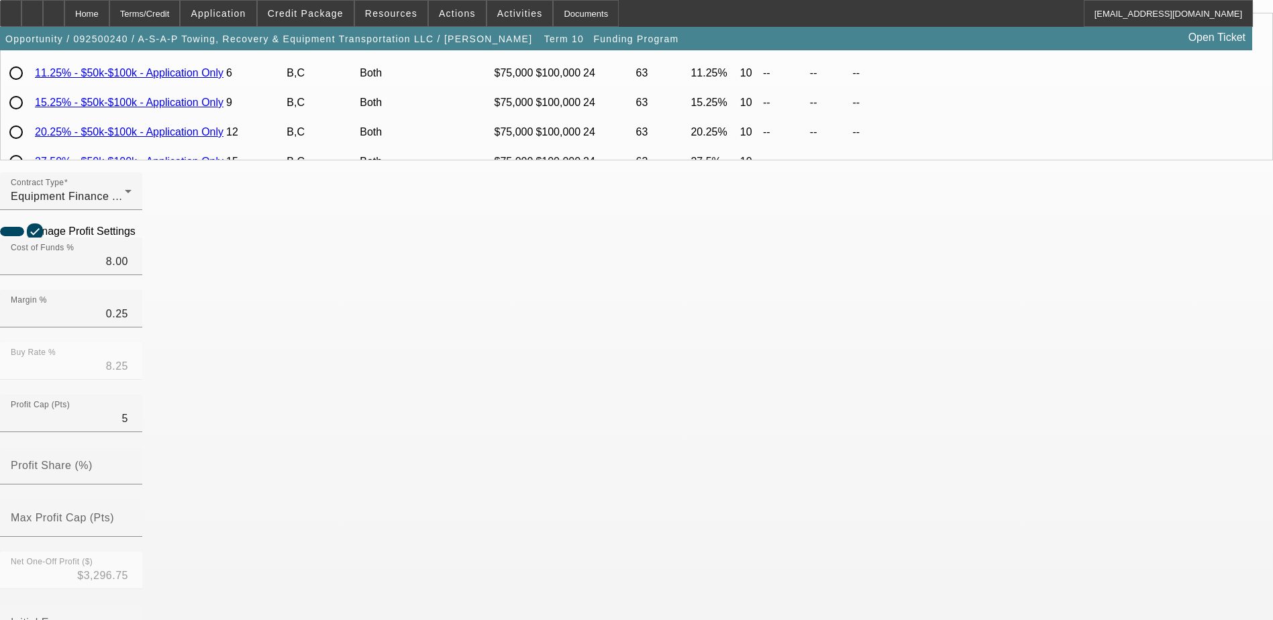
scroll to position [268, 0]
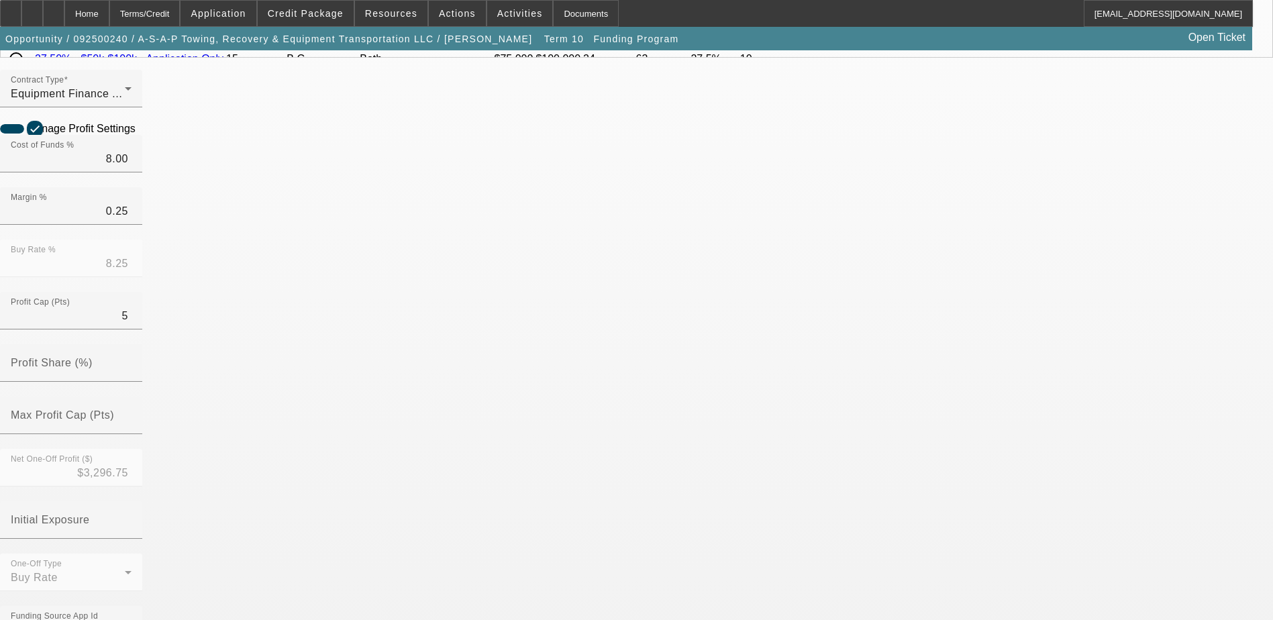
click at [507, 546] on mat-option "No" at bounding box center [539, 551] width 176 height 32
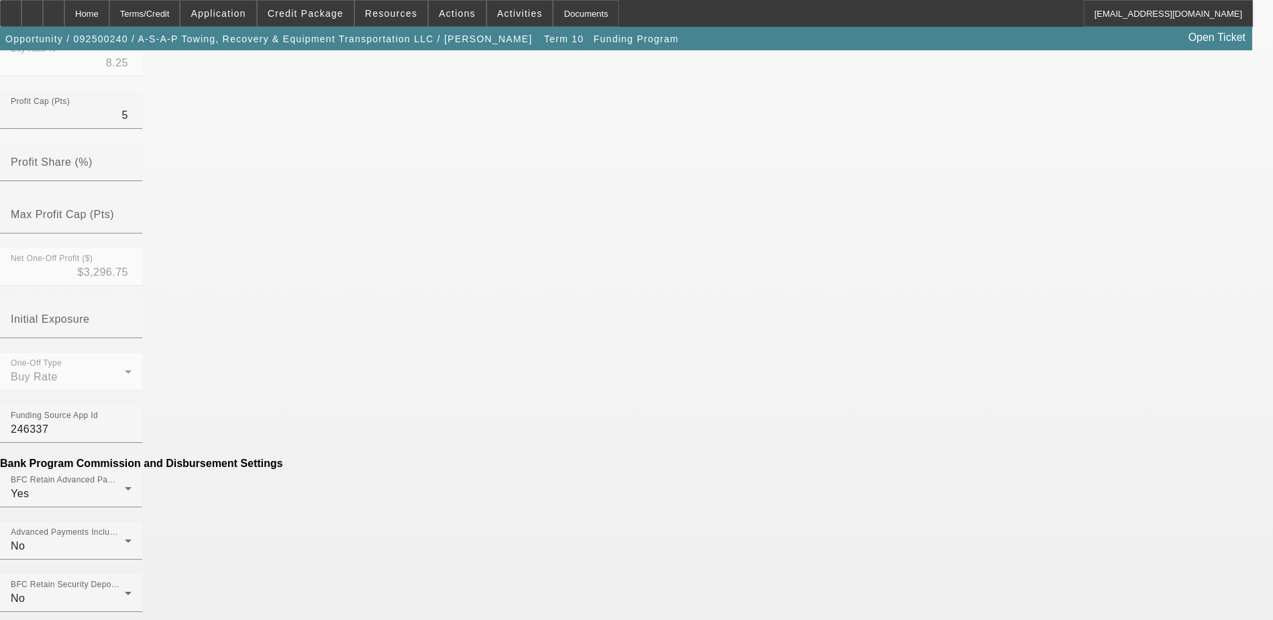
scroll to position [470, 0]
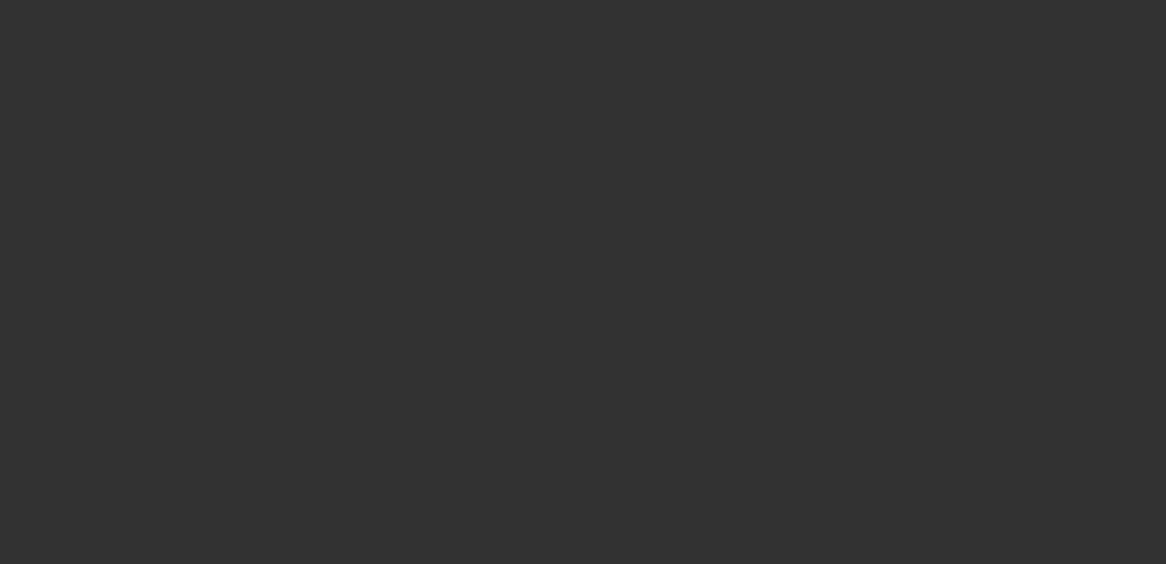
select select "3"
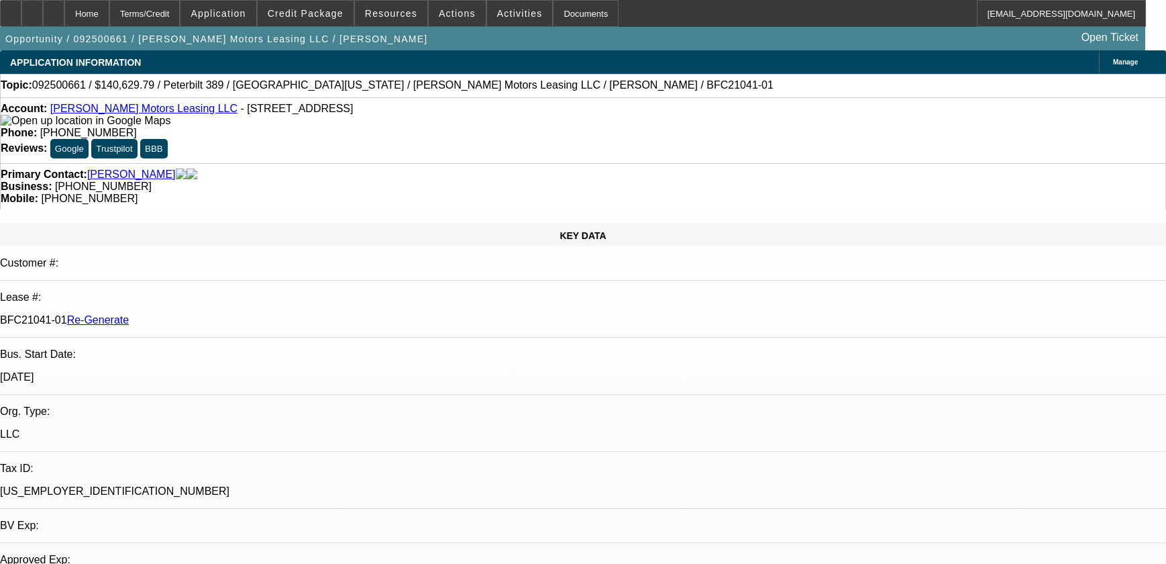
select select "0"
select select "2"
select select "0"
select select "6"
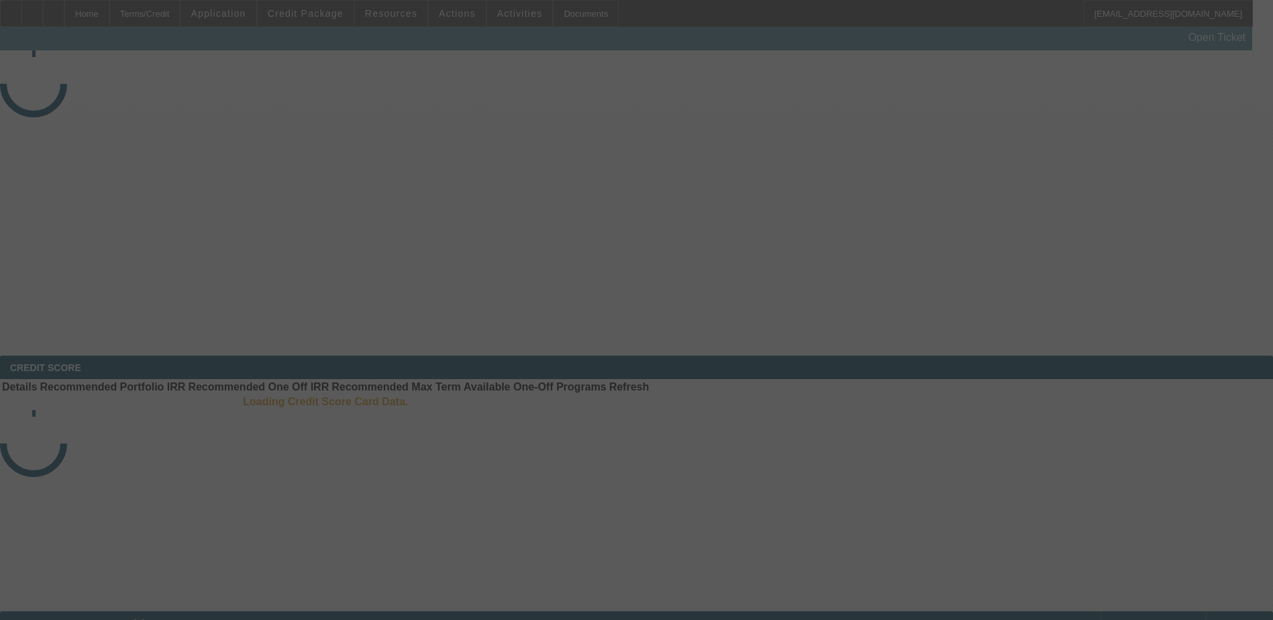
select select "3"
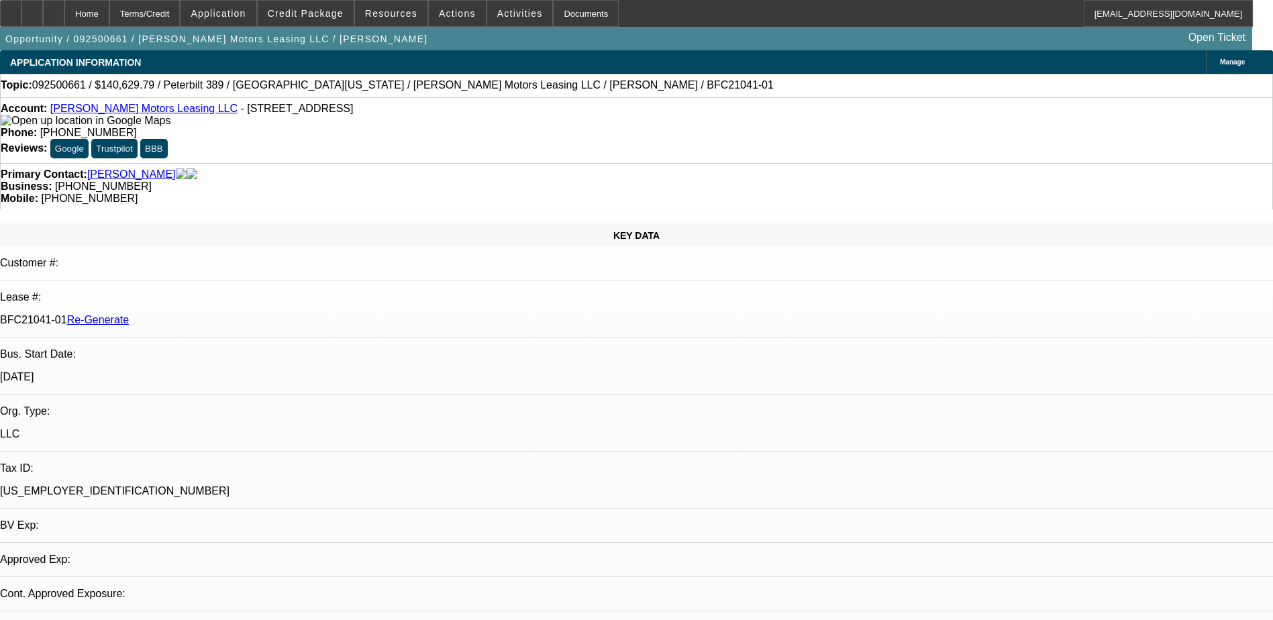
select select "0"
select select "1"
select select "2"
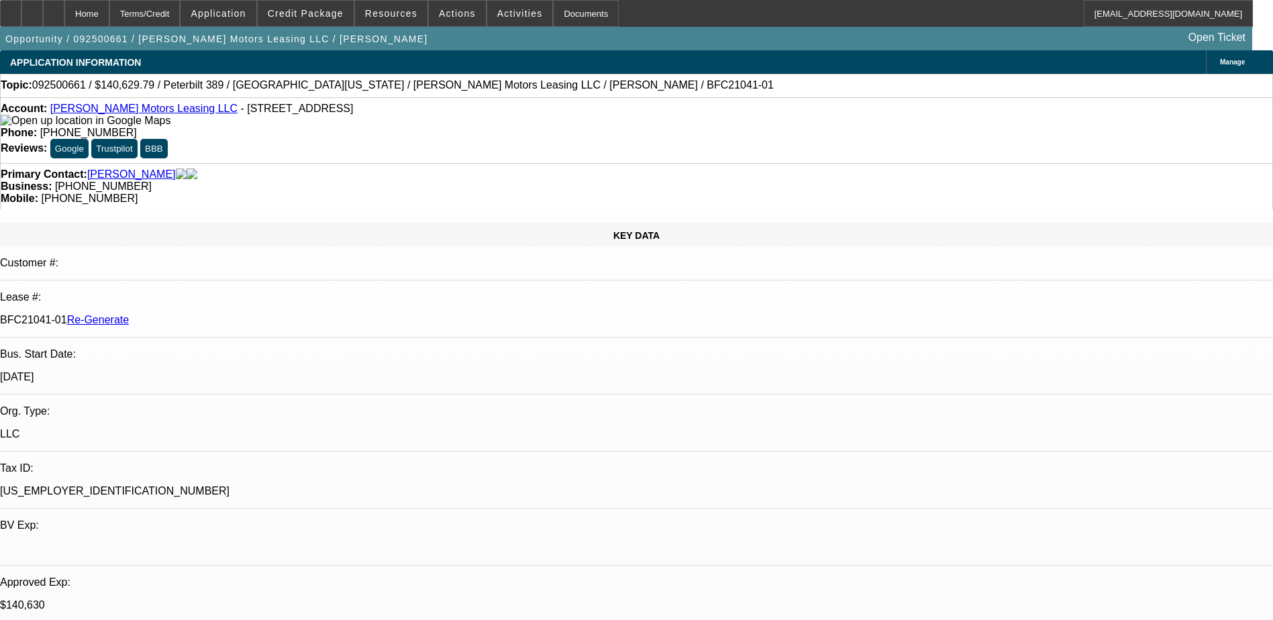
select select "6"
click at [564, 14] on div "Documents" at bounding box center [586, 13] width 66 height 27
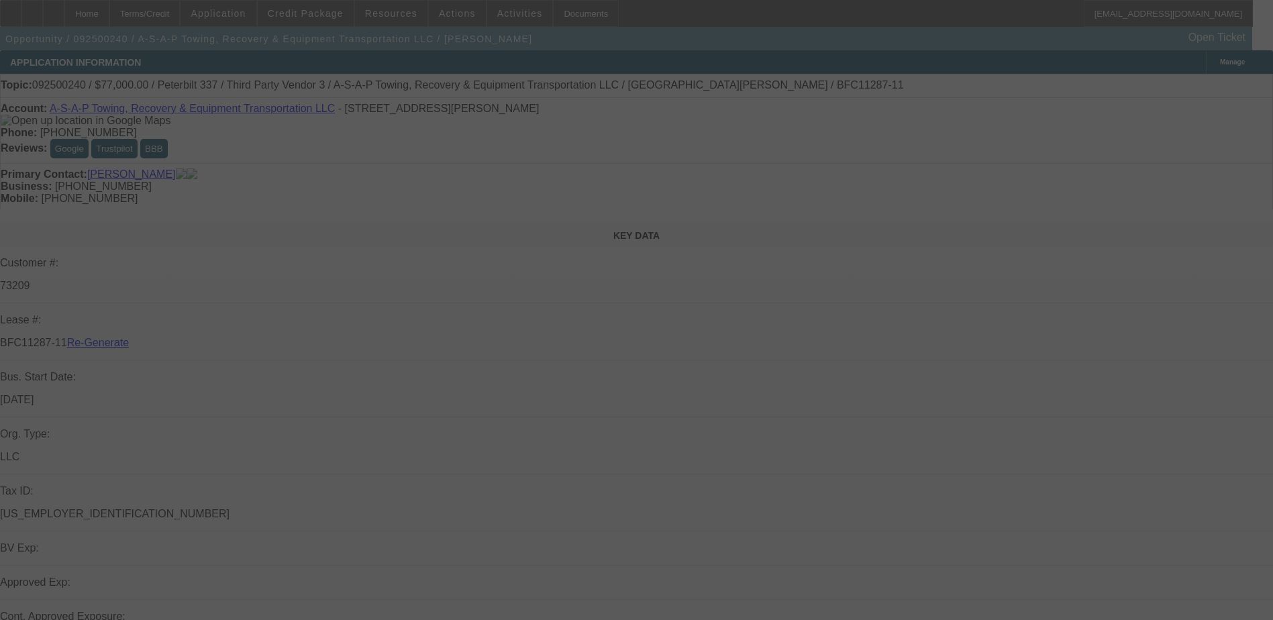
select select "4"
select select "0"
select select "3"
select select "0"
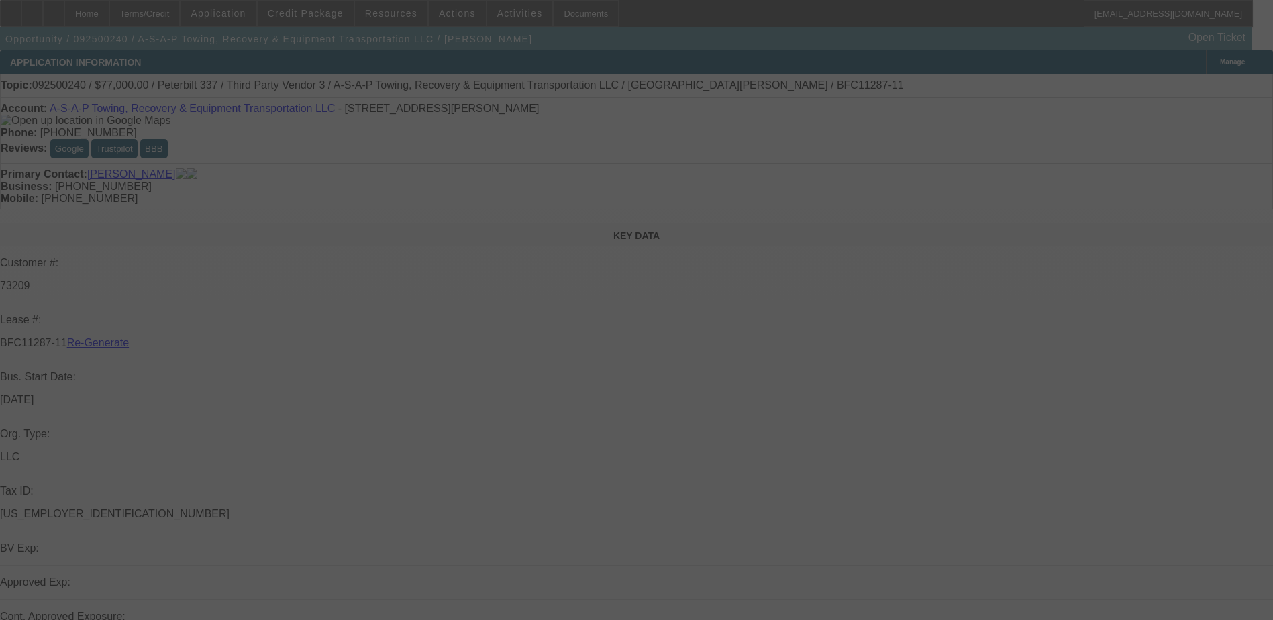
select select "6"
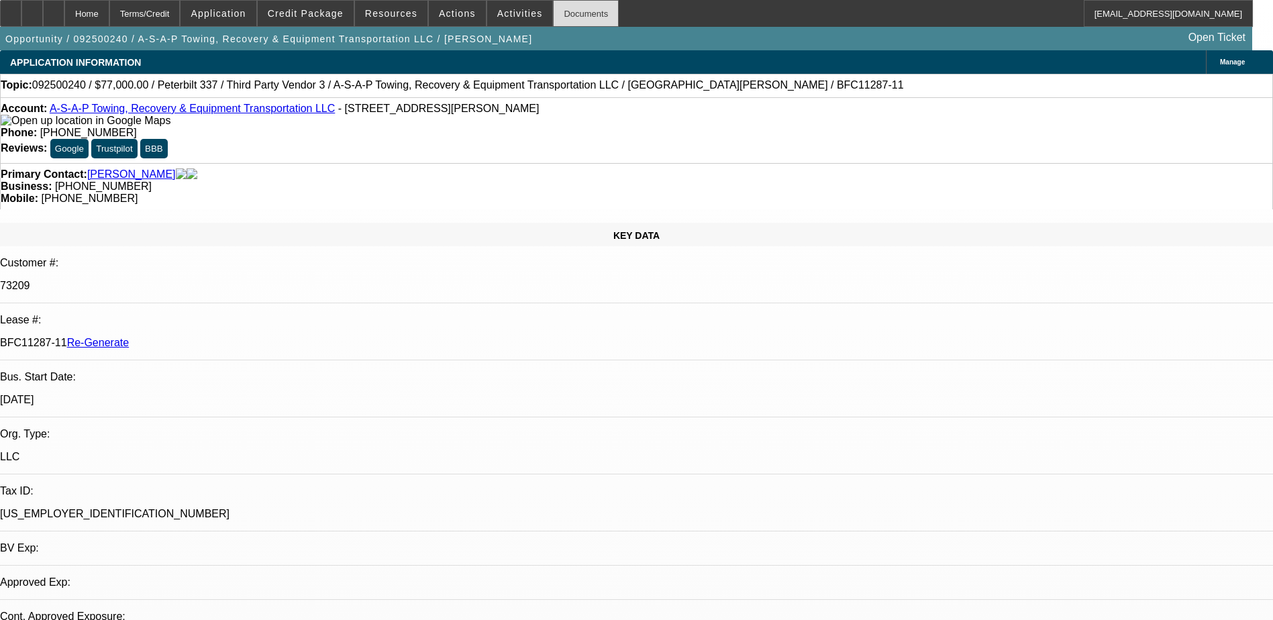
click at [570, 15] on div "Documents" at bounding box center [586, 13] width 66 height 27
click at [499, 9] on span "Activities" at bounding box center [520, 13] width 46 height 11
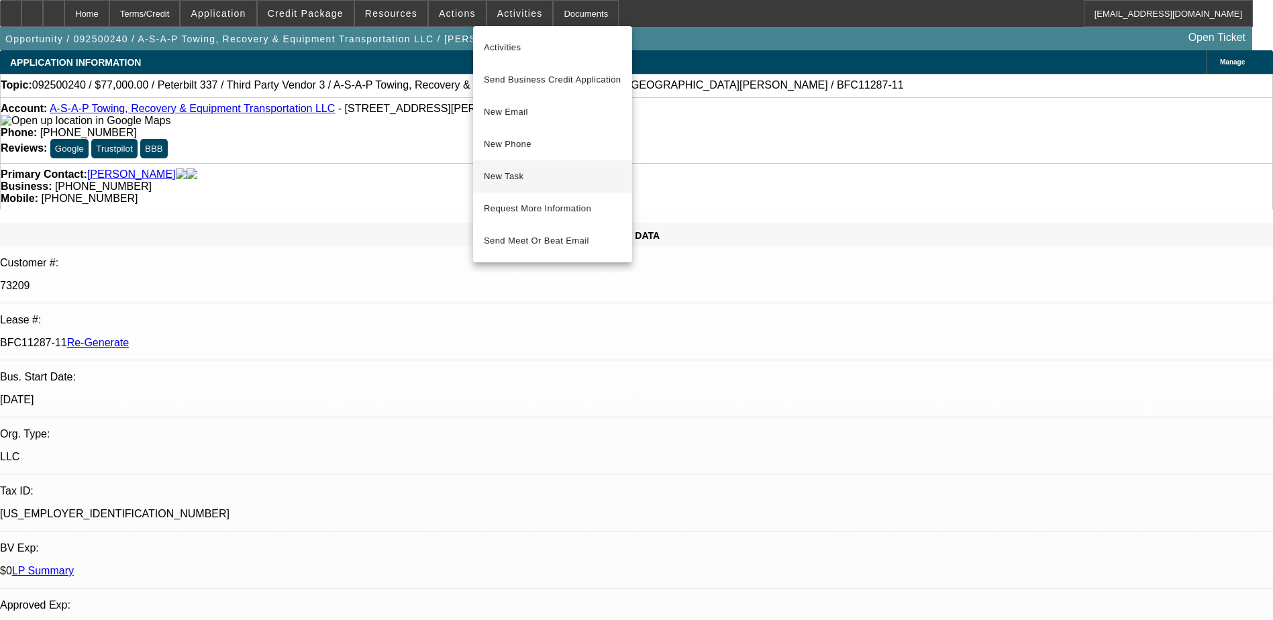
click at [511, 178] on span "New Task" at bounding box center [553, 176] width 138 height 16
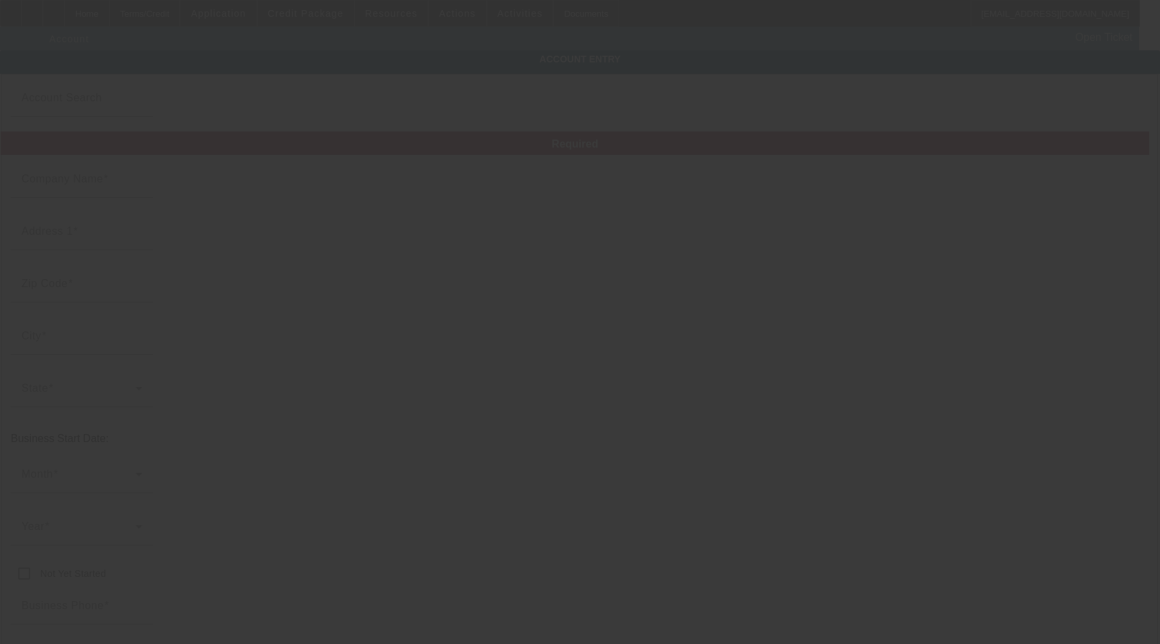
type input "A-S-A-P Towing, Recovery & Equipment Transportation LLC"
type input "[STREET_ADDRESS][PERSON_NAME]"
type input "70460"
type input "Slidell"
type input "[PHONE_NUMBER]"
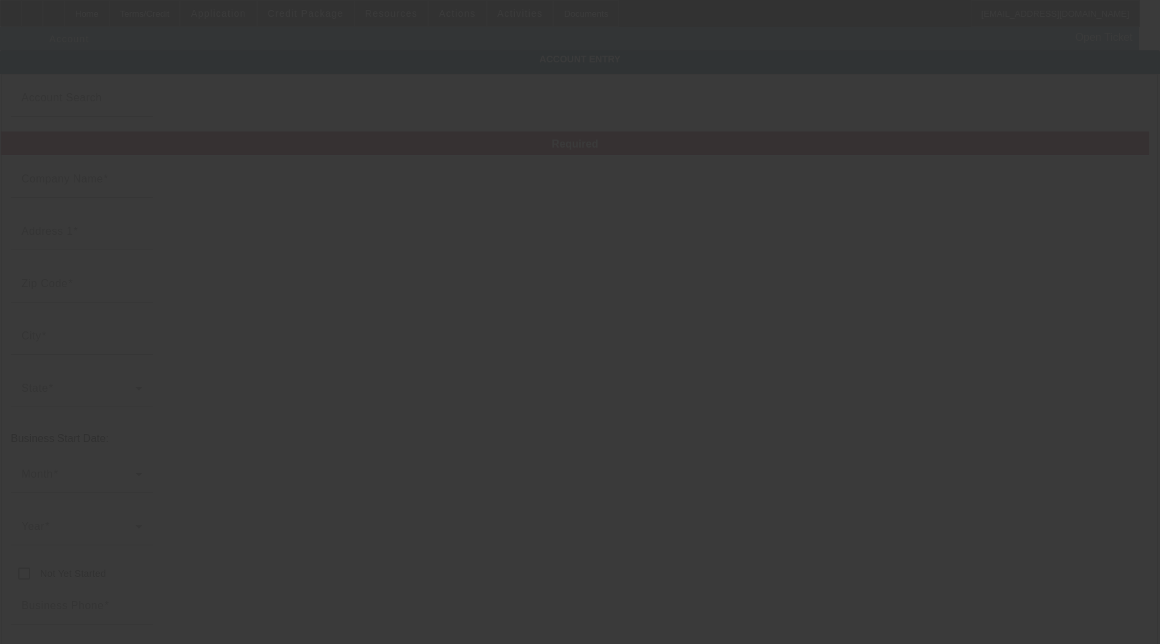
type input "[EMAIL_ADDRESS][DOMAIN_NAME]"
type input "Saint Tammany"
type input "[US_EMPLOYER_IDENTIFICATION_NUMBER]"
type input "[URL][DOMAIN_NAME]"
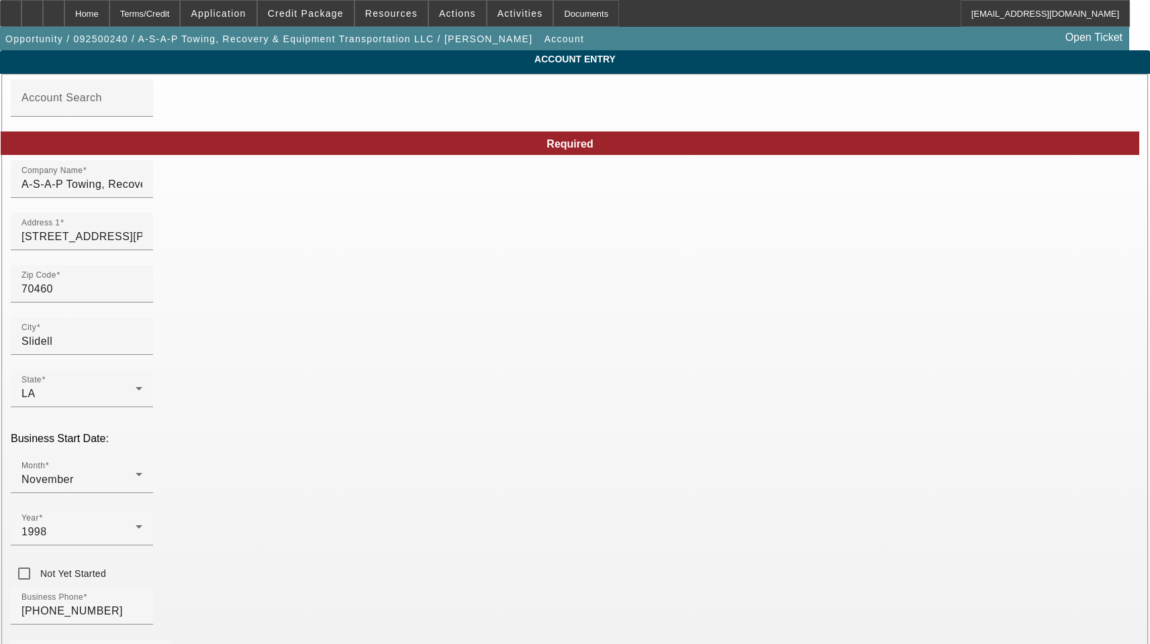
type input "[DATE]"
drag, startPoint x: 719, startPoint y: 300, endPoint x: 559, endPoint y: 299, distance: 160.4
drag, startPoint x: 666, startPoint y: 351, endPoint x: 505, endPoint y: 350, distance: 161.8
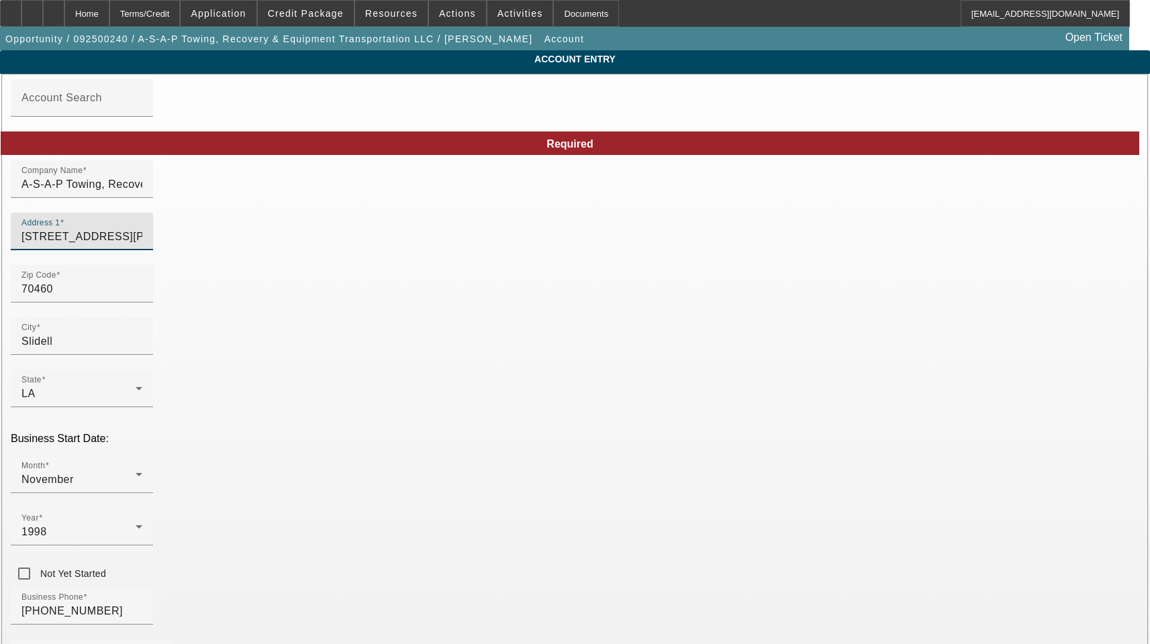
drag, startPoint x: 309, startPoint y: 252, endPoint x: 130, endPoint y: 244, distance: 178.7
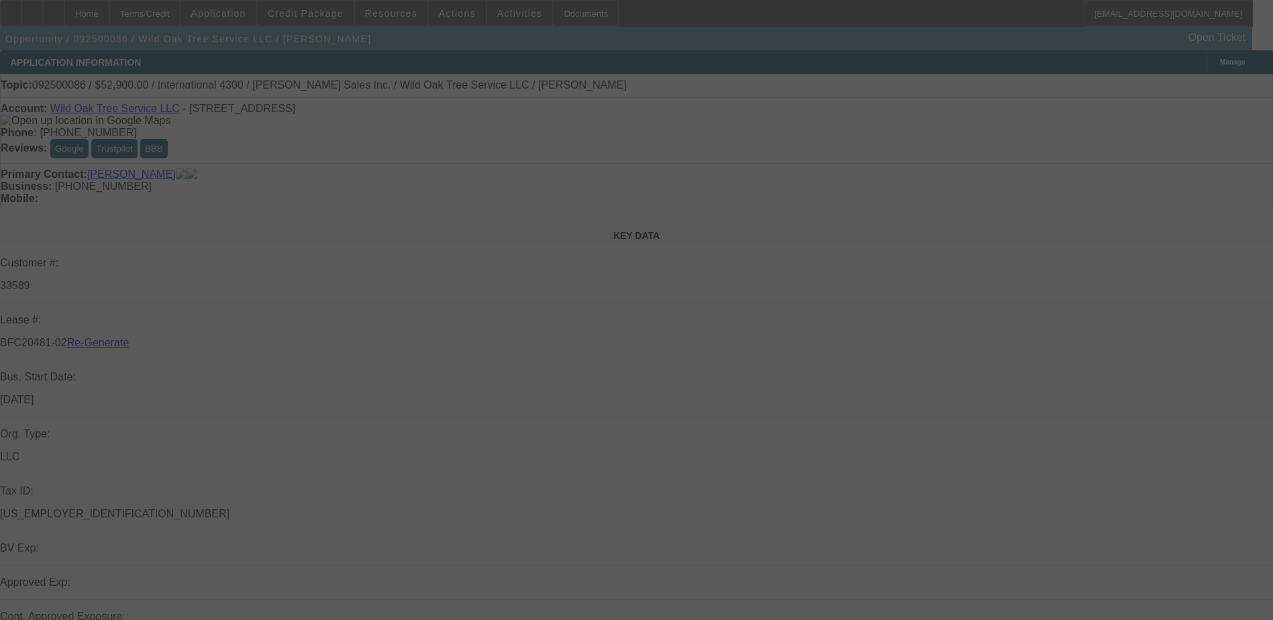
select select "3"
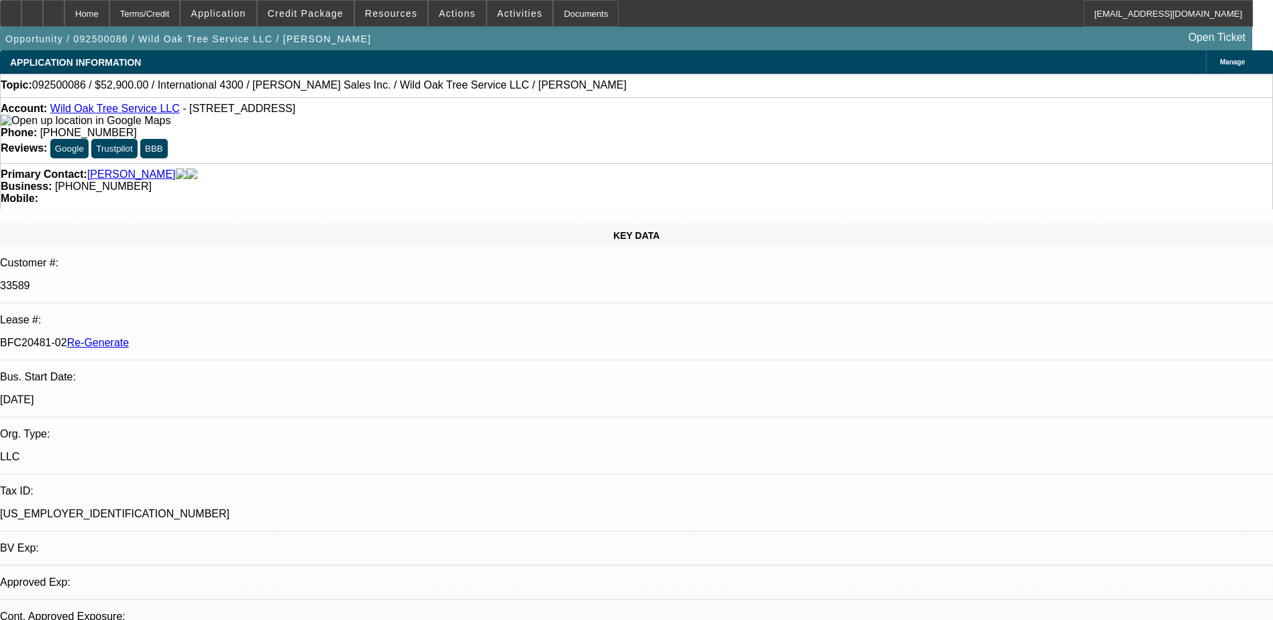
select select "0"
select select "2"
select select "0"
select select "6"
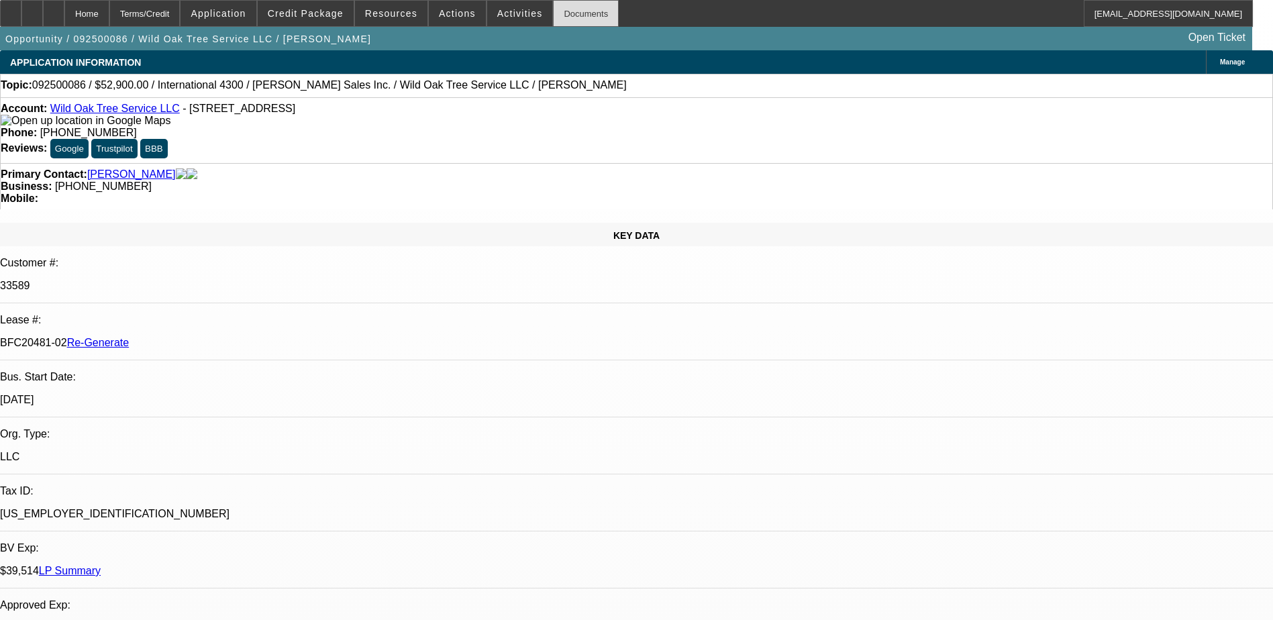
click at [558, 9] on div "Documents" at bounding box center [586, 13] width 66 height 27
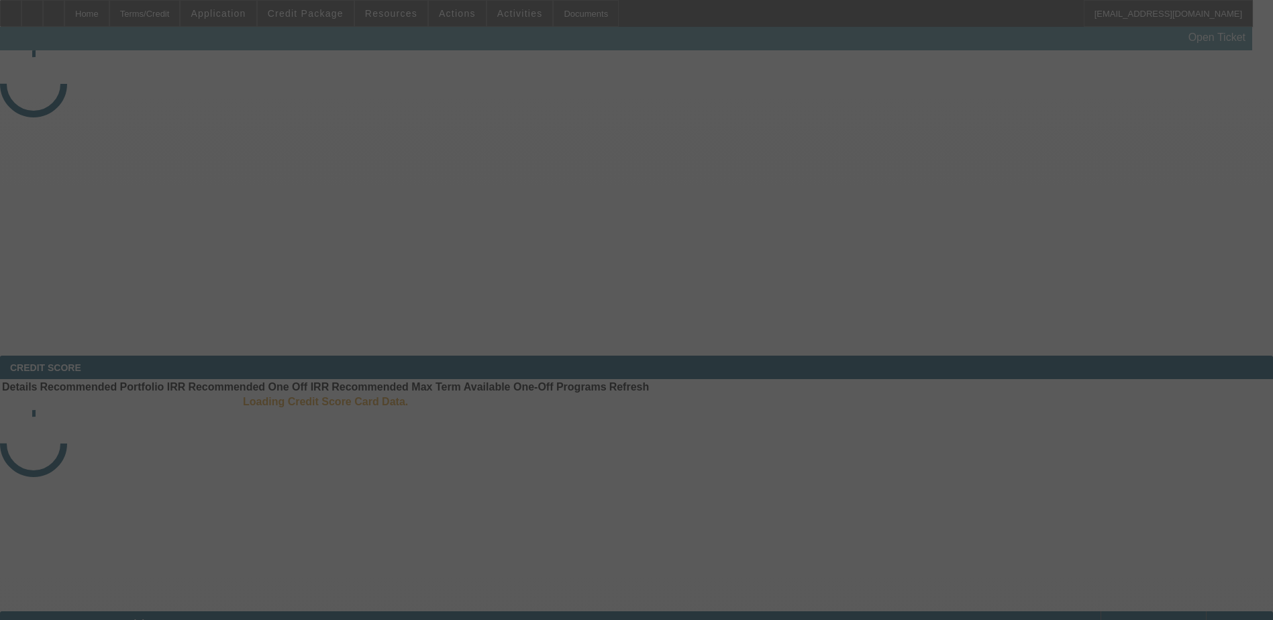
select select "4"
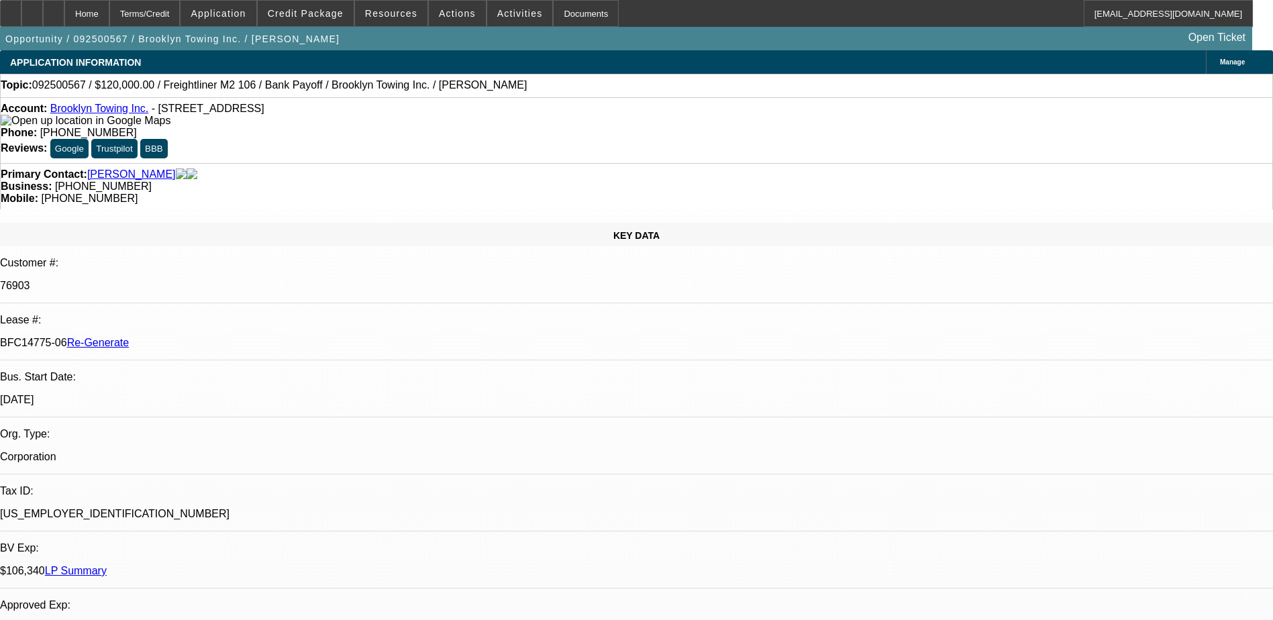
select select "0"
select select "1"
select select "2"
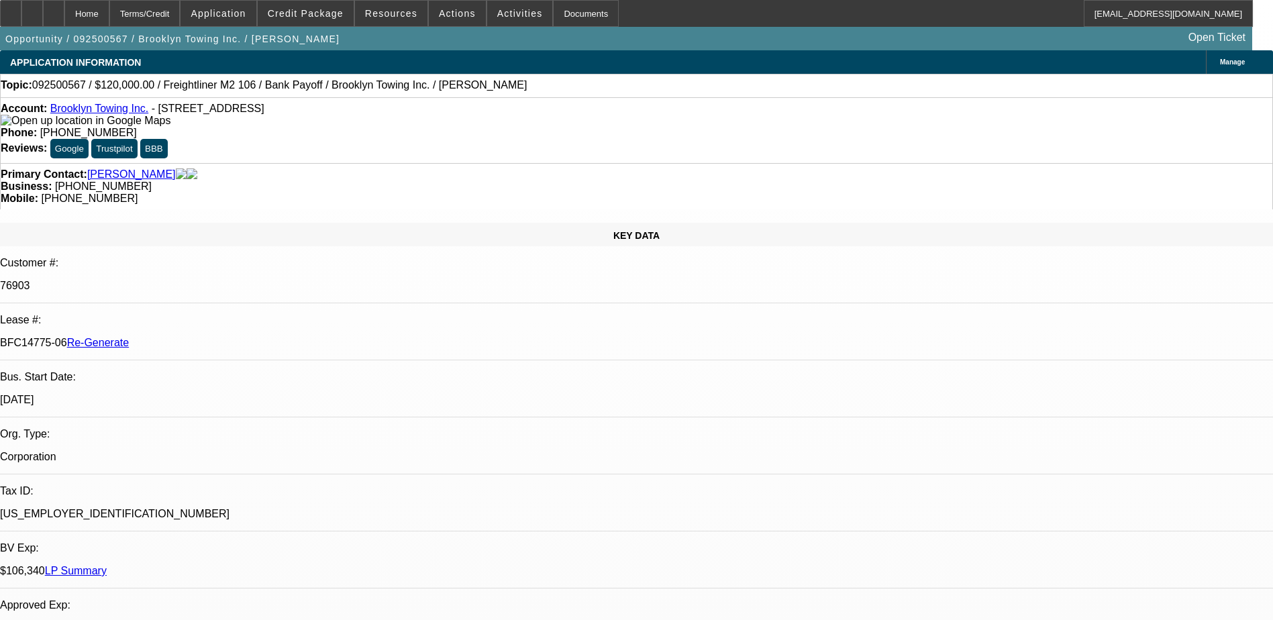
select select "6"
click at [497, 11] on span "Activities" at bounding box center [520, 13] width 46 height 11
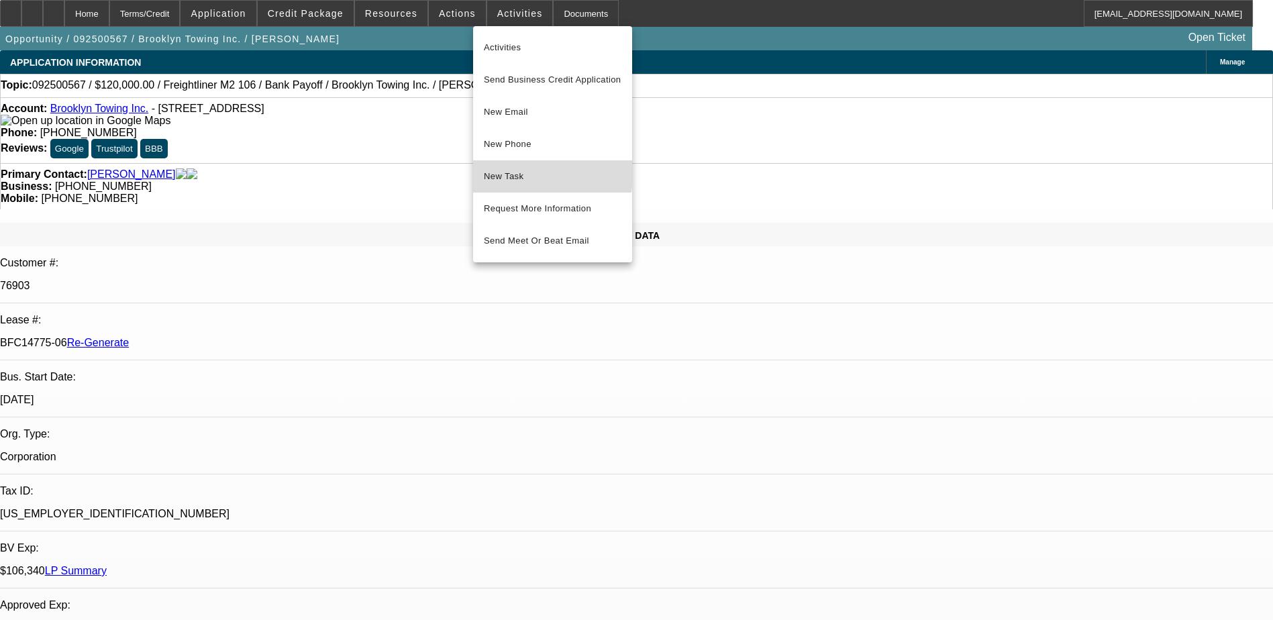
click at [503, 173] on span "New Task" at bounding box center [553, 176] width 138 height 16
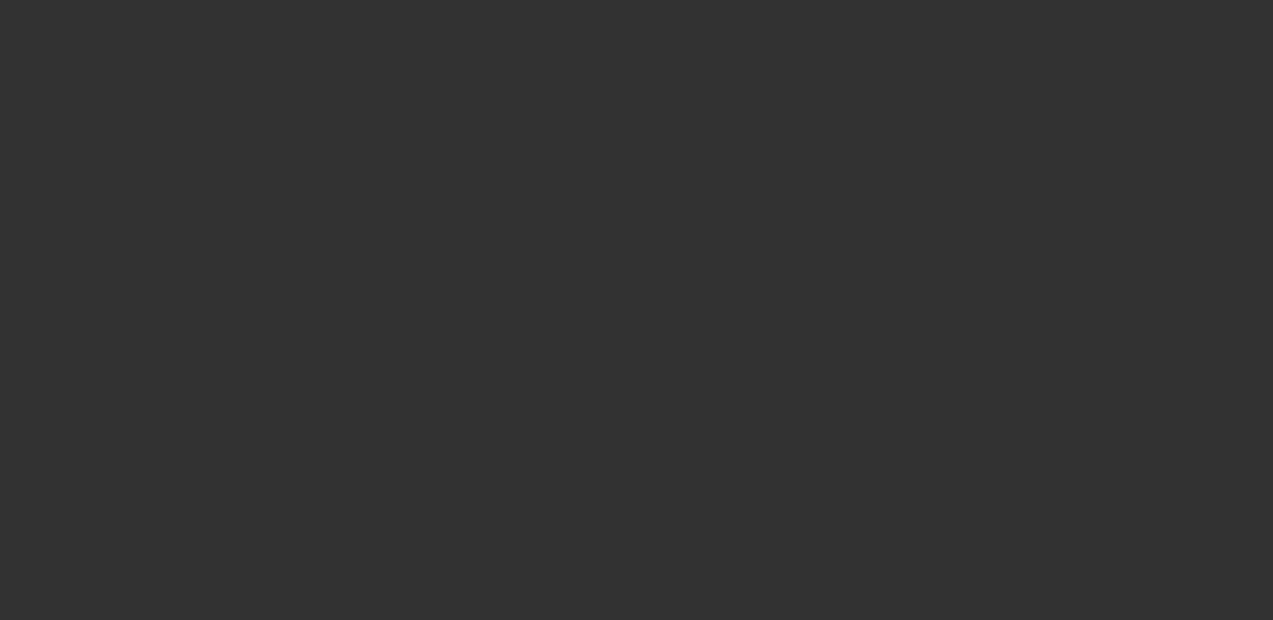
click at [567, 10] on div at bounding box center [636, 310] width 1273 height 620
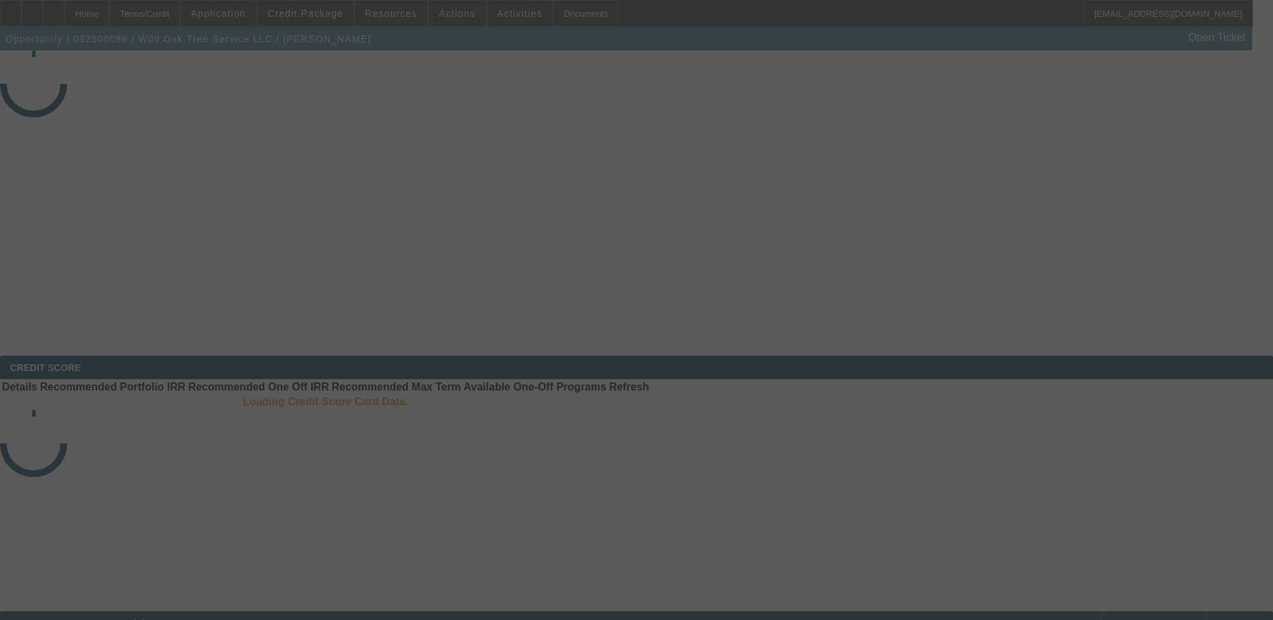
select select "3"
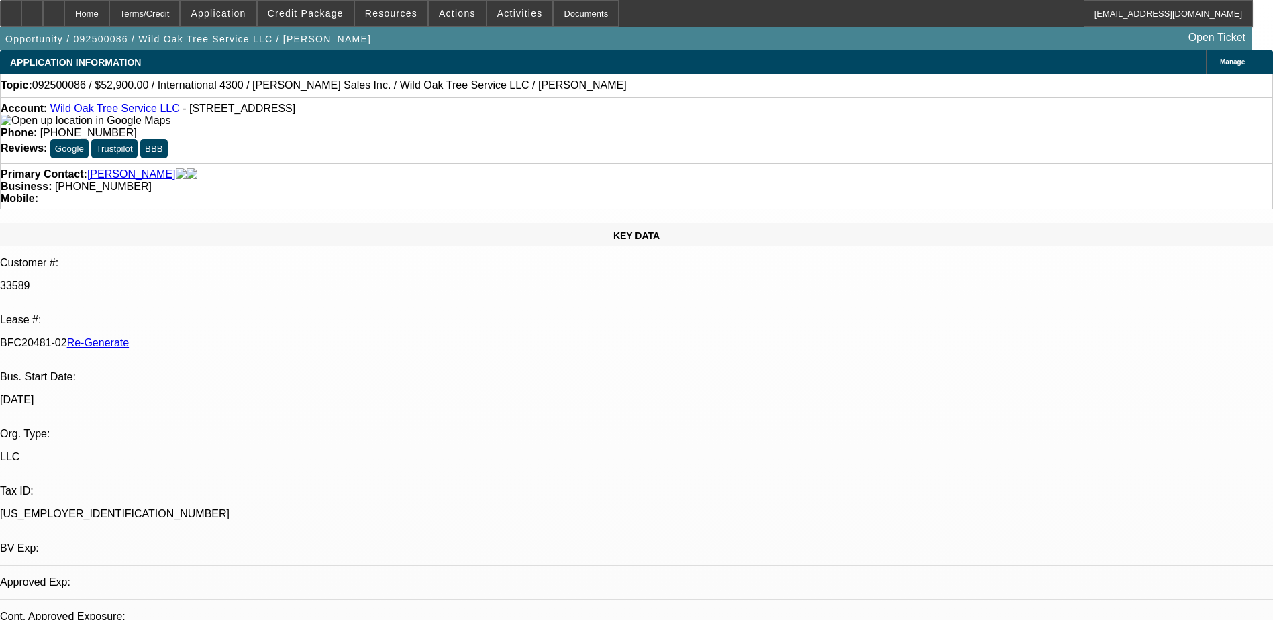
select select "0"
select select "2"
select select "0"
select select "6"
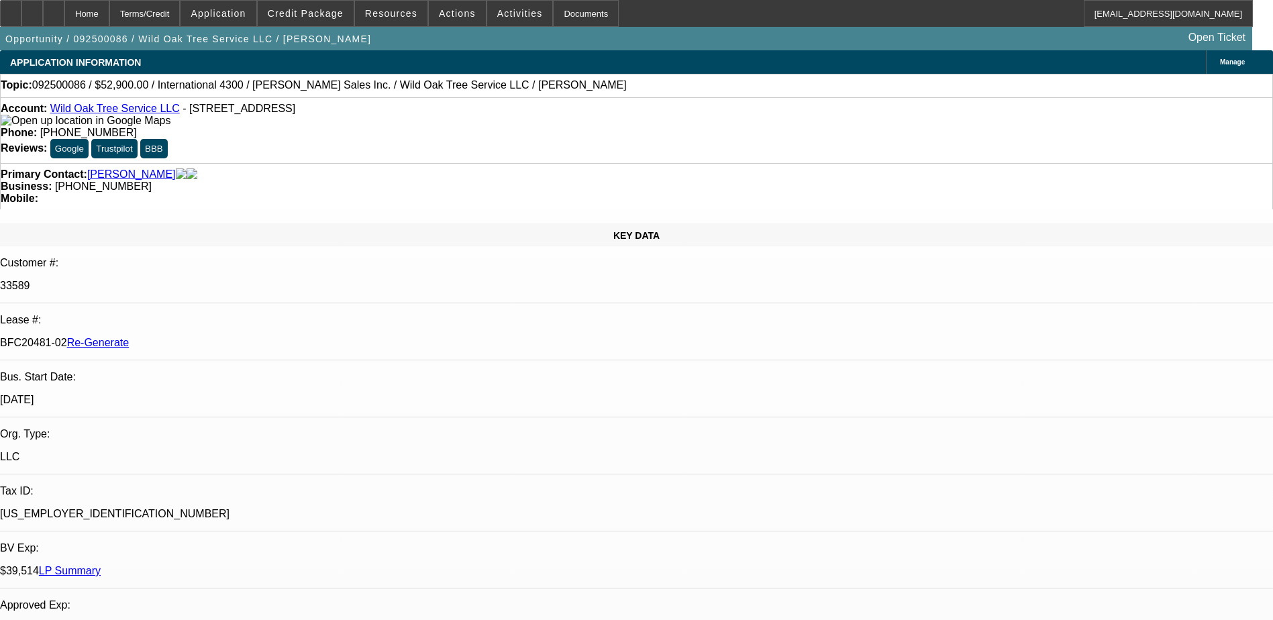
click at [566, 14] on div "Documents" at bounding box center [586, 13] width 66 height 27
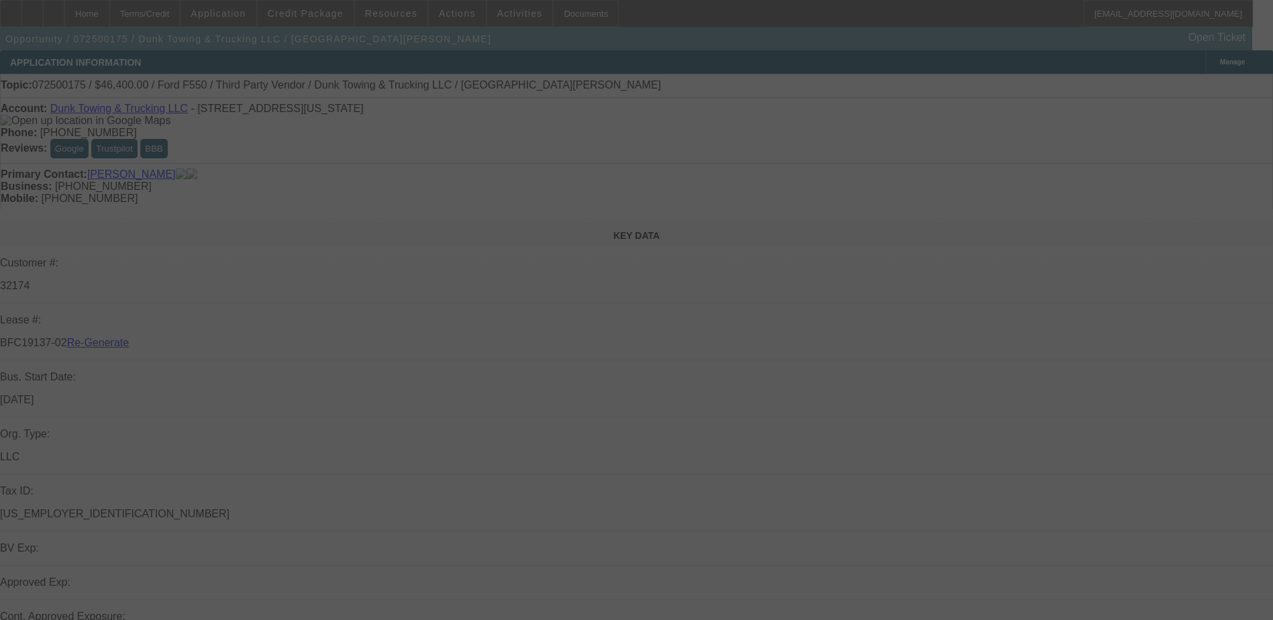
select select "3"
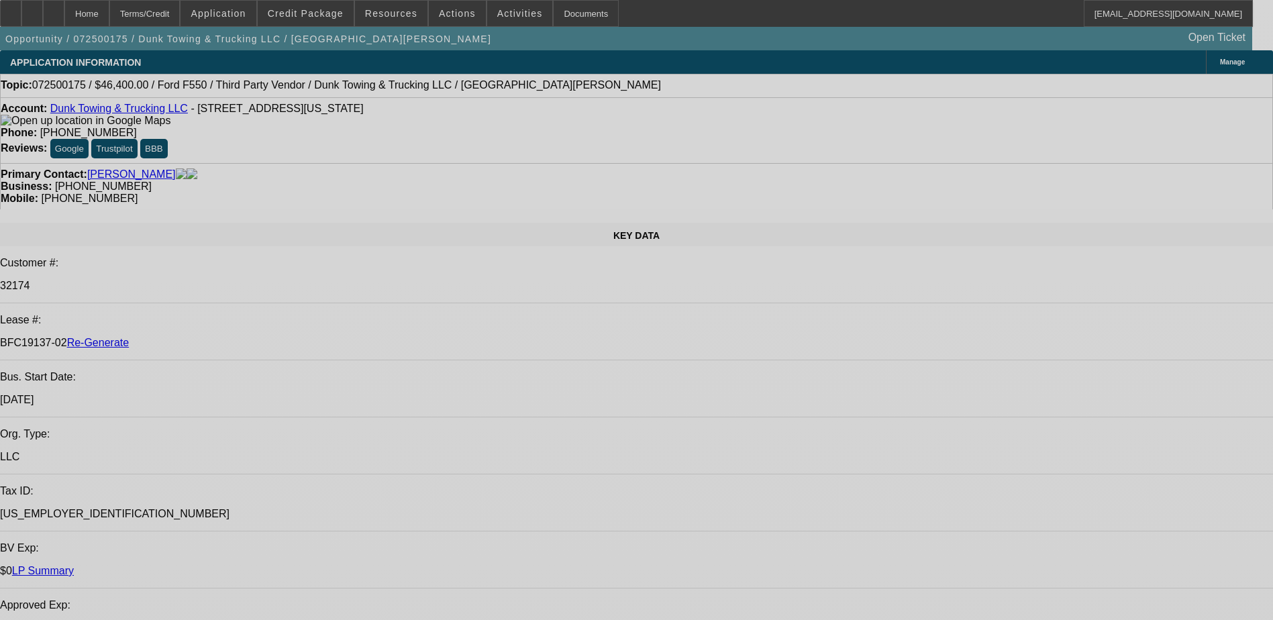
select select "0"
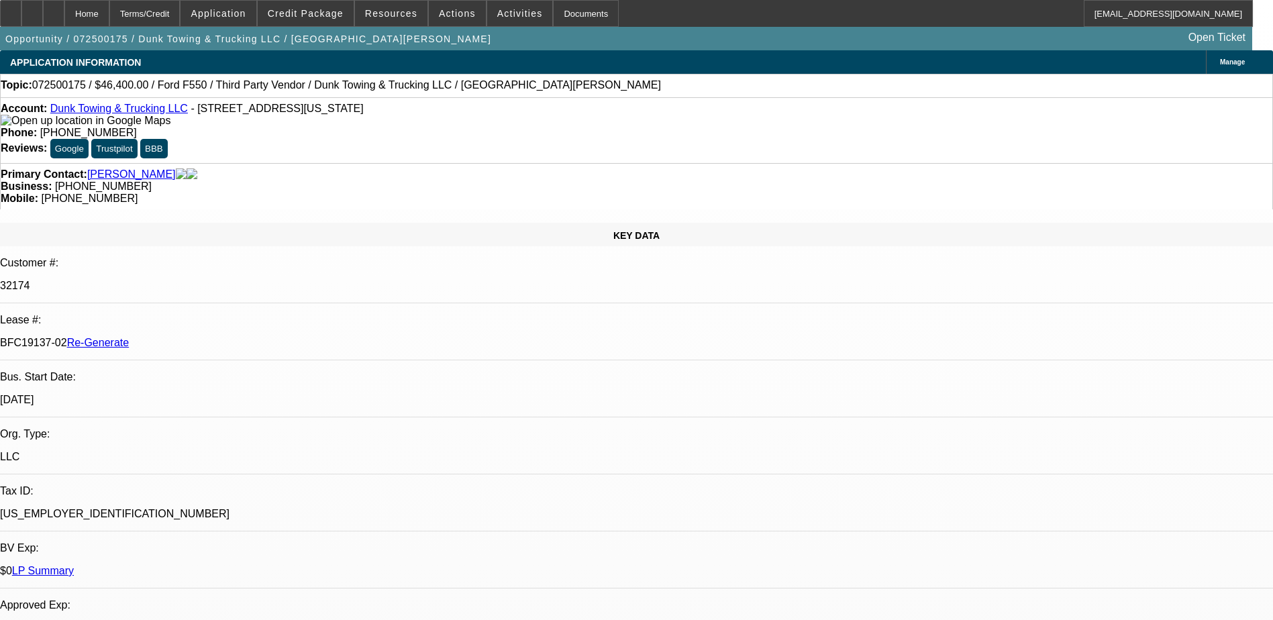
select select "0"
select select "1"
select select "3"
select select "6"
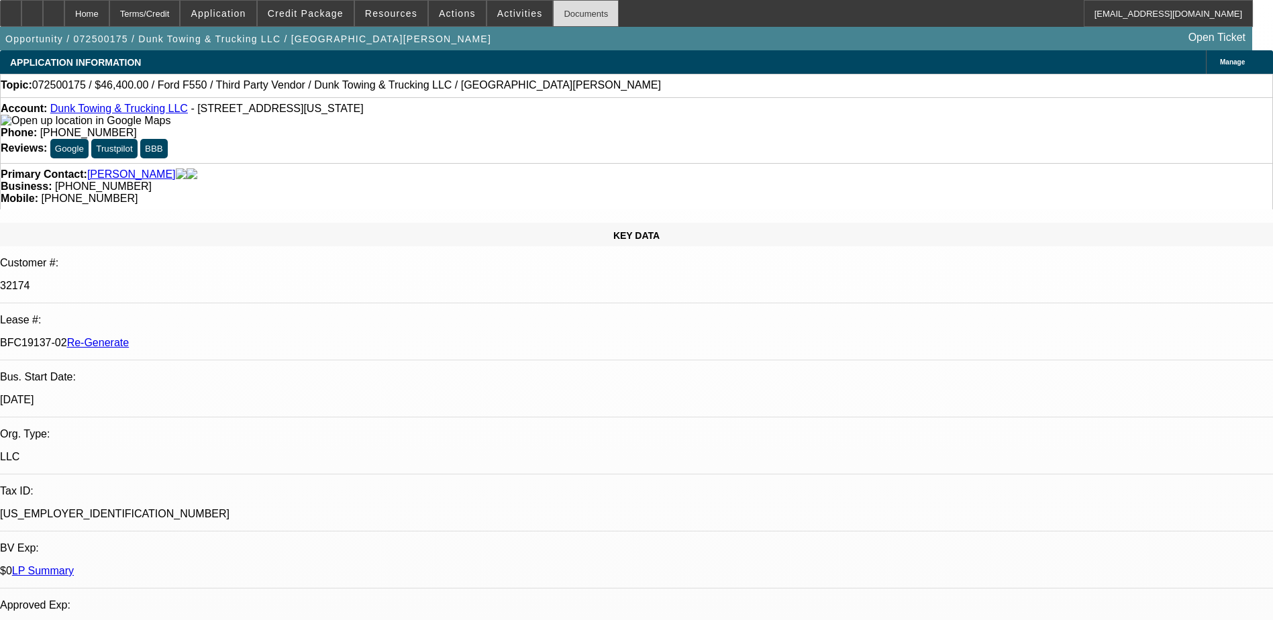
click at [555, 16] on div "Documents" at bounding box center [586, 13] width 66 height 27
click at [326, 11] on span "Credit Package" at bounding box center [306, 13] width 76 height 11
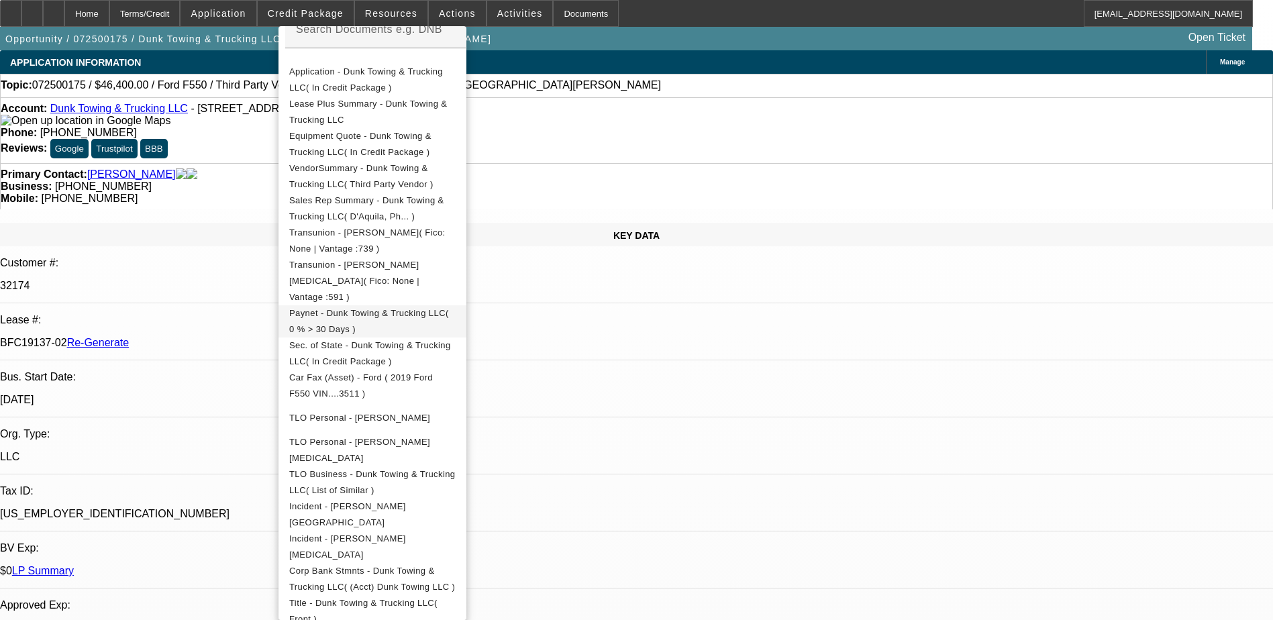
scroll to position [268, 0]
click at [430, 563] on span "Corp Bank Stmnts - Dunk Towing & Trucking LLC( (Acct) Dunk Towing LLC )" at bounding box center [372, 576] width 166 height 26
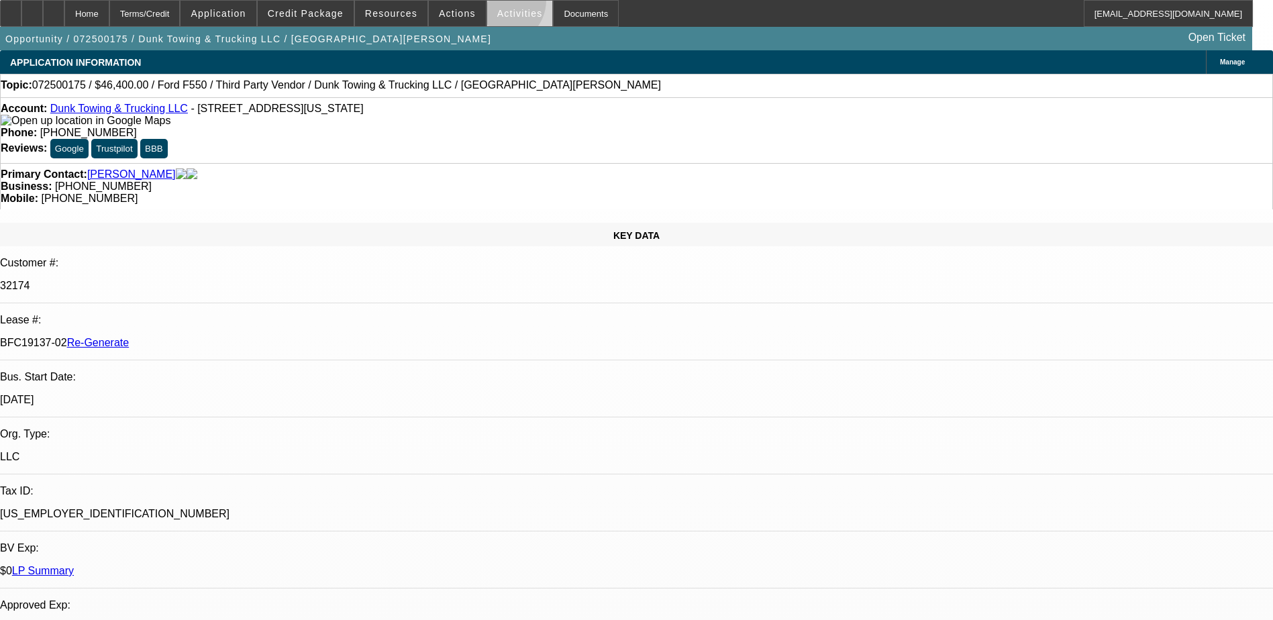
click at [487, 3] on span at bounding box center [520, 13] width 66 height 32
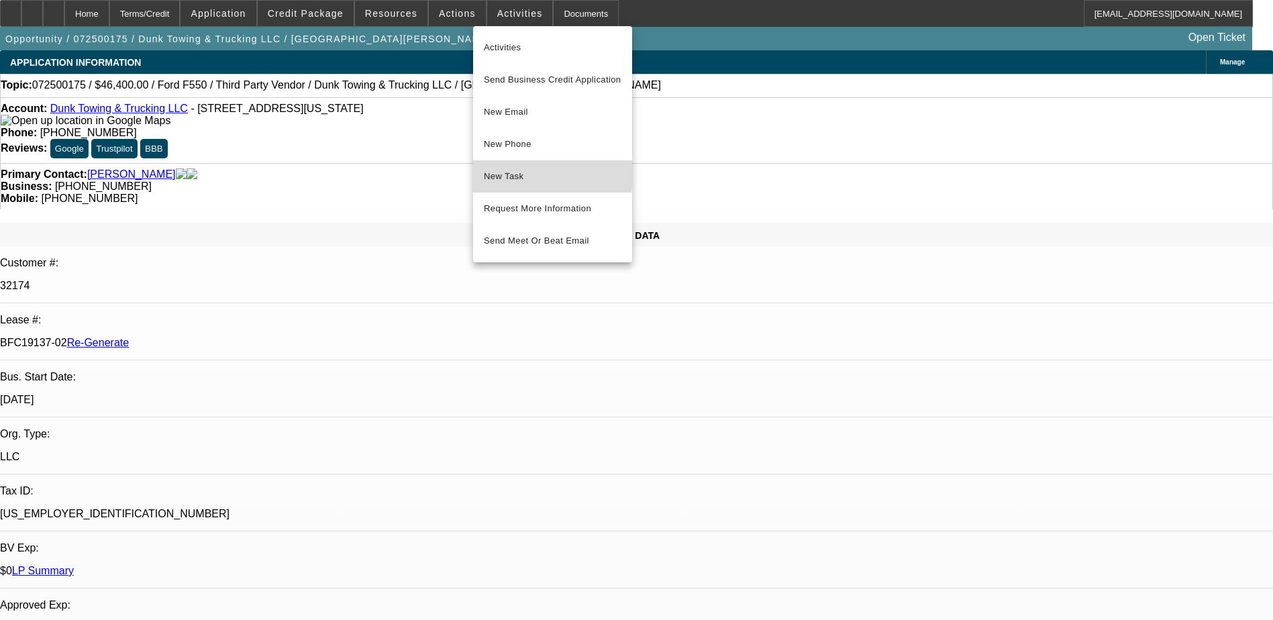
click at [515, 174] on span "New Task" at bounding box center [553, 176] width 138 height 16
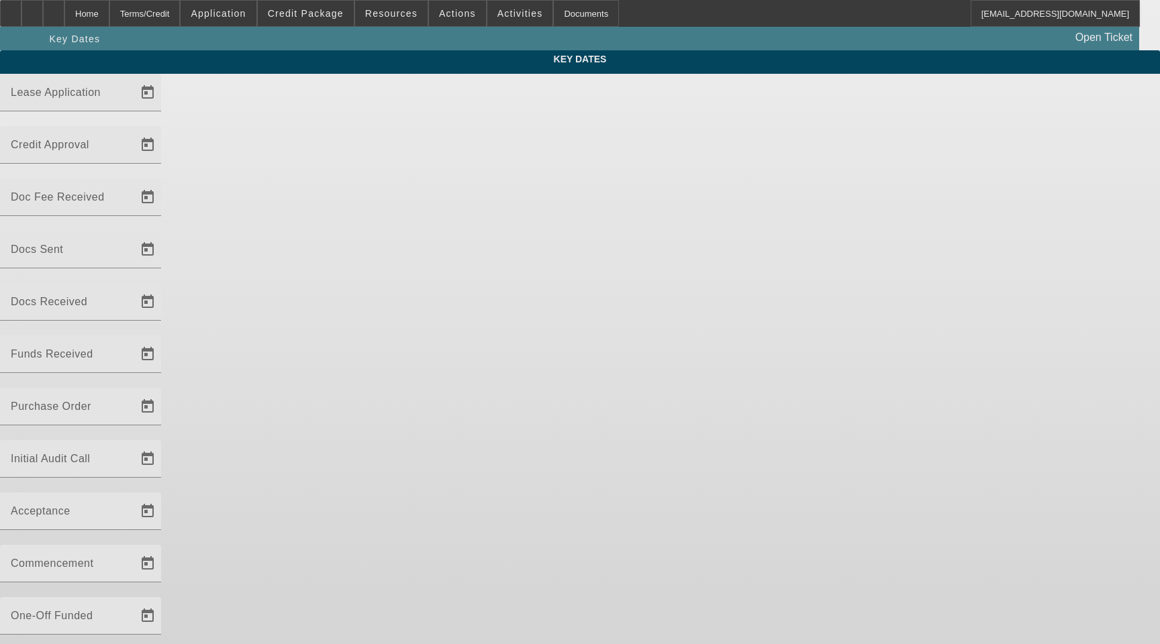
type input "[DATE]"
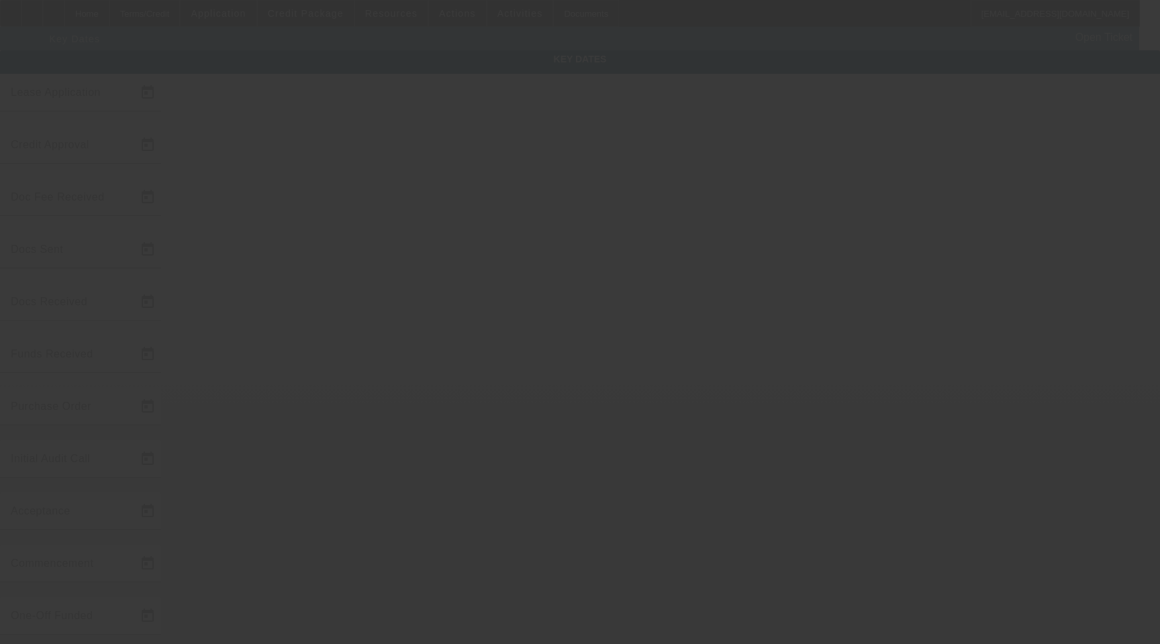
type input "[DATE]"
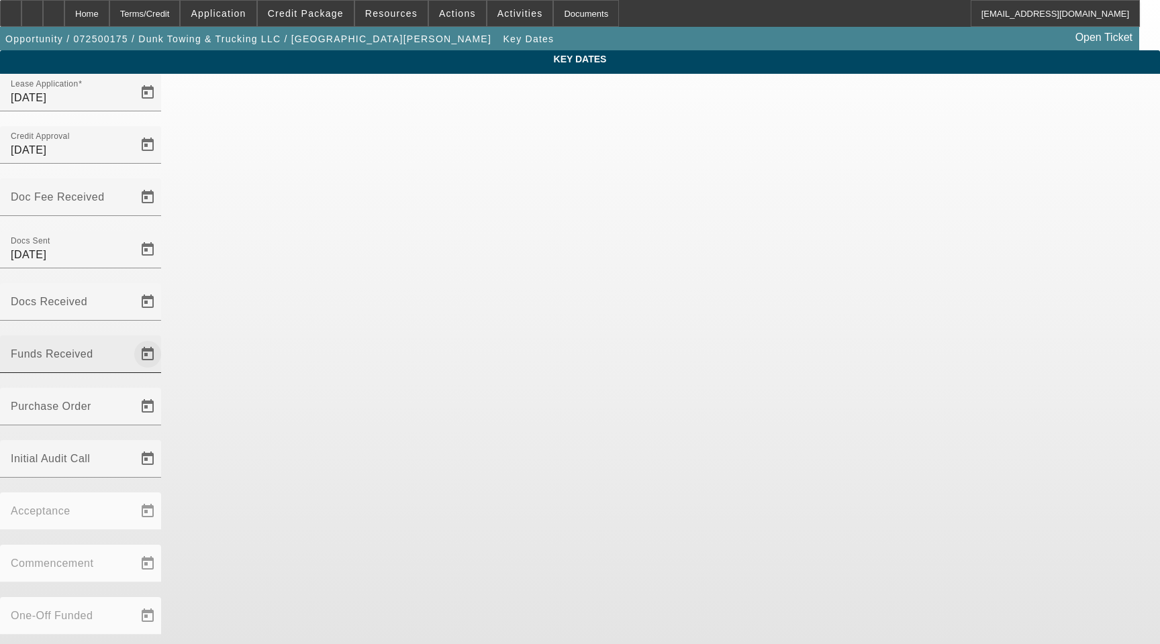
click at [164, 338] on span "Open calendar" at bounding box center [148, 354] width 32 height 32
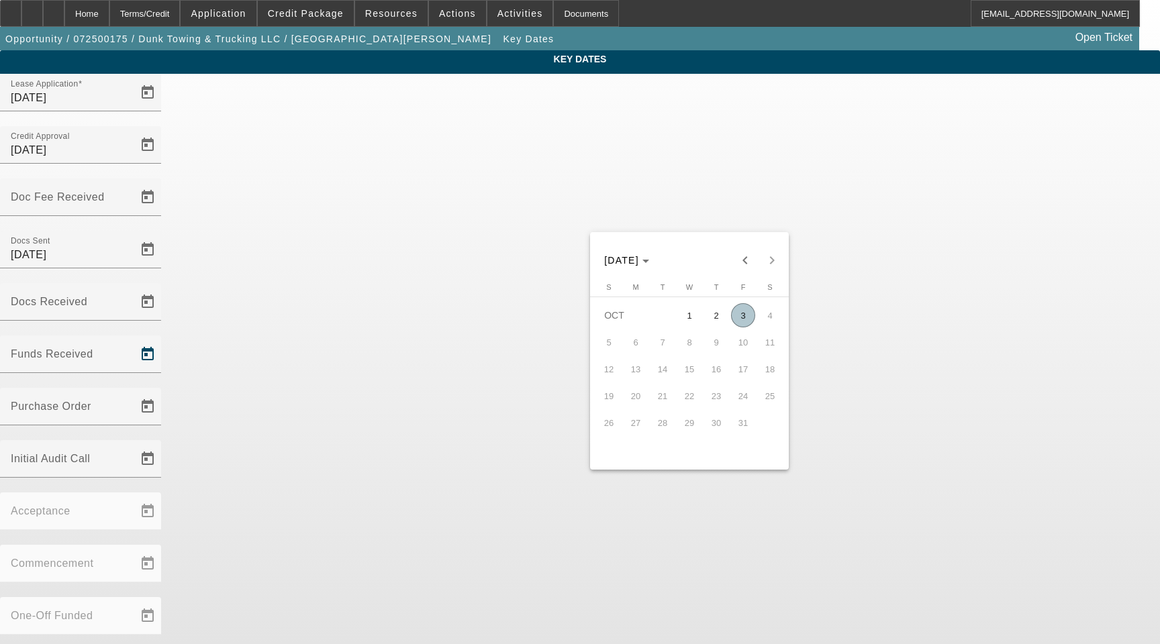
click at [740, 322] on span "3" at bounding box center [743, 315] width 24 height 24
type input "[DATE]"
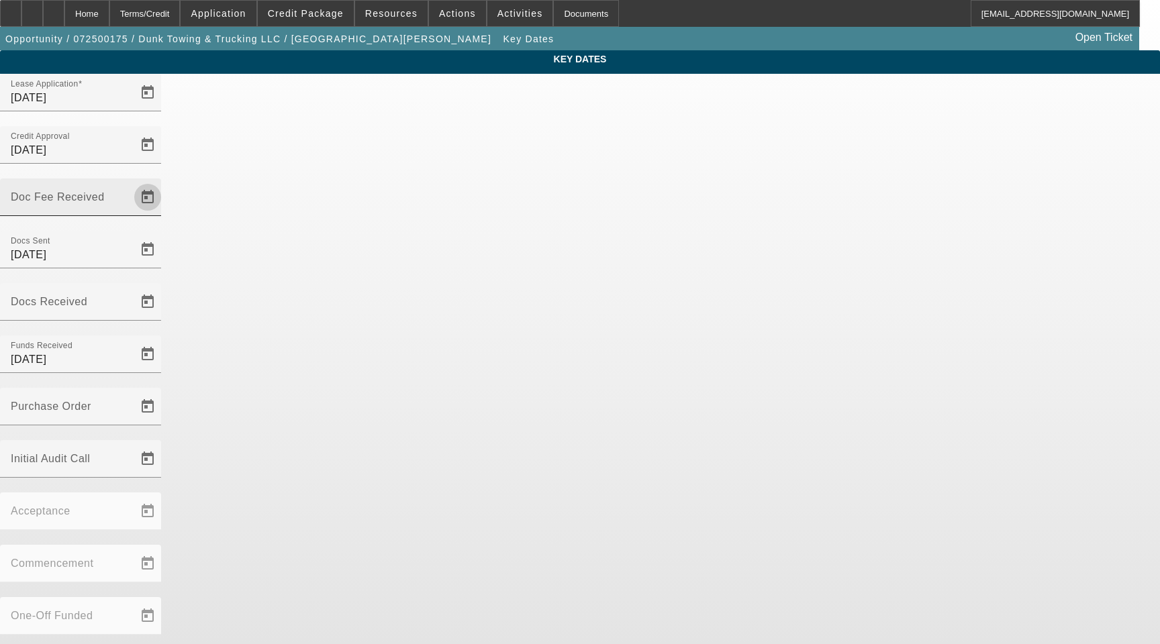
click at [164, 181] on span "Open calendar" at bounding box center [148, 197] width 32 height 32
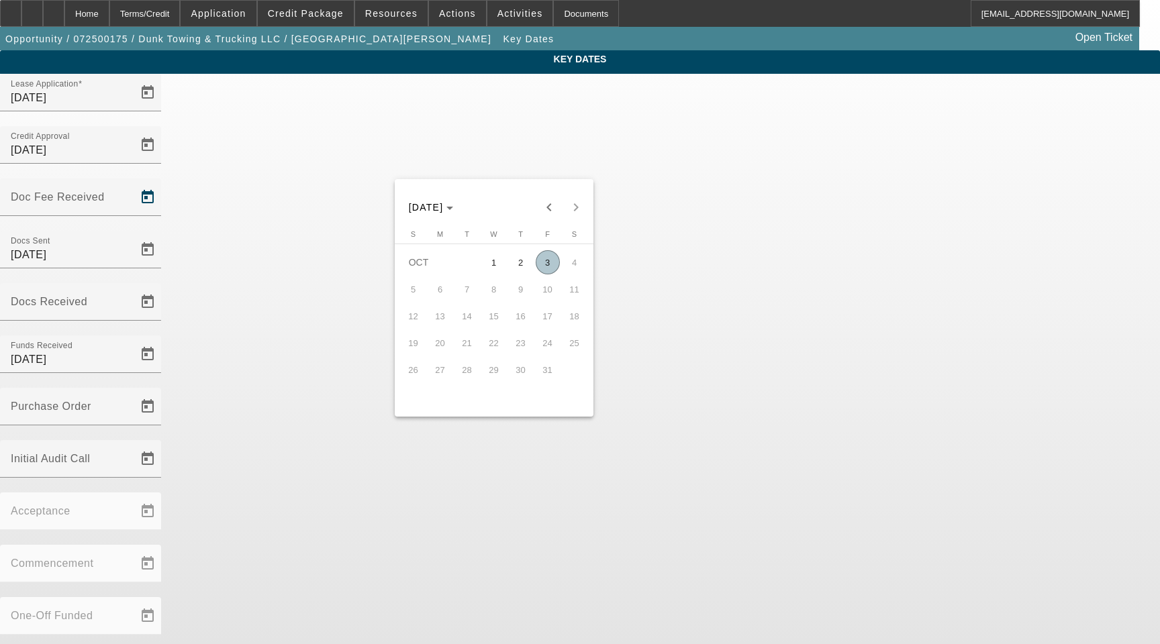
click at [550, 267] on span "3" at bounding box center [548, 262] width 24 height 24
type input "[DATE]"
